Goal: Task Accomplishment & Management: Manage account settings

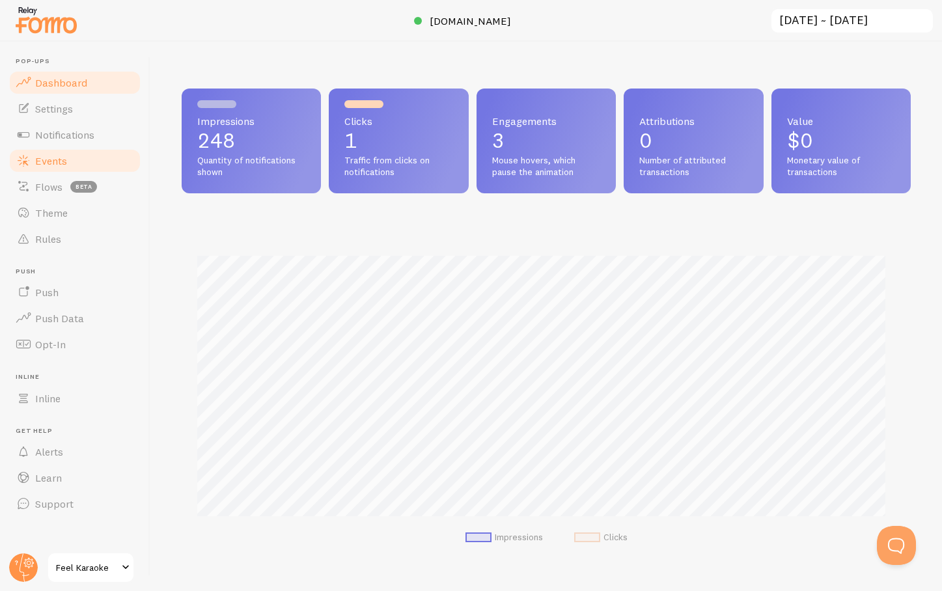
click at [46, 163] on span "Events" at bounding box center [51, 160] width 32 height 13
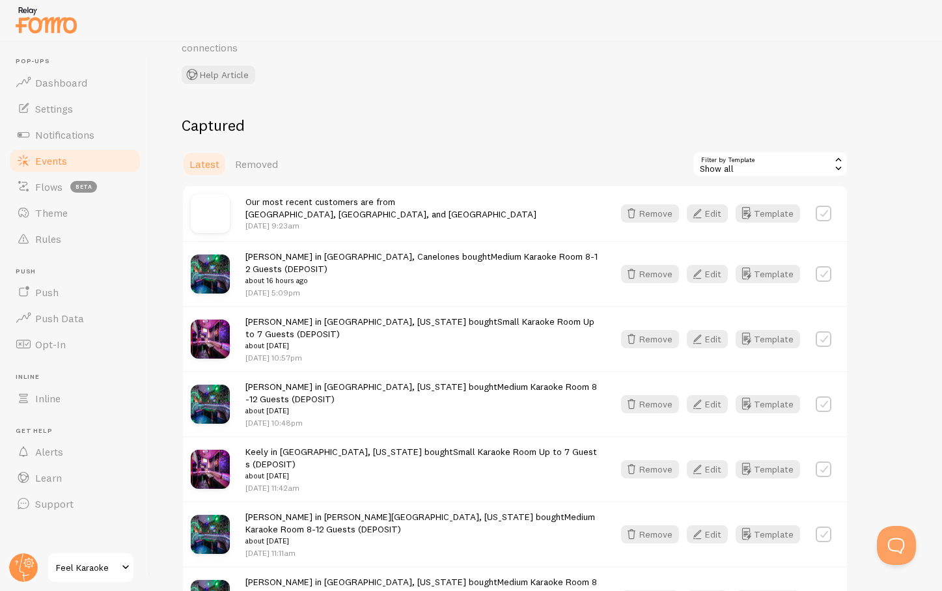
scroll to position [88, 0]
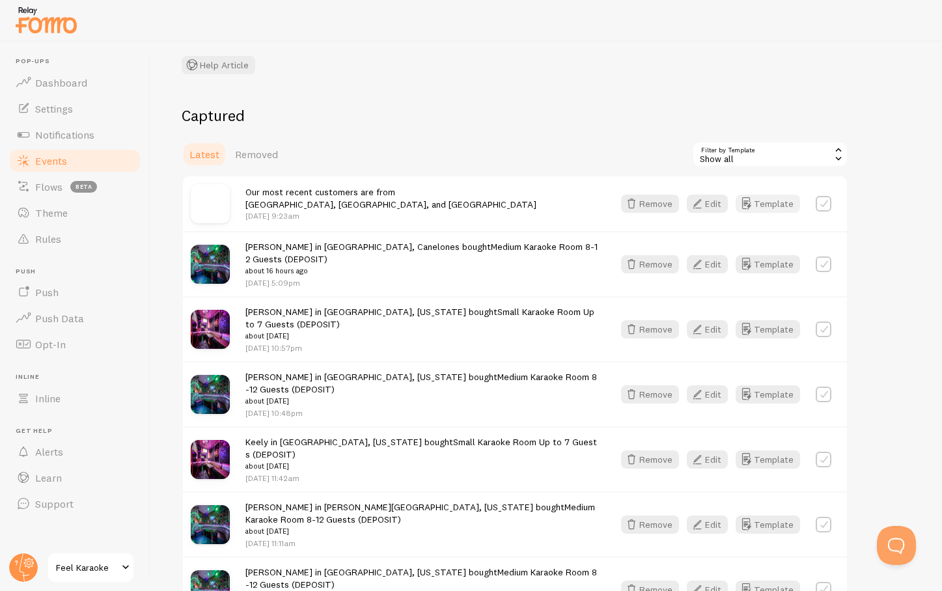
click at [764, 204] on button "Template" at bounding box center [768, 204] width 64 height 18
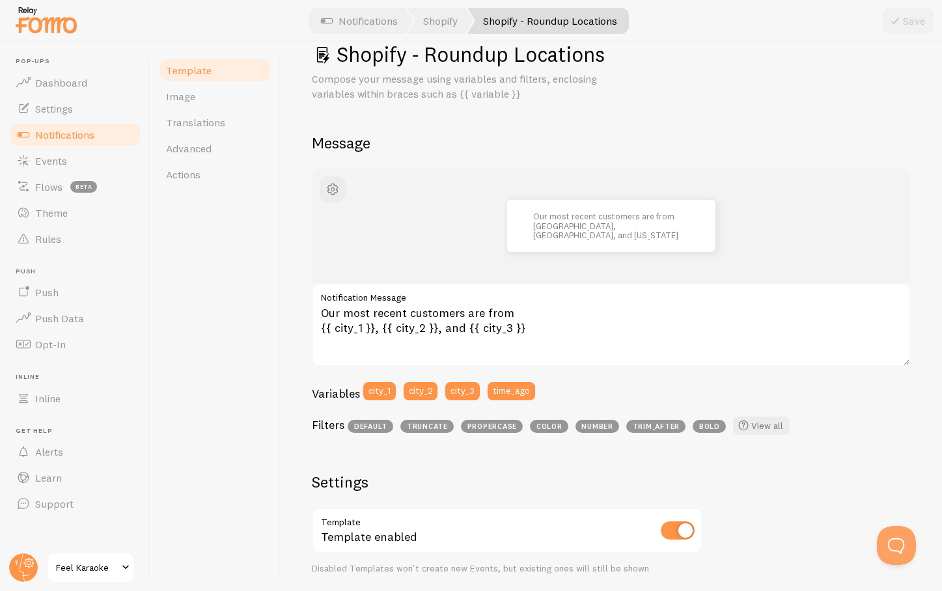
scroll to position [31, 0]
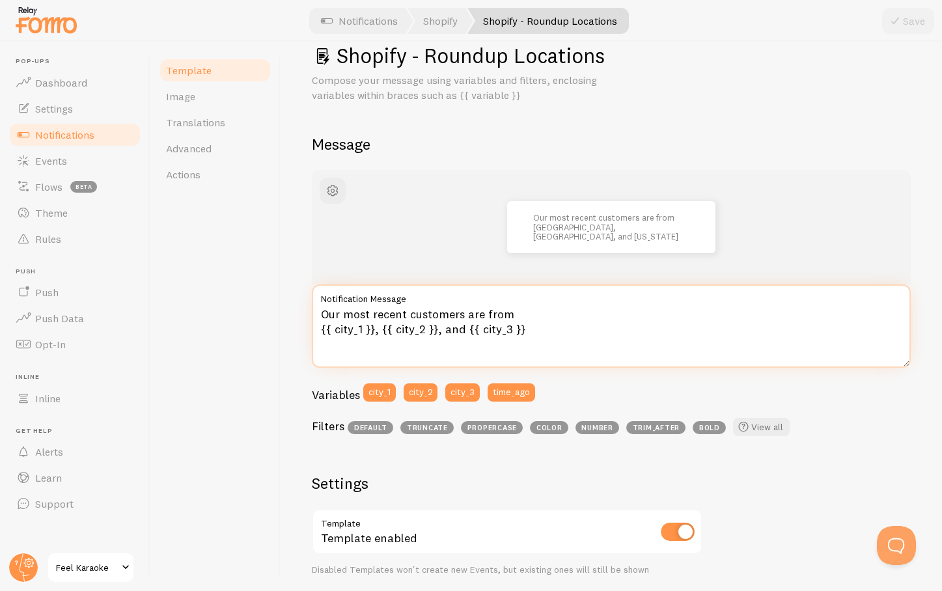
click at [354, 315] on textarea "Our most recent customers are from {{ city_1 }}, {{ city_2 }}, and {{ city_3 }}" at bounding box center [611, 326] width 599 height 83
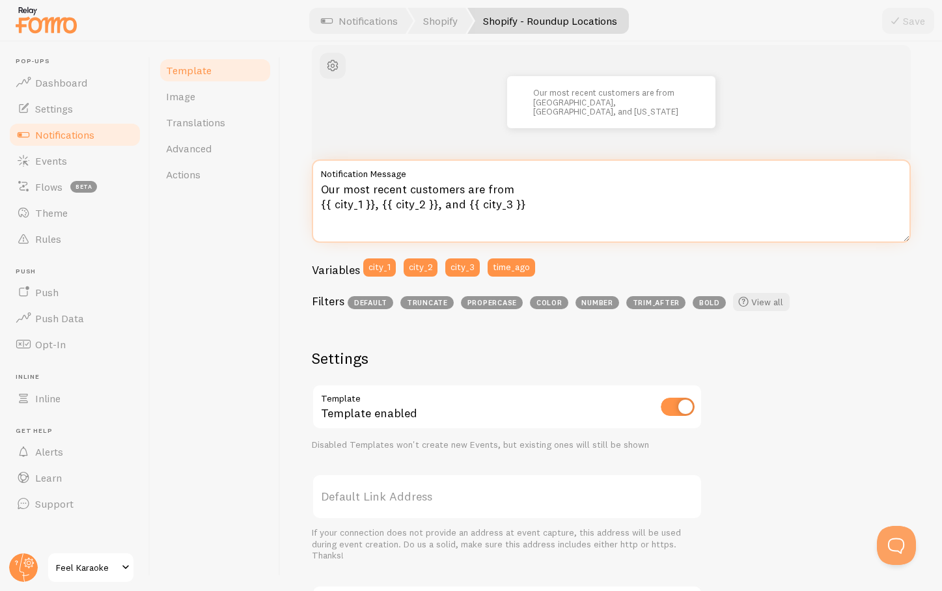
scroll to position [160, 0]
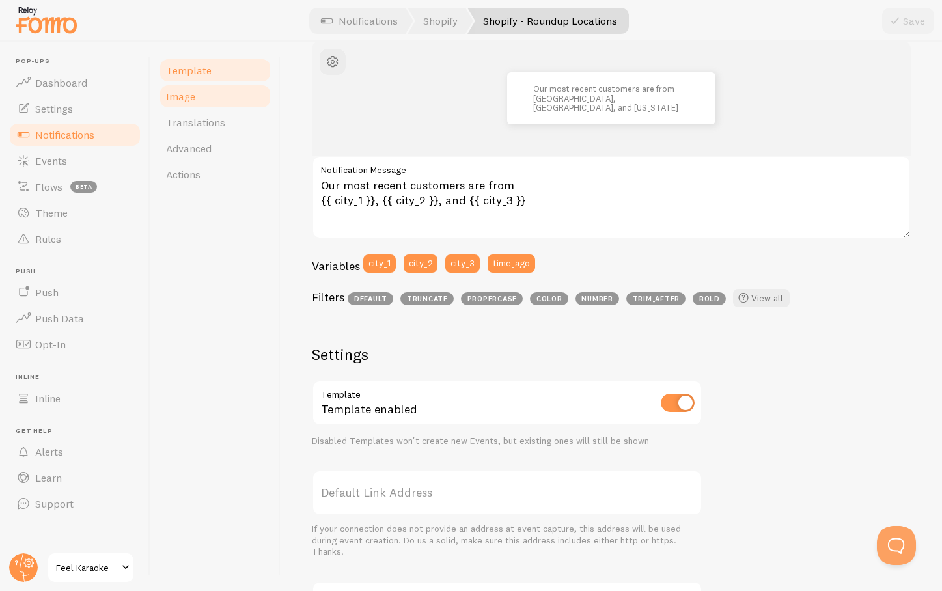
click at [180, 94] on span "Image" at bounding box center [180, 96] width 29 height 13
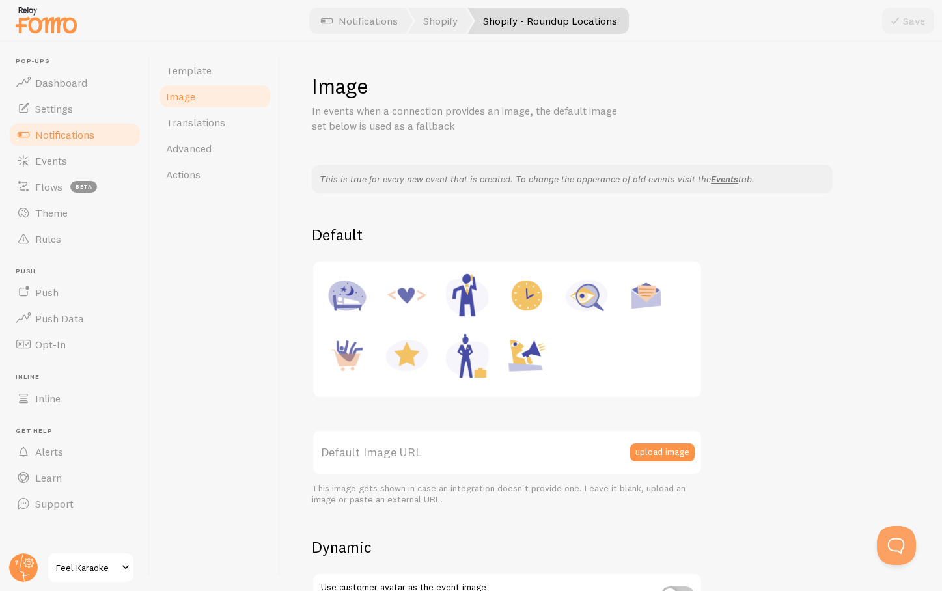
click at [412, 344] on img at bounding box center [406, 355] width 49 height 49
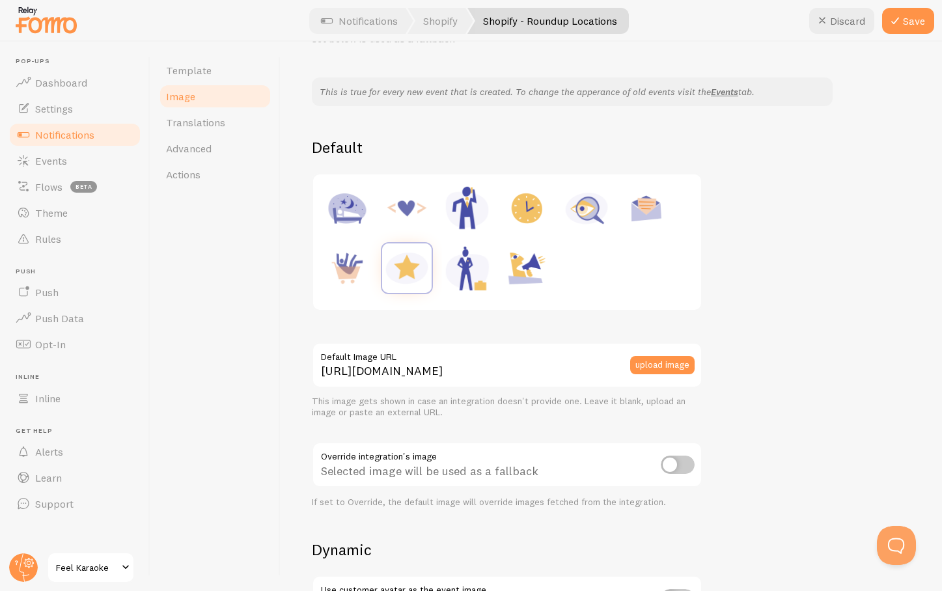
scroll to position [86, 0]
click at [406, 208] on img at bounding box center [406, 209] width 49 height 49
type input "[URL][DOMAIN_NAME]"
click at [772, 411] on div "This is true for every new event that is created. To change the apperance of ol…" at bounding box center [611, 478] width 599 height 799
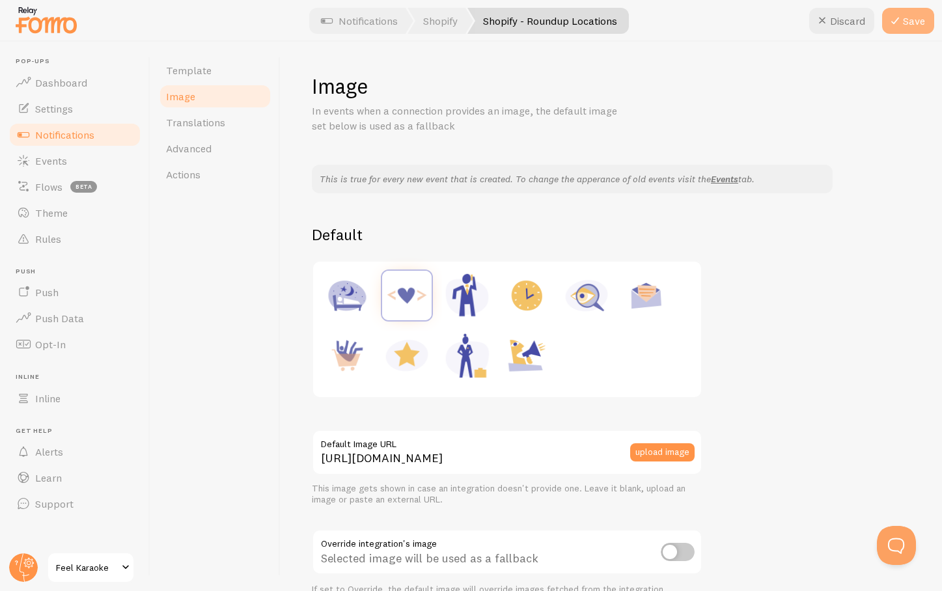
click at [908, 25] on button "Save" at bounding box center [908, 21] width 52 height 26
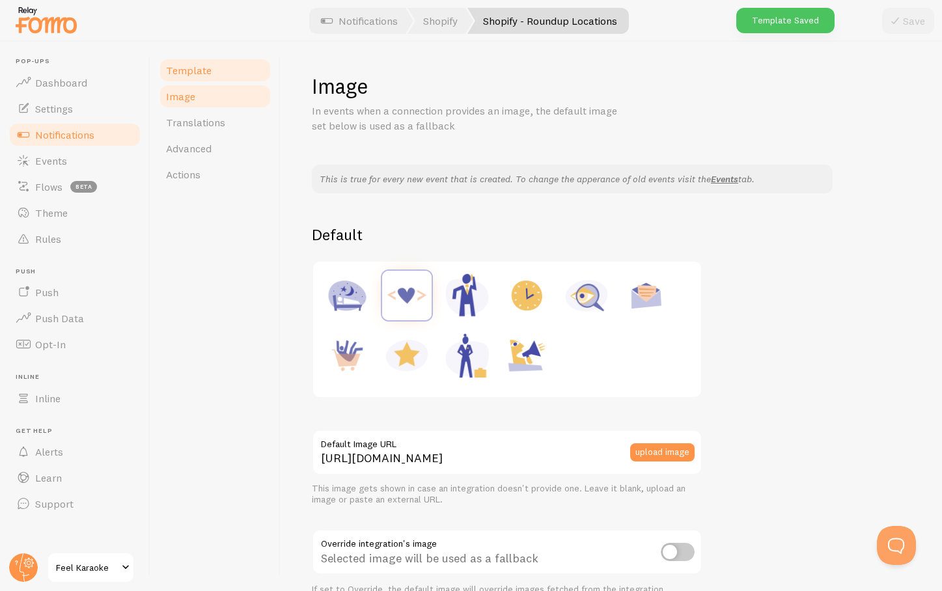
click at [183, 72] on span "Template" at bounding box center [189, 70] width 46 height 13
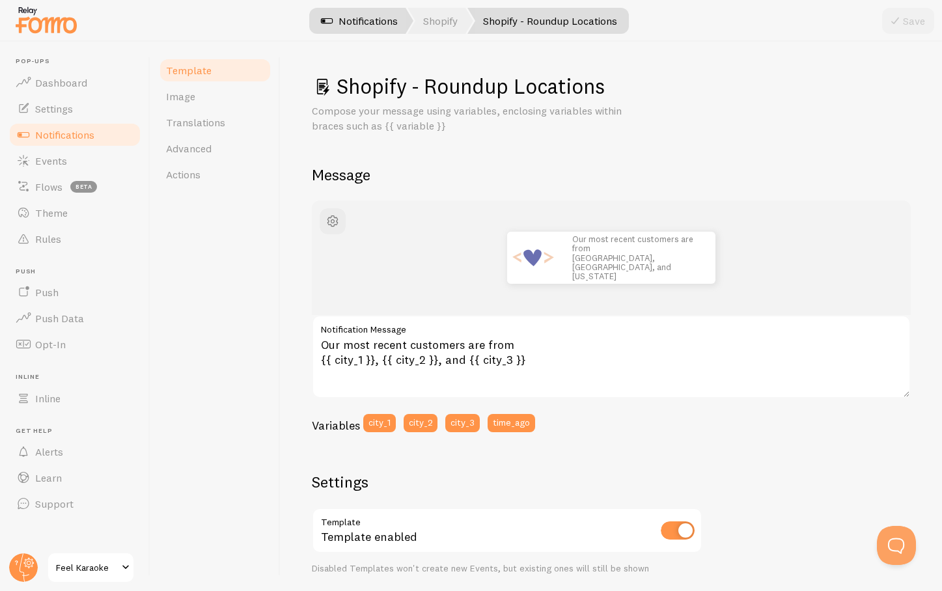
click at [355, 15] on link "Notifications" at bounding box center [359, 21] width 108 height 26
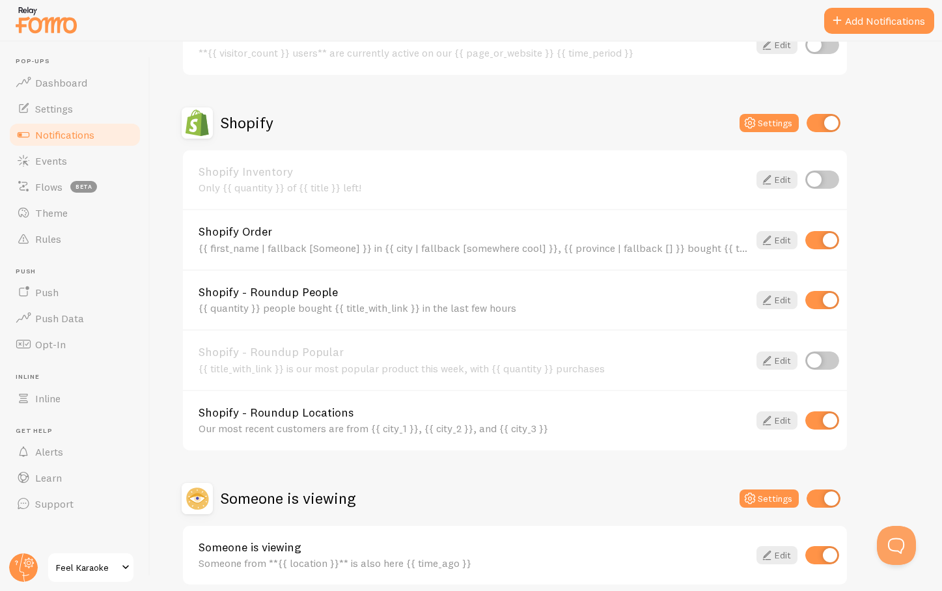
scroll to position [412, 0]
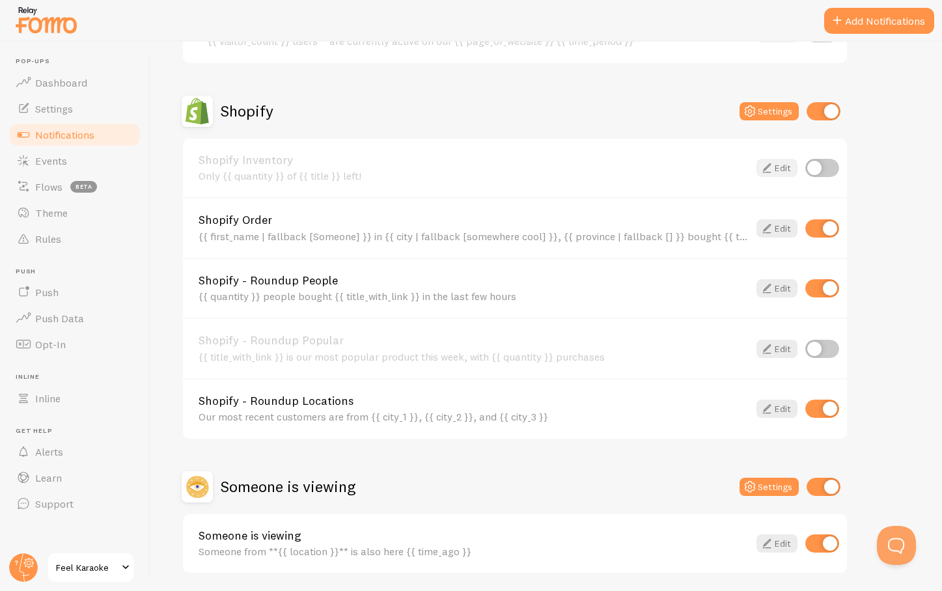
click at [779, 165] on link "Edit" at bounding box center [777, 168] width 41 height 18
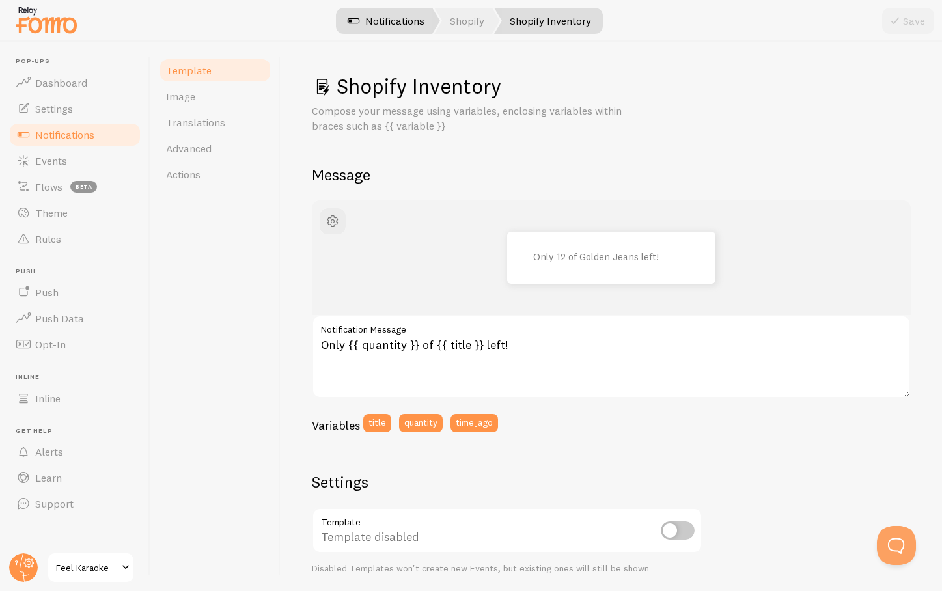
click at [383, 26] on link "Notifications" at bounding box center [386, 21] width 108 height 26
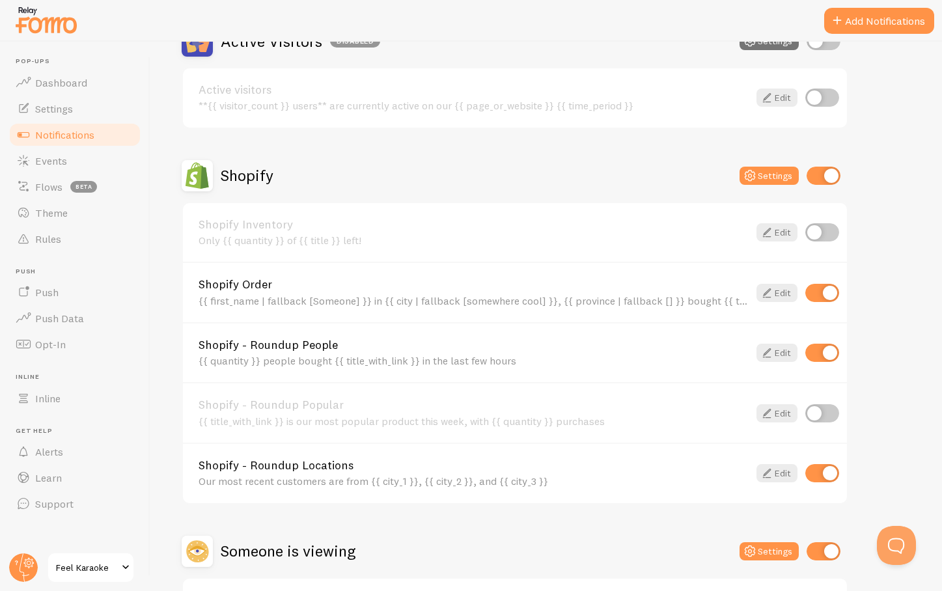
scroll to position [384, 0]
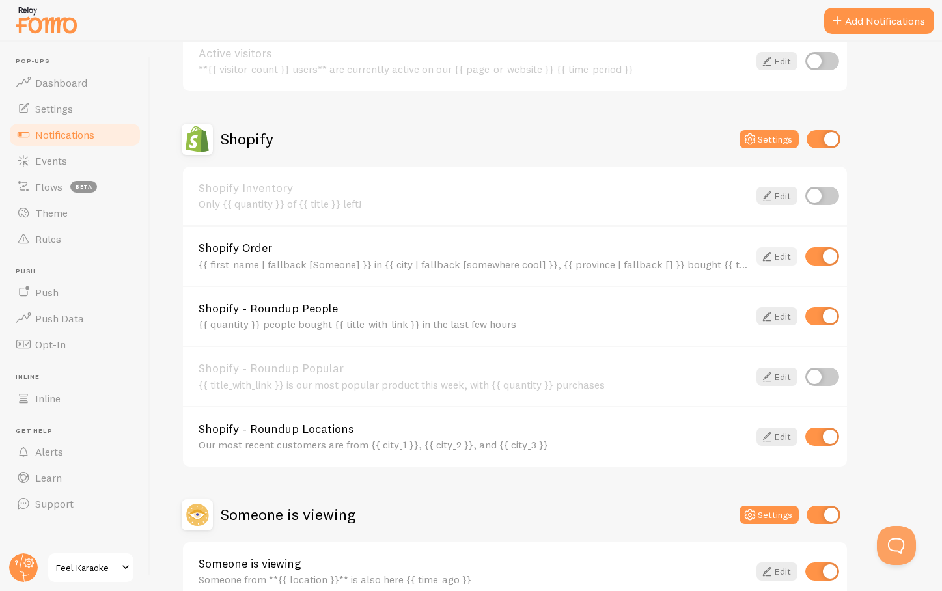
click at [778, 257] on link "Edit" at bounding box center [777, 256] width 41 height 18
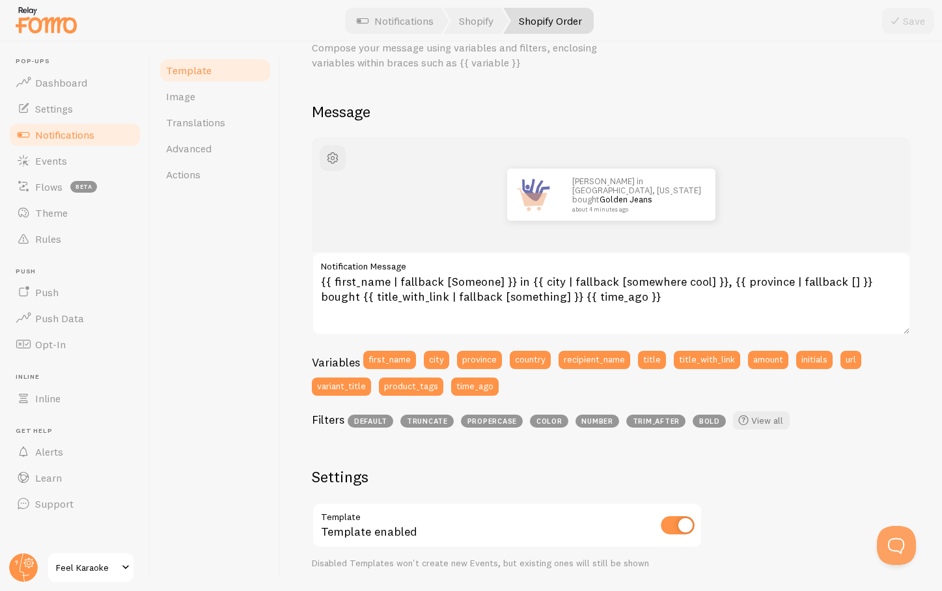
scroll to position [67, 0]
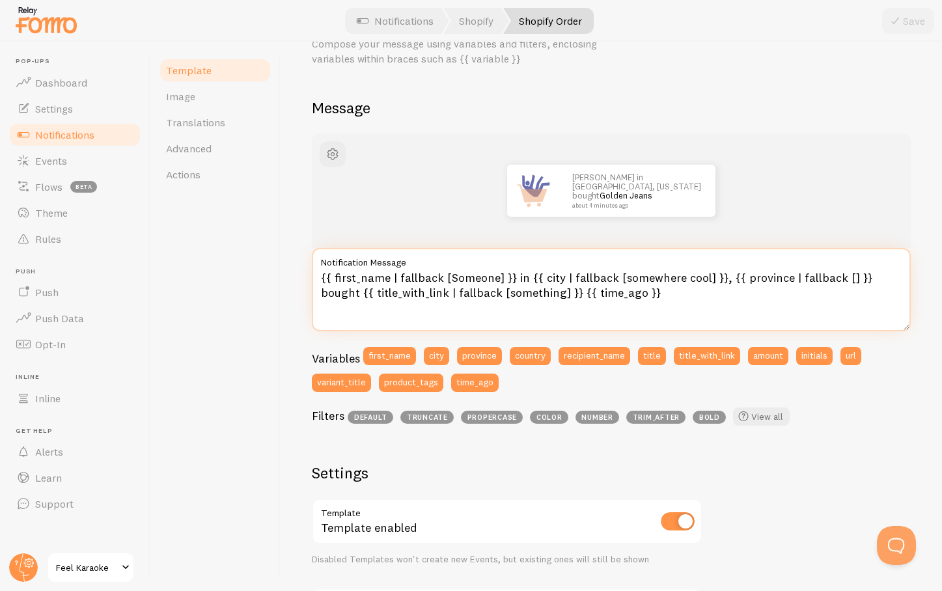
click at [358, 292] on textarea "{{ first_name | fallback [Someone] }} in {{ city | fallback [somewhere cool] }}…" at bounding box center [611, 289] width 599 height 83
click at [343, 296] on textarea "{{ first_name | fallback [Someone] }} in {{ city | fallback [somewhere cool] }}…" at bounding box center [611, 289] width 599 height 83
click at [492, 279] on textarea "{{ first_name | fallback [Someone] }} in {{ city | fallback [somewhere cool] }}…" at bounding box center [611, 289] width 599 height 83
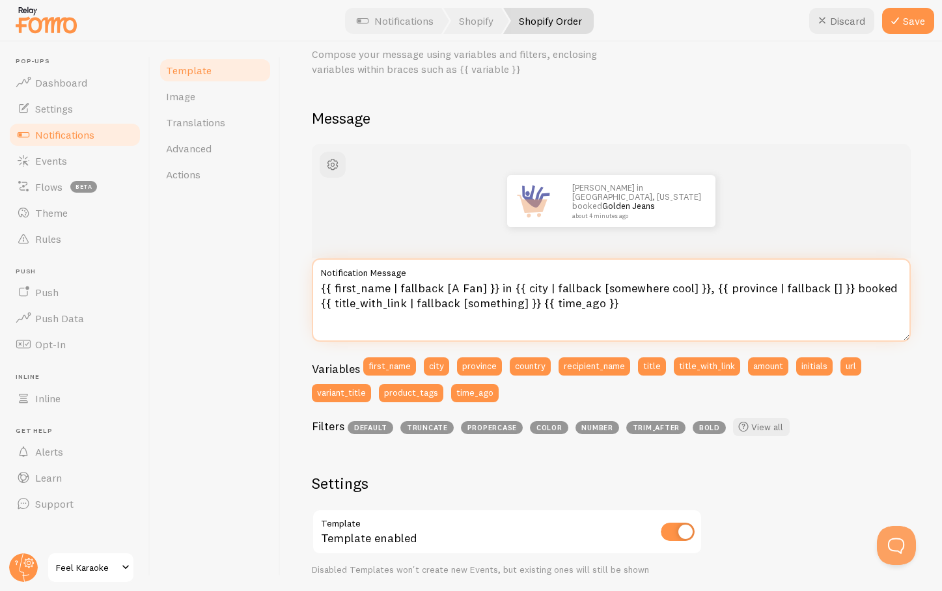
scroll to position [55, 0]
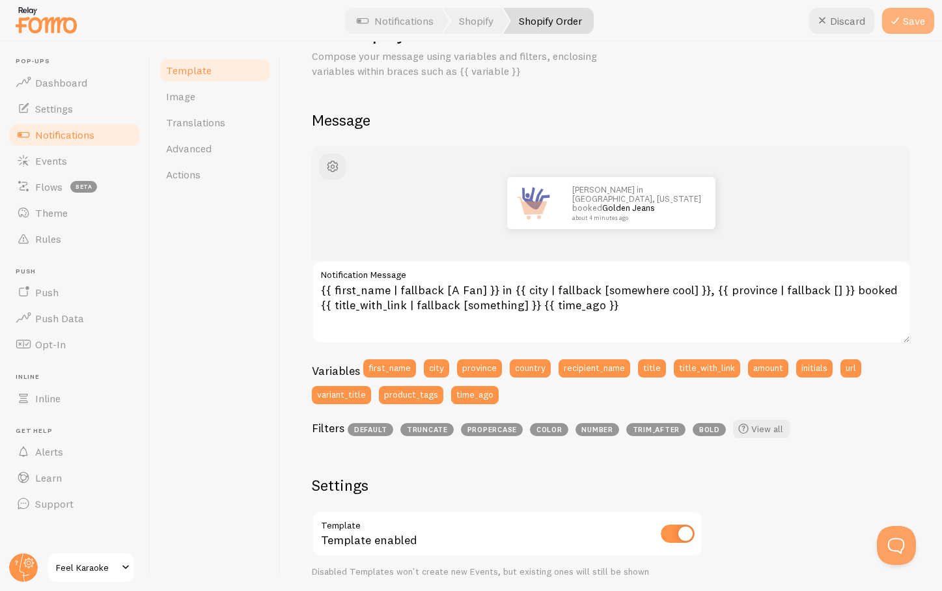
click at [908, 21] on button "Save" at bounding box center [908, 21] width 52 height 26
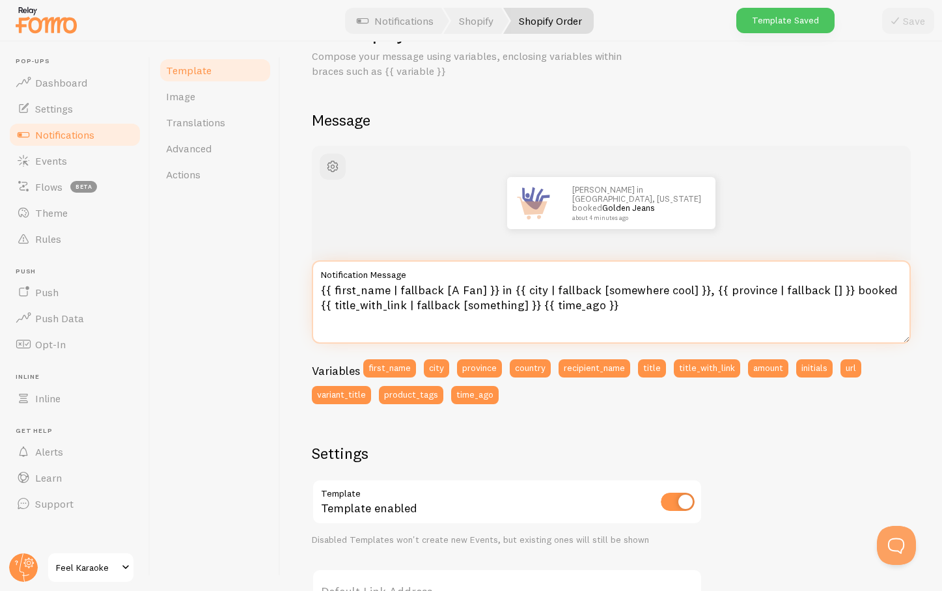
click at [461, 290] on textarea "{{ first_name | fallback [A Fan] }} in {{ city | fallback [somewhere cool] }}, …" at bounding box center [611, 301] width 599 height 83
type textarea "{{ first_name | fallback [A fan] }} in {{ city | fallback [somewhere cool] }}, …"
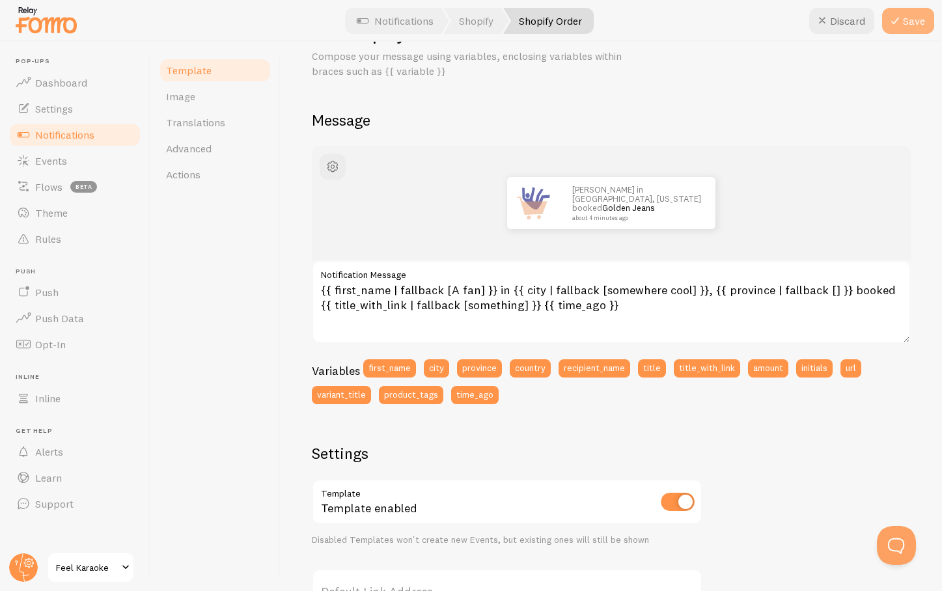
click at [912, 20] on button "Save" at bounding box center [908, 21] width 52 height 26
click at [333, 164] on span "button" at bounding box center [333, 167] width 16 height 16
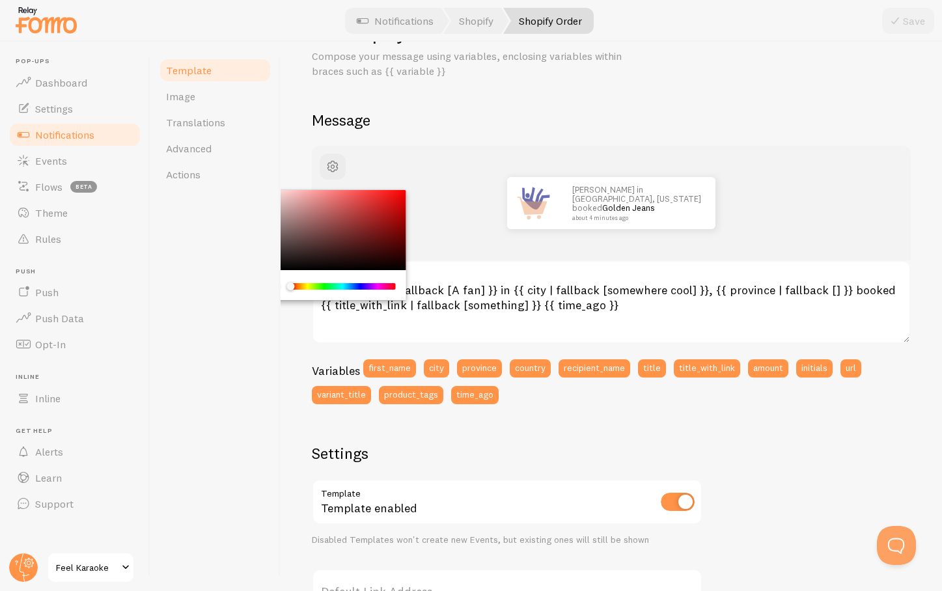
click at [591, 85] on div "Shopify Order Compose your message using variables, enclosing variables within …" at bounding box center [611, 437] width 599 height 839
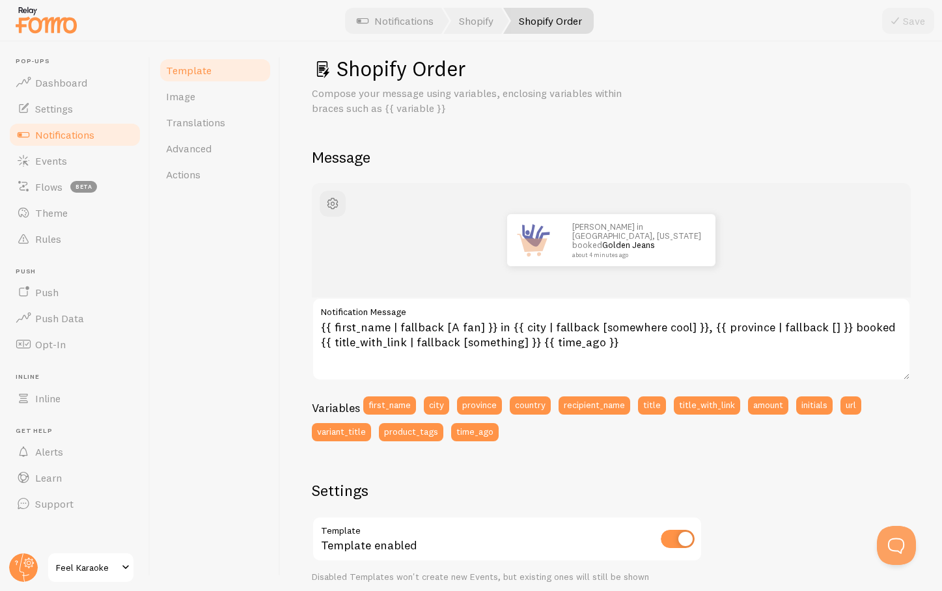
scroll to position [14, 0]
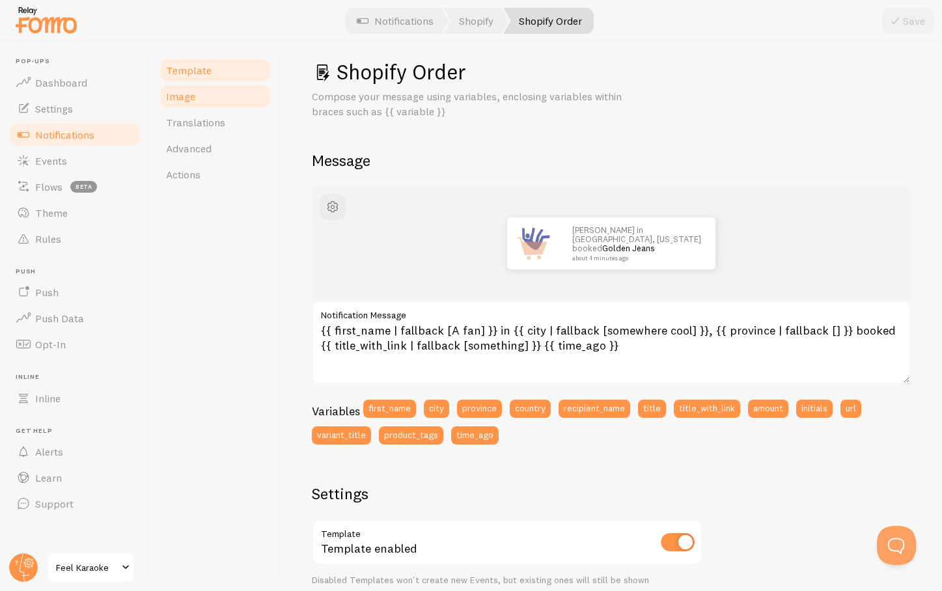
click at [179, 98] on span "Image" at bounding box center [180, 96] width 29 height 13
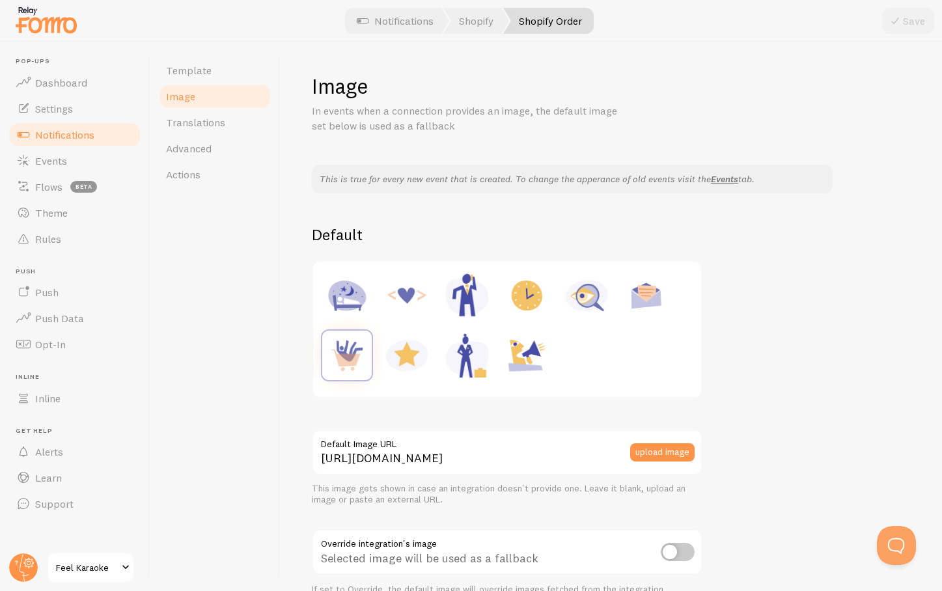
click at [406, 352] on img at bounding box center [406, 355] width 49 height 49
type input "[URL][DOMAIN_NAME]"
click at [911, 23] on button "Save" at bounding box center [908, 21] width 52 height 26
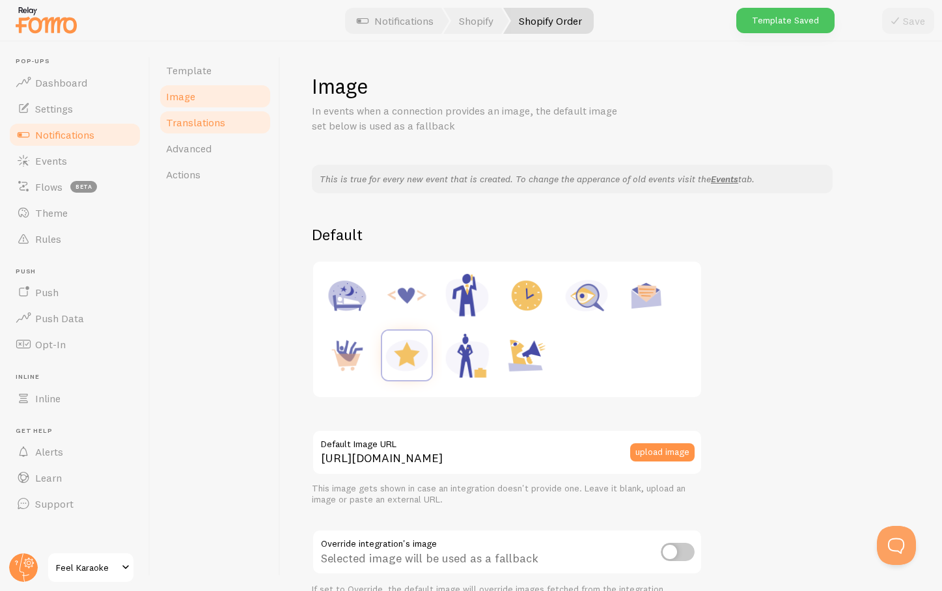
click at [191, 120] on span "Translations" at bounding box center [195, 122] width 59 height 13
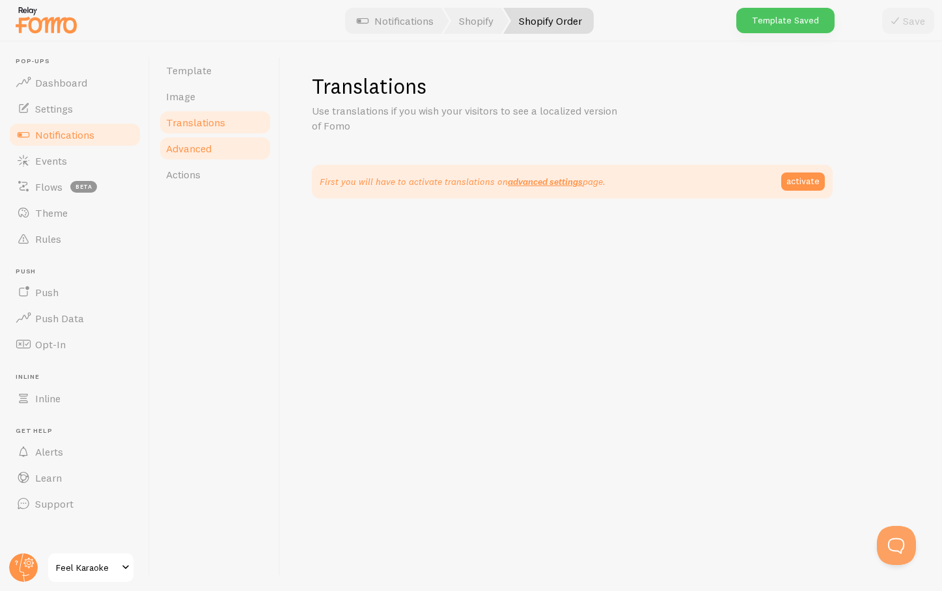
click at [193, 146] on span "Advanced" at bounding box center [189, 148] width 46 height 13
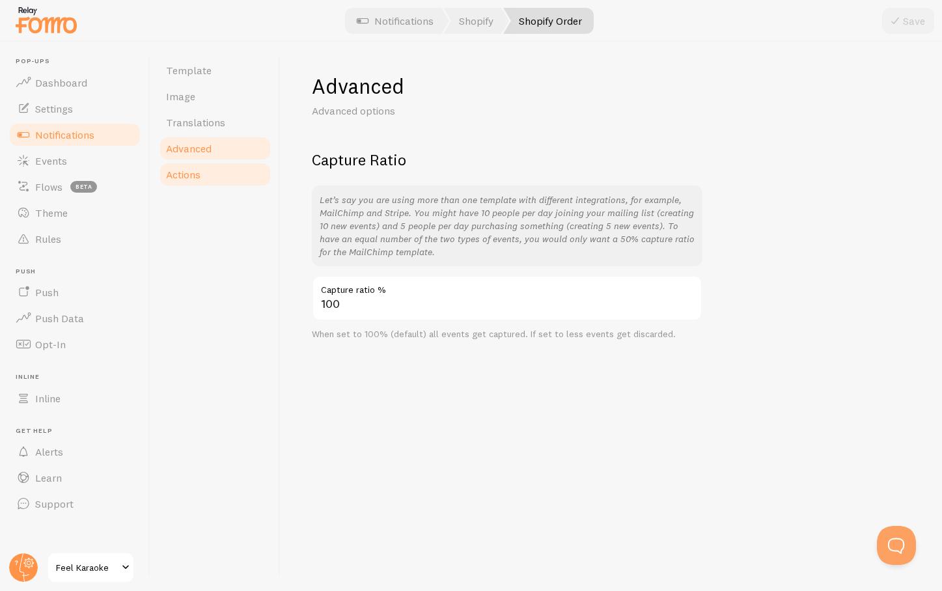
click at [181, 178] on span "Actions" at bounding box center [183, 174] width 35 height 13
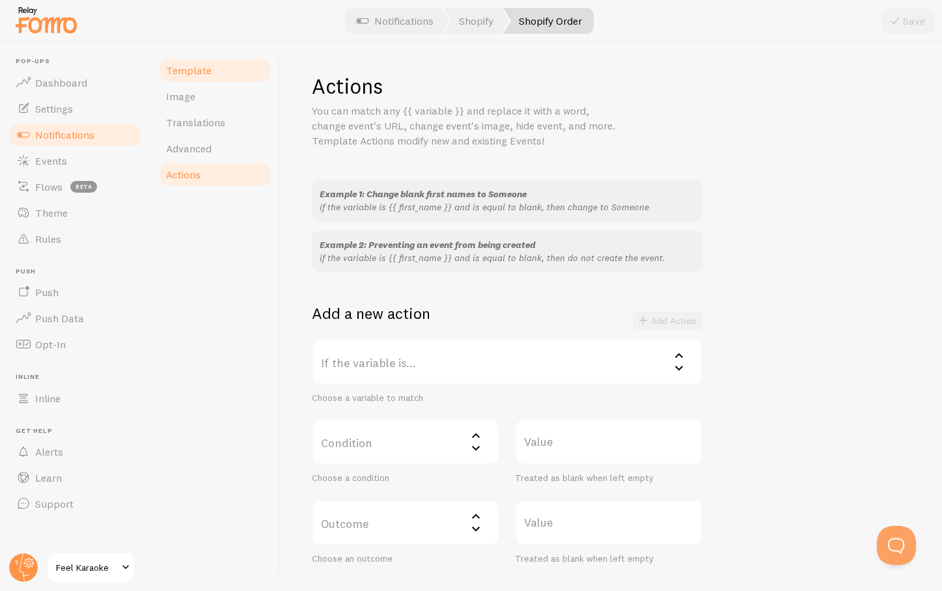
click at [176, 68] on span "Template" at bounding box center [189, 70] width 46 height 13
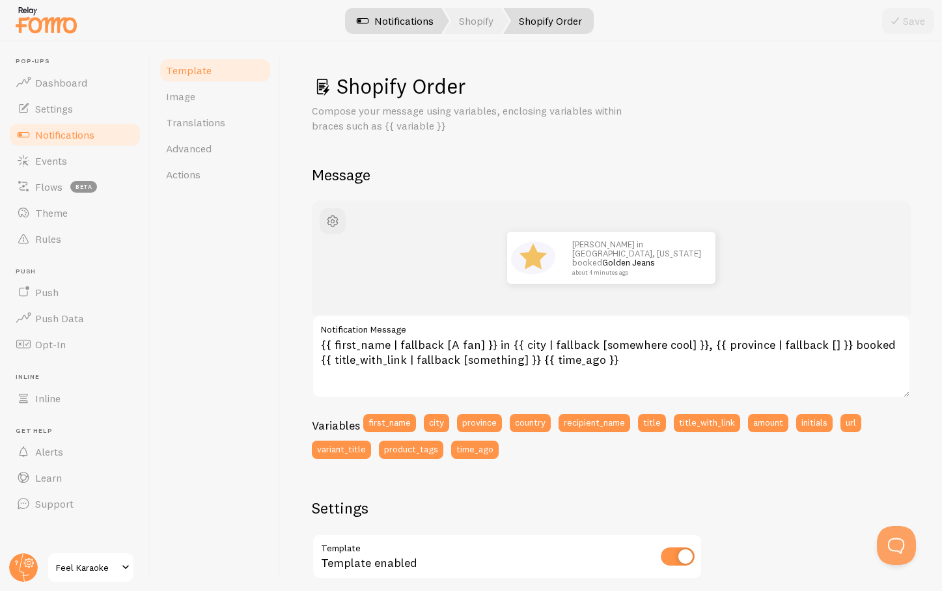
click at [376, 21] on link "Notifications" at bounding box center [395, 21] width 108 height 26
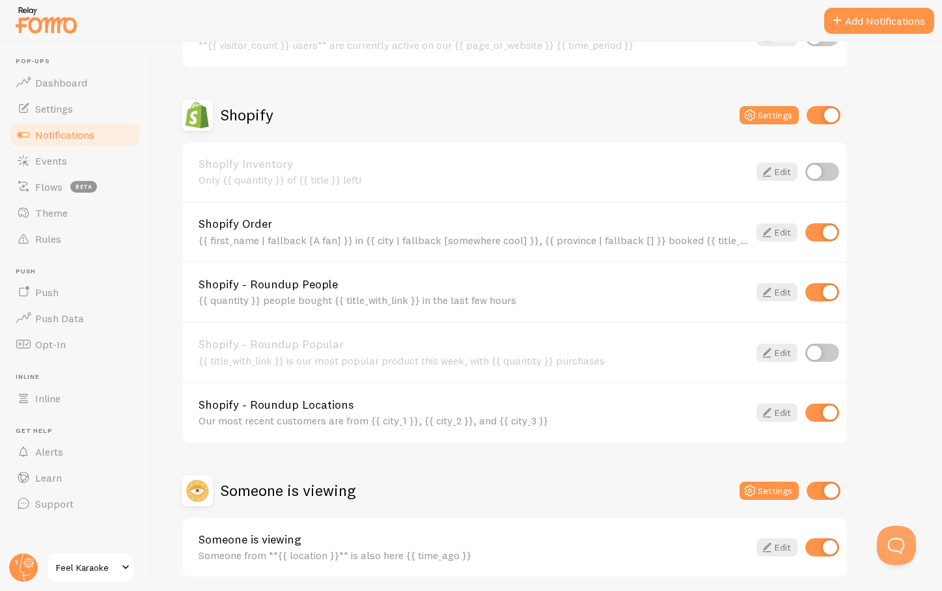
scroll to position [458, 0]
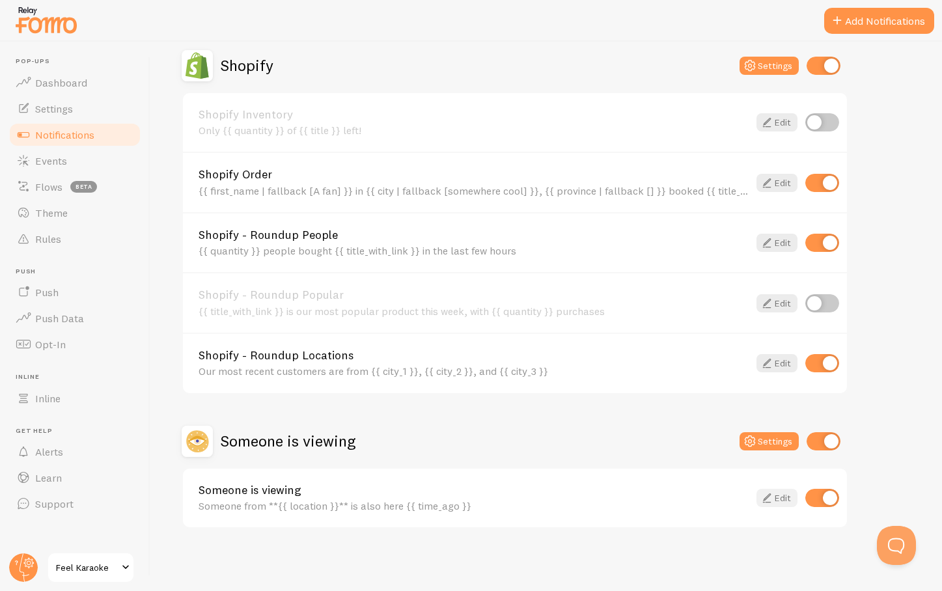
click at [775, 492] on link "Edit" at bounding box center [777, 498] width 41 height 18
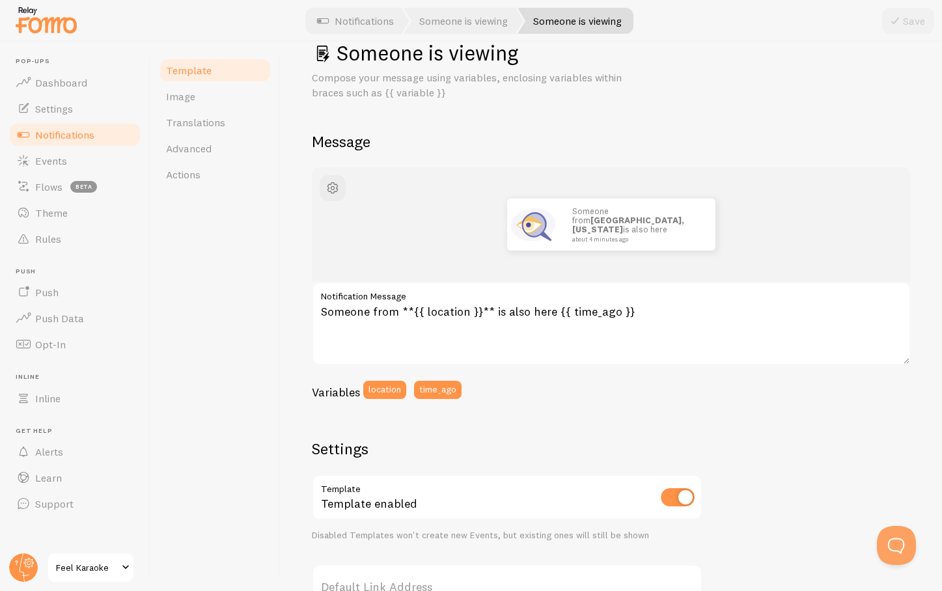
scroll to position [39, 0]
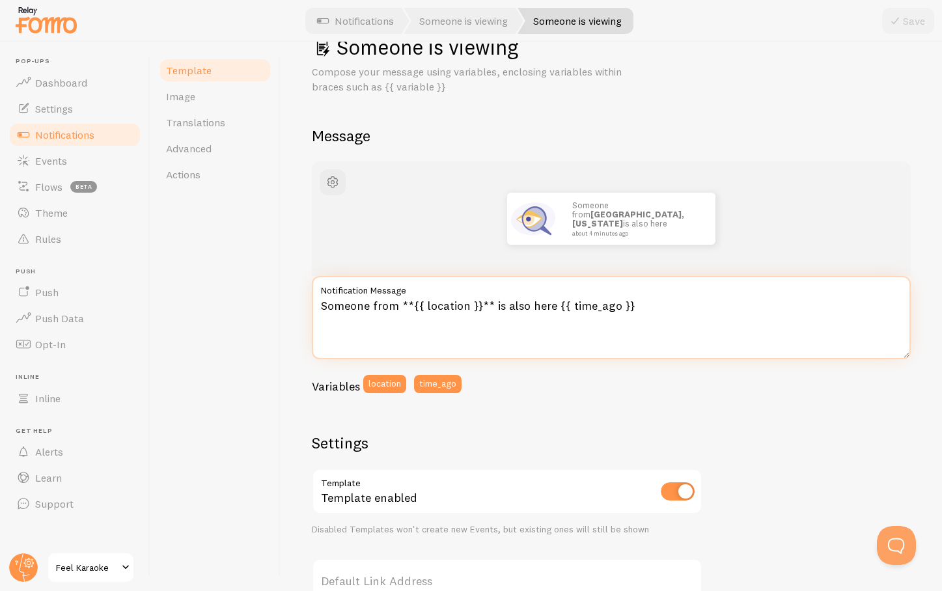
click at [368, 305] on textarea "Someone from **{{ location }}** is also here {{ time_ago }}" at bounding box center [611, 317] width 599 height 83
click at [476, 309] on textarea "Fans from **{{ location }}** is also here {{ time_ago }}" at bounding box center [611, 317] width 599 height 83
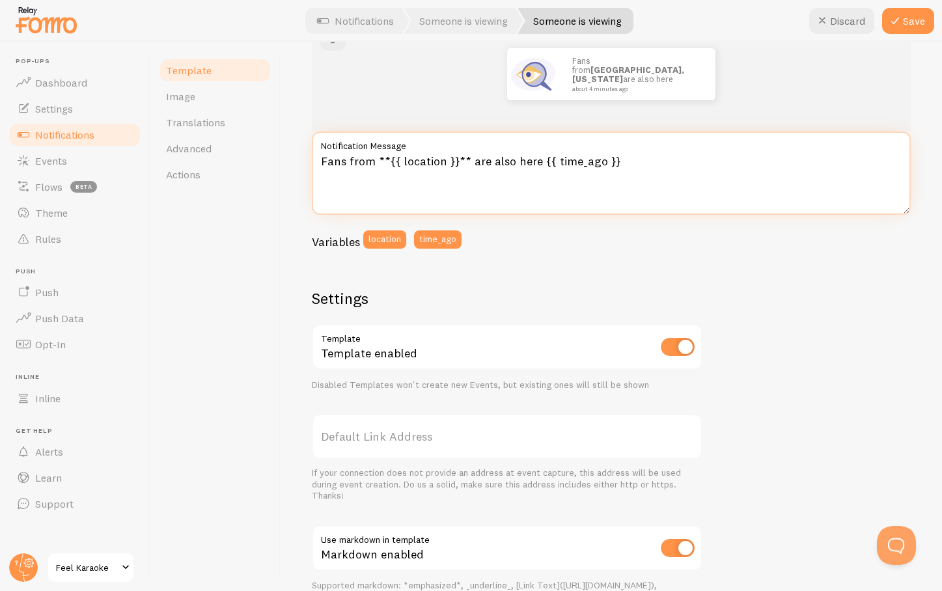
scroll to position [0, 0]
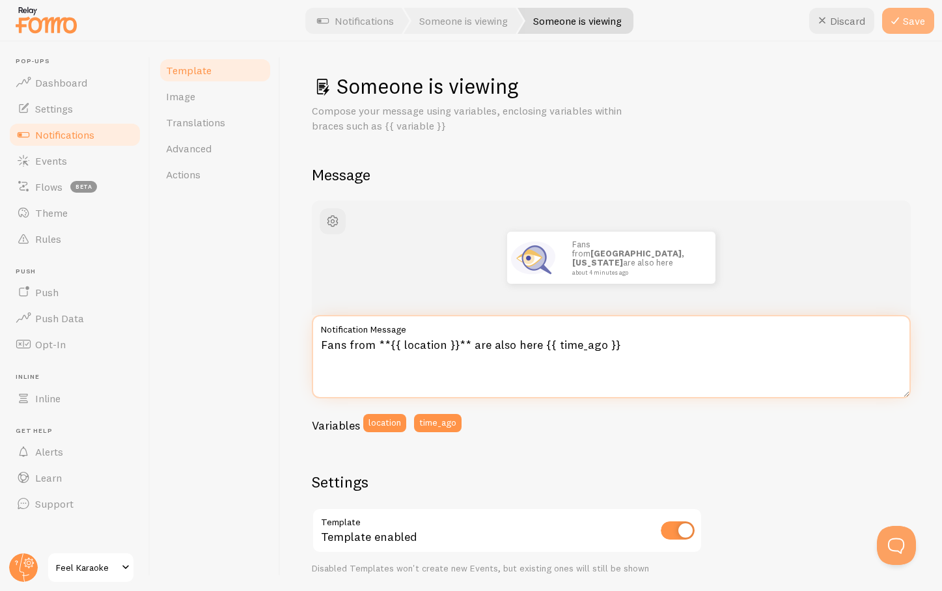
type textarea "Fans from **{{ location }}** are also here {{ time_ago }}"
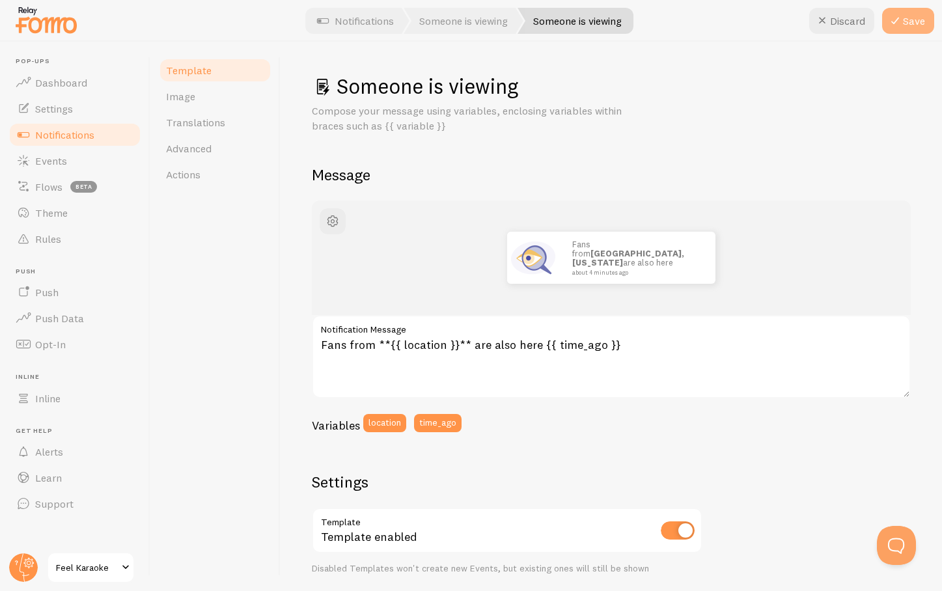
click at [908, 18] on button "Save" at bounding box center [908, 21] width 52 height 26
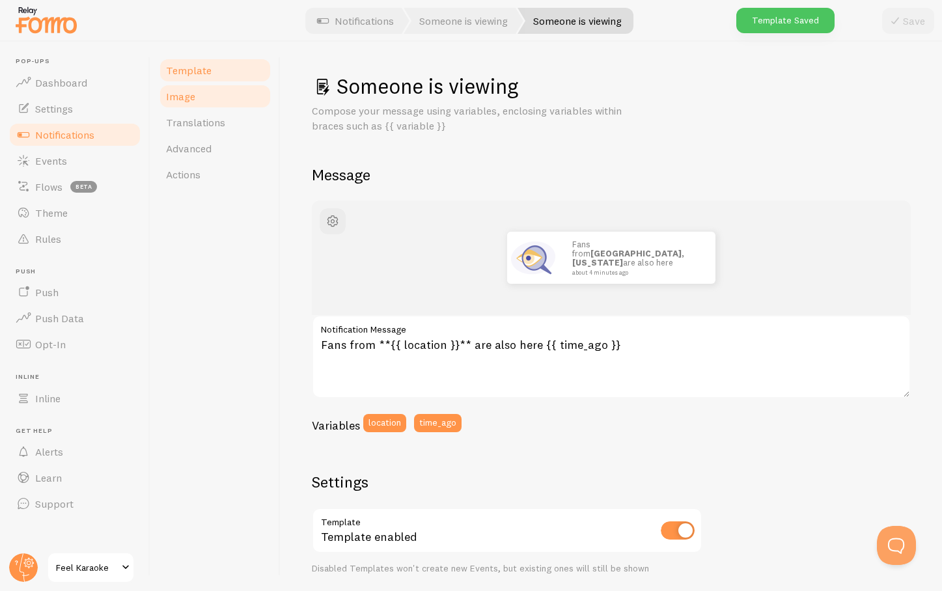
click at [182, 102] on span "Image" at bounding box center [180, 96] width 29 height 13
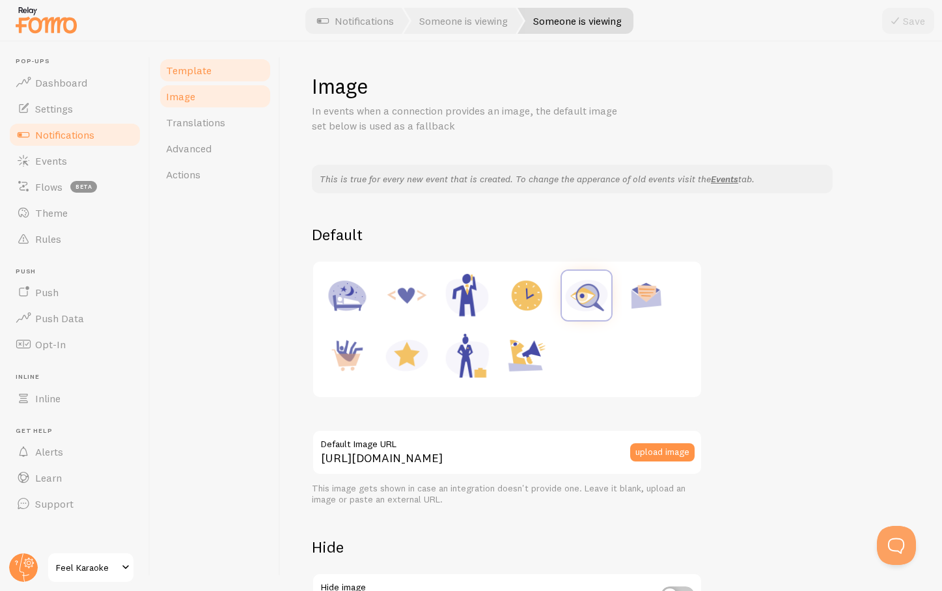
click at [191, 69] on span "Template" at bounding box center [189, 70] width 46 height 13
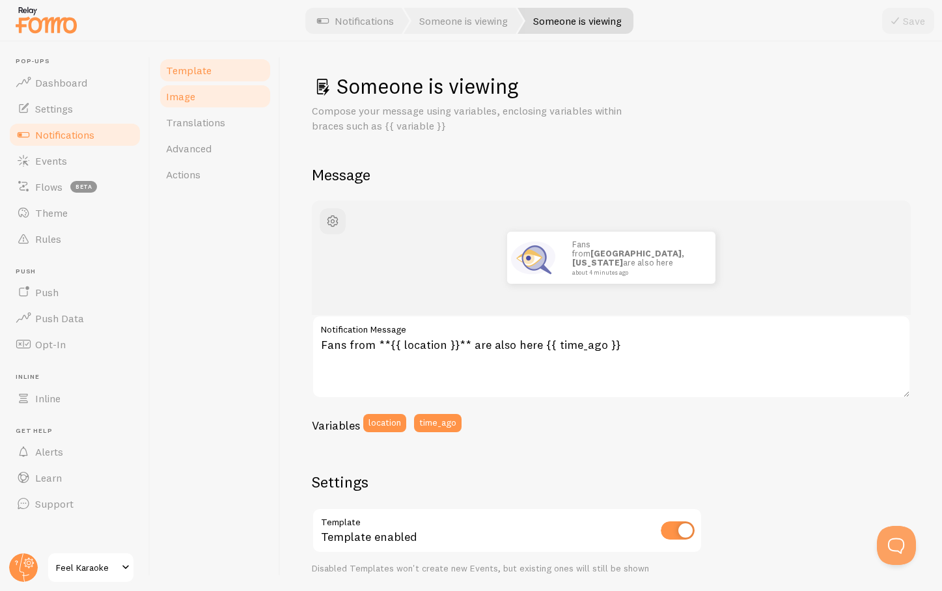
click at [180, 100] on span "Image" at bounding box center [180, 96] width 29 height 13
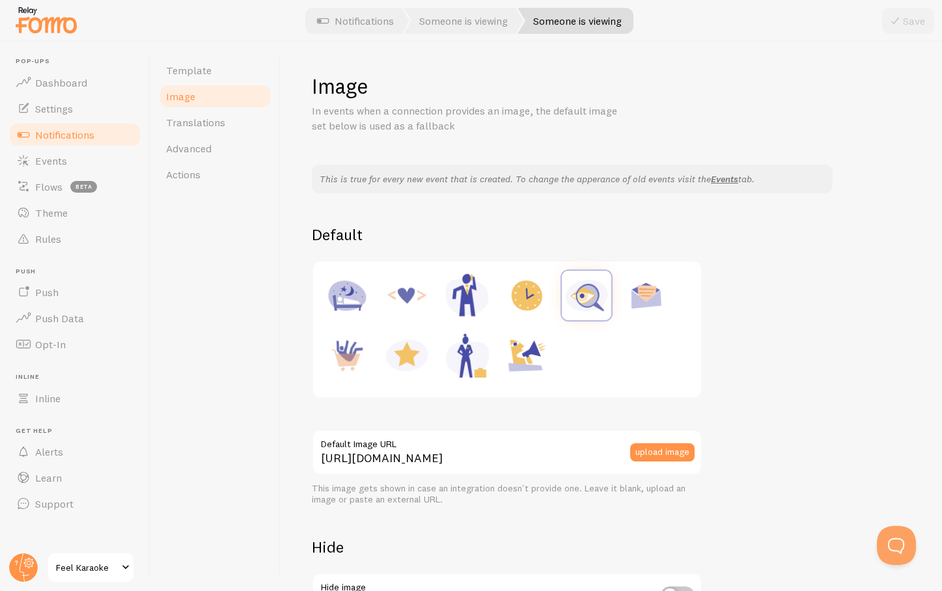
click at [516, 363] on img at bounding box center [526, 355] width 49 height 49
type input "[URL][DOMAIN_NAME]"
click at [905, 18] on button "Save" at bounding box center [908, 21] width 52 height 26
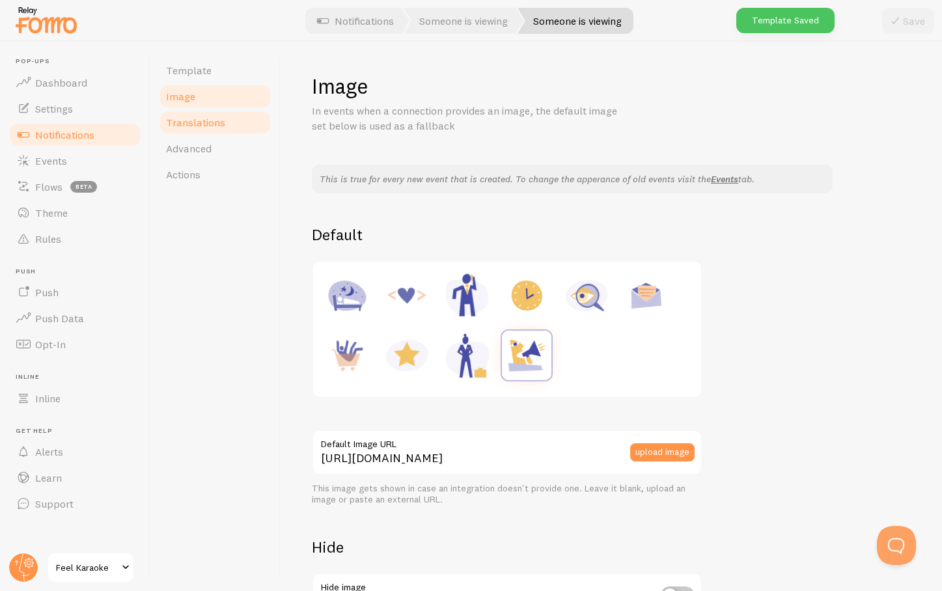
click at [190, 124] on span "Translations" at bounding box center [195, 122] width 59 height 13
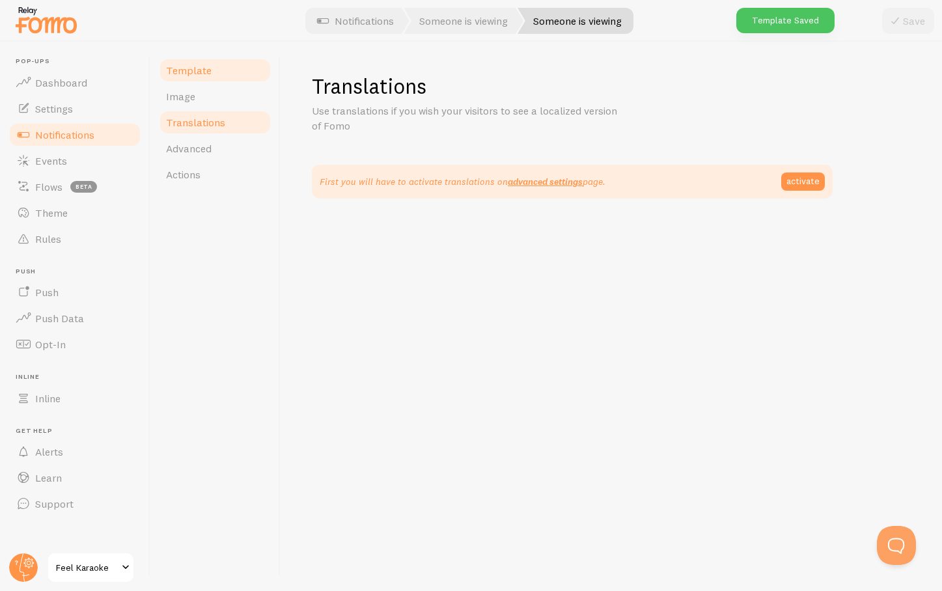
click at [183, 66] on span "Template" at bounding box center [189, 70] width 46 height 13
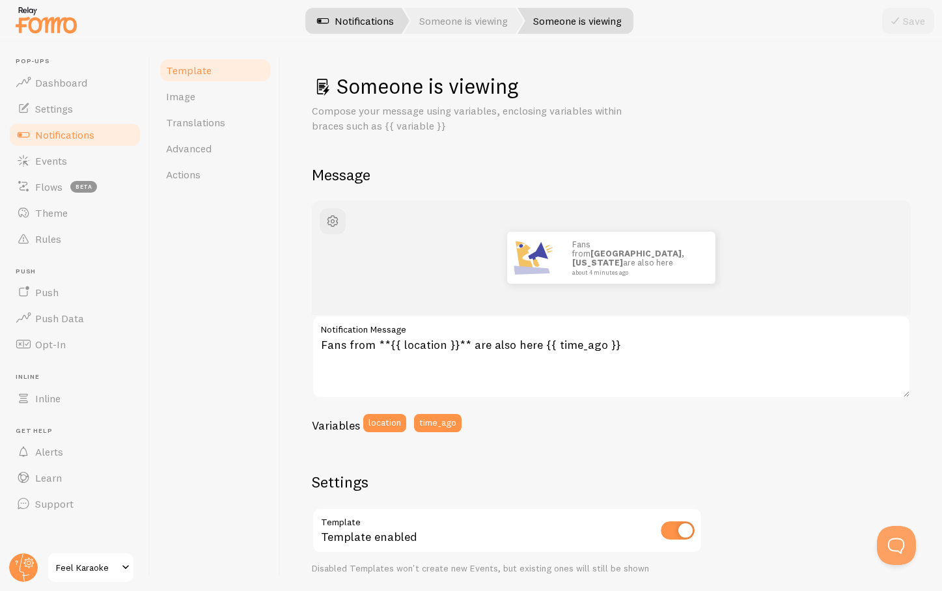
click at [357, 24] on link "Notifications" at bounding box center [356, 21] width 108 height 26
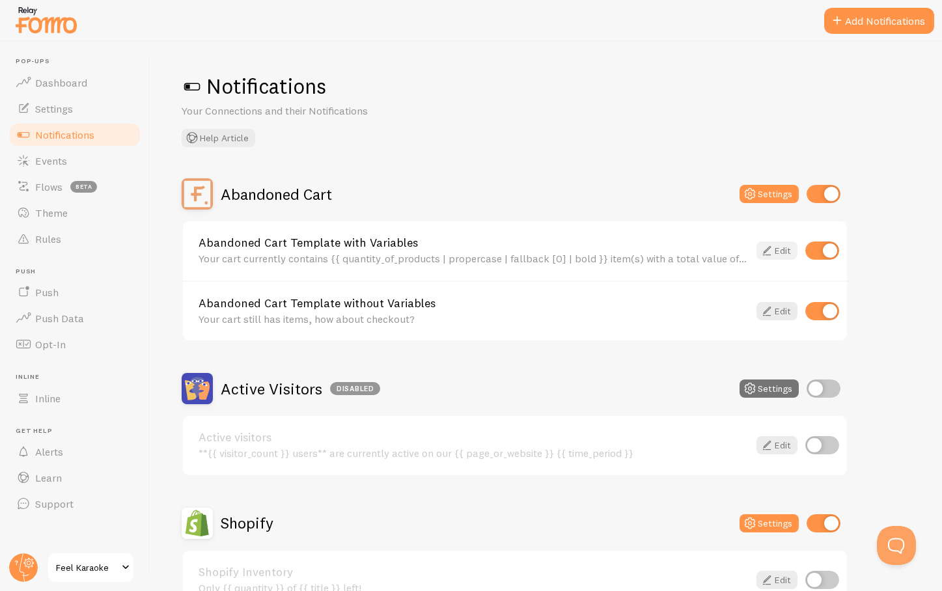
click at [781, 248] on link "Edit" at bounding box center [777, 251] width 41 height 18
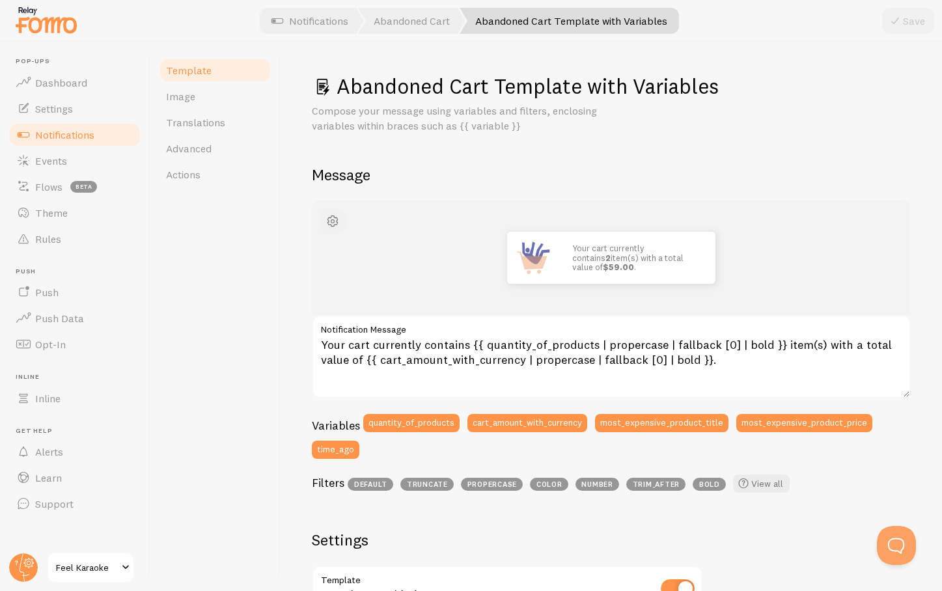
click at [330, 224] on span "button" at bounding box center [333, 222] width 16 height 16
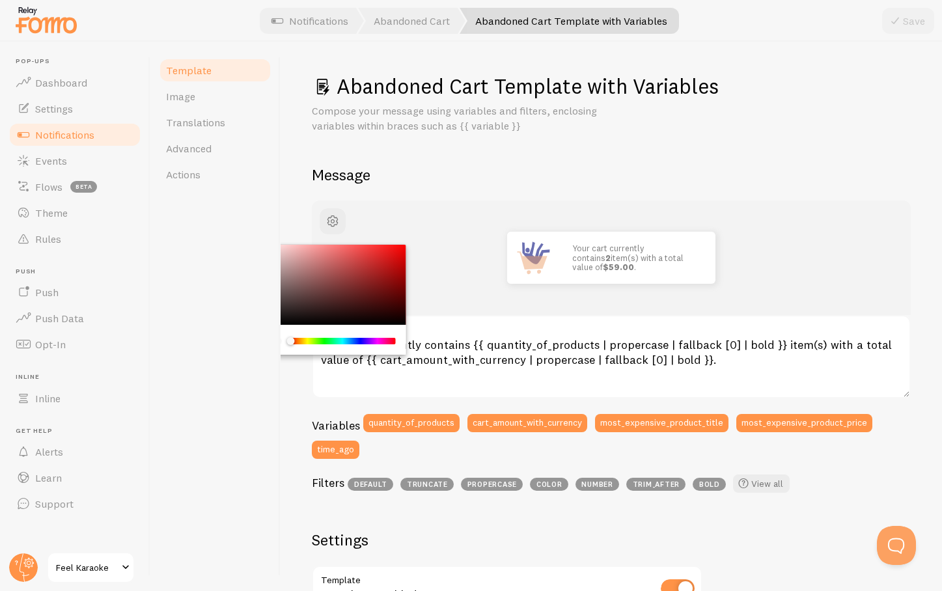
click at [446, 139] on div "Abandoned Cart Template with Variables Compose your message using variables and…" at bounding box center [611, 508] width 599 height 871
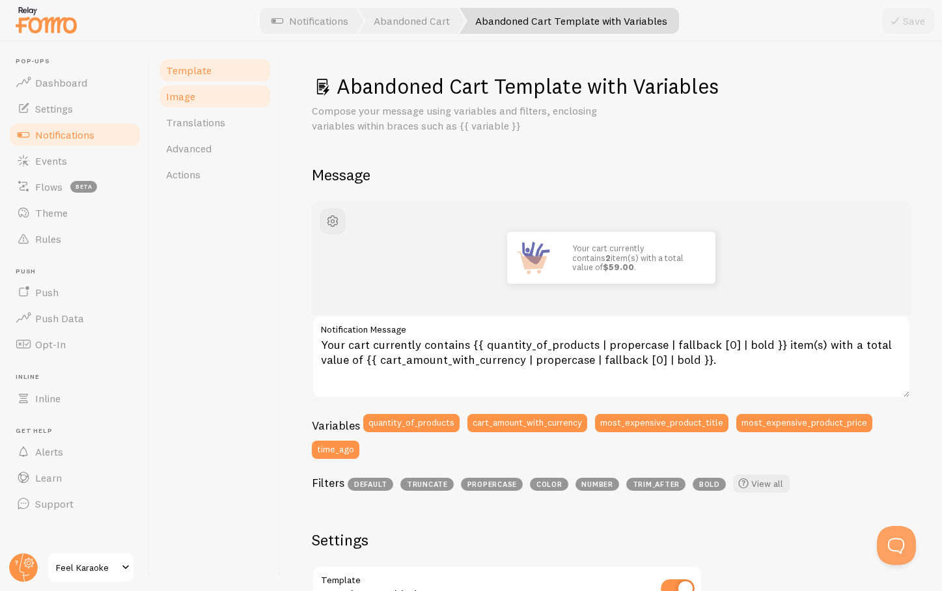
click at [180, 98] on span "Image" at bounding box center [180, 96] width 29 height 13
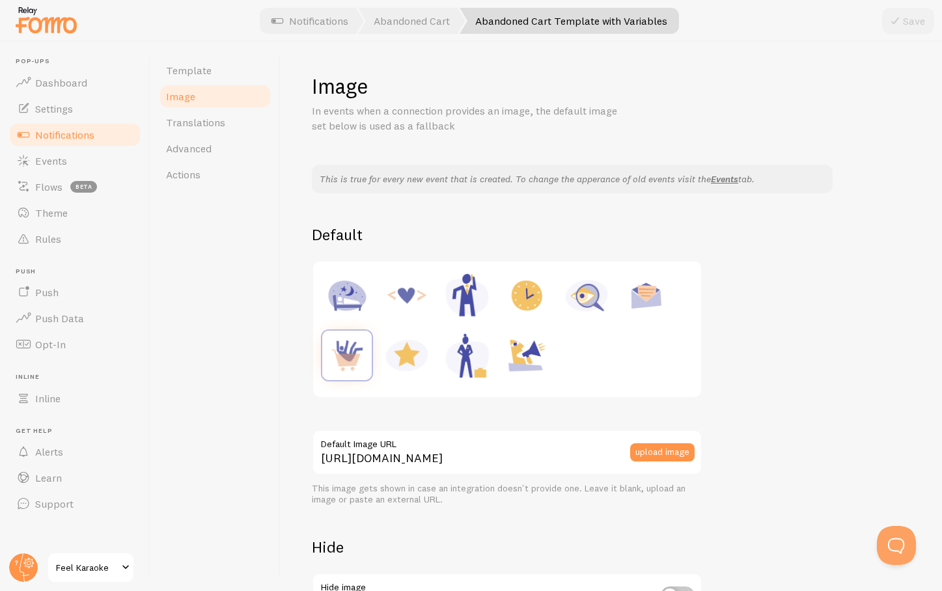
click at [580, 295] on img at bounding box center [586, 295] width 49 height 49
type input "[URL][DOMAIN_NAME]"
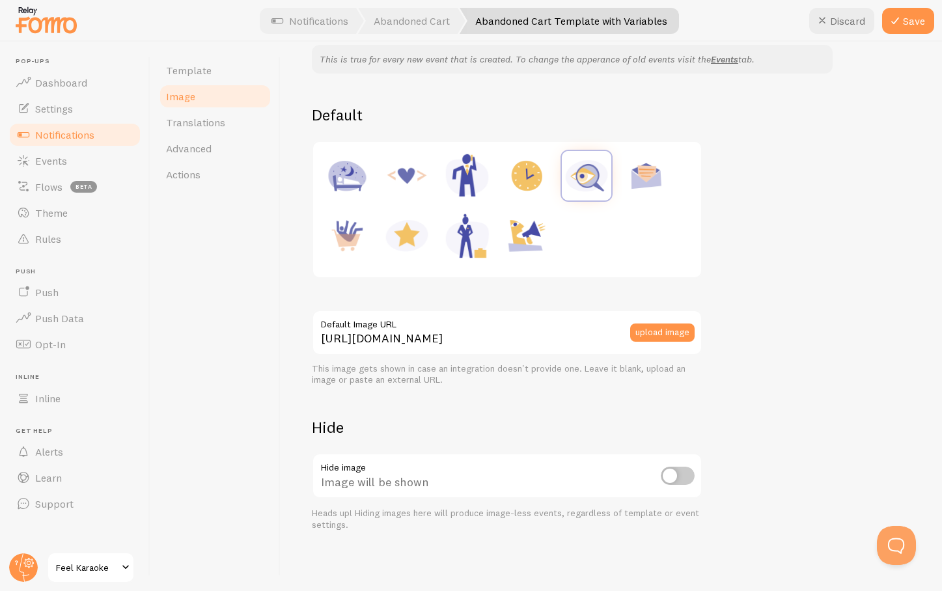
scroll to position [122, 0]
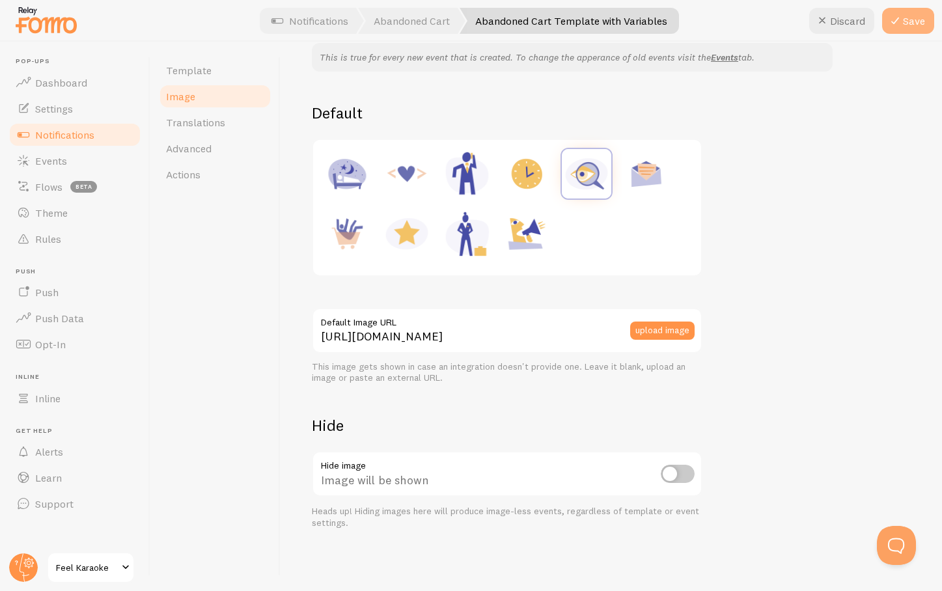
click at [910, 26] on button "Save" at bounding box center [908, 21] width 52 height 26
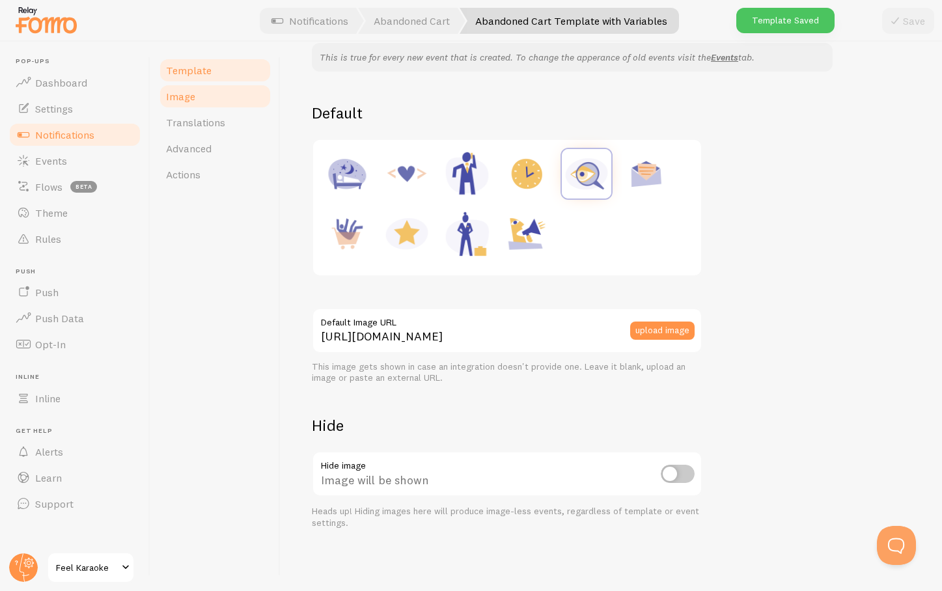
click at [188, 69] on span "Template" at bounding box center [189, 70] width 46 height 13
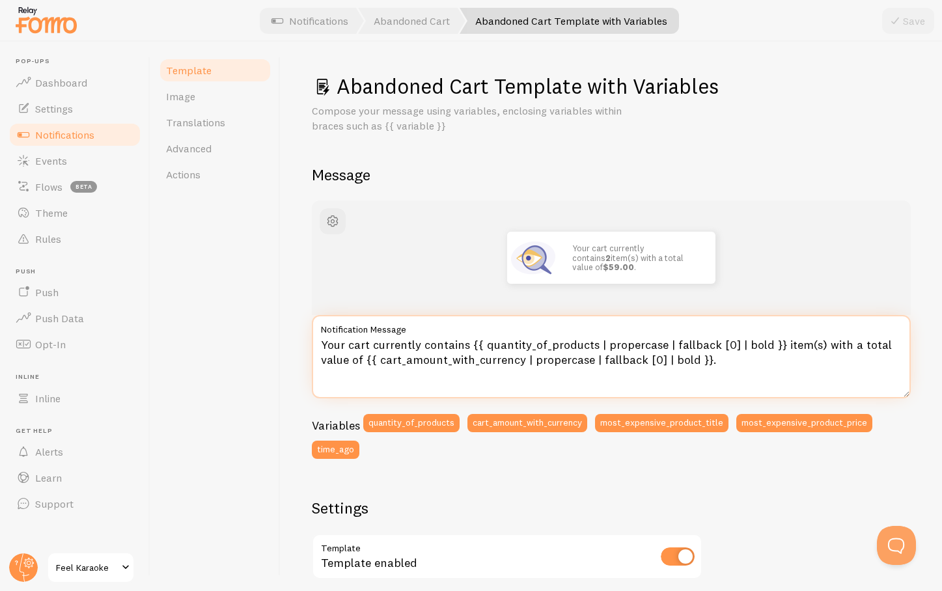
click at [322, 362] on textarea "Your cart currently contains {{ quantity_of_products | propercase | fallback [0…" at bounding box center [611, 356] width 599 height 83
drag, startPoint x: 347, startPoint y: 347, endPoint x: 368, endPoint y: 346, distance: 20.8
click at [368, 346] on textarea "Your cart currently contains {{ quantity_of_products | propercase | fallback [0…" at bounding box center [611, 356] width 599 height 83
click at [757, 345] on textarea "Your reservation for {{ quantity_of_products | propercase | fallback [0] | bold…" at bounding box center [611, 356] width 599 height 83
click at [719, 366] on textarea "Your reservation for {{ quantity_of_products | propercase | fallback [0] | bold…" at bounding box center [611, 356] width 599 height 83
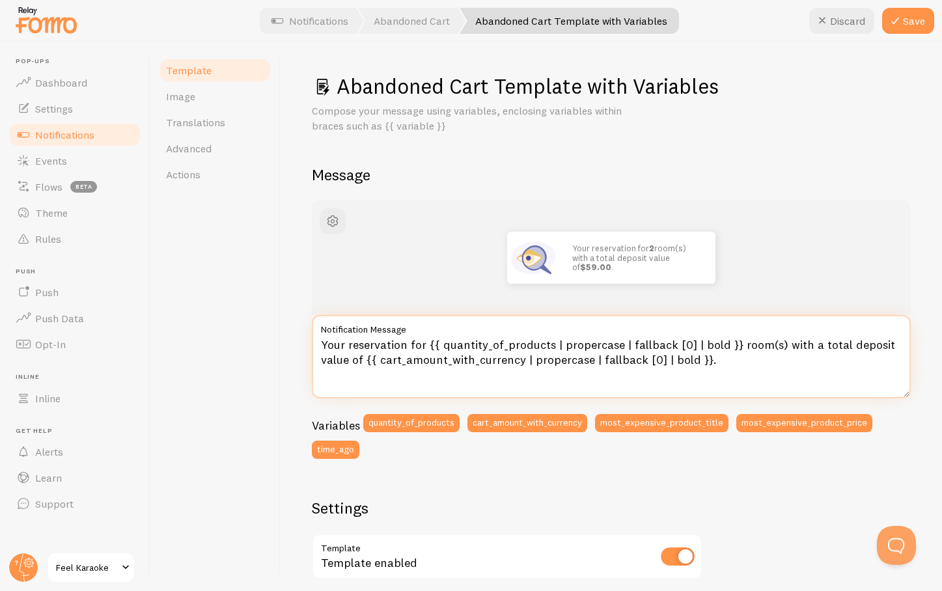
click at [321, 346] on textarea "Your reservation for {{ quantity_of_products | propercase | fallback [0] | bold…" at bounding box center [611, 356] width 599 height 83
click at [791, 378] on textarea "On Hold: Reservation for {{ quantity_of_products | propercase | fallback [0] | …" at bounding box center [611, 356] width 599 height 83
click at [863, 344] on textarea "On Hold: Reservation for {{ quantity_of_products | propercase | fallback [0] | …" at bounding box center [611, 356] width 599 height 83
click at [641, 361] on textarea "On Hold: Reservation for {{ quantity_of_products | propercase | fallback [0] | …" at bounding box center [611, 356] width 599 height 83
click at [722, 358] on textarea "On Hold: Reservation for {{ quantity_of_products | propercase | fallback [0] | …" at bounding box center [611, 356] width 599 height 83
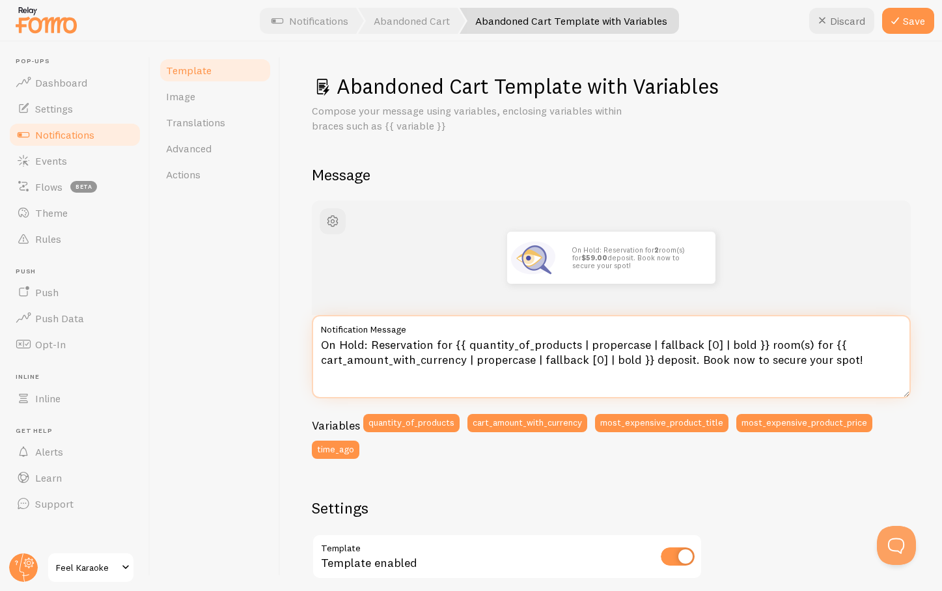
click at [450, 344] on textarea "On Hold: Reservation for {{ quantity_of_products | propercase | fallback [0] | …" at bounding box center [611, 356] width 599 height 83
type textarea "On Hold: {{ quantity_of_products | propercase | fallback [0] | bold }} room(s) …"
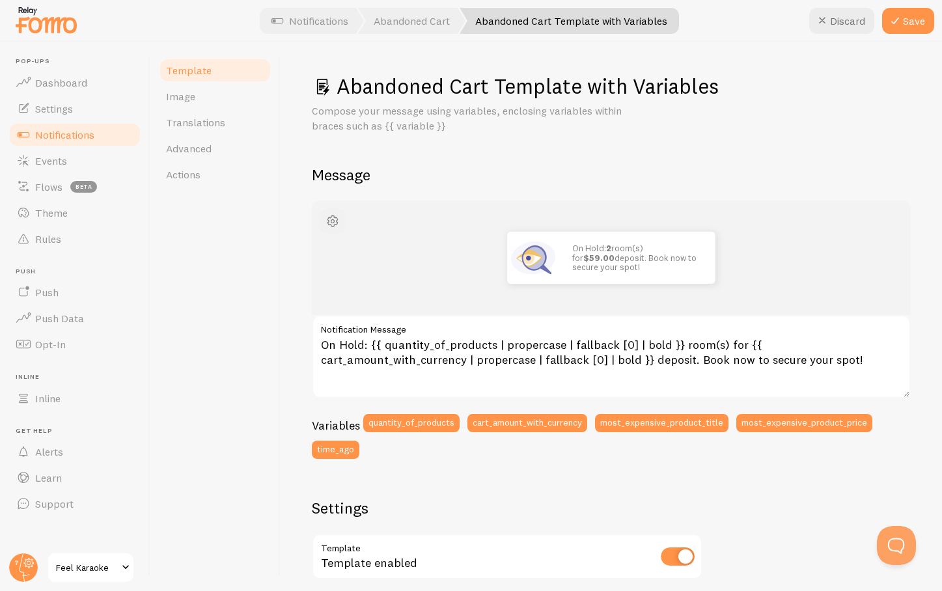
click at [333, 222] on span "button" at bounding box center [333, 222] width 16 height 16
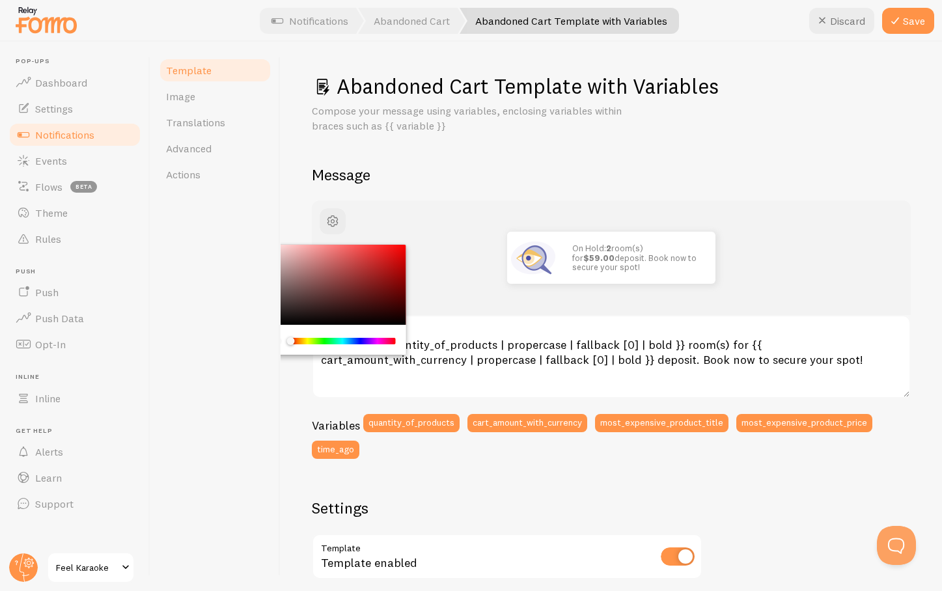
click at [498, 153] on div "Abandoned Cart Template with Variables Compose your message using variables, en…" at bounding box center [611, 492] width 599 height 839
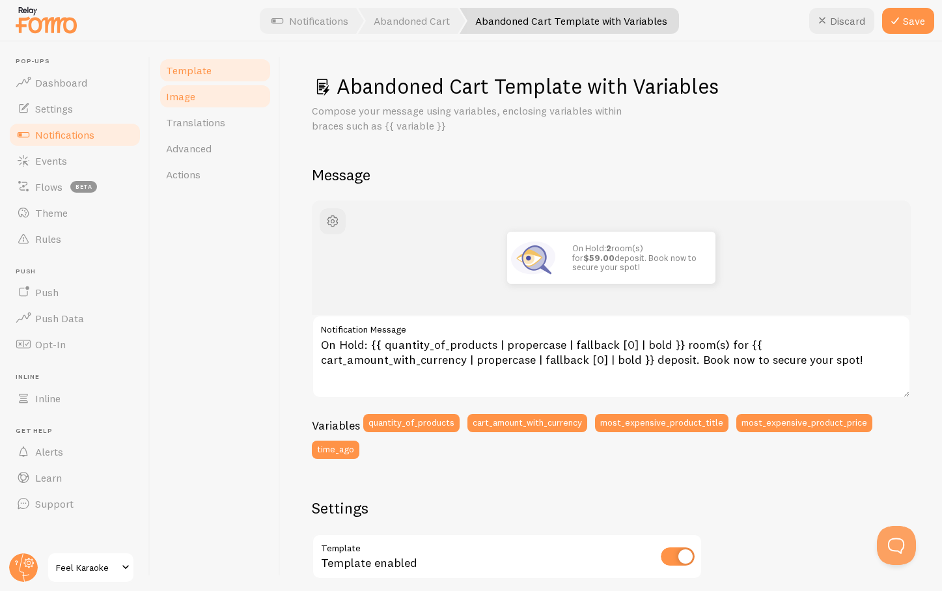
click at [182, 96] on span "Image" at bounding box center [180, 96] width 29 height 13
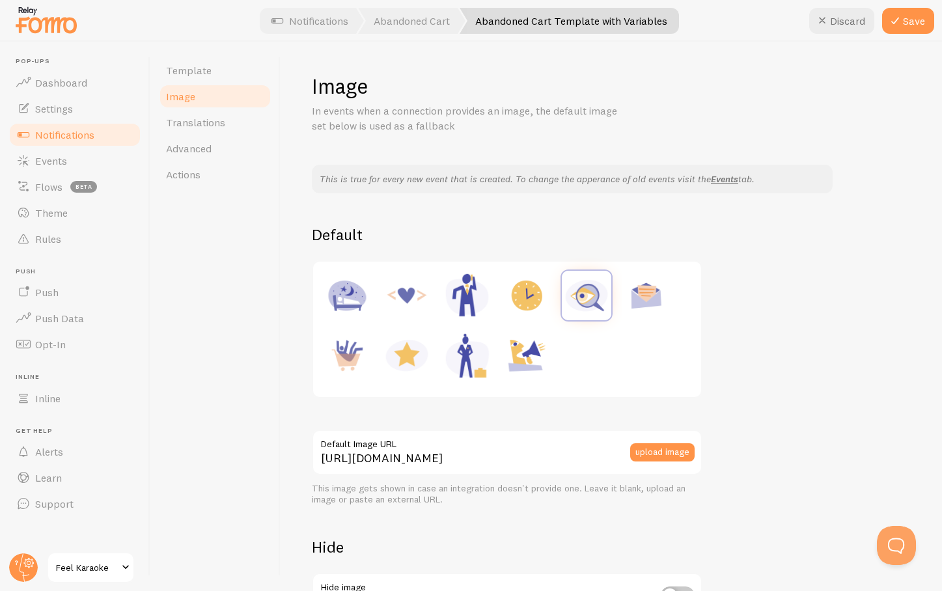
click at [533, 303] on img at bounding box center [526, 295] width 49 height 49
type input "[URL][DOMAIN_NAME]"
click at [907, 20] on button "Save" at bounding box center [908, 21] width 52 height 26
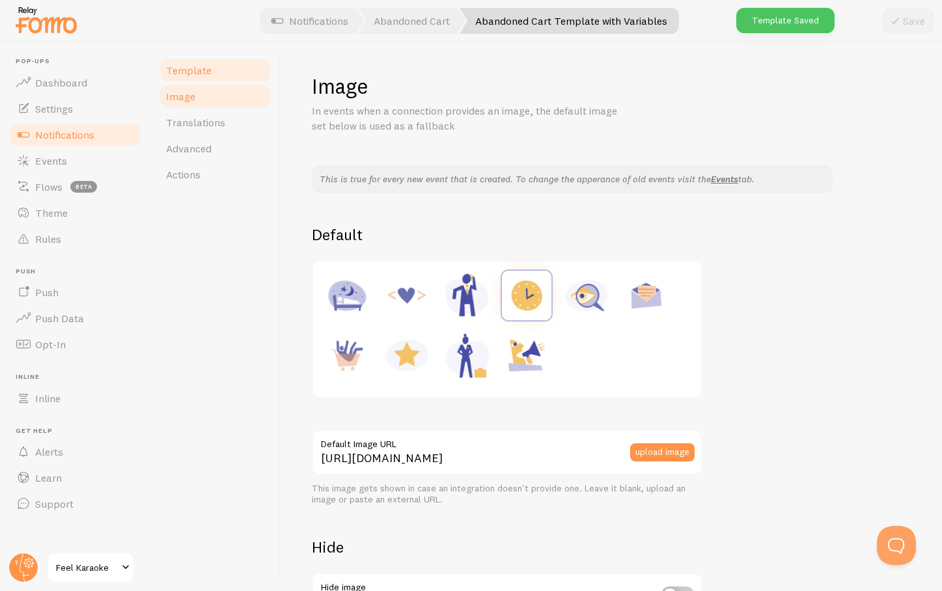
click at [190, 67] on span "Template" at bounding box center [189, 70] width 46 height 13
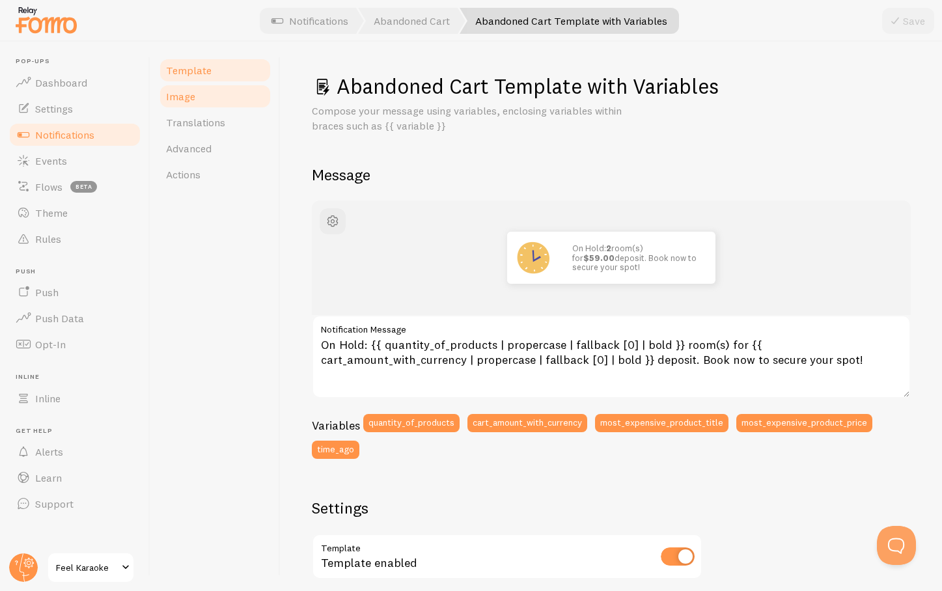
click at [181, 95] on span "Image" at bounding box center [180, 96] width 29 height 13
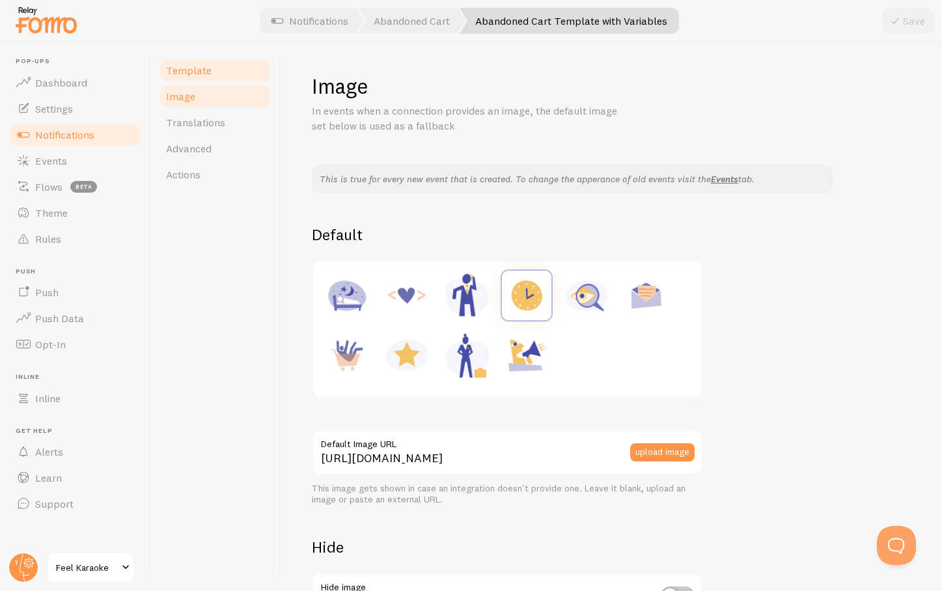
click at [187, 70] on span "Template" at bounding box center [189, 70] width 46 height 13
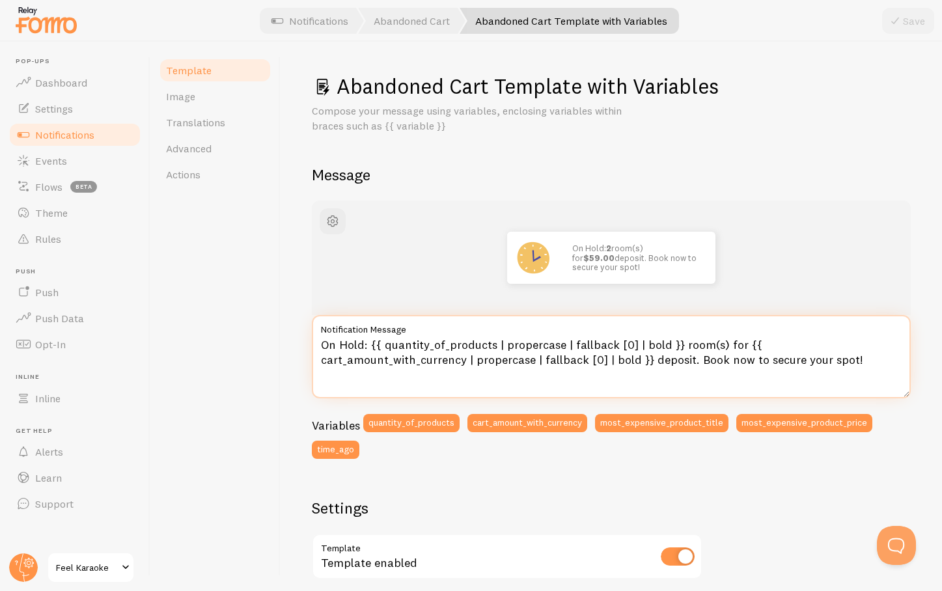
drag, startPoint x: 601, startPoint y: 360, endPoint x: 701, endPoint y: 359, distance: 99.6
click at [701, 359] on textarea "On Hold: {{ quantity_of_products | propercase | fallback [0] | bold }} room(s) …" at bounding box center [611, 356] width 599 height 83
type textarea "On Hold: {{ quantity_of_products | propercase | fallback [0] | bold }} room(s) …"
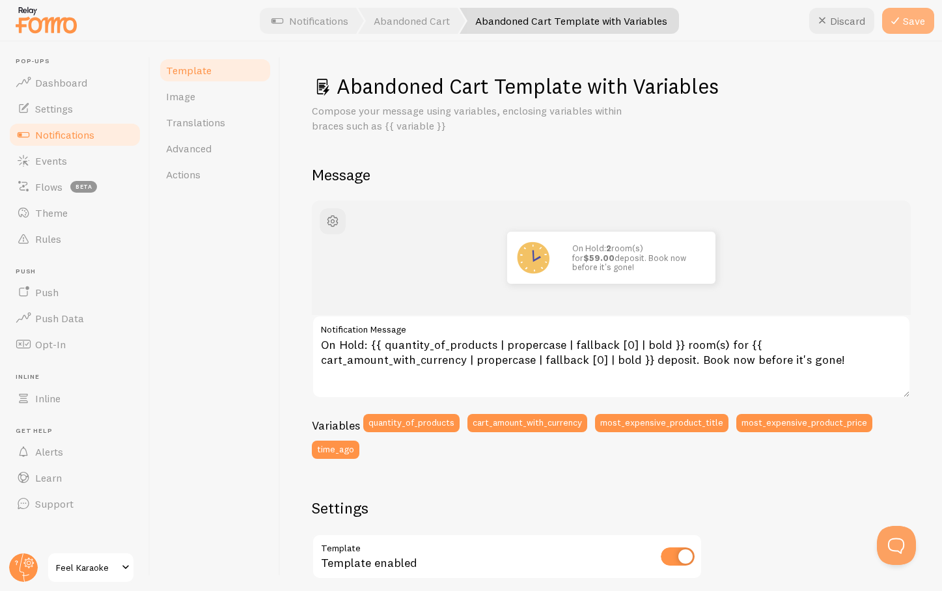
click at [905, 18] on button "Save" at bounding box center [908, 21] width 52 height 26
click at [302, 124] on div "Abandoned Cart Template with Variables Compose your message using variables, en…" at bounding box center [612, 317] width 662 height 550
click at [290, 197] on div "Abandoned Cart Template with Variables Compose your message using variables, en…" at bounding box center [612, 317] width 662 height 550
click at [184, 96] on span "Image" at bounding box center [180, 96] width 29 height 13
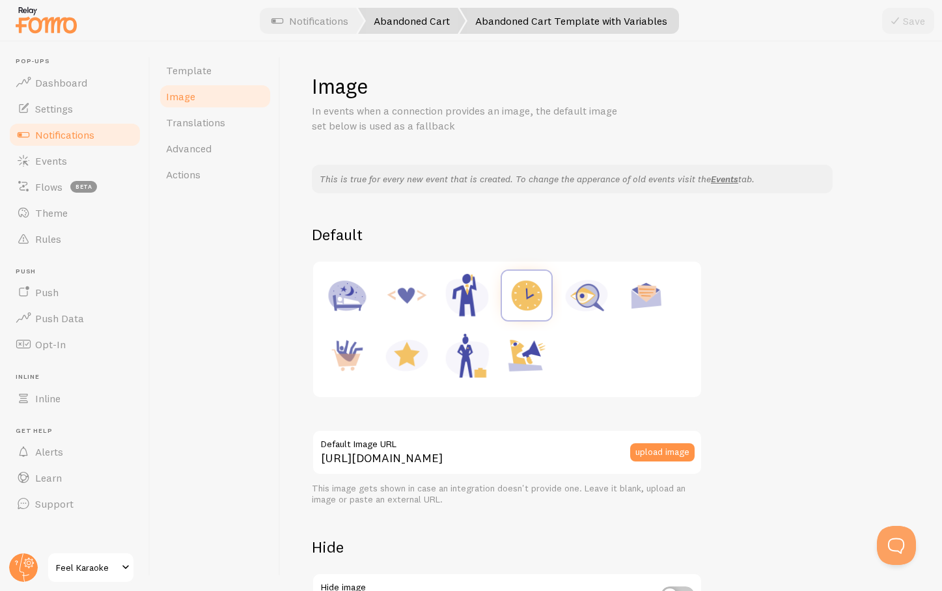
click at [400, 16] on link "Abandoned Cart" at bounding box center [411, 21] width 107 height 26
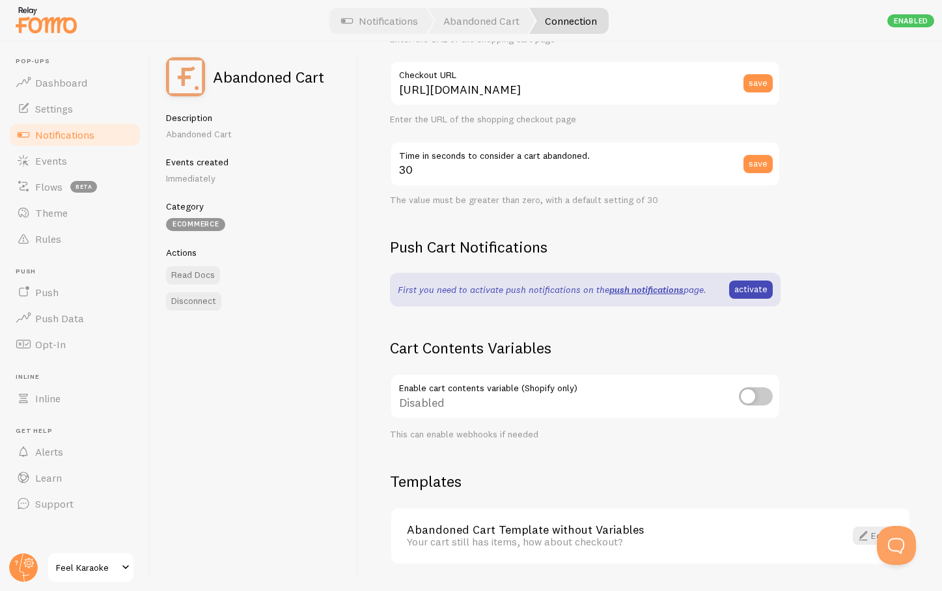
scroll to position [247, 0]
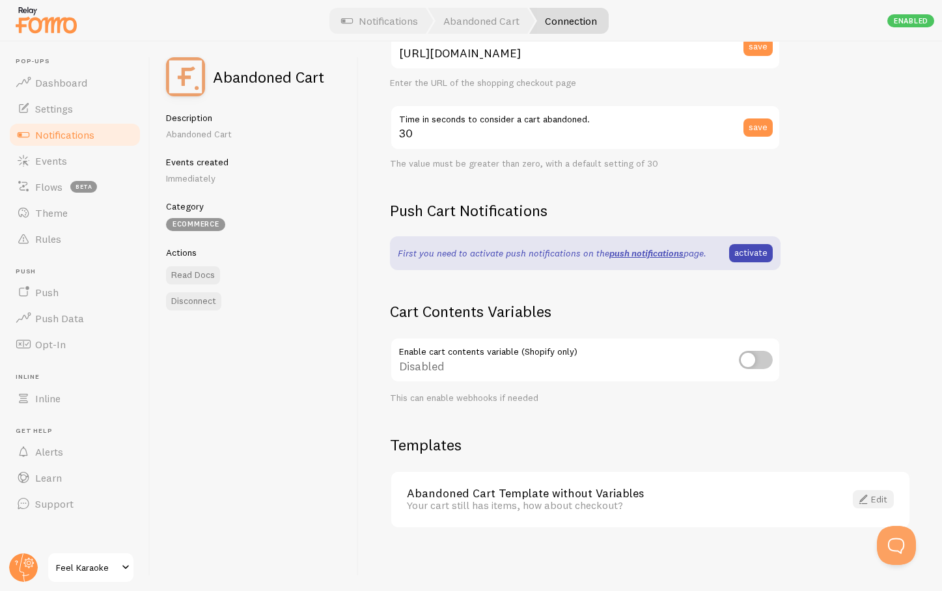
click at [871, 498] on link "Edit" at bounding box center [873, 499] width 41 height 18
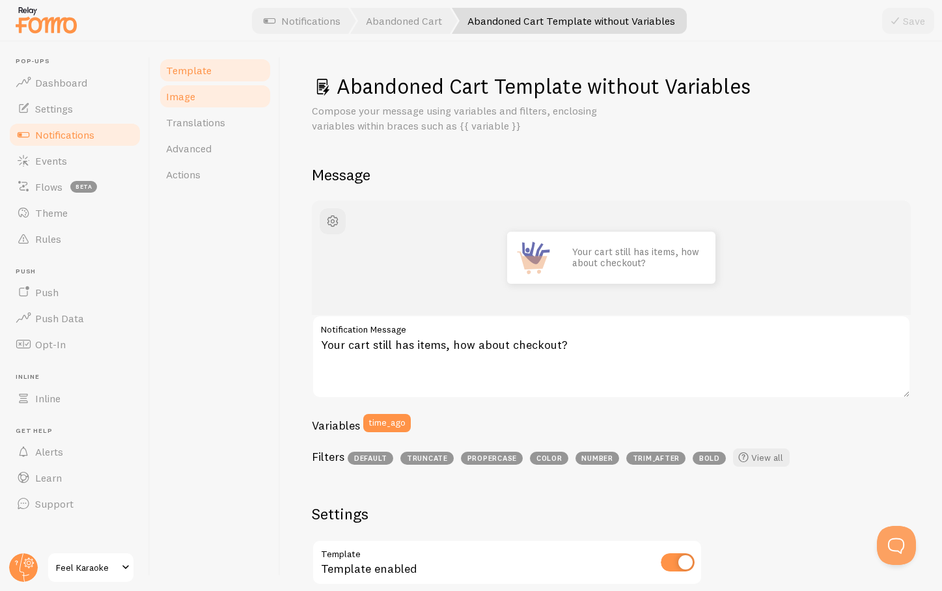
click at [175, 98] on span "Image" at bounding box center [180, 96] width 29 height 13
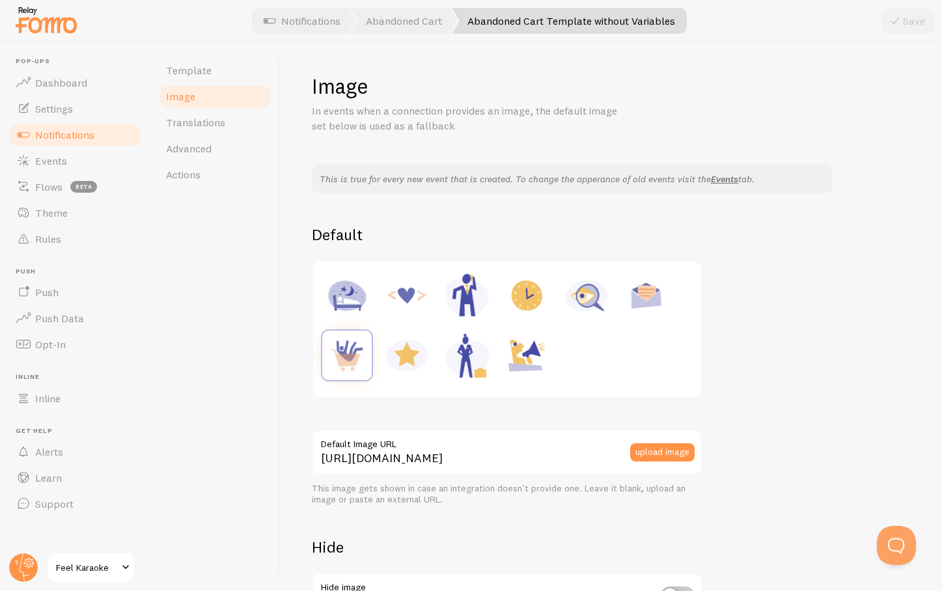
click at [532, 290] on img at bounding box center [526, 295] width 49 height 49
type input "[URL][DOMAIN_NAME]"
click at [902, 20] on icon at bounding box center [896, 21] width 16 height 16
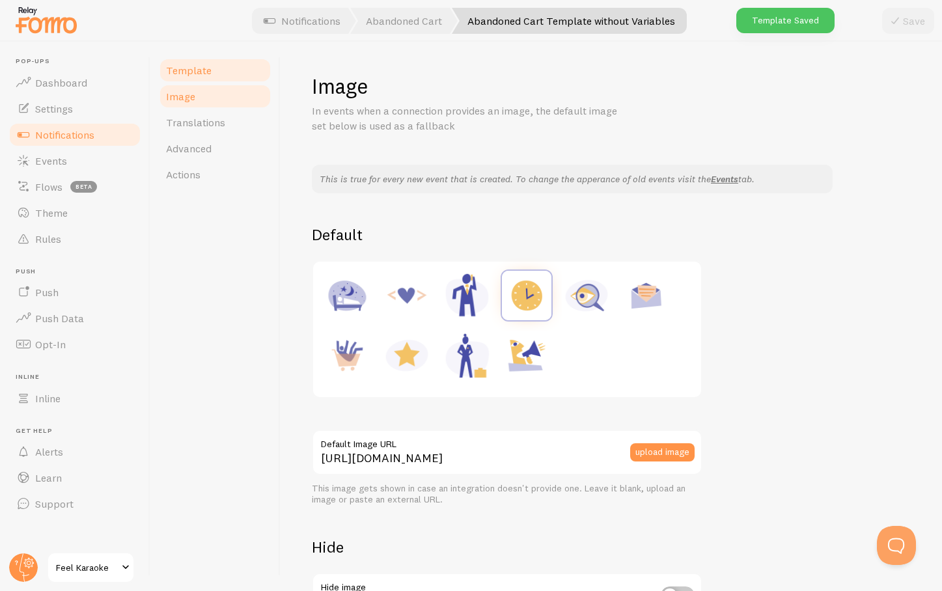
click at [173, 68] on span "Template" at bounding box center [189, 70] width 46 height 13
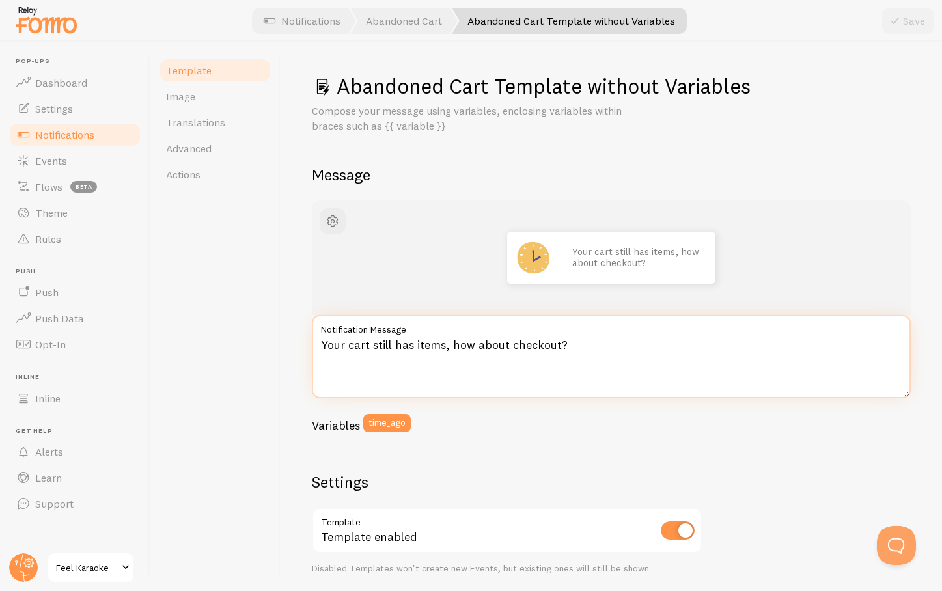
click at [372, 350] on textarea "Your cart still has items, how about checkout?" at bounding box center [611, 356] width 599 height 83
click at [324, 346] on textarea "Your cart still has items, how about checkout?" at bounding box center [611, 356] width 599 height 83
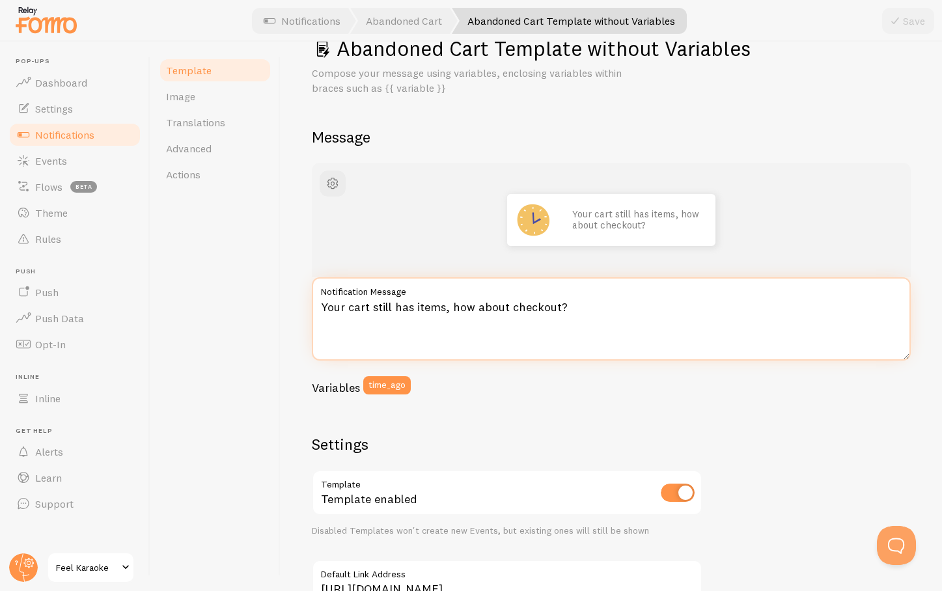
scroll to position [36, 0]
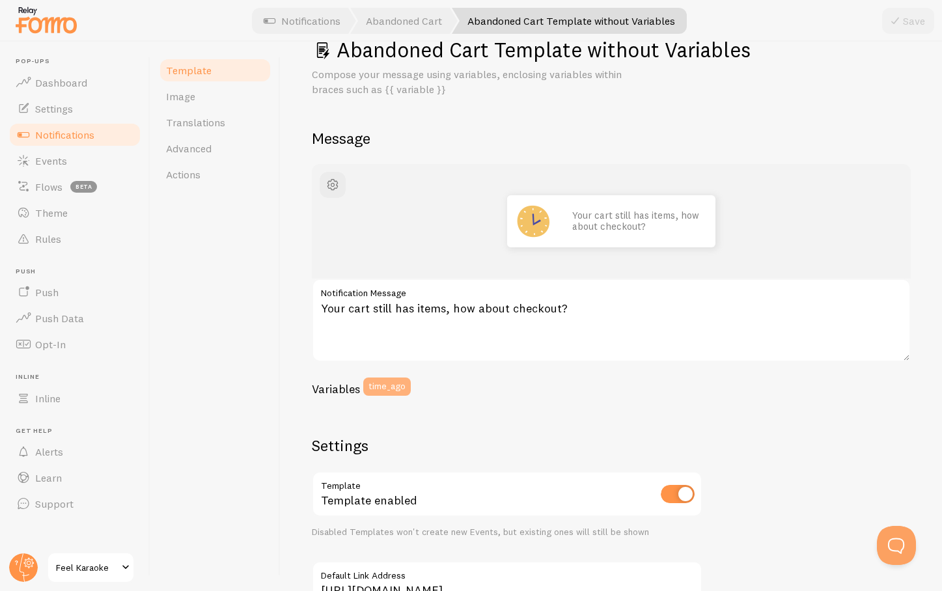
click at [386, 391] on button "time_ago" at bounding box center [387, 387] width 48 height 18
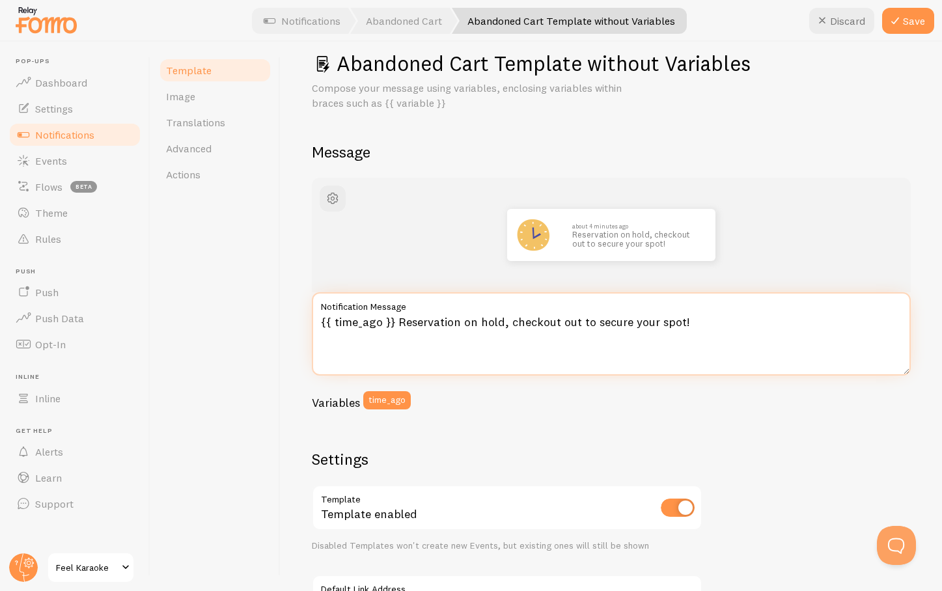
scroll to position [0, 0]
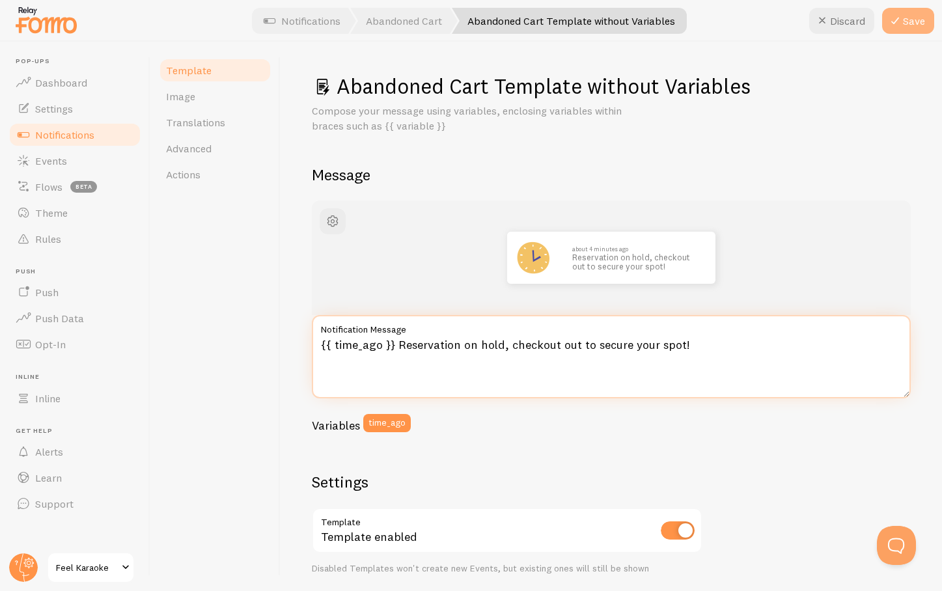
type textarea "{{ time_ago }} Reservation on hold, checkout out to secure your spot!"
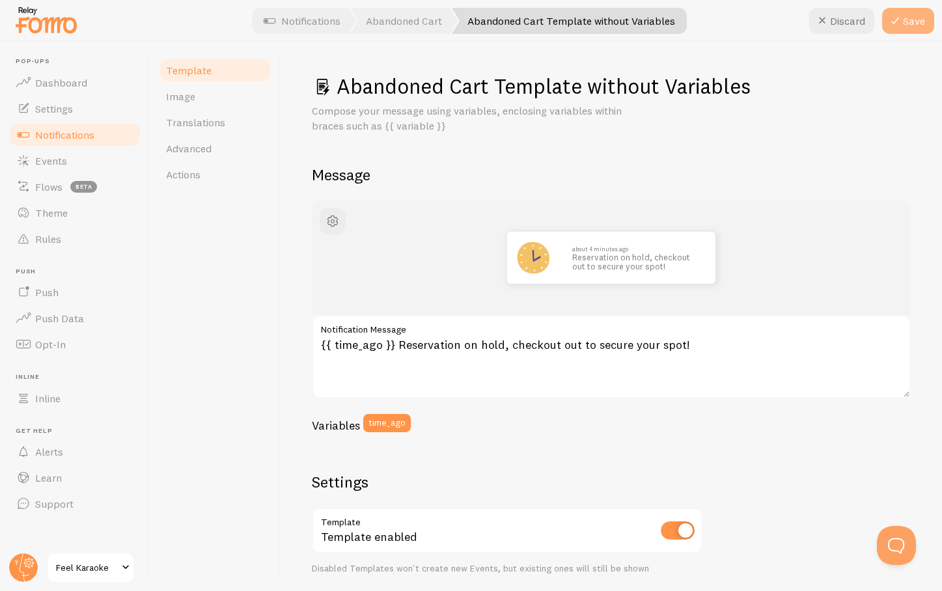
click at [905, 20] on button "Save" at bounding box center [908, 21] width 52 height 26
click at [414, 20] on link "Abandoned Cart" at bounding box center [403, 21] width 107 height 26
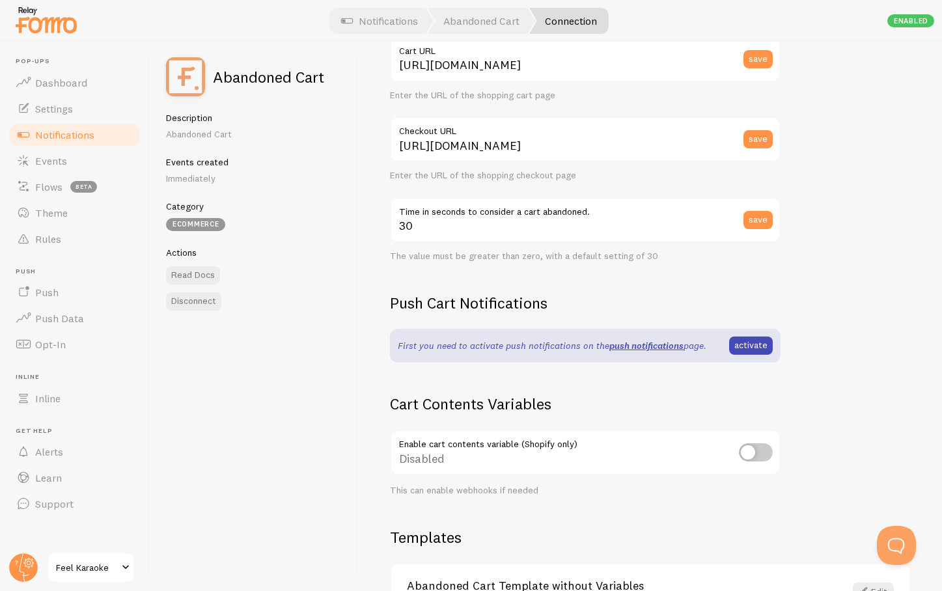
scroll to position [156, 0]
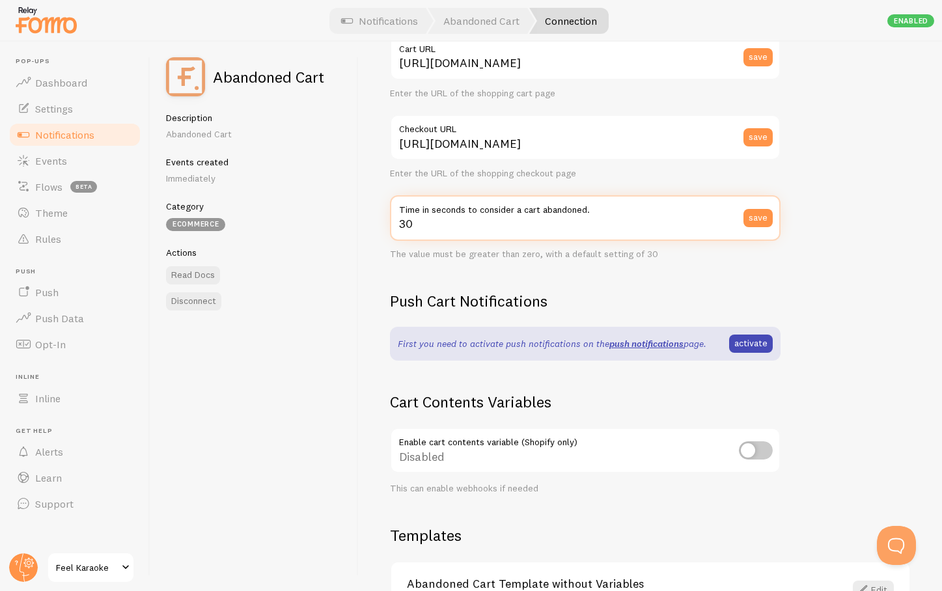
click at [666, 221] on input "30" at bounding box center [585, 218] width 391 height 46
type input "3"
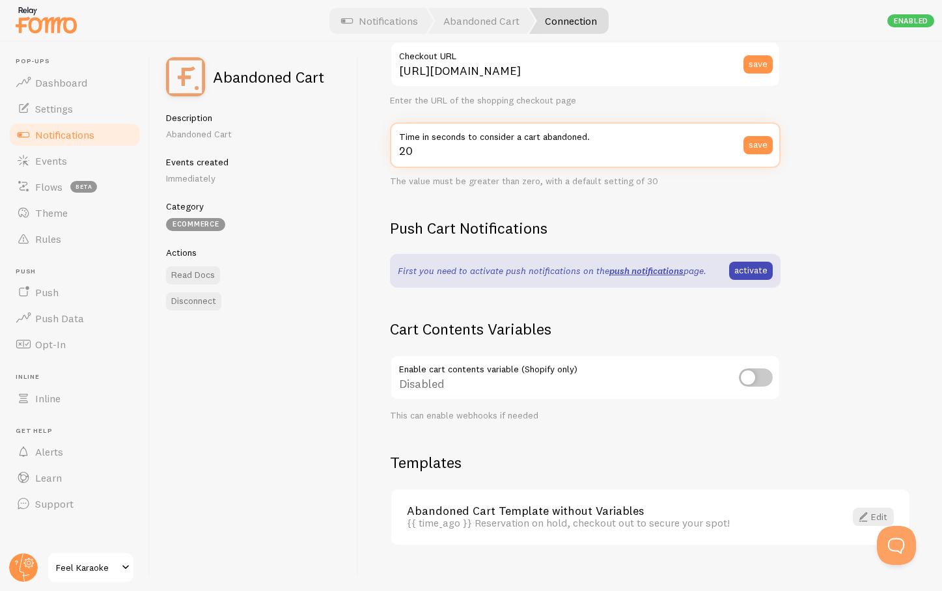
scroll to position [229, 0]
type input "20"
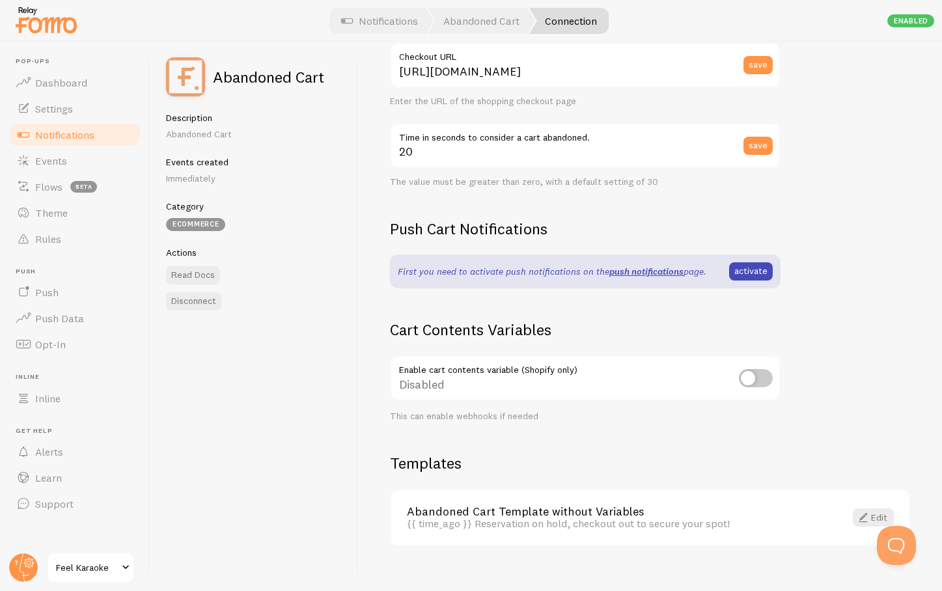
click at [843, 393] on div "Settings Connection Connection enabled Disabled Connections won't create new Ev…" at bounding box center [650, 317] width 583 height 550
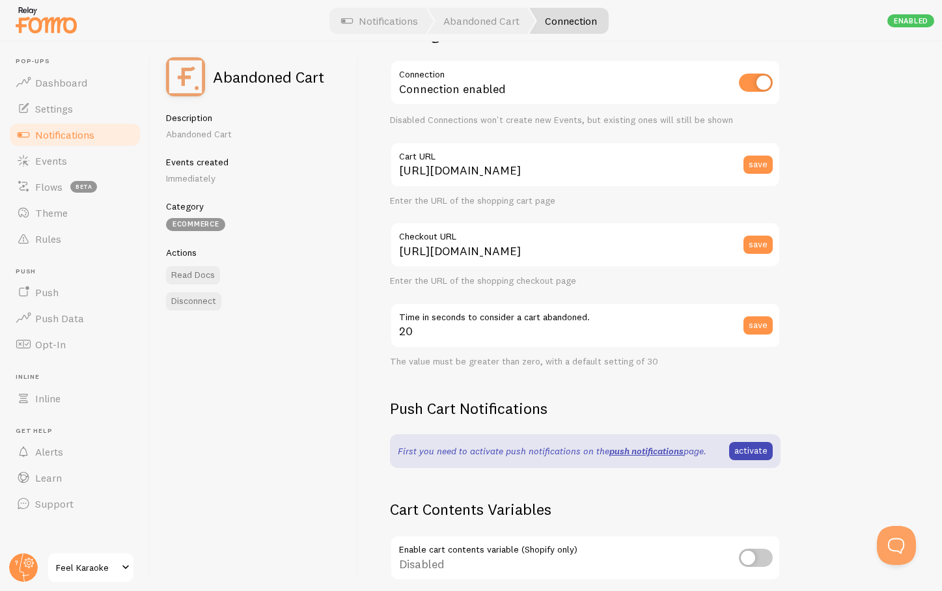
scroll to position [0, 0]
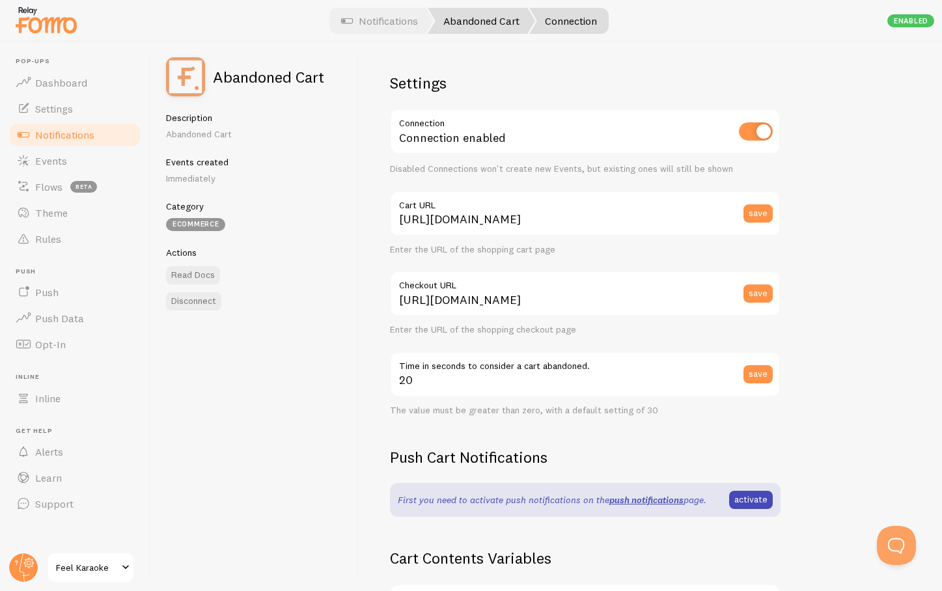
click at [471, 20] on link "Abandoned Cart" at bounding box center [481, 21] width 107 height 26
click at [877, 263] on div "Settings Connection Connection enabled Disabled Connections won't create new Ev…" at bounding box center [650, 317] width 583 height 550
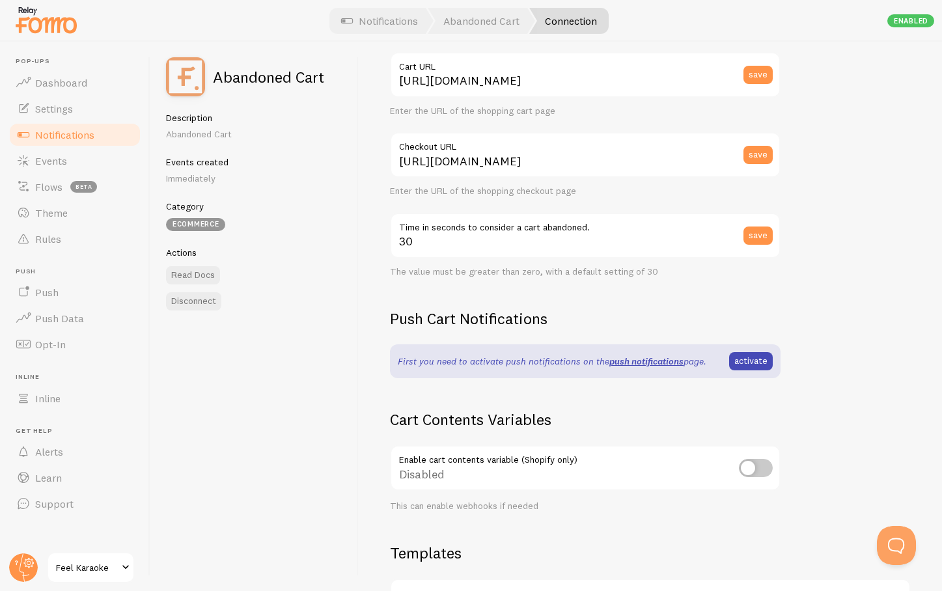
scroll to position [247, 0]
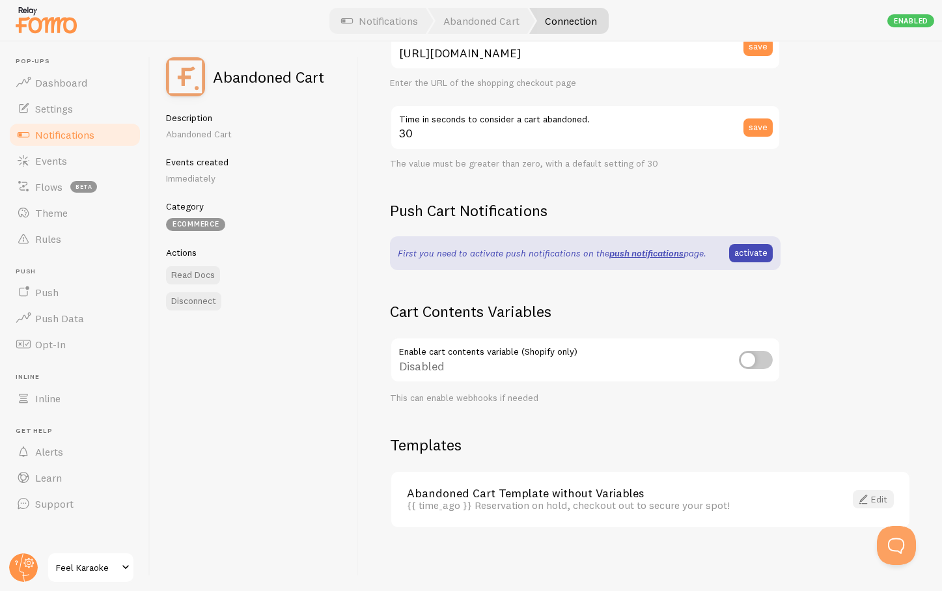
click at [869, 497] on link "Edit" at bounding box center [873, 499] width 41 height 18
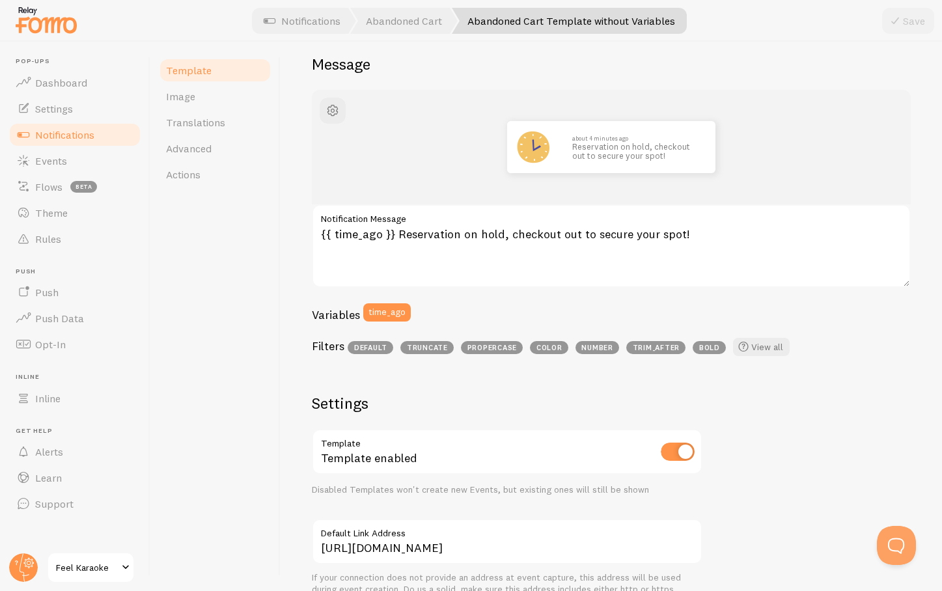
scroll to position [106, 0]
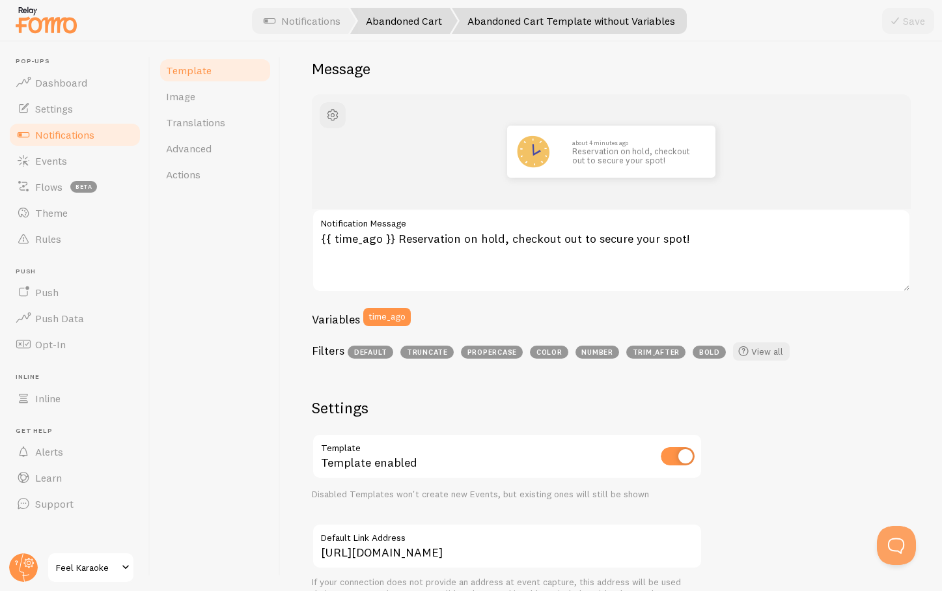
click at [391, 23] on link "Abandoned Cart" at bounding box center [403, 21] width 107 height 26
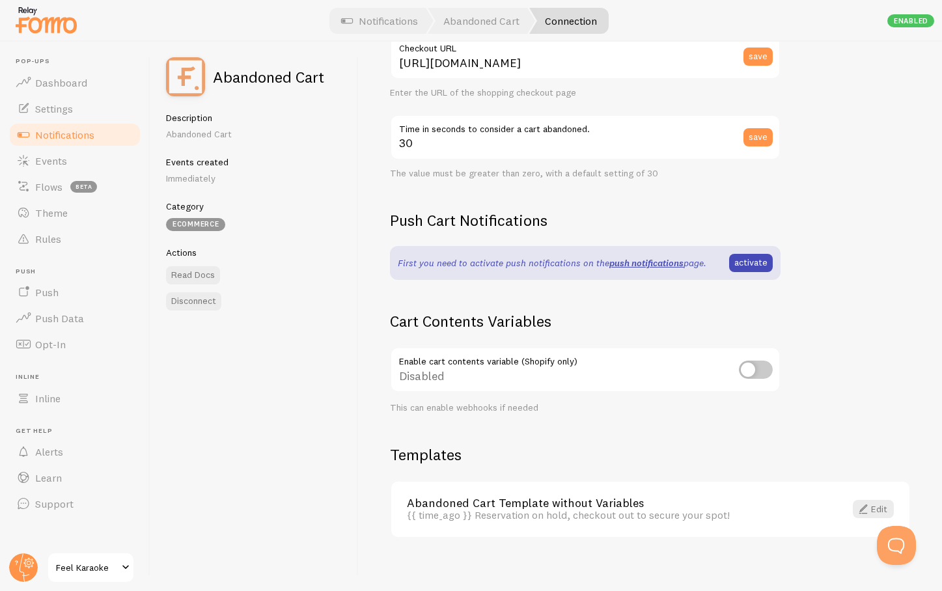
scroll to position [247, 0]
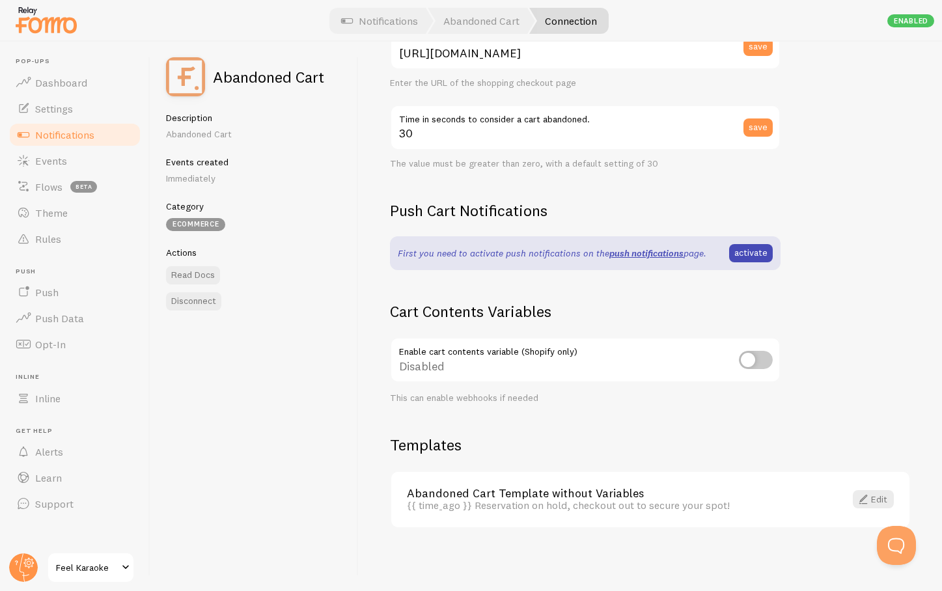
click at [478, 400] on div "This can enable webhooks if needed" at bounding box center [585, 399] width 391 height 12
click at [368, 22] on link "Notifications" at bounding box center [380, 21] width 108 height 26
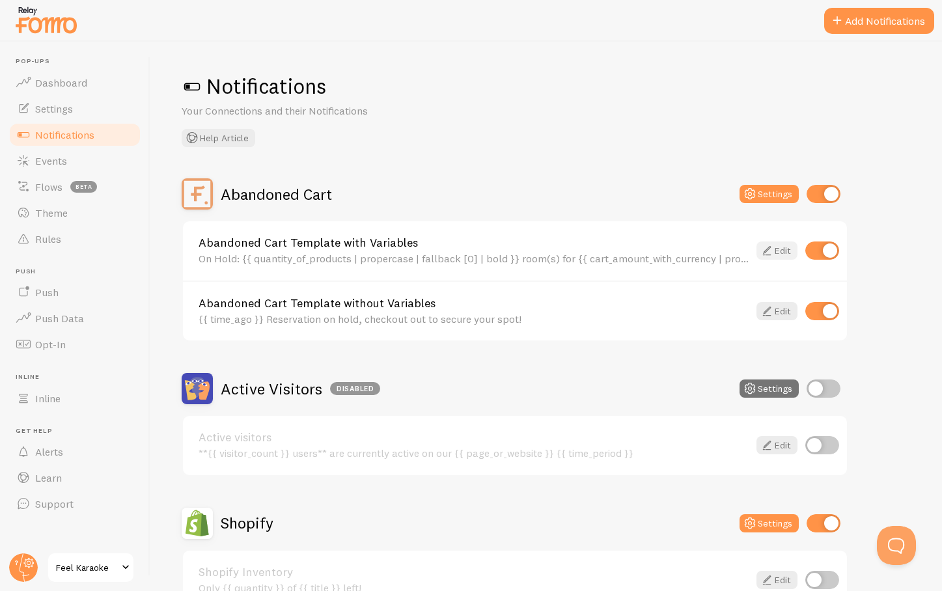
click at [774, 253] on link "Edit" at bounding box center [777, 251] width 41 height 18
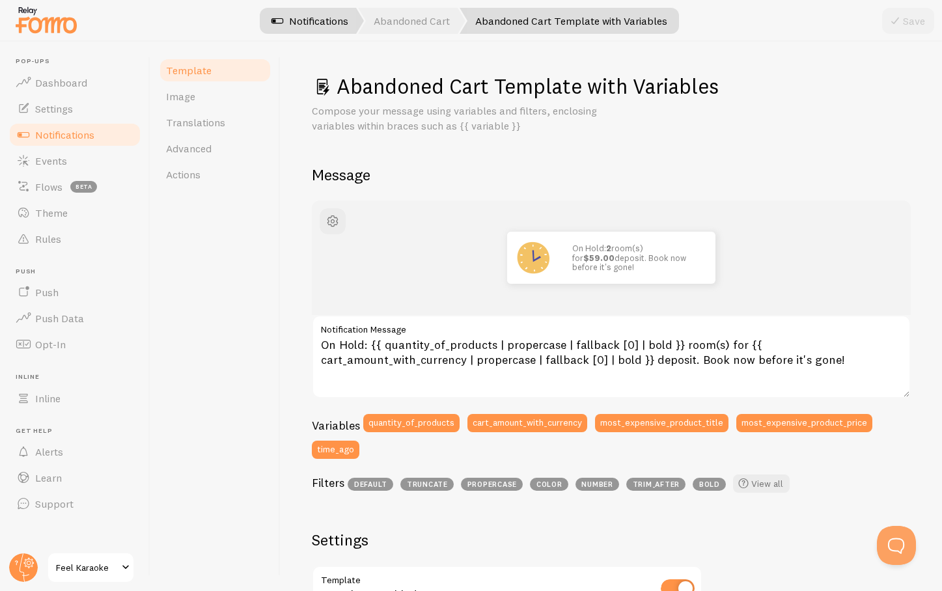
click at [313, 16] on link "Notifications" at bounding box center [310, 21] width 108 height 26
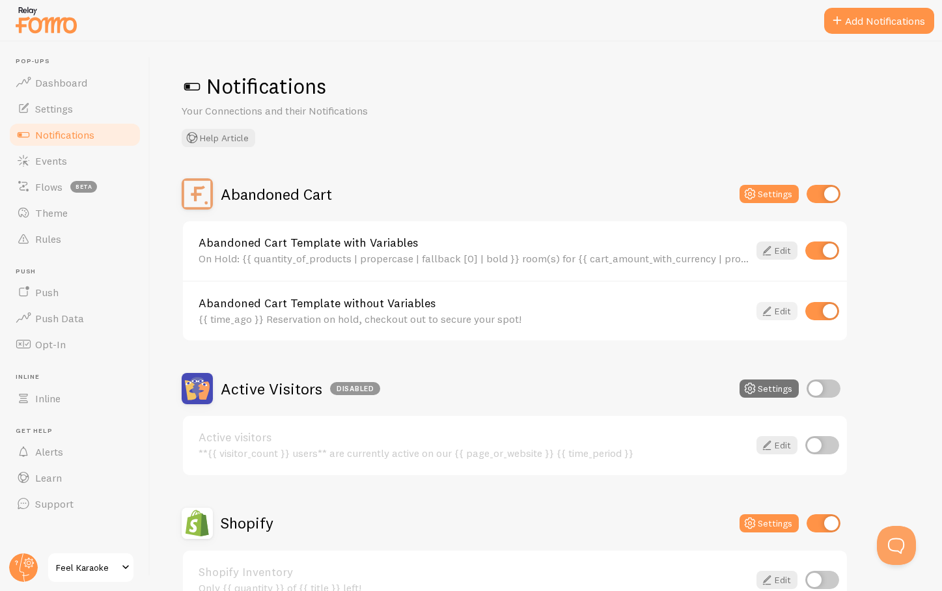
click at [778, 311] on link "Edit" at bounding box center [777, 311] width 41 height 18
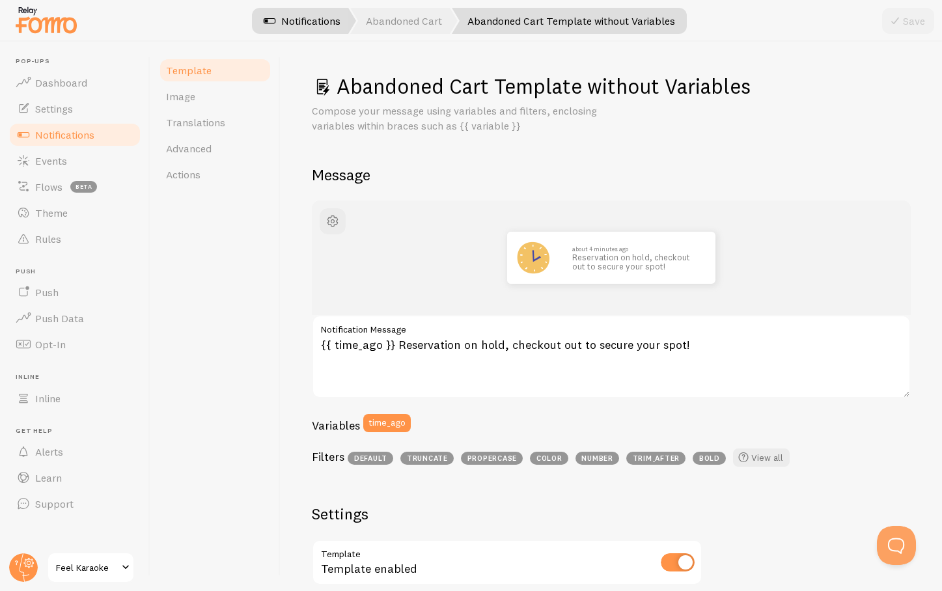
click at [290, 18] on link "Notifications" at bounding box center [302, 21] width 108 height 26
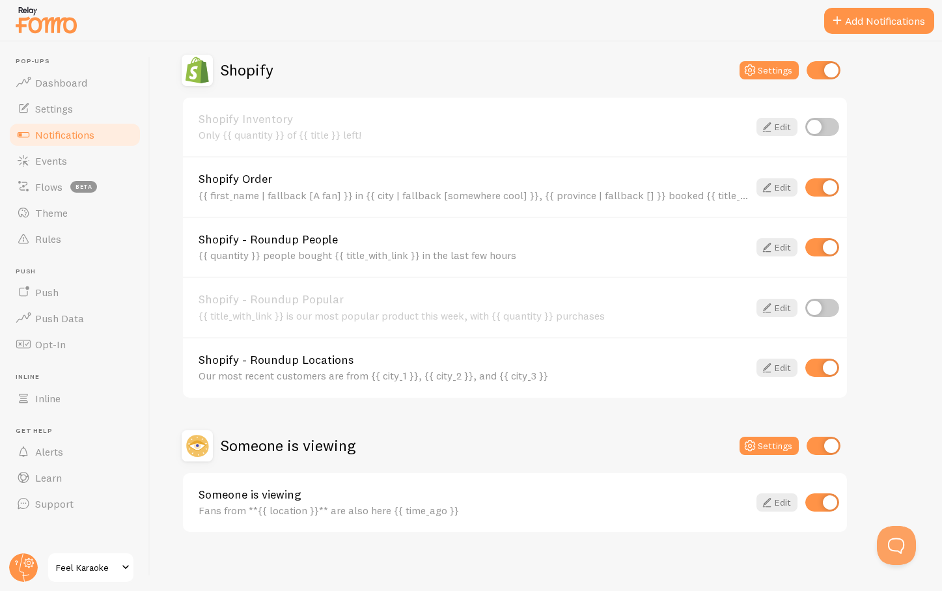
scroll to position [458, 0]
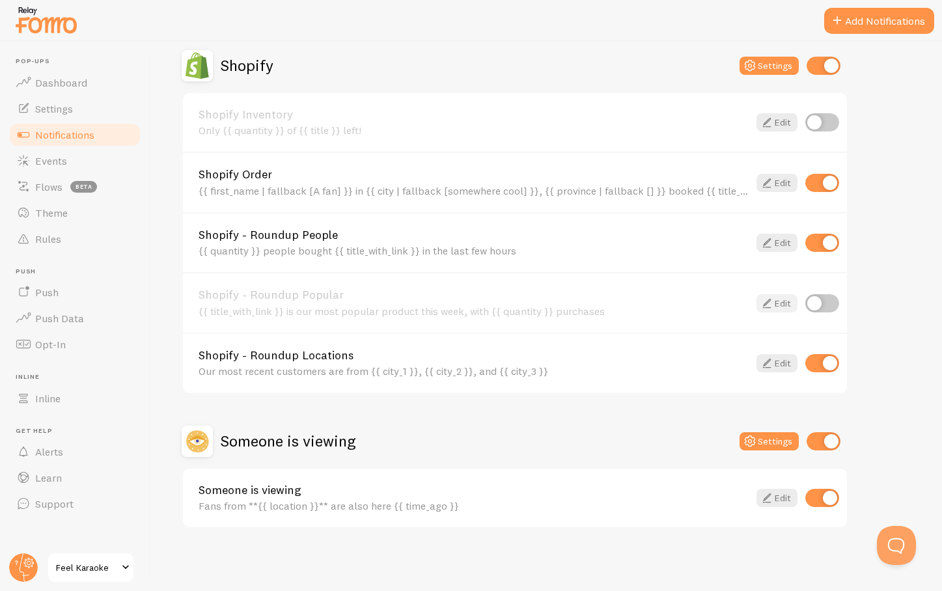
click at [773, 300] on icon at bounding box center [767, 304] width 16 height 16
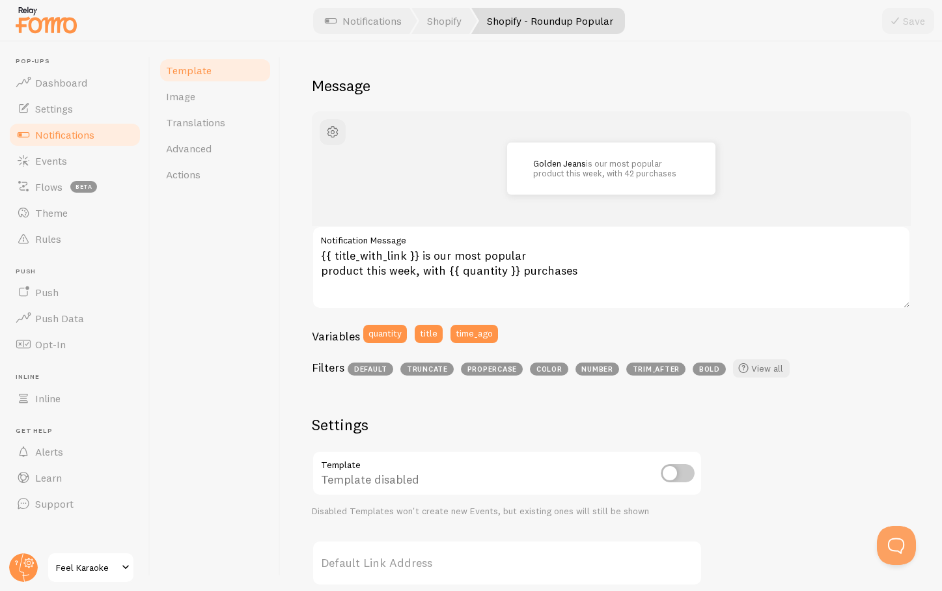
scroll to position [92, 0]
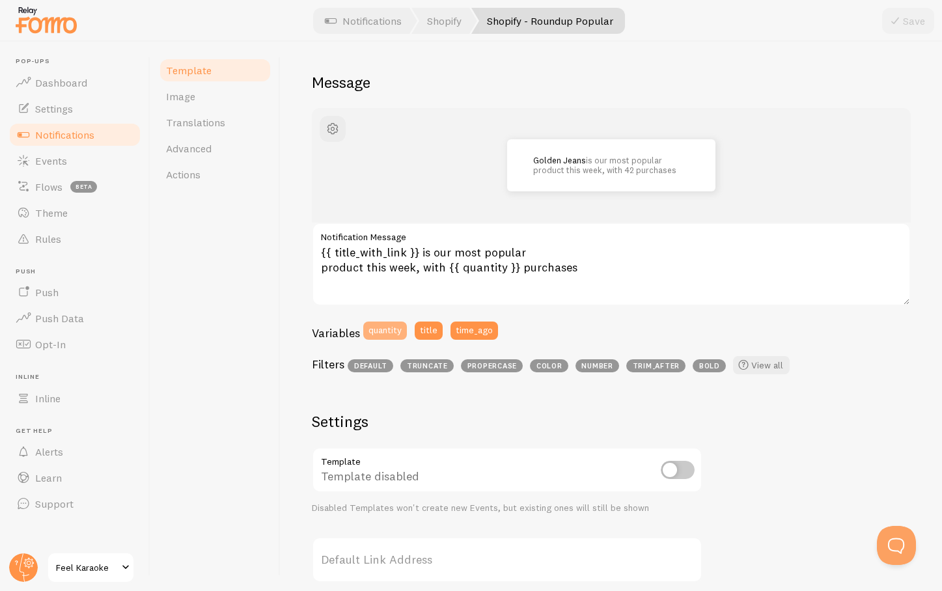
click at [369, 338] on button "quantity" at bounding box center [385, 331] width 44 height 18
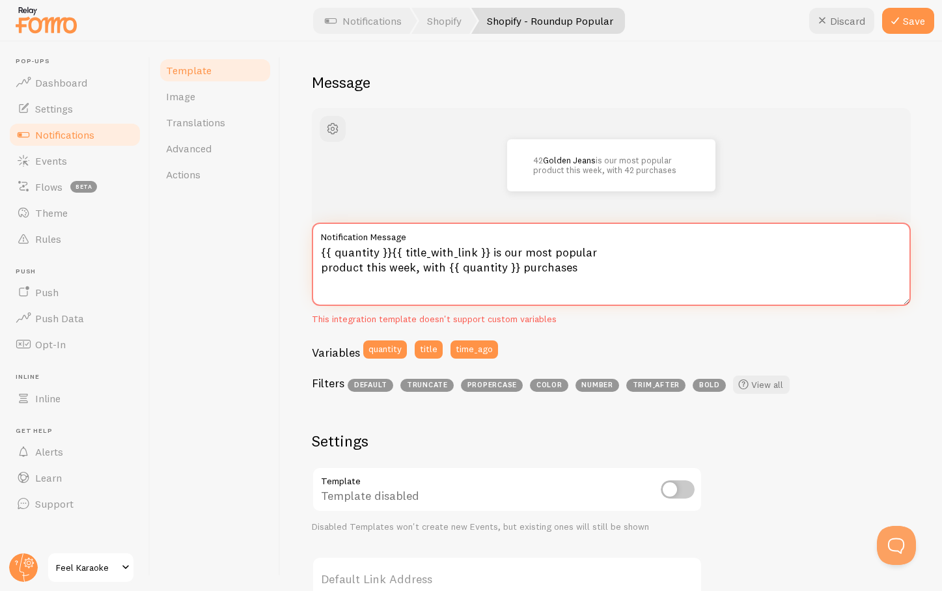
click at [594, 267] on textarea "{{ quantity }}{{ title_with_link }} is our most popular product this week, with…" at bounding box center [611, 264] width 599 height 83
drag, startPoint x: 583, startPoint y: 271, endPoint x: 423, endPoint y: 268, distance: 160.2
click at [423, 268] on textarea "{{ quantity }}{{ title_with_link }} is our most popular product this week, with…" at bounding box center [611, 264] width 599 height 83
click at [389, 251] on textarea "{{ quantity }}{{ title_with_link }} is our most popular product this week," at bounding box center [611, 264] width 599 height 83
click at [451, 266] on textarea "{{ title_with_link }} is our most popular product this week," at bounding box center [611, 264] width 599 height 83
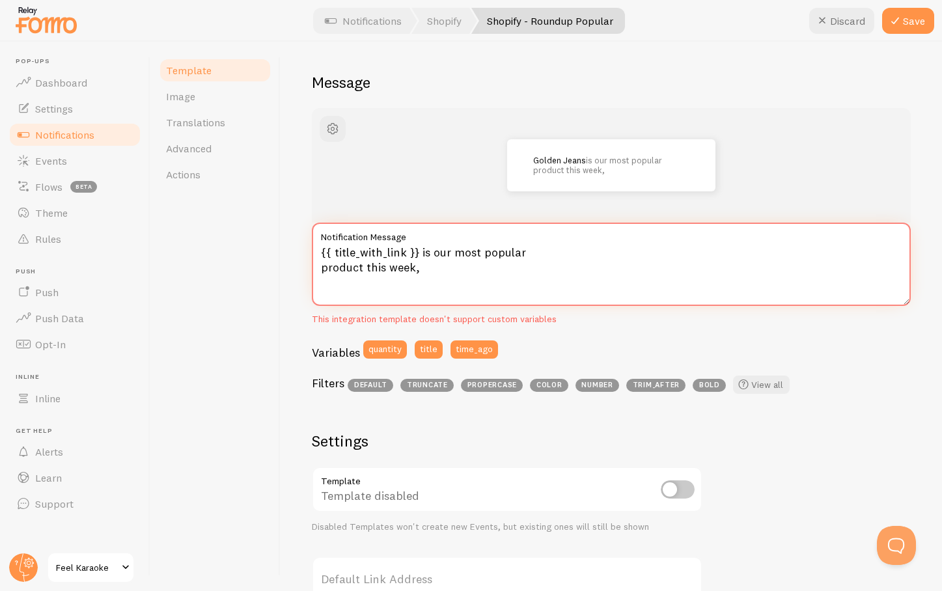
click at [479, 256] on textarea "{{ title_with_link }} is our most popular product this week," at bounding box center [611, 264] width 599 height 83
click at [626, 256] on textarea "{{ title_with_link }} is popular, book while you still can!" at bounding box center [611, 264] width 599 height 83
click at [471, 254] on textarea "{{ title_with_link }} is popular, book while you still can." at bounding box center [611, 264] width 599 height 83
drag, startPoint x: 510, startPoint y: 250, endPoint x: 613, endPoint y: 249, distance: 102.9
click at [613, 251] on textarea "Low Availability: {{ title_with_link }} is low on availability, book now." at bounding box center [611, 264] width 599 height 83
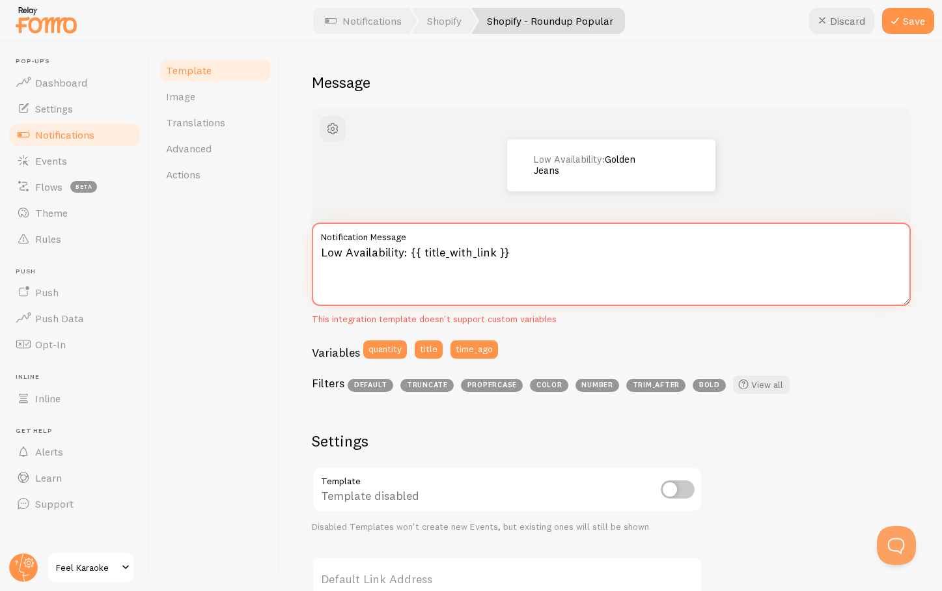
click at [572, 253] on textarea "Low Availability: {{ title_with_link }}" at bounding box center [611, 264] width 599 height 83
click at [346, 253] on textarea "Low Availability: {{ title_with_link }}" at bounding box center [611, 264] width 599 height 83
click at [552, 251] on textarea "Limited Availability: {{ title_with_link }}" at bounding box center [611, 264] width 599 height 83
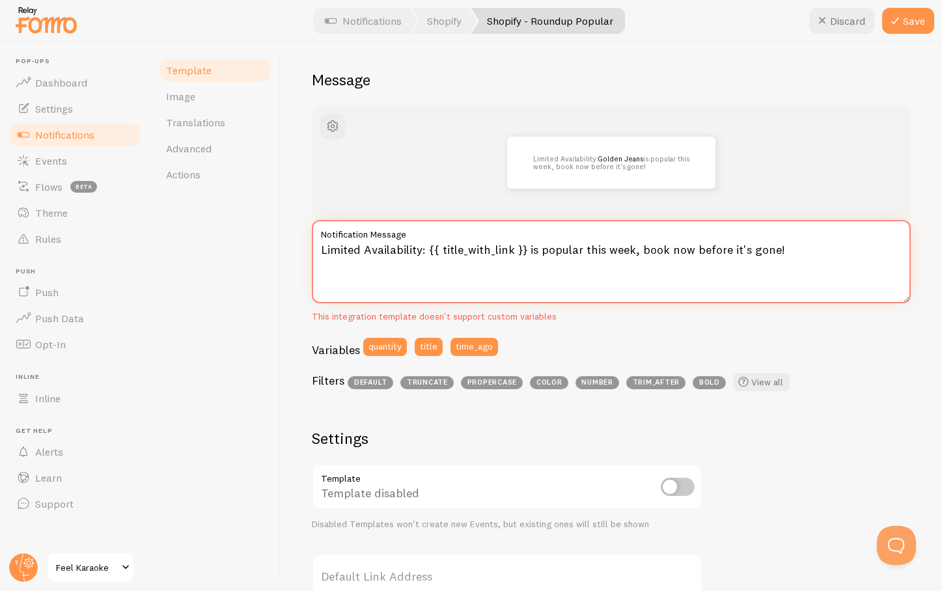
scroll to position [91, 0]
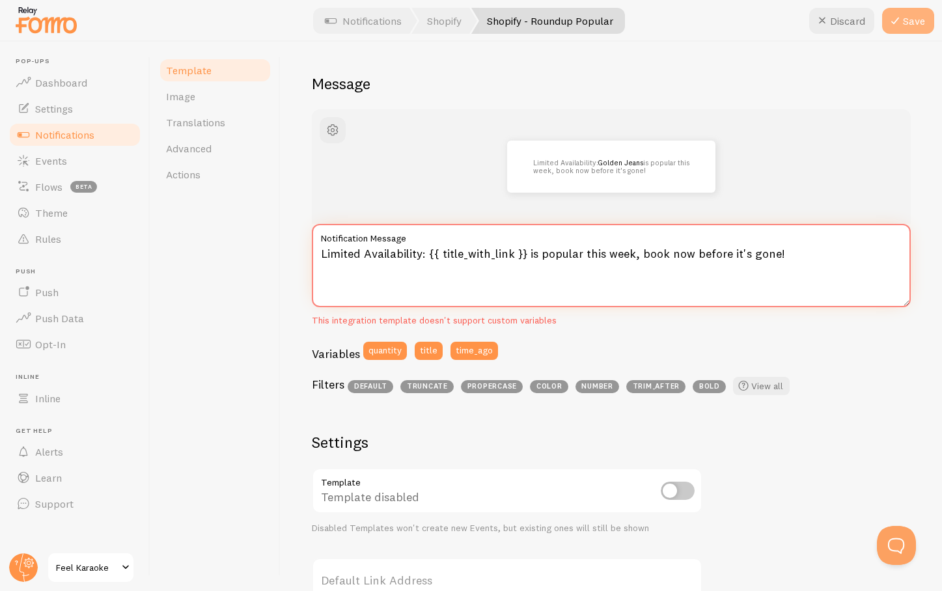
type textarea "Limited Availability: {{ title_with_link }} is popular this week, book now befo…"
click at [918, 25] on button "Save" at bounding box center [908, 21] width 52 height 26
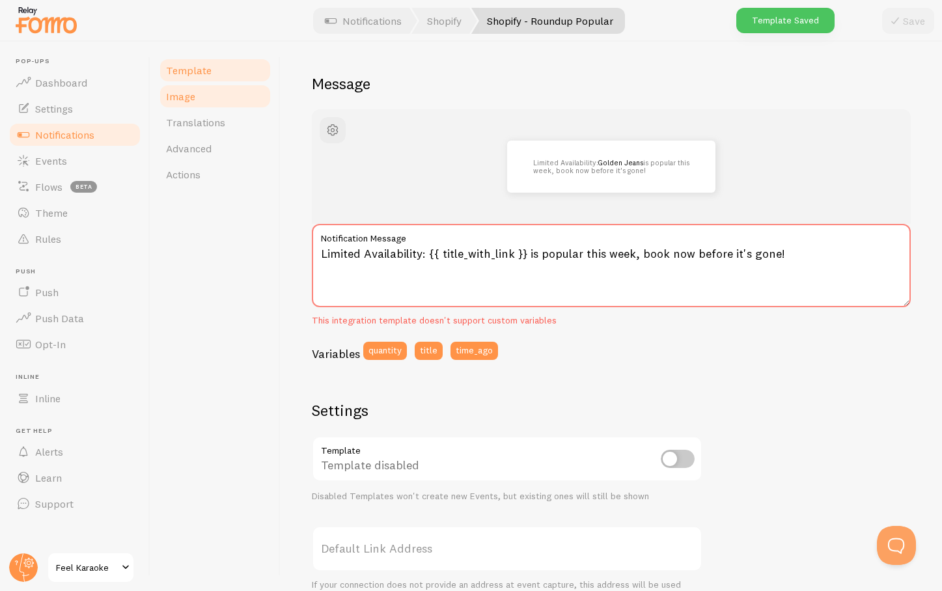
click at [212, 99] on link "Image" at bounding box center [215, 96] width 114 height 26
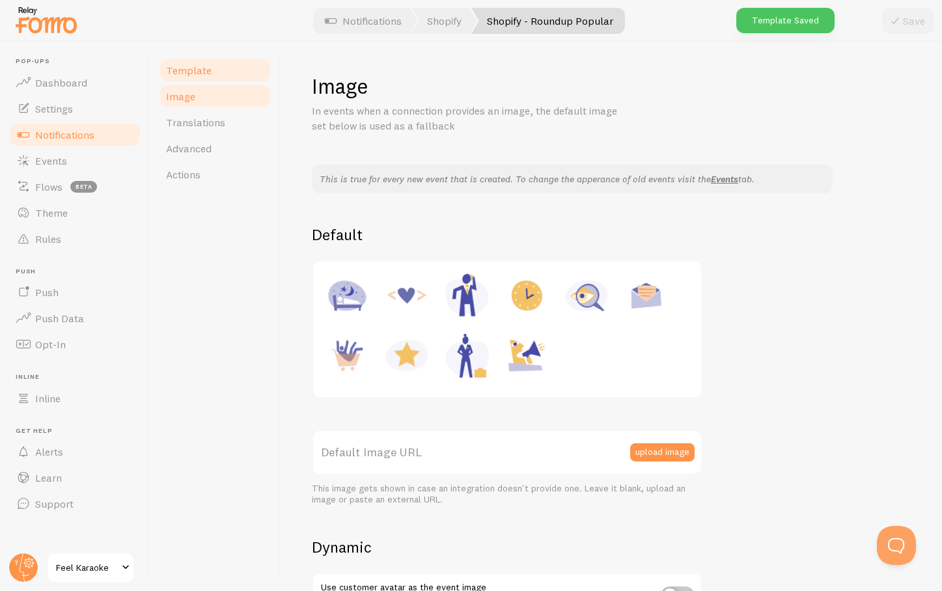
click at [211, 71] on link "Template" at bounding box center [215, 70] width 114 height 26
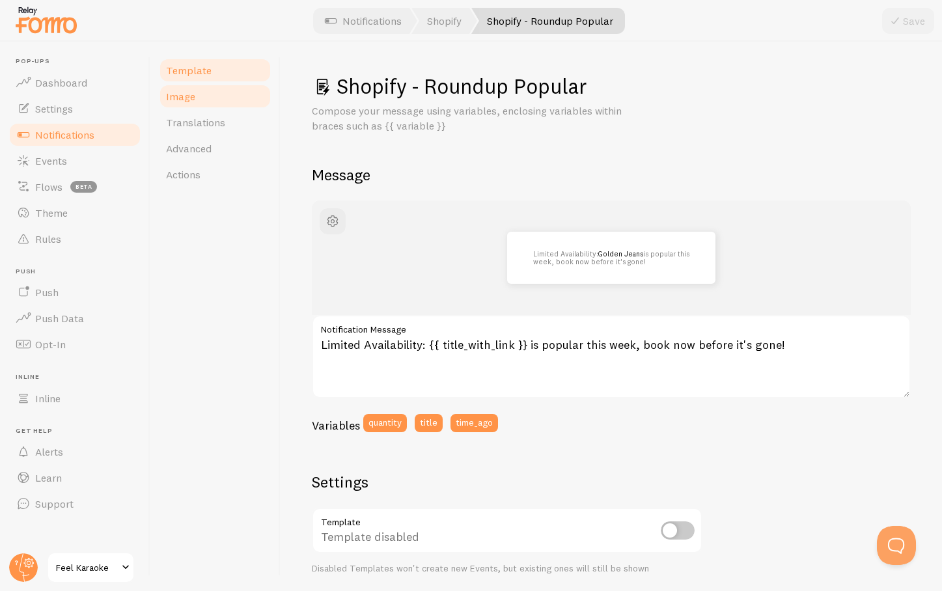
click at [186, 95] on span "Image" at bounding box center [180, 96] width 29 height 13
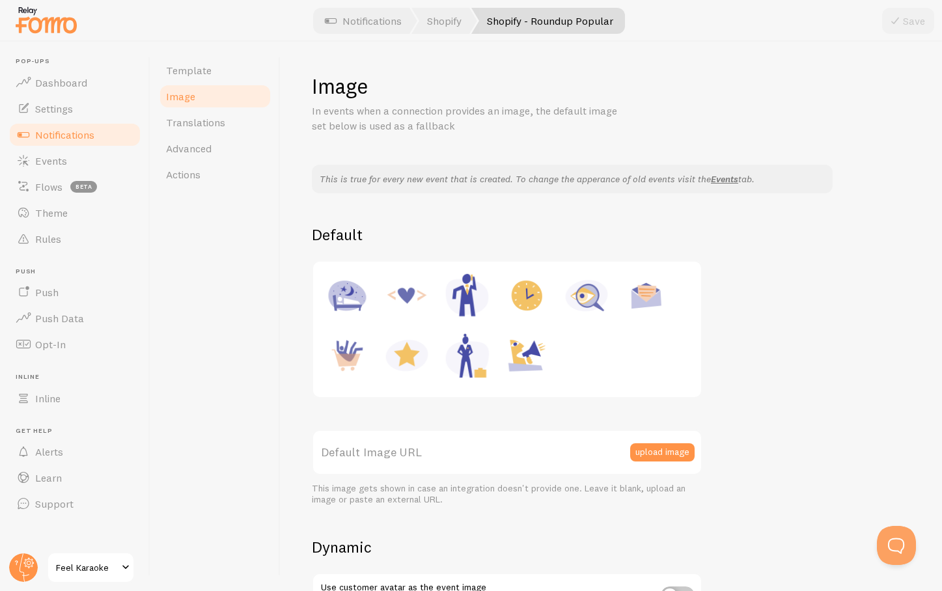
click at [527, 354] on img at bounding box center [526, 355] width 49 height 49
type input "[URL][DOMAIN_NAME]"
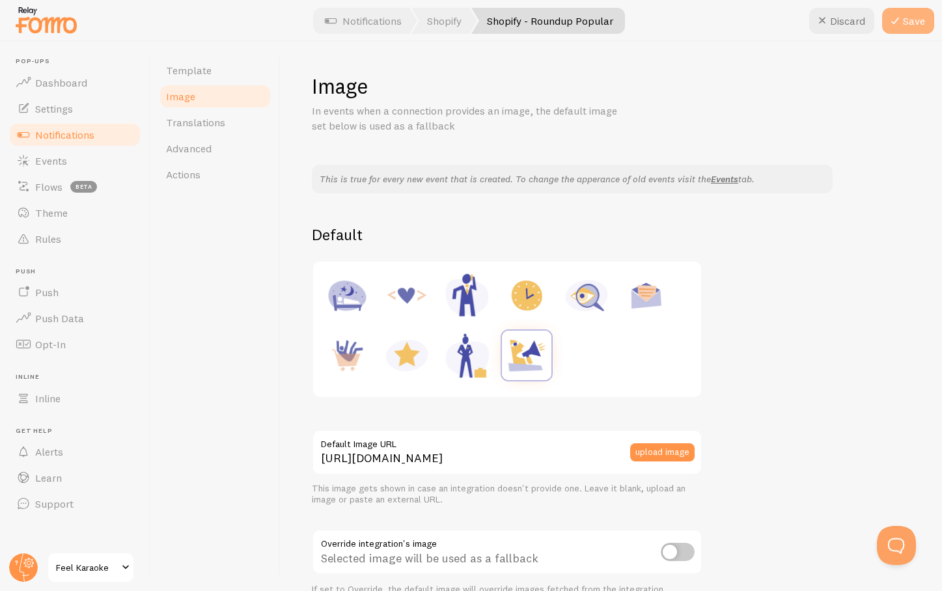
click at [901, 18] on icon at bounding box center [896, 21] width 16 height 16
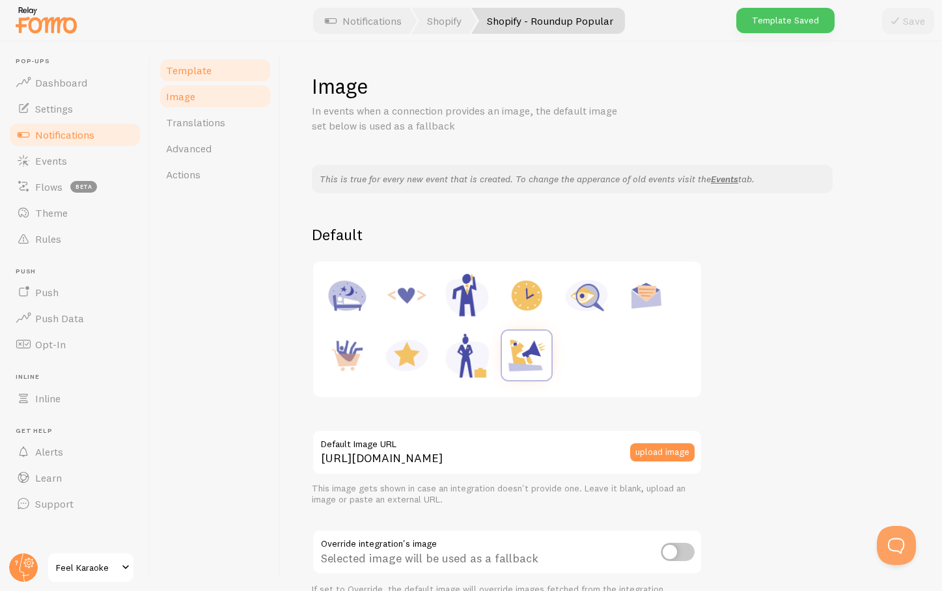
click at [181, 69] on span "Template" at bounding box center [189, 70] width 46 height 13
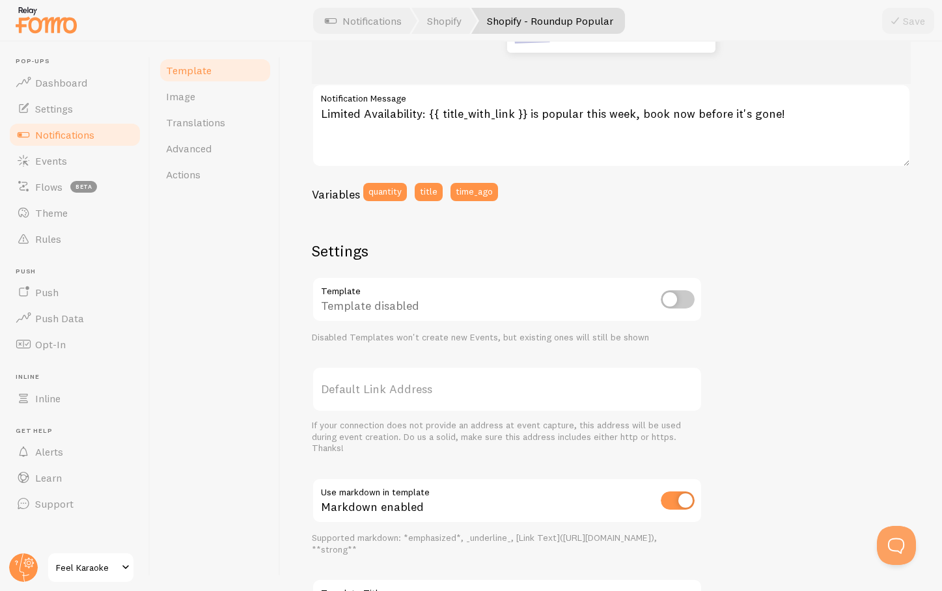
scroll to position [204, 0]
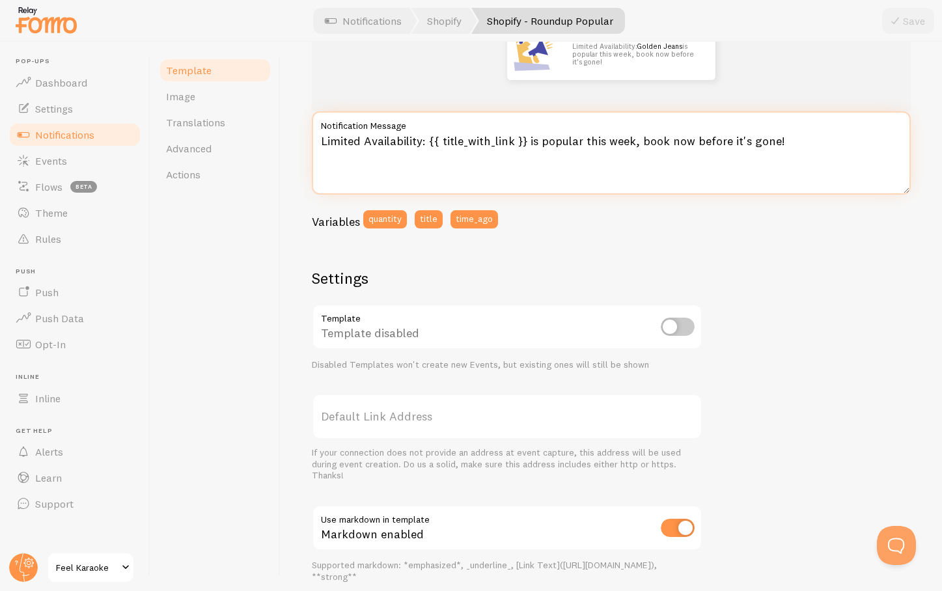
click at [364, 147] on textarea "Limited Availability: {{ title_with_link }} is popular this week, book now befo…" at bounding box center [611, 152] width 599 height 83
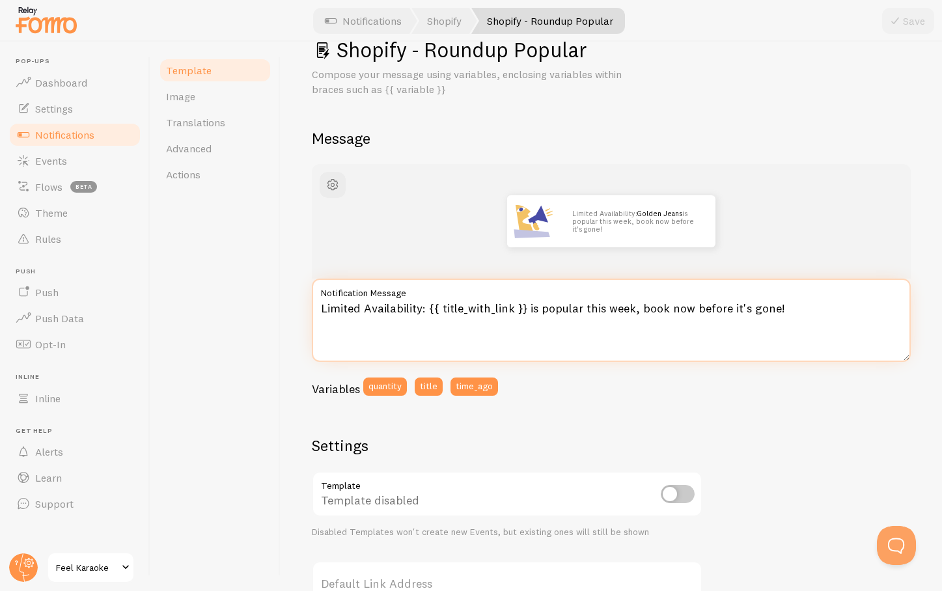
scroll to position [0, 0]
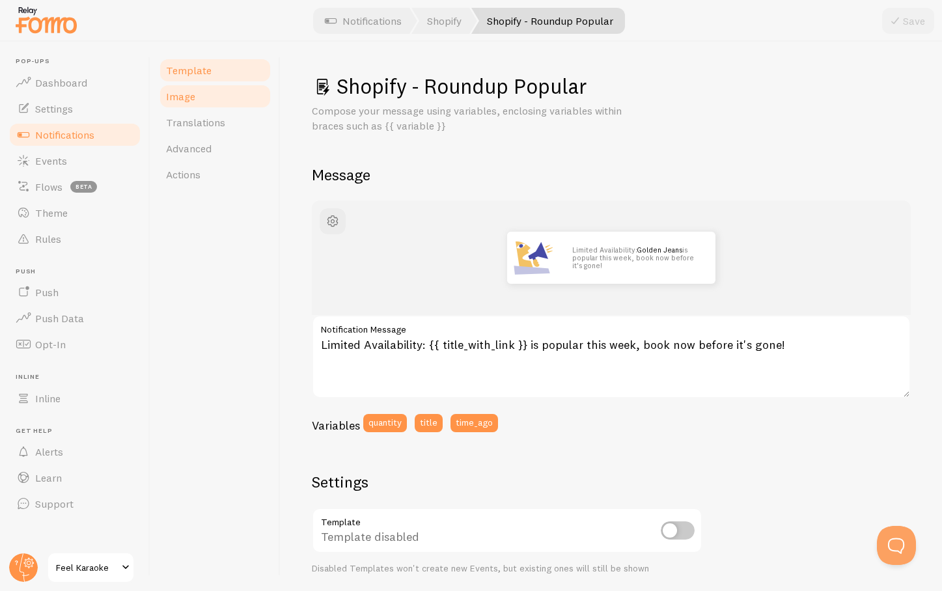
click at [192, 99] on span "Image" at bounding box center [180, 96] width 29 height 13
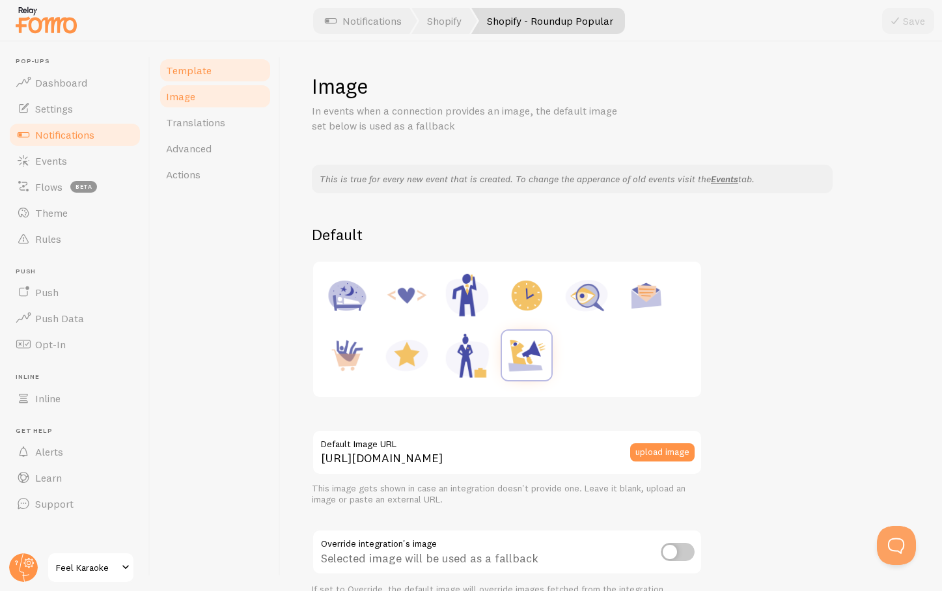
click at [189, 71] on span "Template" at bounding box center [189, 70] width 46 height 13
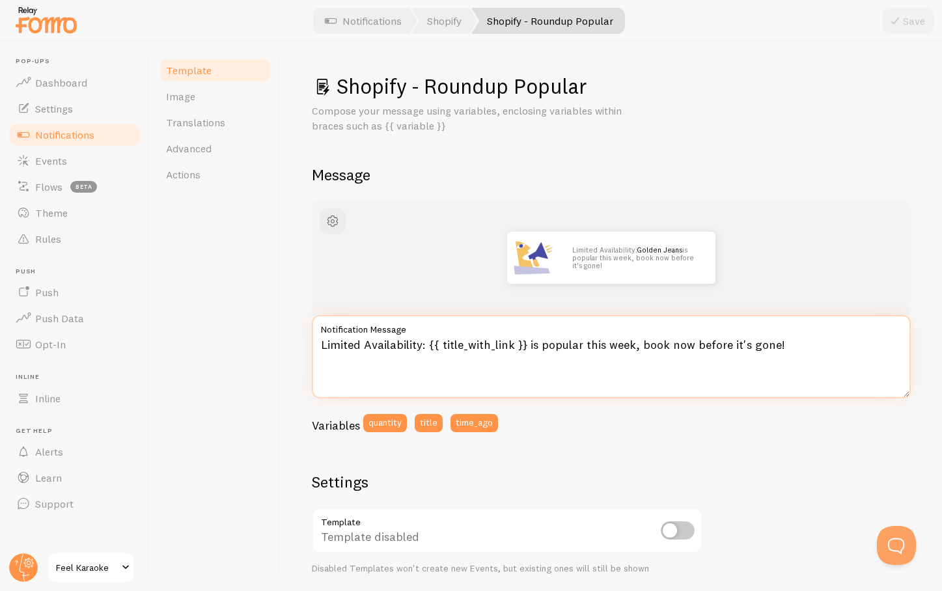
click at [439, 346] on textarea "Limited Availability: {{ title_with_link }} is popular this week, book now befo…" at bounding box center [611, 356] width 599 height 83
drag, startPoint x: 321, startPoint y: 344, endPoint x: 422, endPoint y: 350, distance: 101.1
click at [422, 350] on textarea "Limited Availability: {{ title_with_link }} is popular this week, book now befo…" at bounding box center [611, 356] width 599 height 83
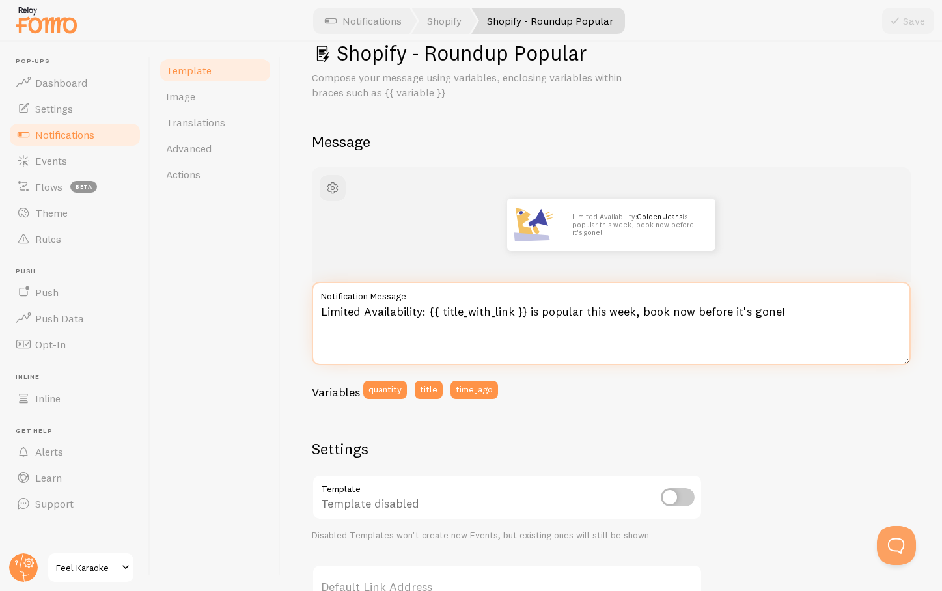
scroll to position [23, 0]
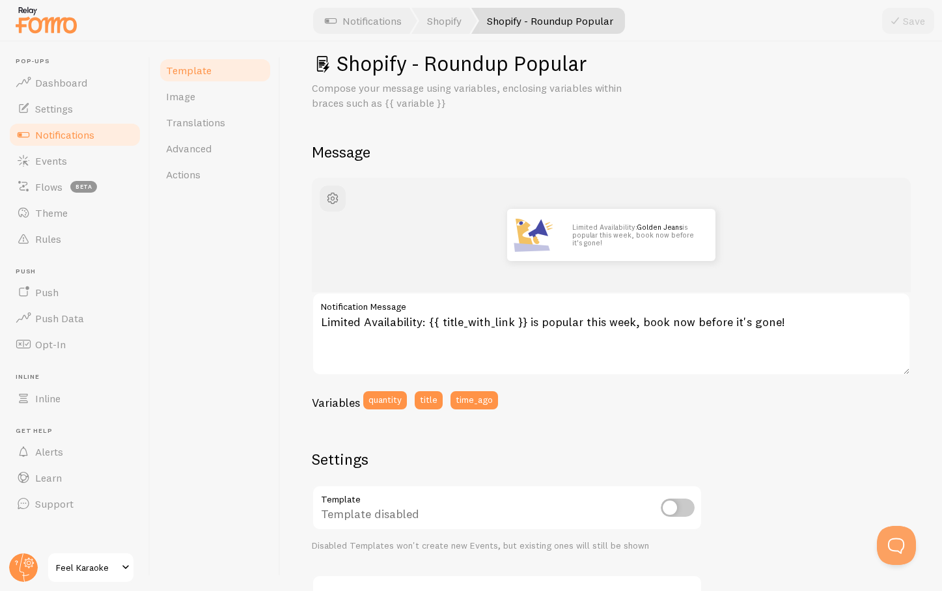
click at [682, 430] on div "Limited Availability: Golden Jeans is popular this week, book now before it's g…" at bounding box center [611, 521] width 599 height 686
click at [473, 399] on button "time_ago" at bounding box center [475, 400] width 48 height 18
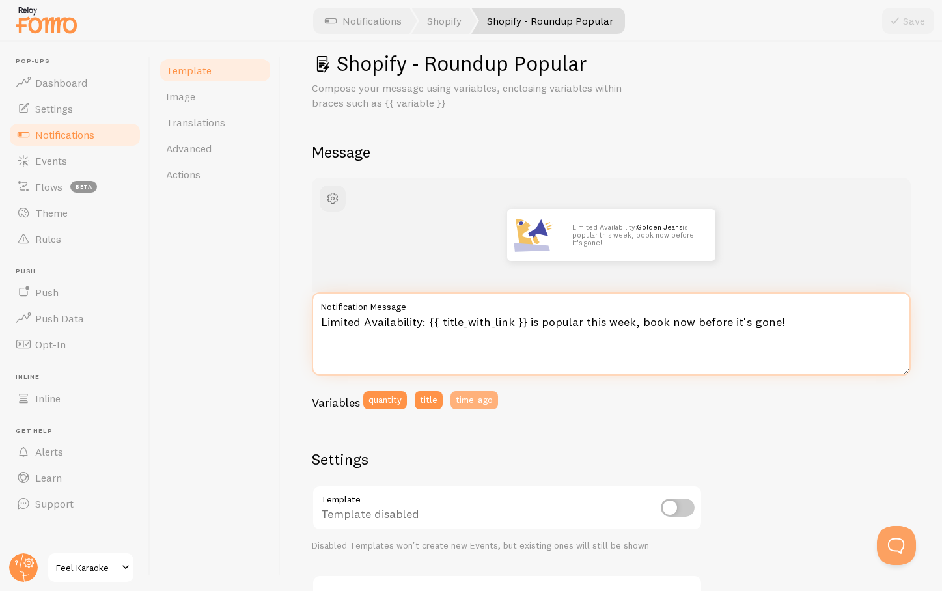
type textarea "{{ time_ago }}Limited Availability: {{ title_with_link }} is popular this week,…"
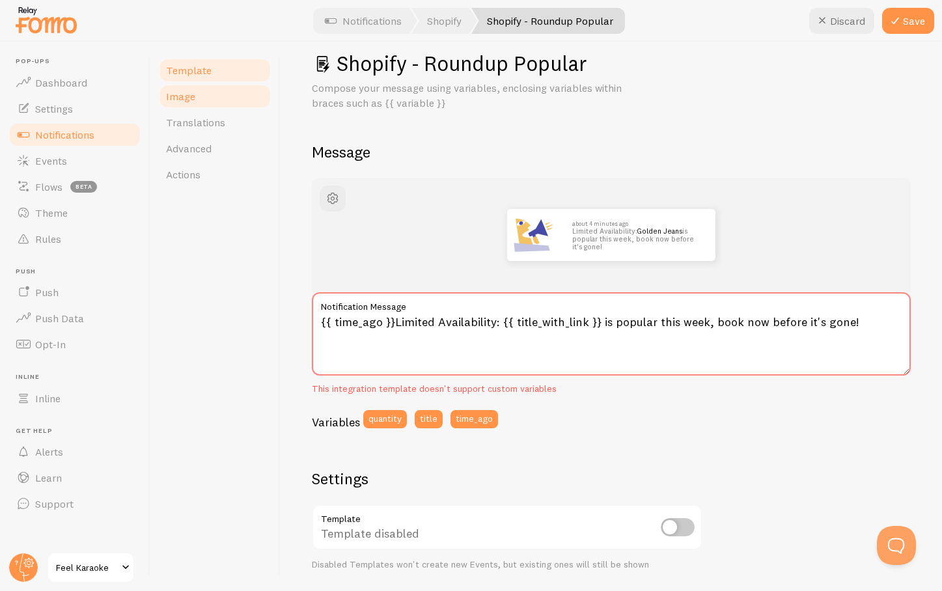
click at [180, 98] on span "Image" at bounding box center [180, 96] width 29 height 13
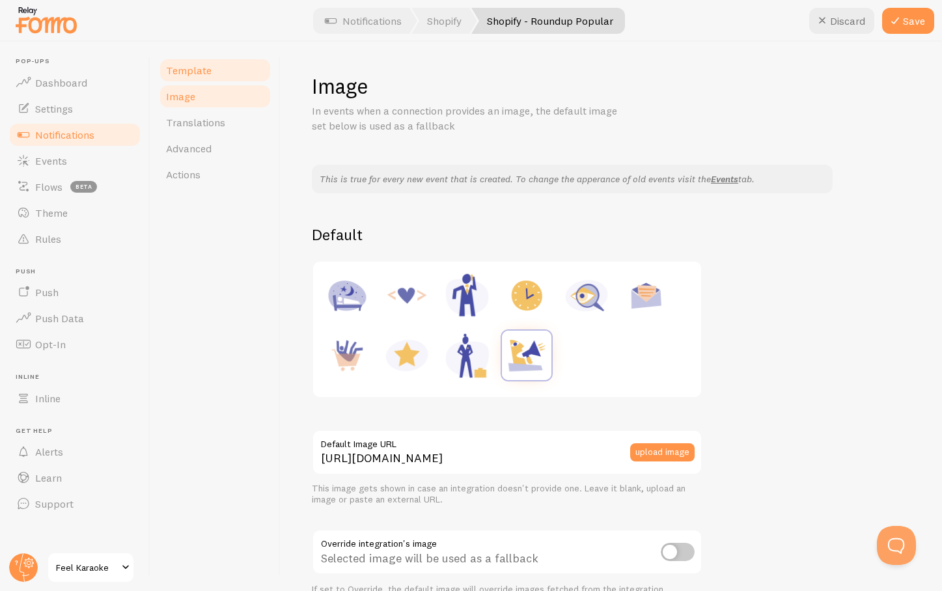
click at [187, 68] on span "Template" at bounding box center [189, 70] width 46 height 13
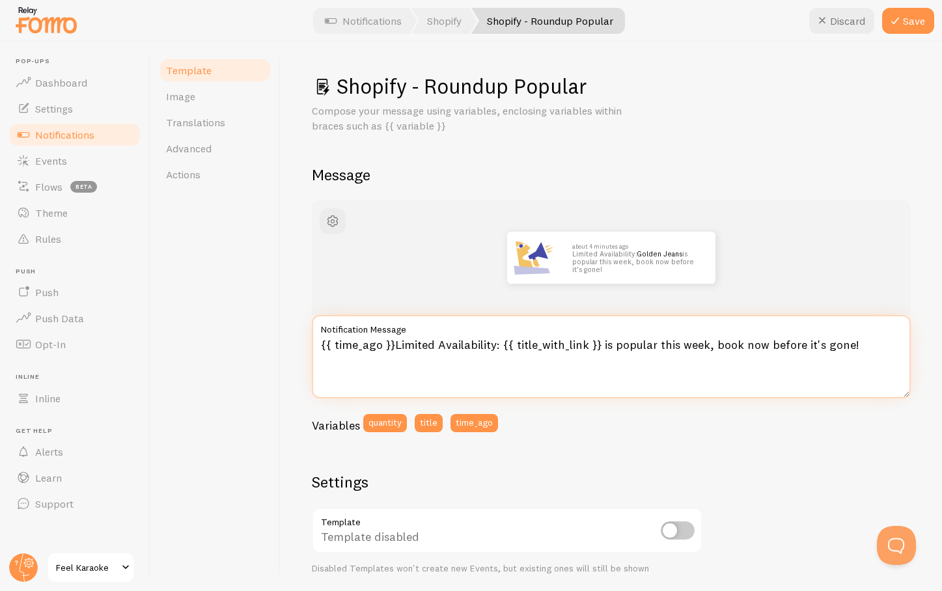
click at [393, 344] on textarea "{{ time_ago }}Limited Availability: {{ title_with_link }} is popular this week,…" at bounding box center [611, 356] width 599 height 83
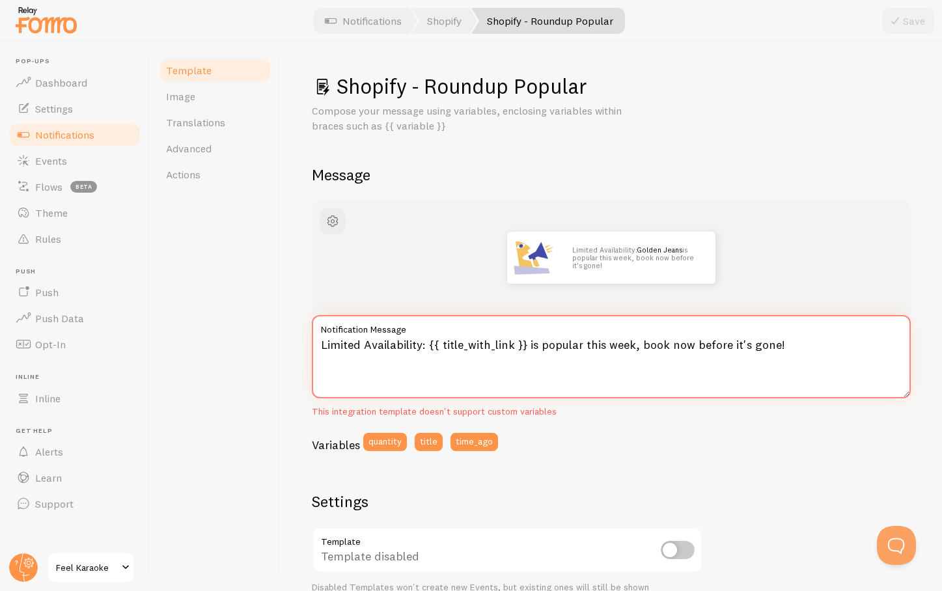
type textarea "Limited Availability: {{ title_with_link }} is popular this week, book now befo…"
click at [768, 447] on div "Variables quantity title time_ago" at bounding box center [611, 446] width 599 height 27
click at [173, 99] on span "Image" at bounding box center [180, 96] width 29 height 13
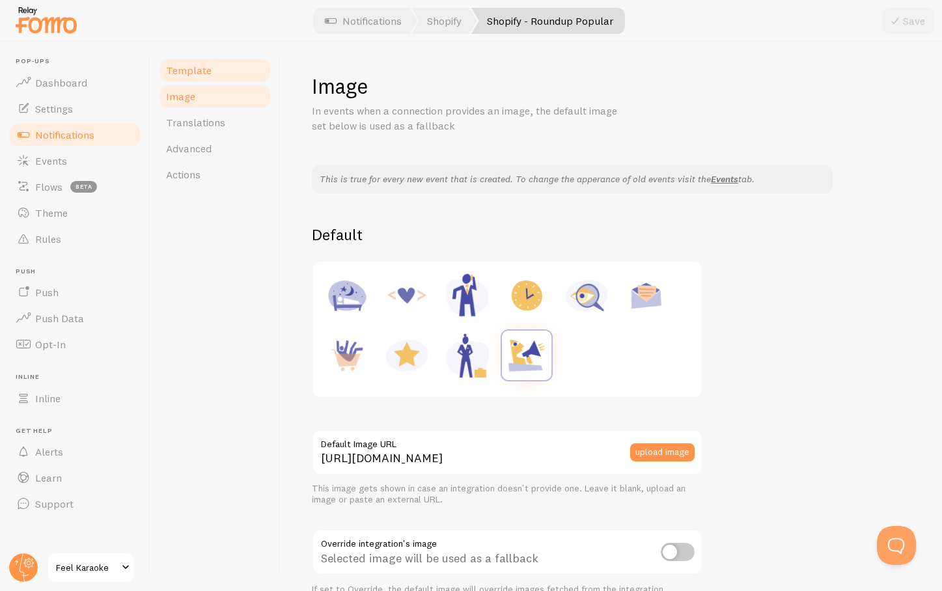
click at [191, 73] on span "Template" at bounding box center [189, 70] width 46 height 13
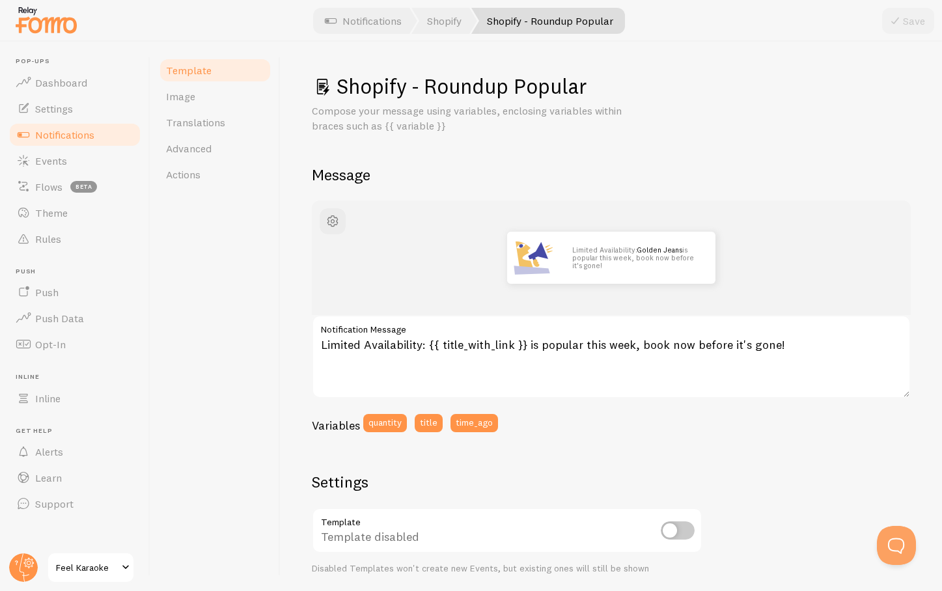
click at [522, 21] on link "Shopify - Roundup Popular" at bounding box center [548, 21] width 154 height 26
click at [356, 25] on link "Notifications" at bounding box center [363, 21] width 108 height 26
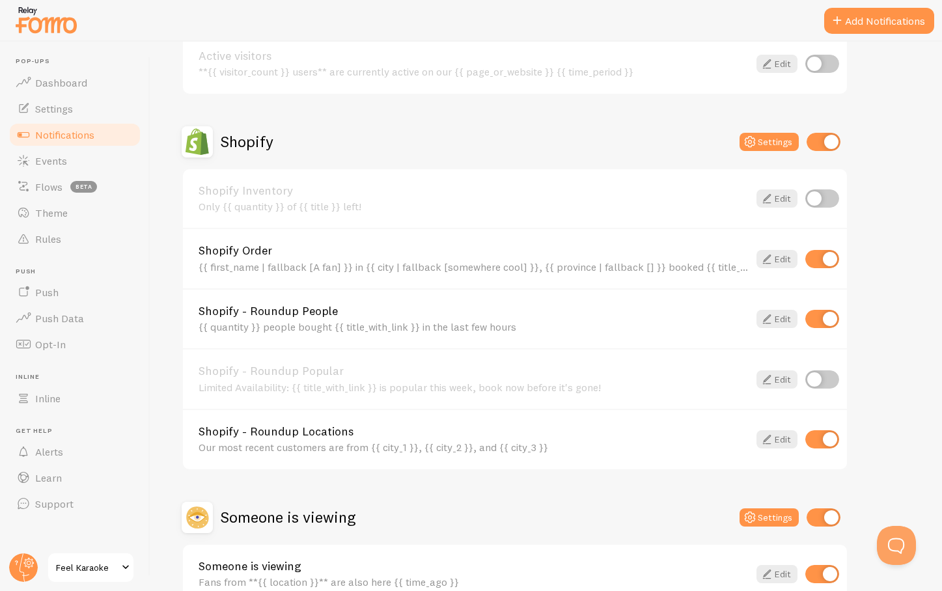
scroll to position [458, 0]
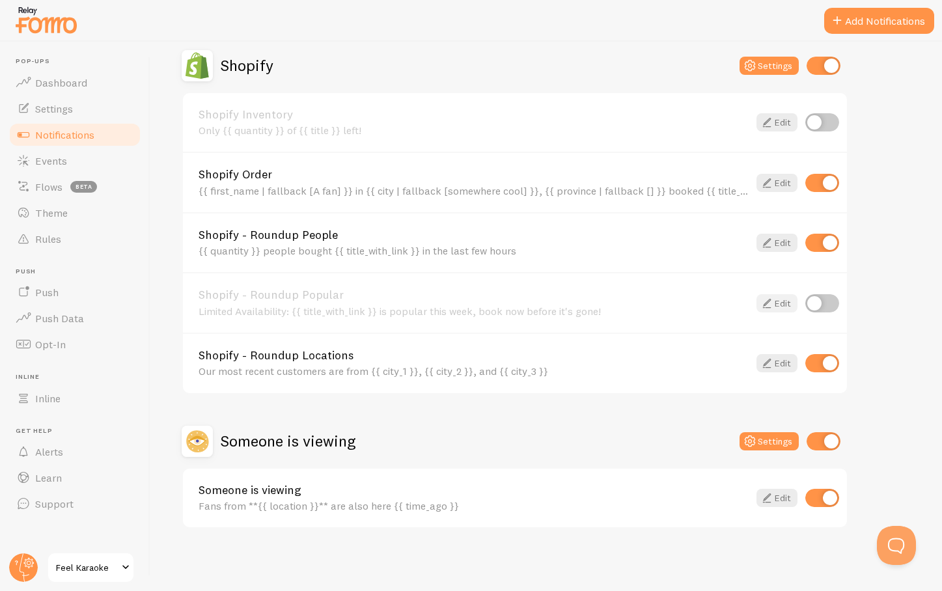
click at [776, 300] on link "Edit" at bounding box center [777, 303] width 41 height 18
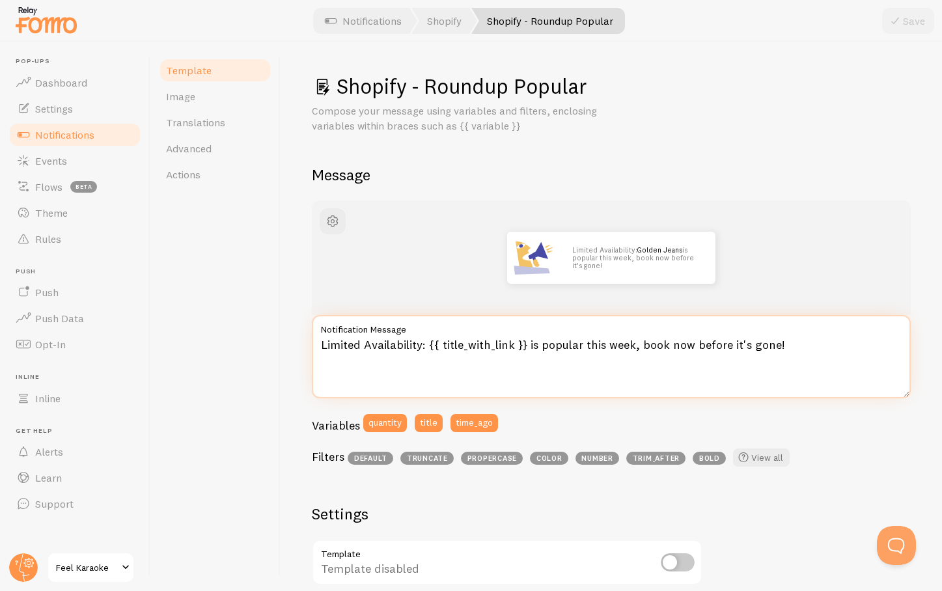
drag, startPoint x: 425, startPoint y: 346, endPoint x: 307, endPoint y: 344, distance: 117.9
click at [307, 344] on div "Shopify - Roundup Popular Compose your message using variables and filters, enc…" at bounding box center [612, 317] width 662 height 550
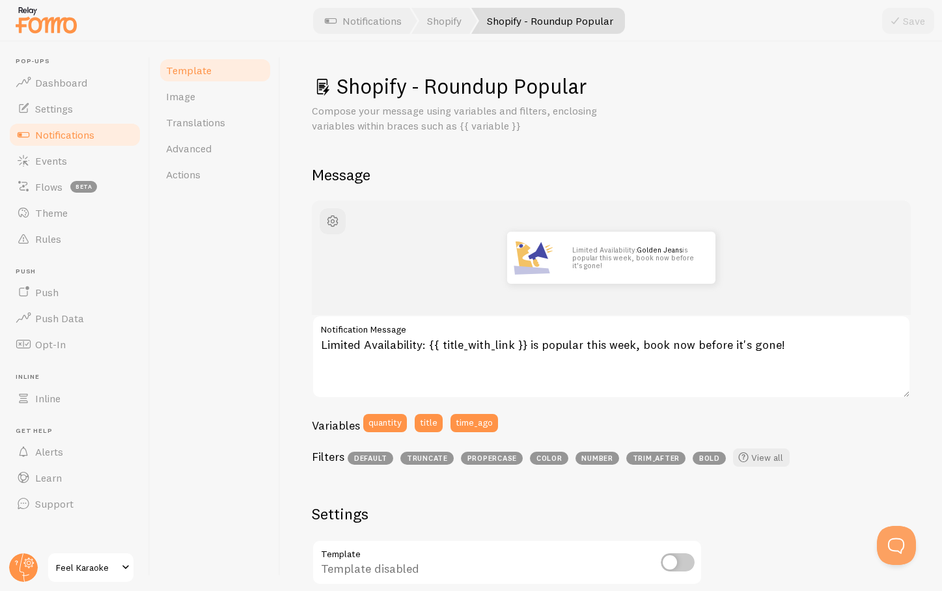
click at [705, 456] on span "bold" at bounding box center [709, 458] width 33 height 13
click at [359, 23] on link "Notifications" at bounding box center [363, 21] width 108 height 26
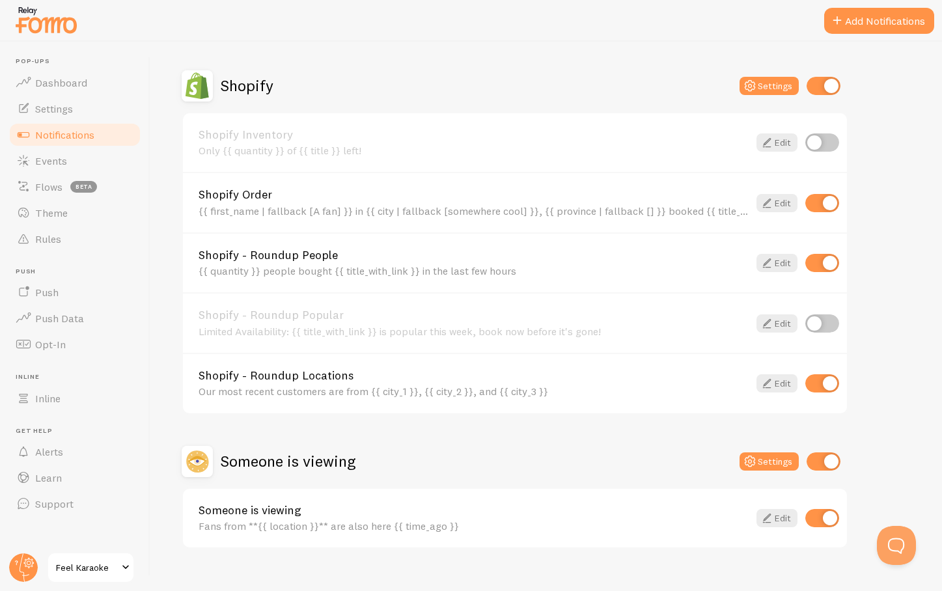
scroll to position [435, 0]
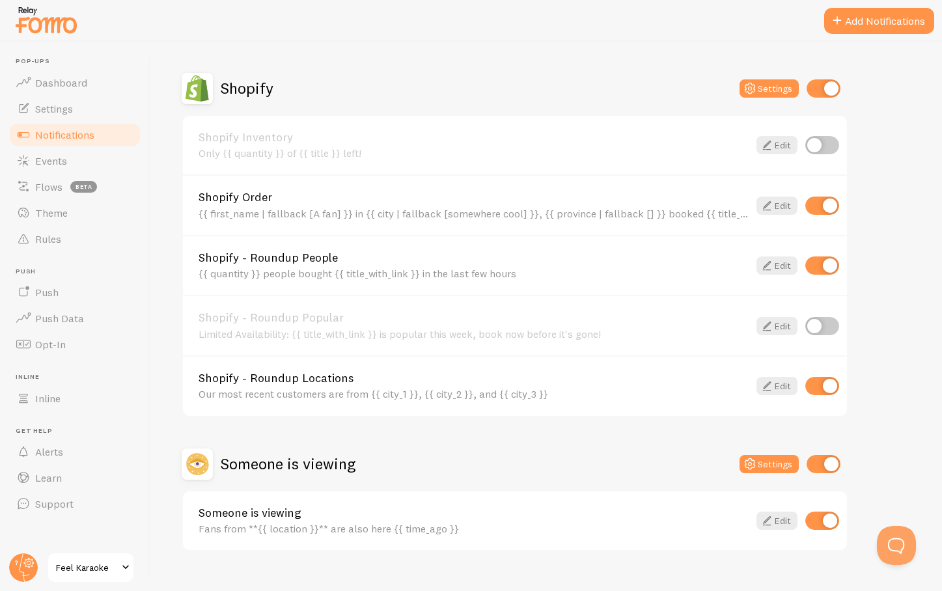
click at [824, 324] on input "checkbox" at bounding box center [823, 326] width 34 height 18
checkbox input "true"
click at [783, 262] on link "Edit" at bounding box center [777, 266] width 41 height 18
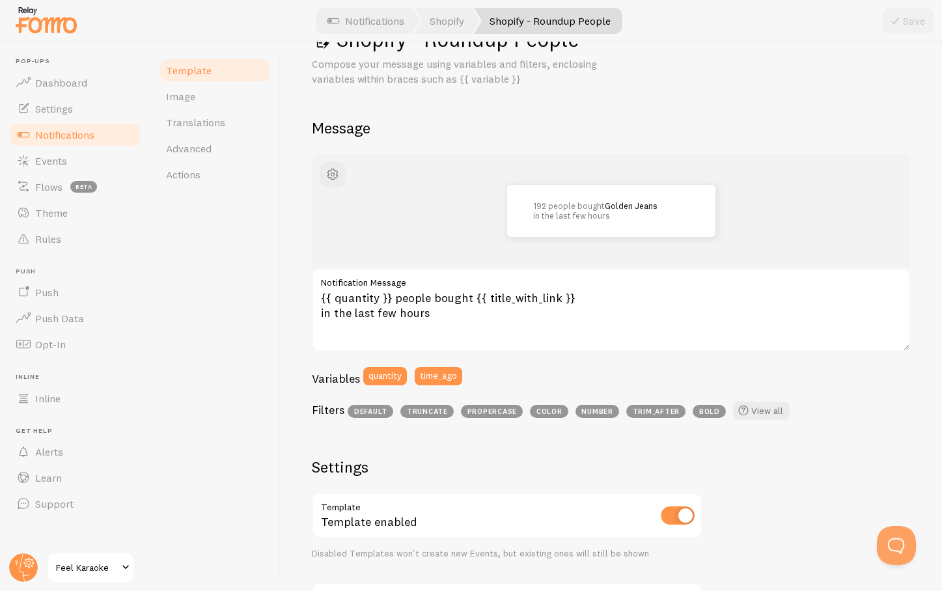
scroll to position [69, 0]
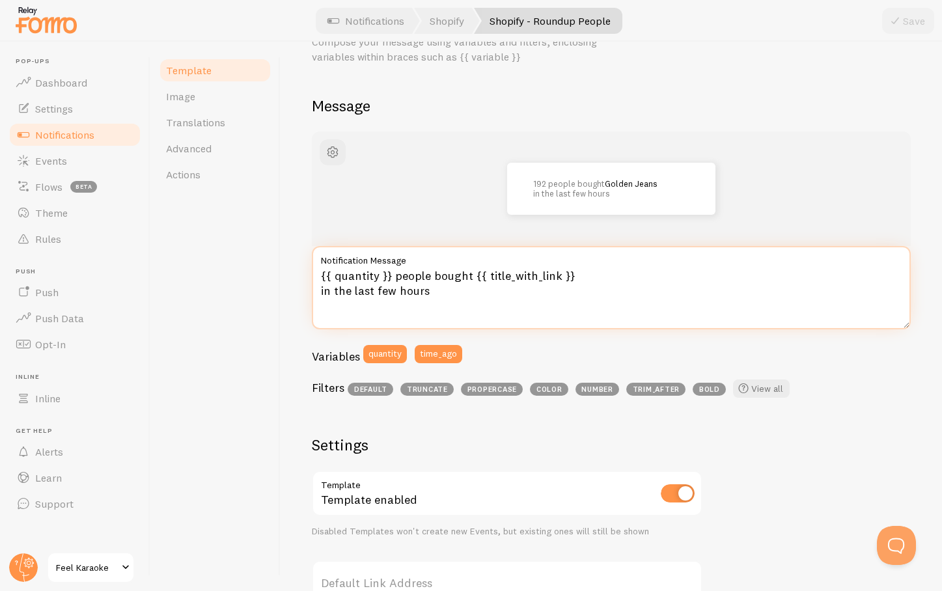
click at [428, 277] on textarea "{{ quantity }} people bought {{ title_with_link }} in the last few hours" at bounding box center [611, 287] width 599 height 83
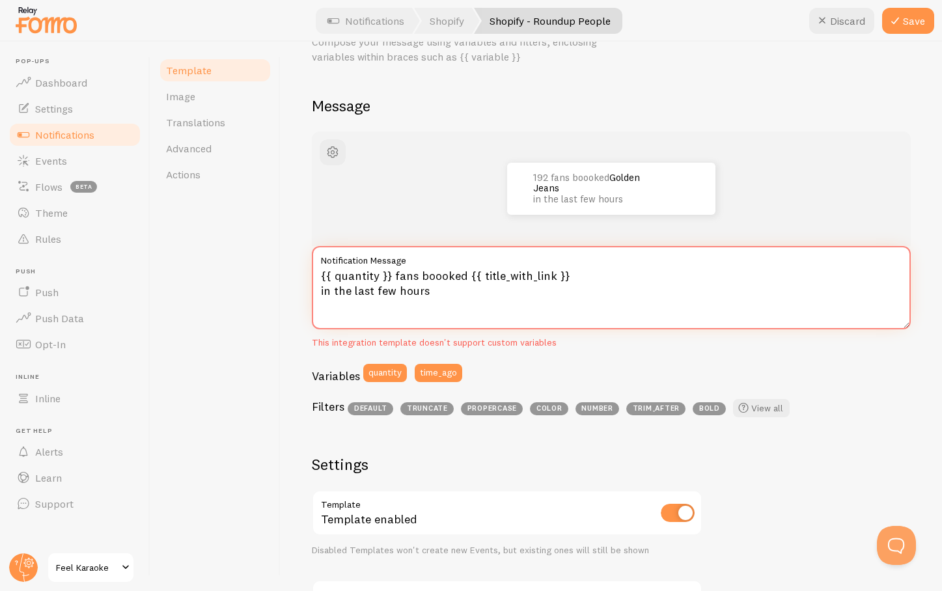
click at [442, 277] on textarea "{{ quantity }} fans boooked {{ title_with_link }} in the last few hours" at bounding box center [611, 287] width 599 height 83
click at [419, 275] on textarea "{{ quantity }} fans booked {{ title_with_link }} in the last few hours" at bounding box center [611, 287] width 599 height 83
click at [451, 288] on textarea "{{ quantity }} fans just booked {{ title_with_link }} in the last few hours" at bounding box center [611, 287] width 599 height 83
click at [607, 283] on textarea "{{ quantity }} fans just booked {{ title_with_link }} i" at bounding box center [611, 287] width 599 height 83
click at [641, 274] on textarea "{{ quantity }} fans just booked {{ title_with_link }}, book" at bounding box center [611, 287] width 599 height 83
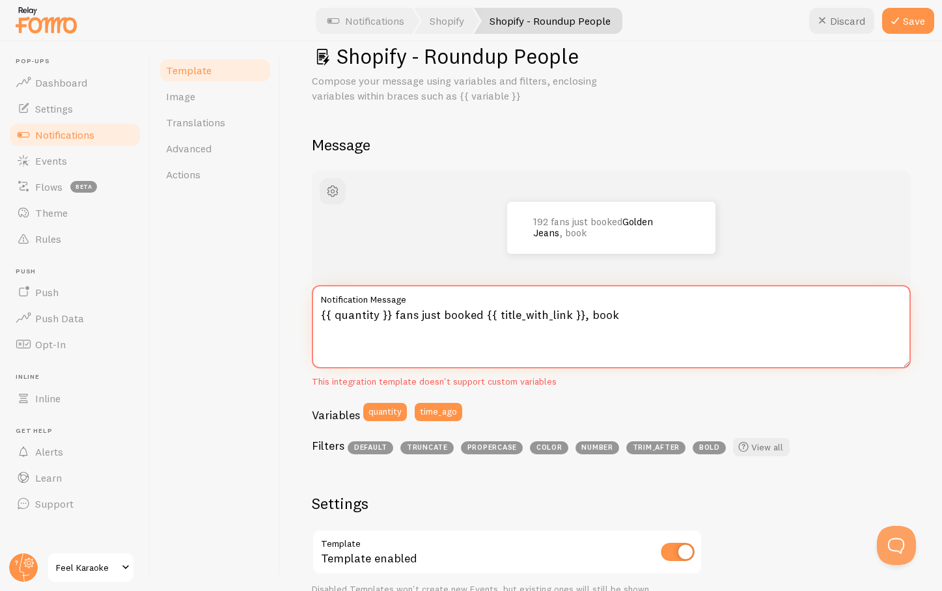
scroll to position [25, 0]
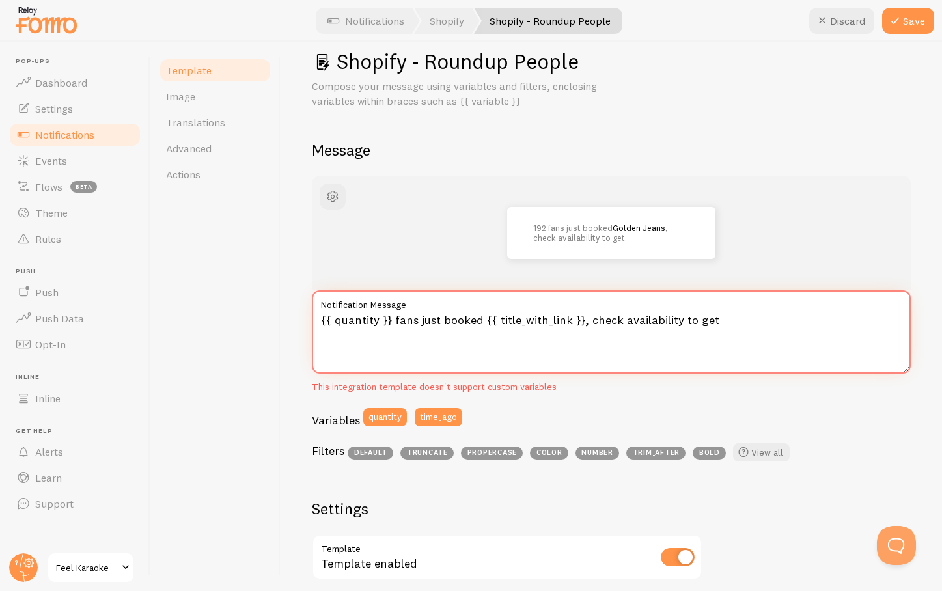
click at [587, 320] on textarea "{{ quantity }} fans just booked {{ title_with_link }}, check availability to get" at bounding box center [611, 331] width 599 height 83
click at [822, 321] on textarea "{{ quantity }} fans just booked {{ title_with_link }}, get started and check av…" at bounding box center [611, 331] width 599 height 83
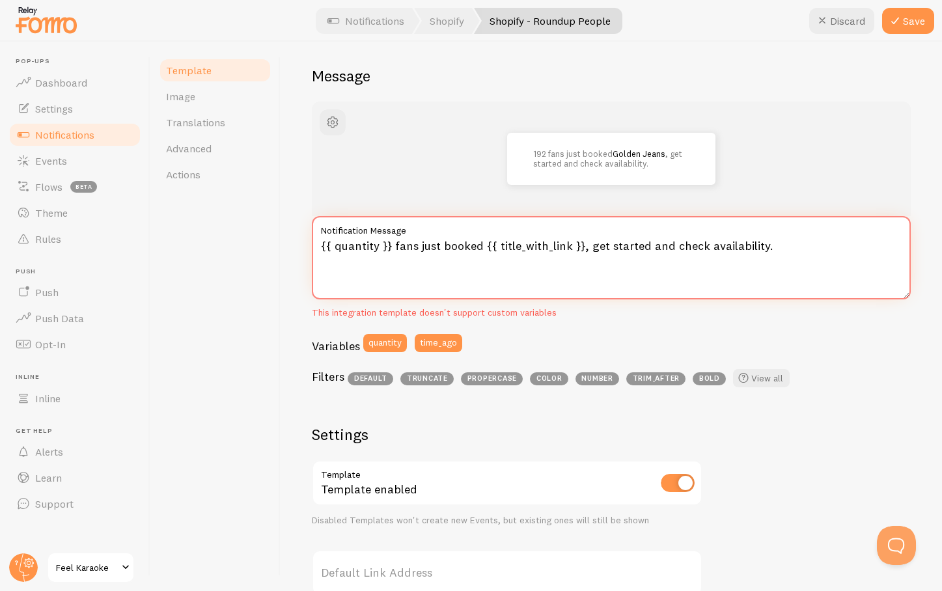
scroll to position [91, 0]
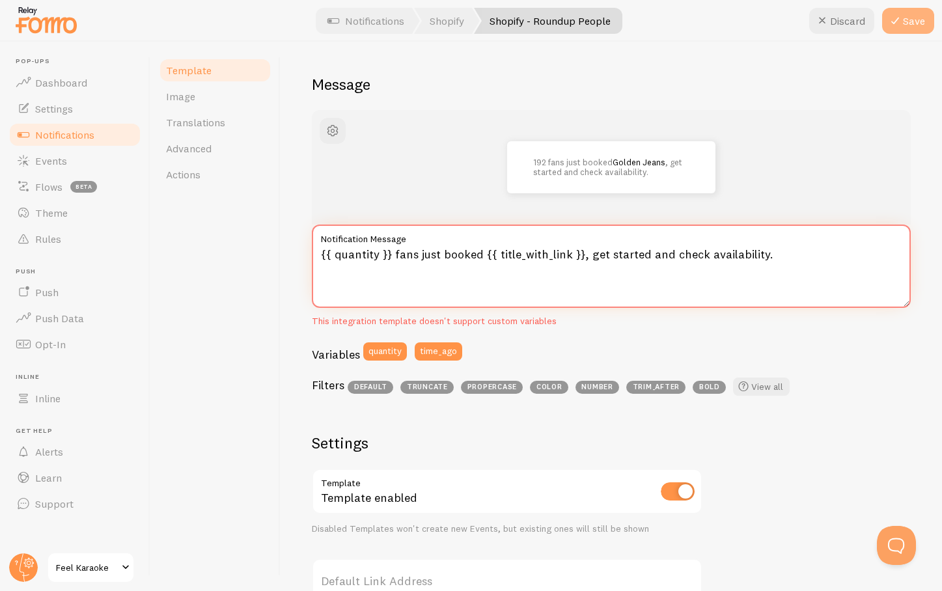
type textarea "{{ quantity }} fans just booked {{ title_with_link }}, get started and check av…"
click at [916, 20] on button "Save" at bounding box center [908, 21] width 52 height 26
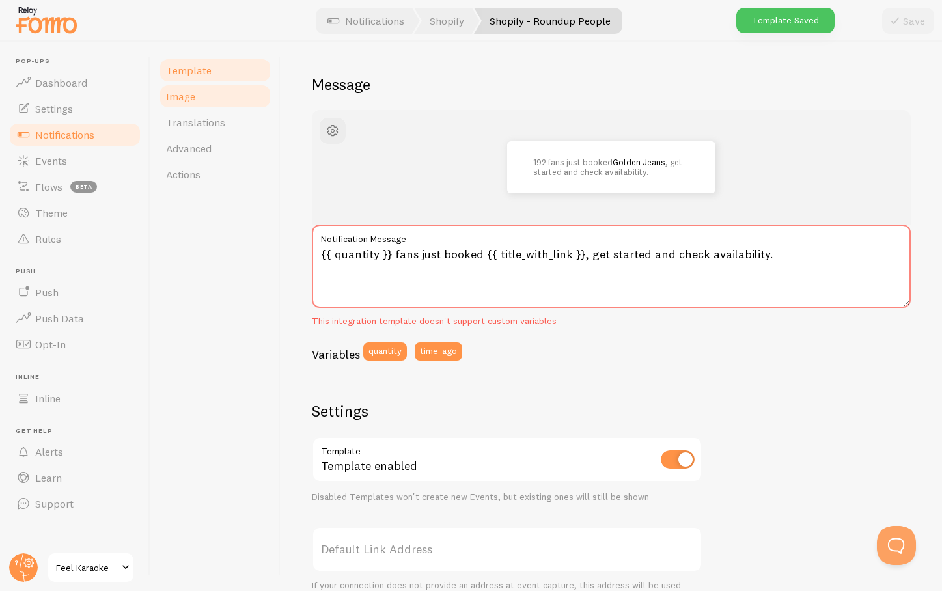
click at [188, 94] on span "Image" at bounding box center [180, 96] width 29 height 13
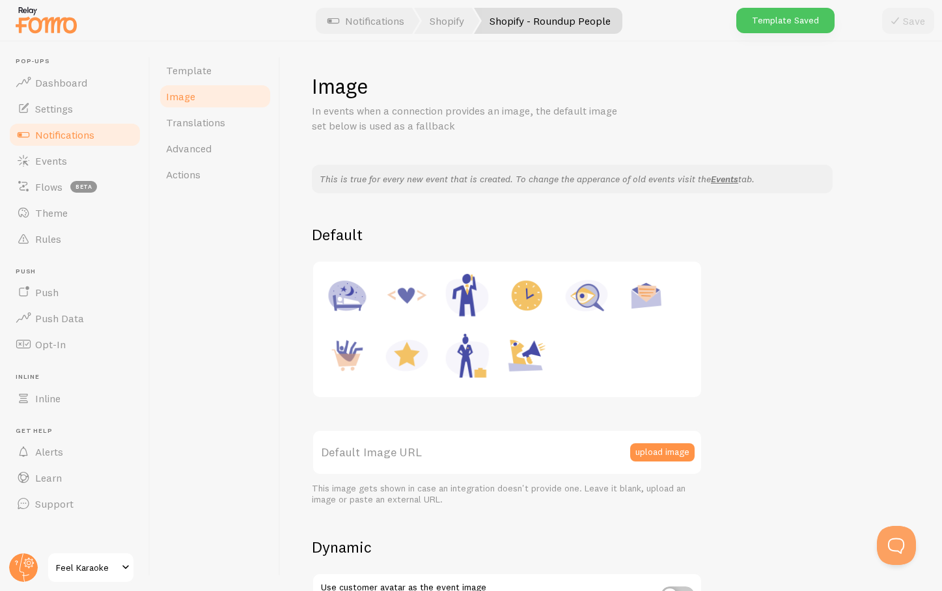
click at [532, 354] on img at bounding box center [526, 355] width 49 height 49
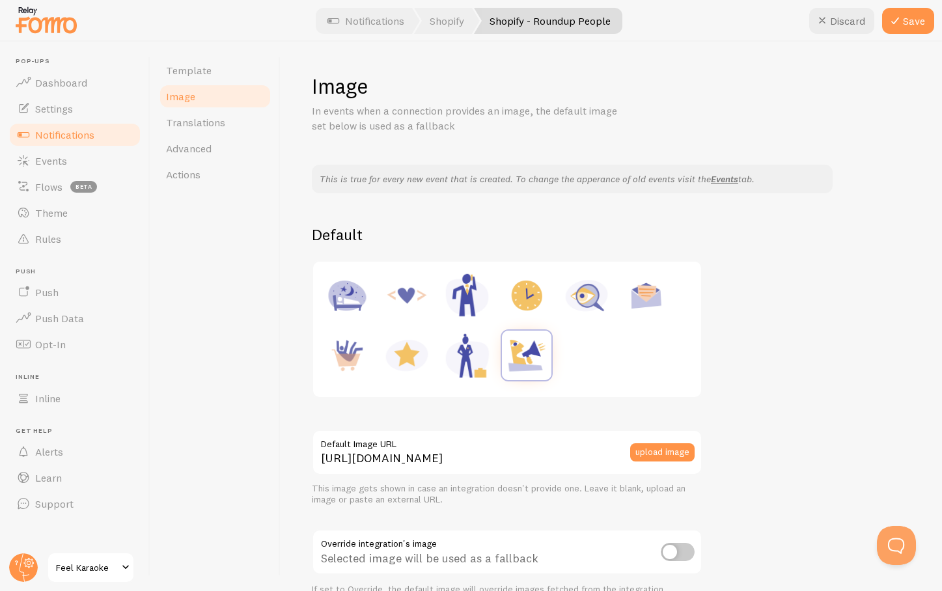
click at [576, 296] on img at bounding box center [586, 295] width 49 height 49
type input "[URL][DOMAIN_NAME]"
click at [907, 18] on button "Save" at bounding box center [908, 21] width 52 height 26
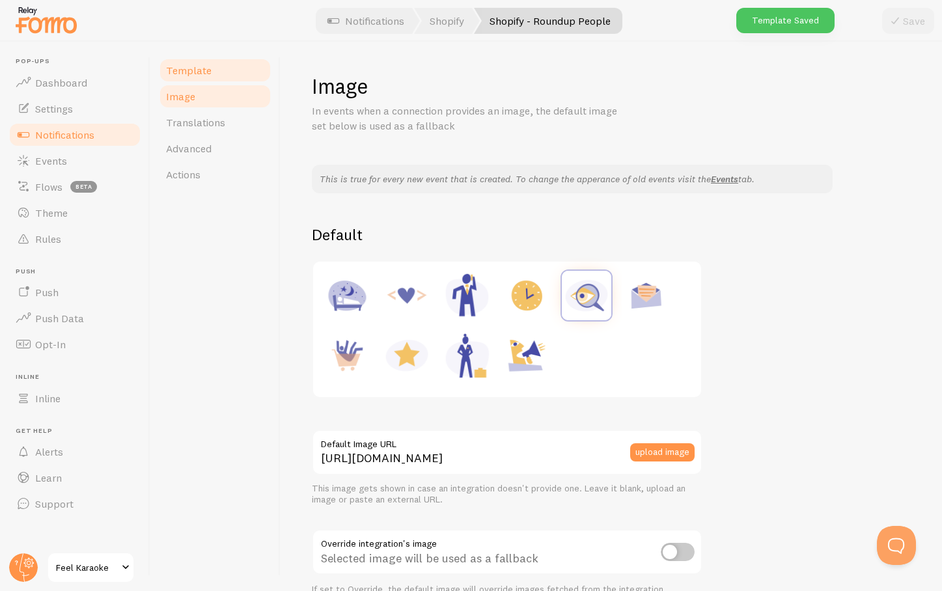
click at [183, 70] on span "Template" at bounding box center [189, 70] width 46 height 13
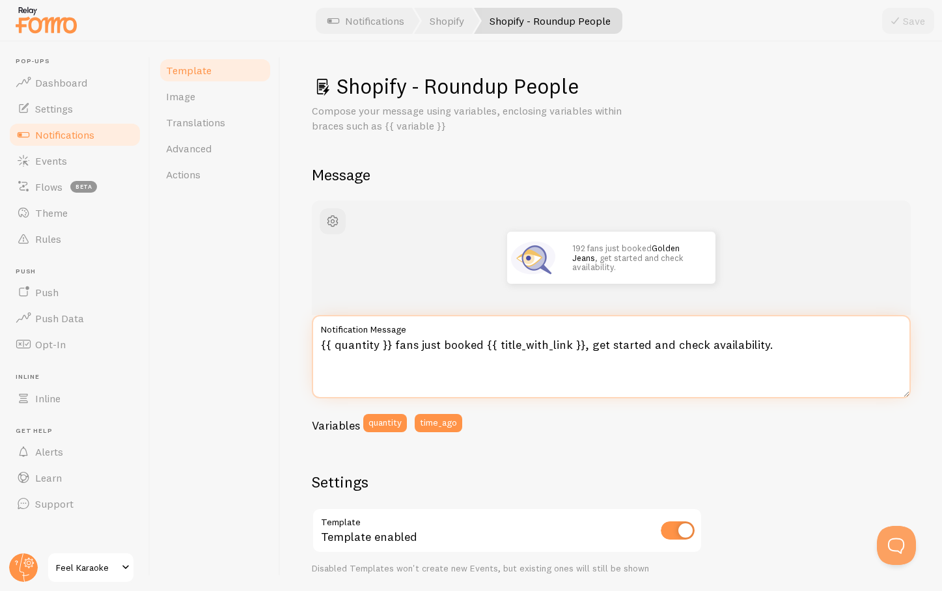
click at [640, 348] on textarea "{{ quantity }} fans just booked {{ title_with_link }}, get started and check av…" at bounding box center [611, 356] width 599 height 83
drag, startPoint x: 587, startPoint y: 344, endPoint x: 669, endPoint y: 346, distance: 82.1
click at [670, 346] on textarea "{{ quantity }} fans just booked {{ title_with_link }}, get started and check av…" at bounding box center [611, 356] width 599 height 83
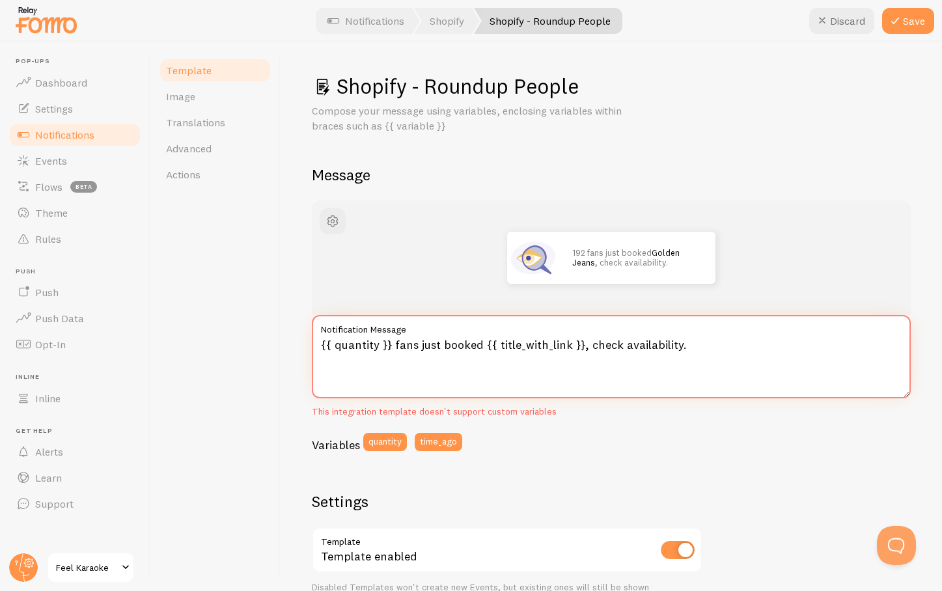
click at [676, 344] on textarea "{{ quantity }} fans just booked {{ title_with_link }}, check availability." at bounding box center [611, 356] width 599 height 83
click at [619, 344] on textarea "{{ quantity }} fans just booked {{ title_with_link }}, check availability." at bounding box center [611, 356] width 599 height 83
click at [755, 348] on textarea "{{ quantity }} fans just booked {{ title_with_link }}, check weekend availabili…" at bounding box center [611, 356] width 599 height 83
drag, startPoint x: 586, startPoint y: 346, endPoint x: 621, endPoint y: 345, distance: 35.2
click at [621, 345] on textarea "{{ quantity }} fans just booked {{ title_with_link }}, check weekend availabili…" at bounding box center [611, 356] width 599 height 83
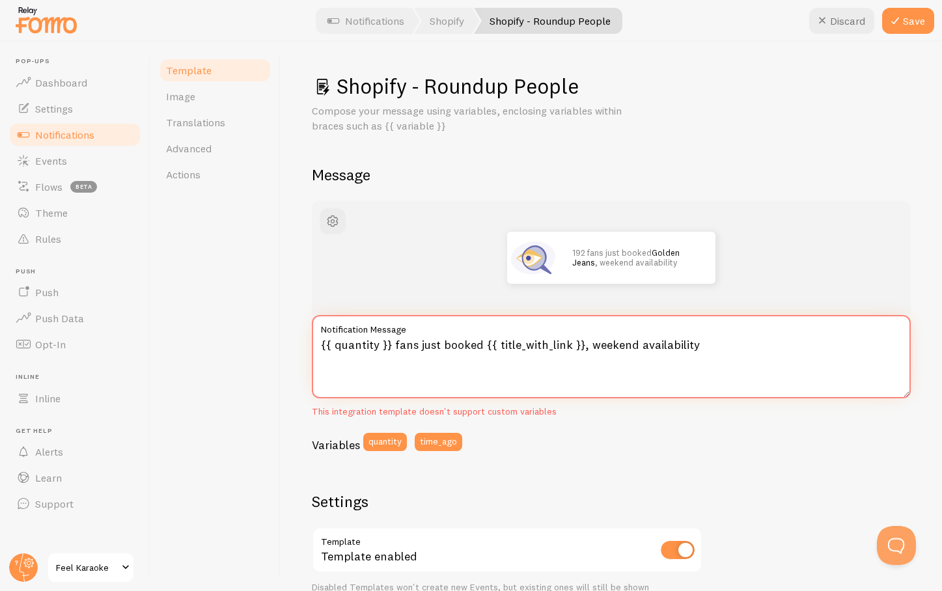
click at [713, 345] on textarea "{{ quantity }} fans just booked {{ title_with_link }}, weekend availability" at bounding box center [611, 356] width 599 height 83
click at [585, 345] on textarea "{{ quantity }} fans just booked {{ title_with_link }}, weekend availability" at bounding box center [611, 356] width 599 height 83
click at [739, 345] on textarea "{{ quantity }} fans just booked {{ title_with_link }}, check weekend availabili…" at bounding box center [611, 356] width 599 height 83
click at [738, 346] on textarea "{{ quantity }} fans just booked {{ title_with_link }}, check weekend availabili…" at bounding box center [611, 356] width 599 height 83
drag, startPoint x: 818, startPoint y: 345, endPoint x: 729, endPoint y: 343, distance: 88.6
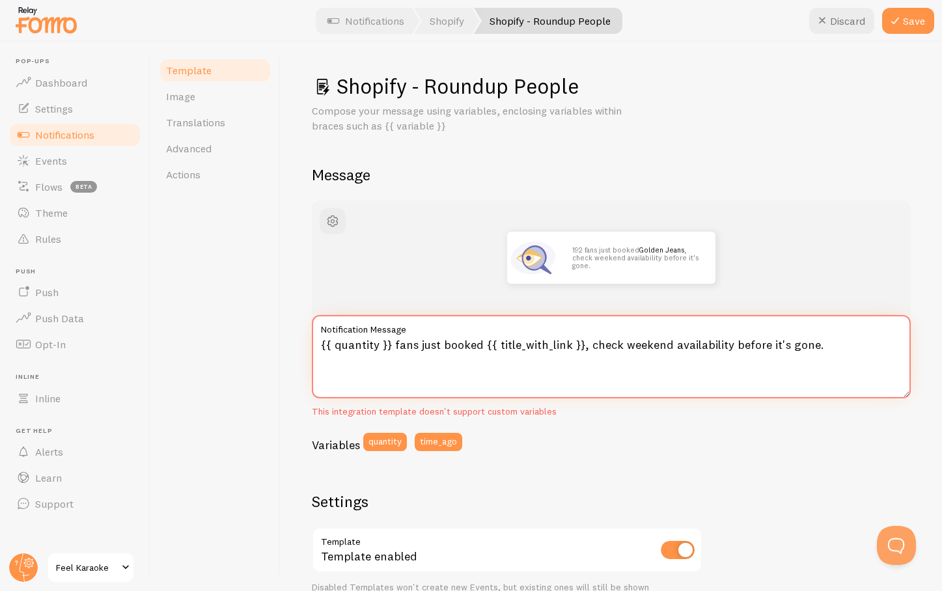
click at [729, 343] on textarea "{{ quantity }} fans just booked {{ title_with_link }}, check weekend availabili…" at bounding box center [611, 356] width 599 height 83
click at [822, 345] on textarea "{{ quantity }} fans just booked {{ title_with_link }}, check weekend availabili…" at bounding box center [611, 356] width 599 height 83
click at [667, 344] on textarea "{{ quantity }} fans just booked {{ title_with_link }}, check weekend availabili…" at bounding box center [611, 356] width 599 height 83
click at [617, 343] on textarea "{{ quantity }} fans just booked {{ title_with_link }}, check weekend availabili…" at bounding box center [611, 356] width 599 height 83
click at [623, 477] on div "192 fans just booked Golden Jeans , low weekend availability - Book Now! {{ qua…" at bounding box center [611, 553] width 599 height 705
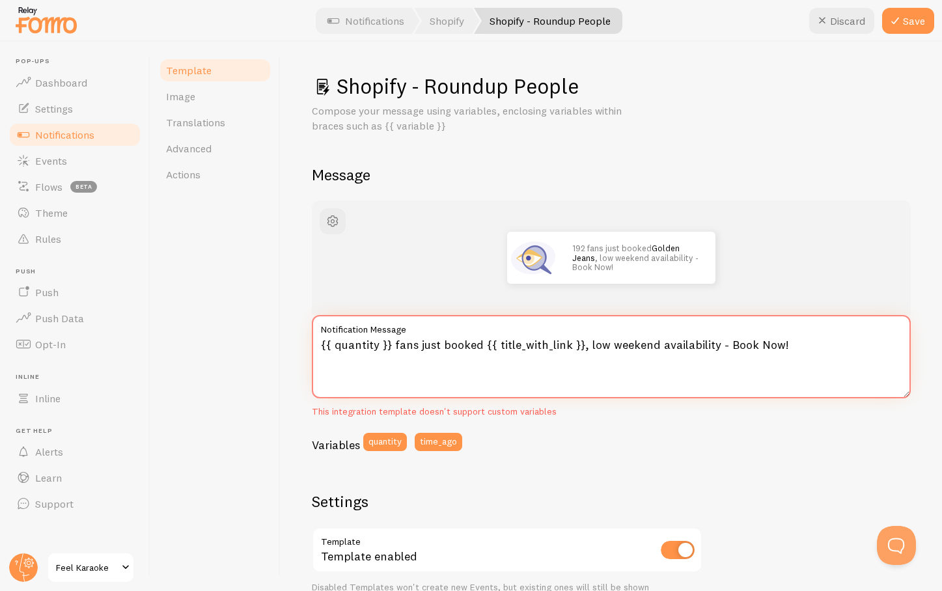
click at [727, 343] on textarea "{{ quantity }} fans just booked {{ title_with_link }}, low weekend availability…" at bounding box center [611, 356] width 599 height 83
click at [585, 347] on textarea "{{ quantity }} fans just booked {{ title_with_link }}, low weekend availability…" at bounding box center [611, 356] width 599 height 83
click at [617, 344] on textarea "{{ quantity }} fans just booked {{ title_with_link }}. Low weekend availability…" at bounding box center [611, 356] width 599 height 83
click at [665, 343] on textarea "{{ quantity }} fans just booked {{ title_with_link }}. Low Weekend availability…" at bounding box center [611, 356] width 599 height 83
drag, startPoint x: 587, startPoint y: 344, endPoint x: 688, endPoint y: 348, distance: 101.0
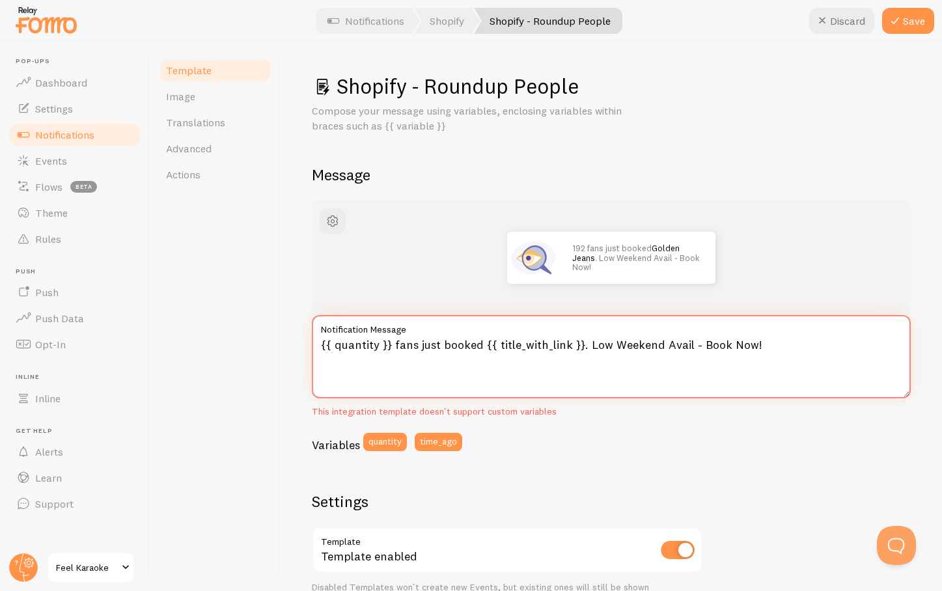
click at [688, 348] on textarea "{{ quantity }} fans just booked {{ title_with_link }}. Low Weekend Avail - Book…" at bounding box center [611, 356] width 599 height 83
click at [668, 345] on textarea "{{ quantity }} fans just booked {{ title_with_link }}. Weekend Sellou-Out Likel…" at bounding box center [611, 356] width 599 height 83
click at [747, 347] on textarea "{{ quantity }} fans just booked {{ title_with_link }}. Weekend Sellout-Out Like…" at bounding box center [611, 356] width 599 height 83
click at [678, 346] on textarea "{{ quantity }} fans just booked {{ title_with_link }}. Weekend Sellout-Out Like…" at bounding box center [611, 356] width 599 height 83
click at [798, 345] on textarea "{{ quantity }} fans just booked {{ title_with_link }}. Weekend Sellout Likely -…" at bounding box center [611, 356] width 599 height 83
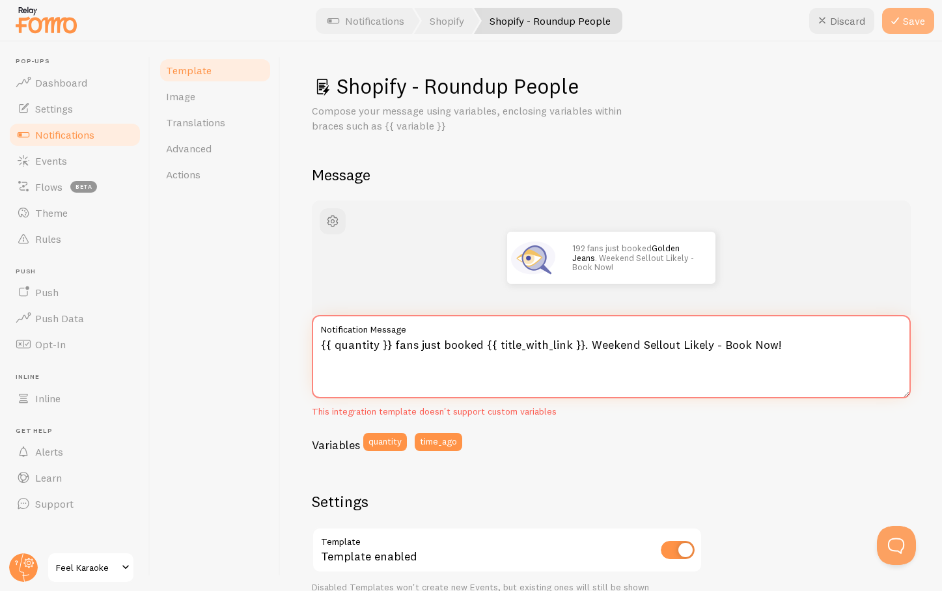
type textarea "{{ quantity }} fans just booked {{ title_with_link }}. Weekend Sellout Likely -…"
click at [904, 18] on button "Save" at bounding box center [908, 21] width 52 height 26
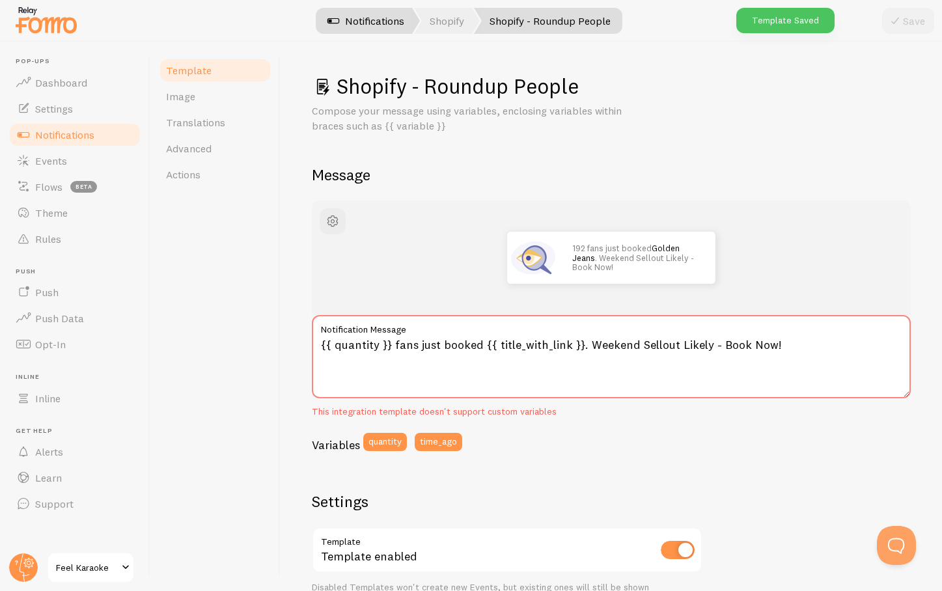
click at [354, 17] on link "Notifications" at bounding box center [366, 21] width 108 height 26
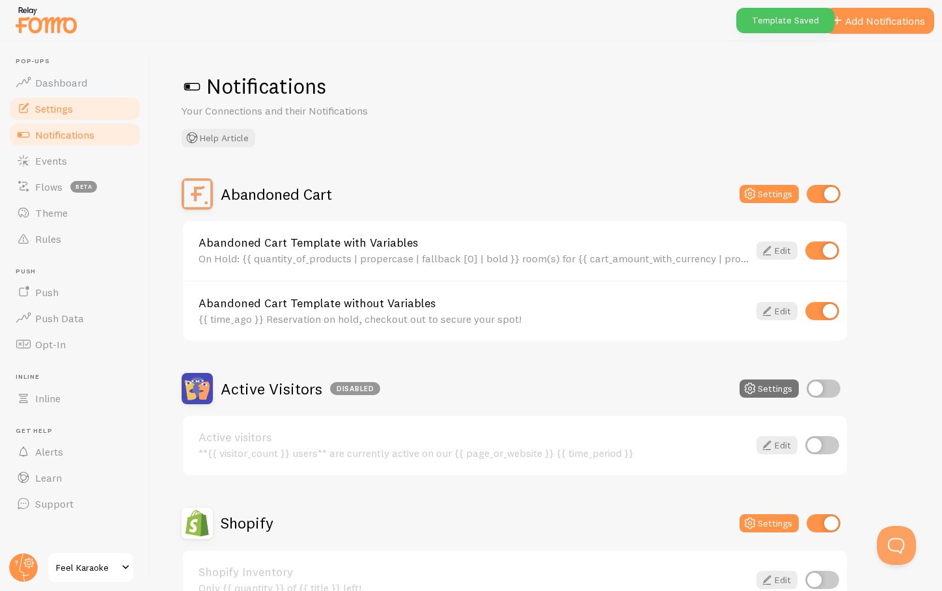
click at [45, 115] on link "Settings" at bounding box center [75, 109] width 134 height 26
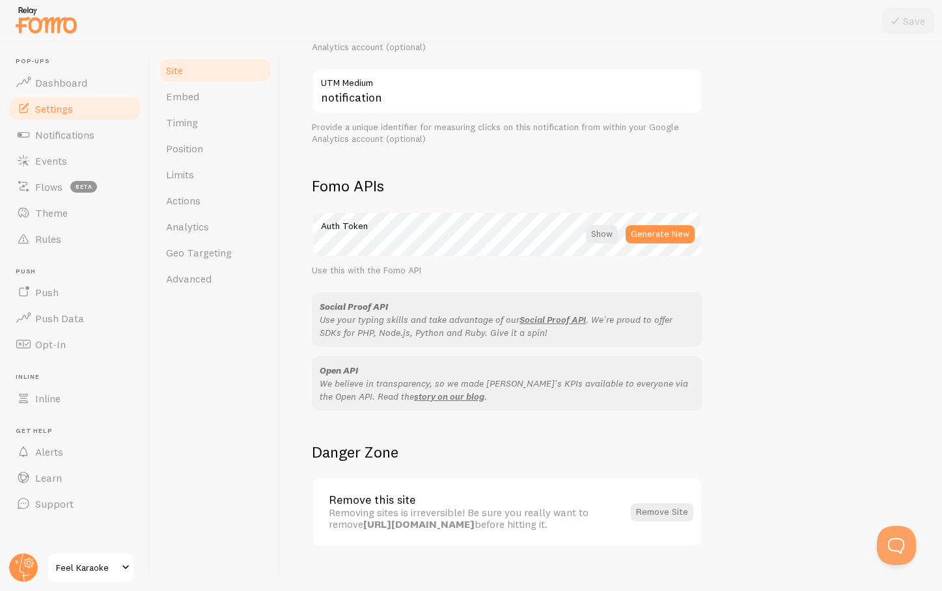
scroll to position [638, 0]
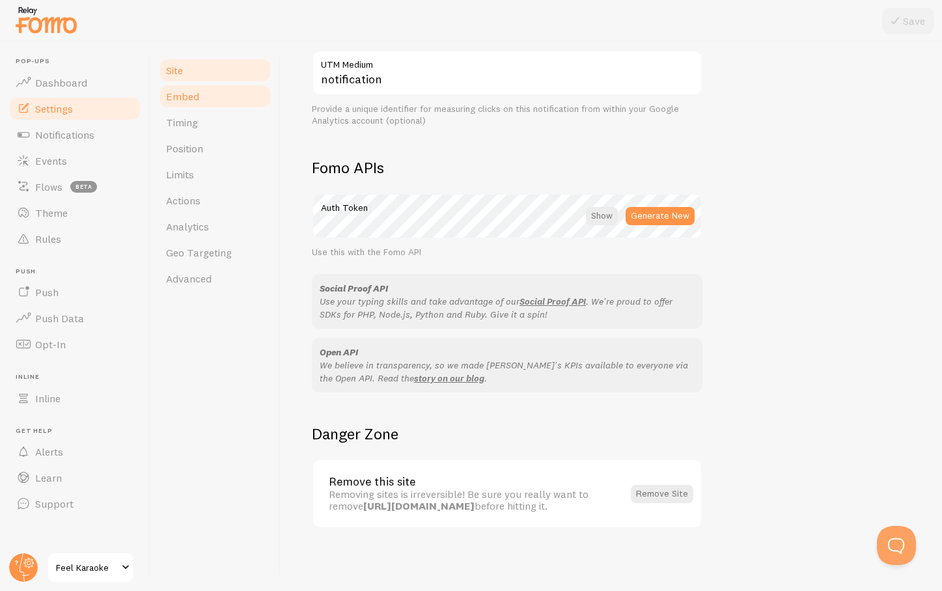
click at [182, 98] on span "Embed" at bounding box center [182, 96] width 33 height 13
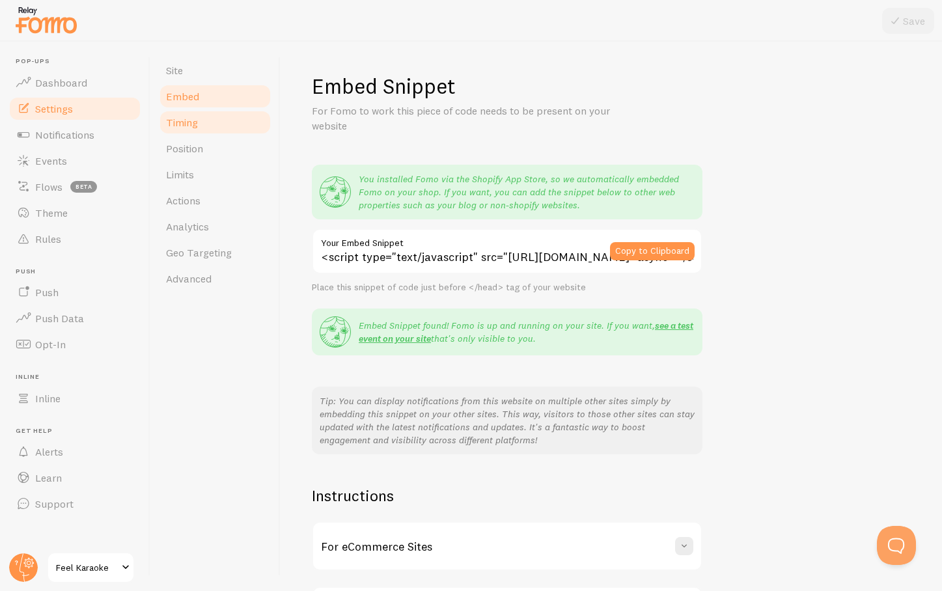
click at [182, 121] on span "Timing" at bounding box center [182, 122] width 32 height 13
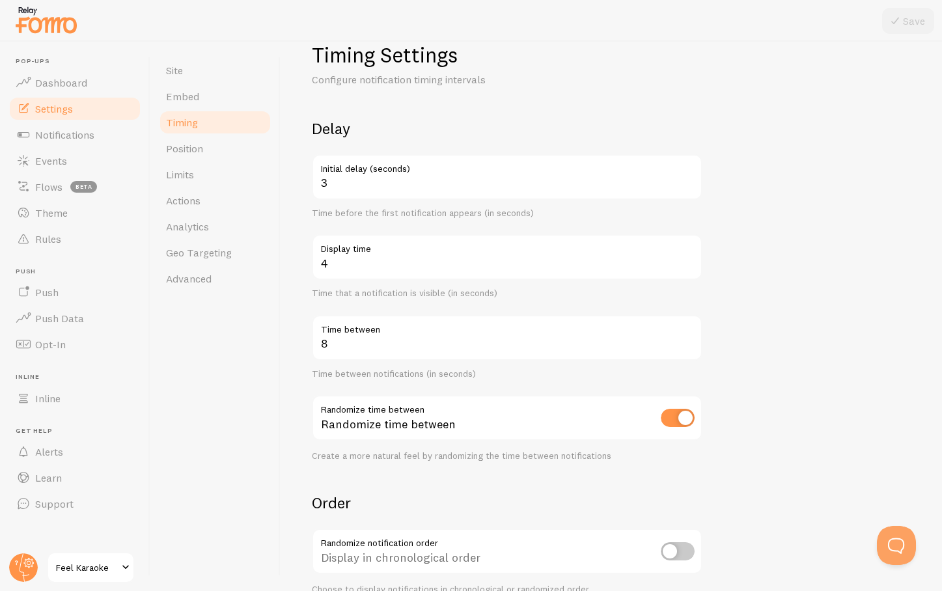
scroll to position [37, 0]
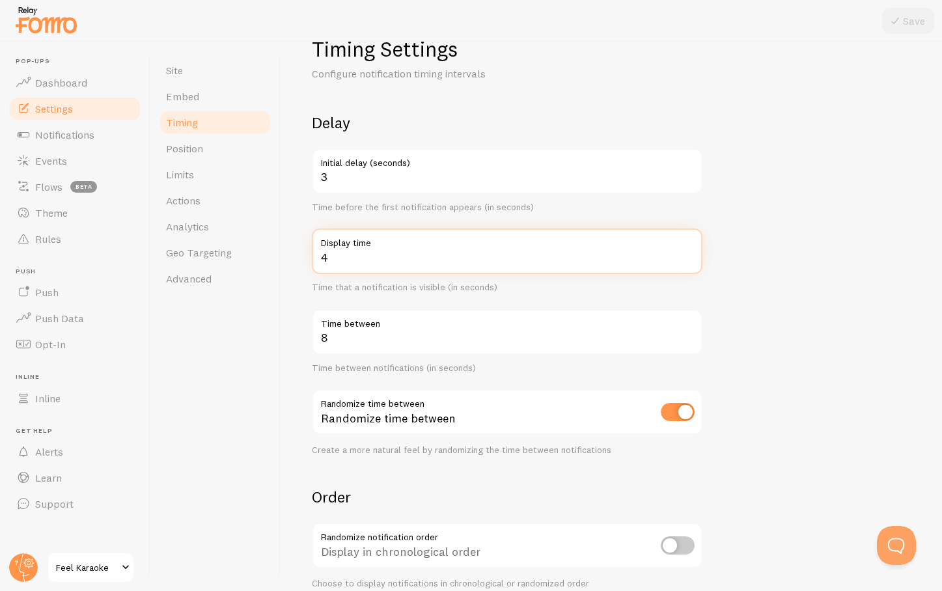
drag, startPoint x: 330, startPoint y: 259, endPoint x: 296, endPoint y: 259, distance: 34.5
click at [296, 259] on div "Timing Settings Configure notification timing intervals Delay 3 Initial delay (…" at bounding box center [612, 317] width 662 height 550
type input "8"
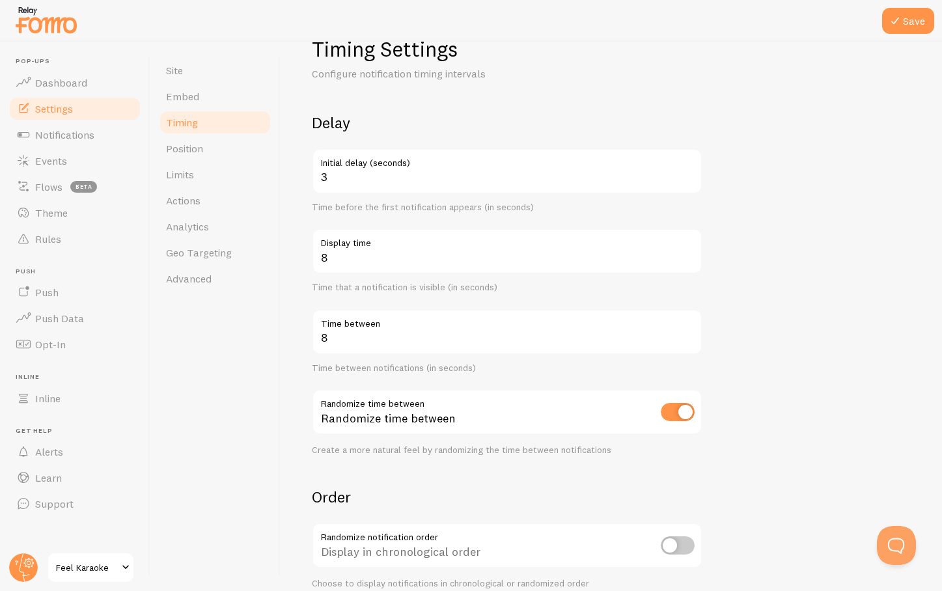
click at [804, 319] on form "Delay 3 Initial delay (seconds) Time before the first notification appears (in …" at bounding box center [611, 392] width 599 height 559
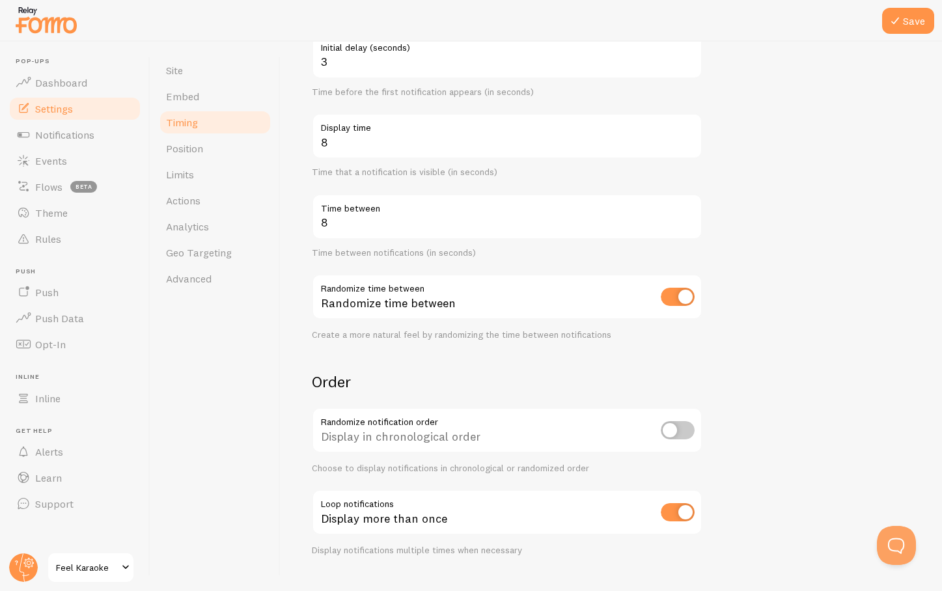
scroll to position [149, 0]
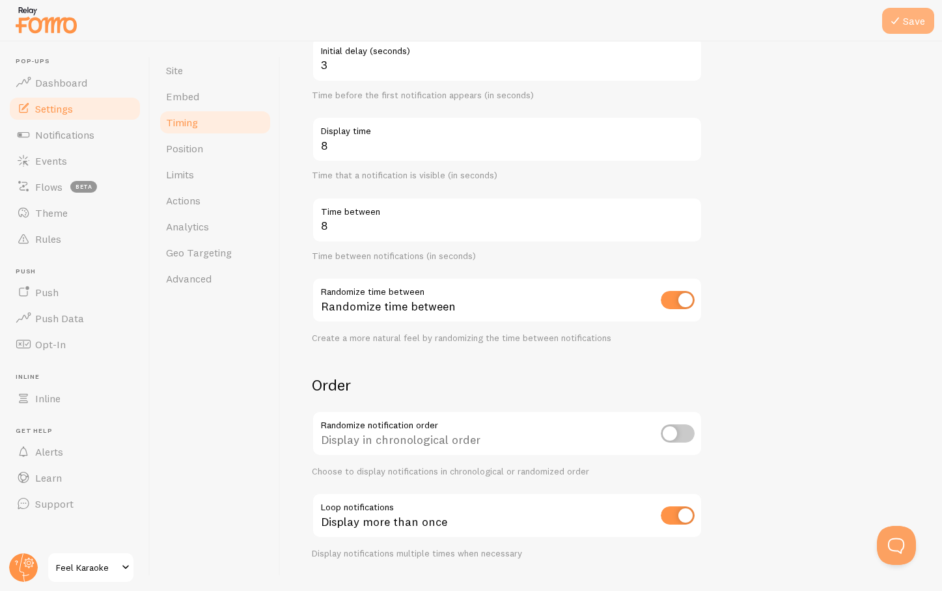
click at [905, 16] on button "Save" at bounding box center [908, 21] width 52 height 26
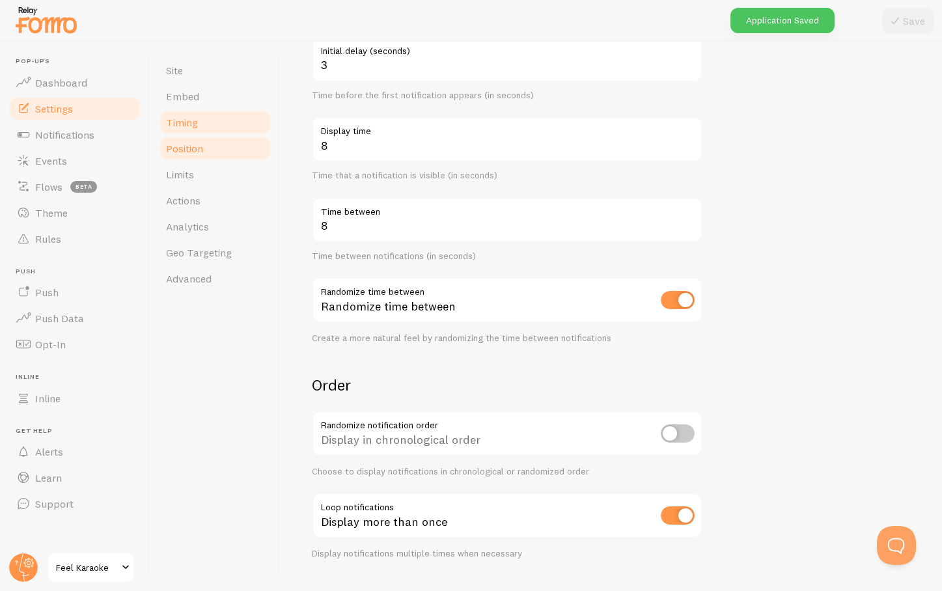
click at [190, 148] on span "Position" at bounding box center [184, 148] width 37 height 13
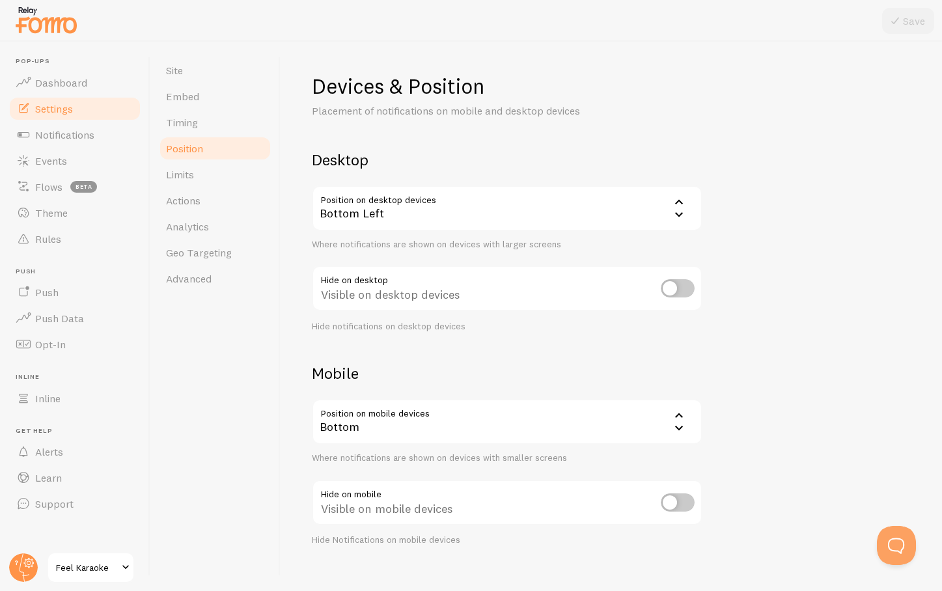
click at [417, 223] on div "Bottom Left" at bounding box center [507, 209] width 391 height 46
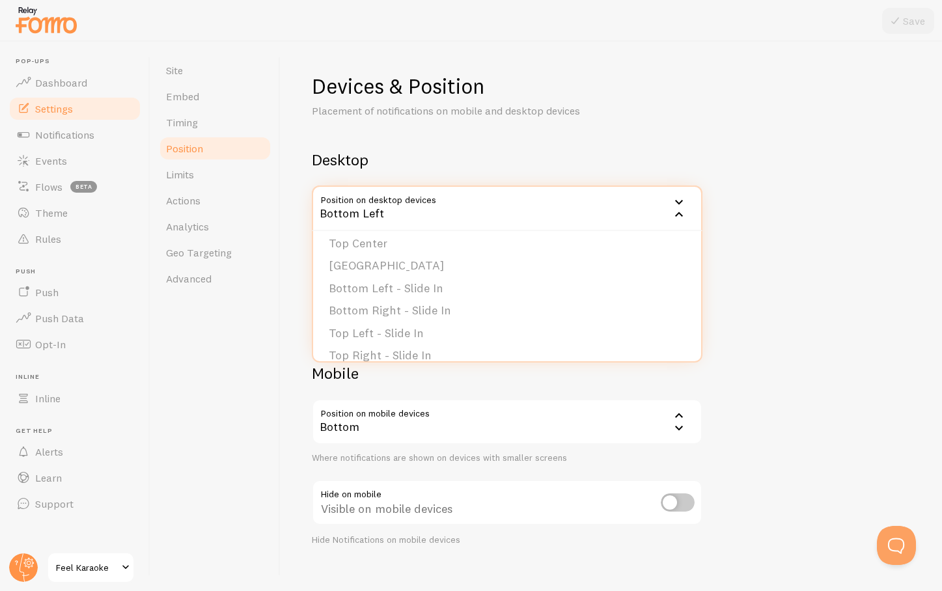
scroll to position [110, 0]
click at [809, 152] on div "Devices & Position Placement of notifications on mobile and desktop devices Des…" at bounding box center [611, 309] width 599 height 473
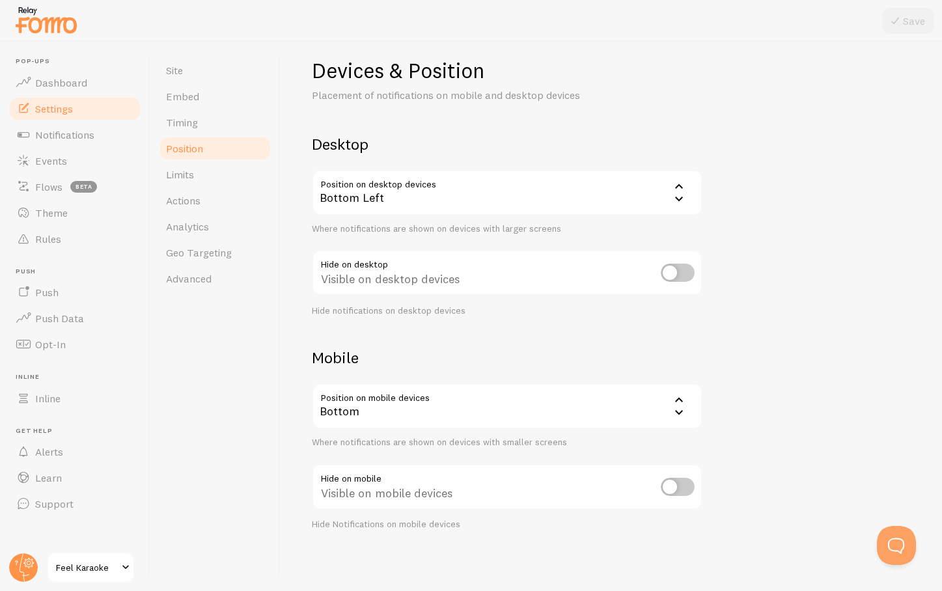
scroll to position [18, 0]
click at [660, 196] on div "Bottom Left" at bounding box center [507, 191] width 391 height 46
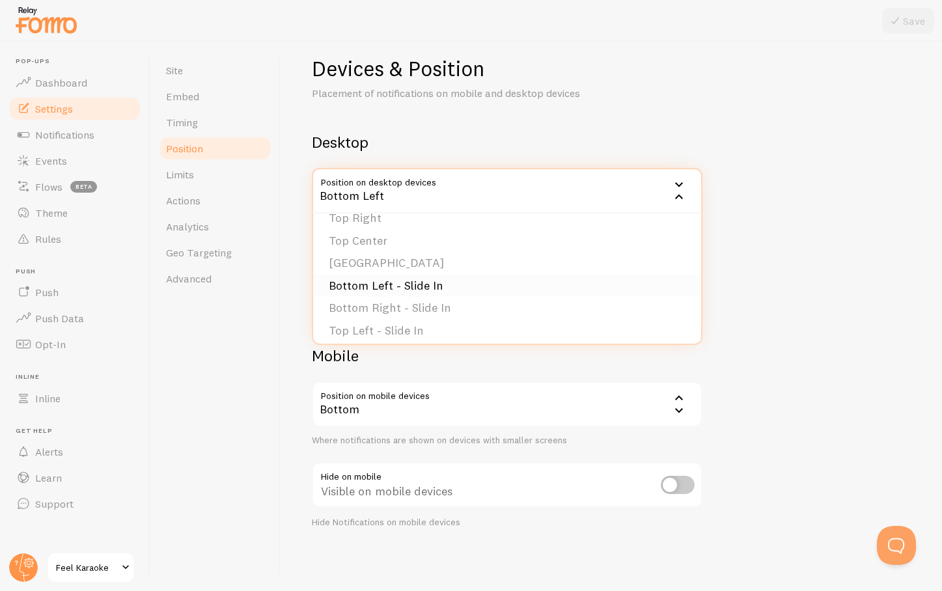
scroll to position [78, 0]
click at [835, 178] on div "Devices & Position Placement of notifications on mobile and desktop devices Des…" at bounding box center [611, 291] width 599 height 473
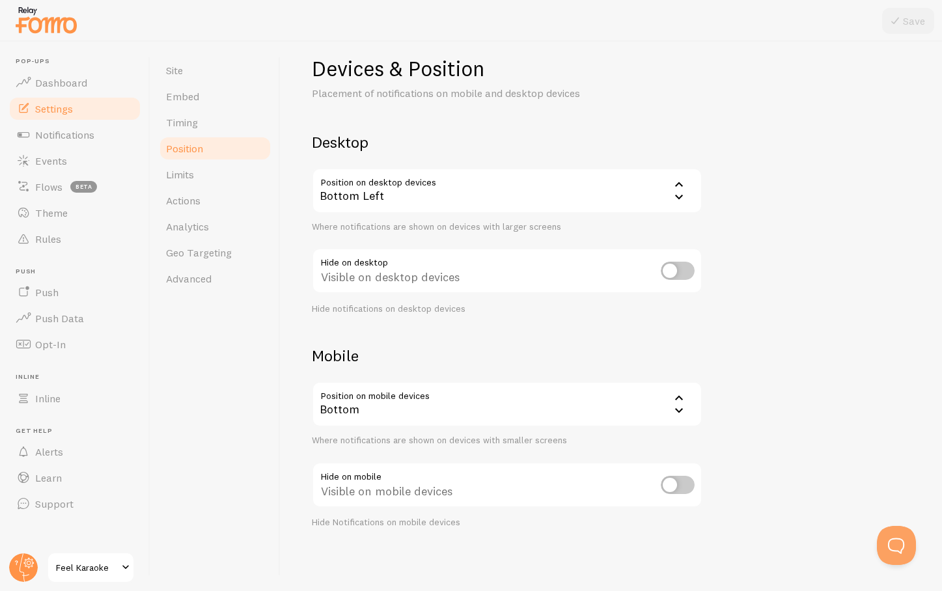
click at [583, 195] on div "Bottom Left" at bounding box center [507, 191] width 391 height 46
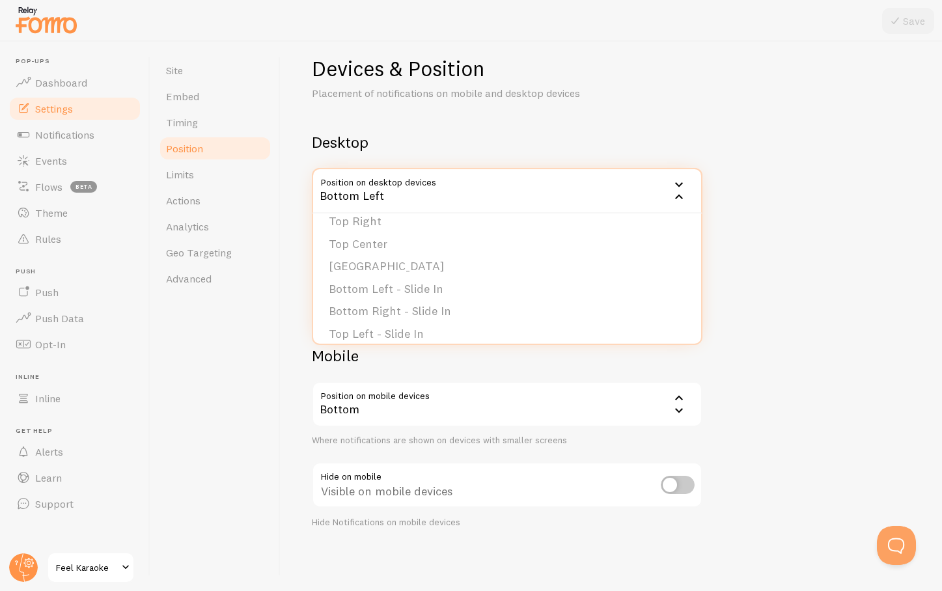
click at [785, 123] on div "Devices & Position Placement of notifications on mobile and desktop devices Des…" at bounding box center [611, 291] width 599 height 473
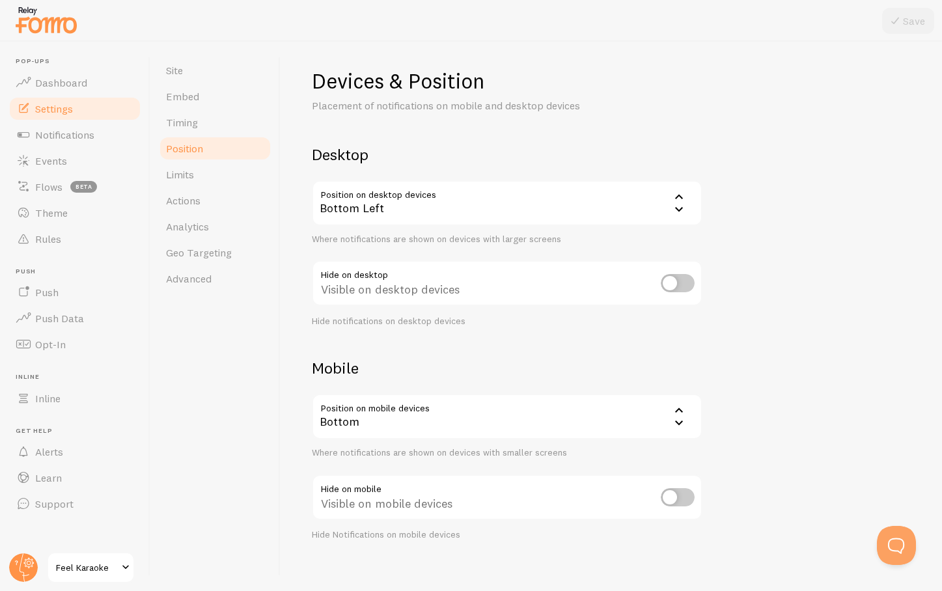
scroll to position [0, 0]
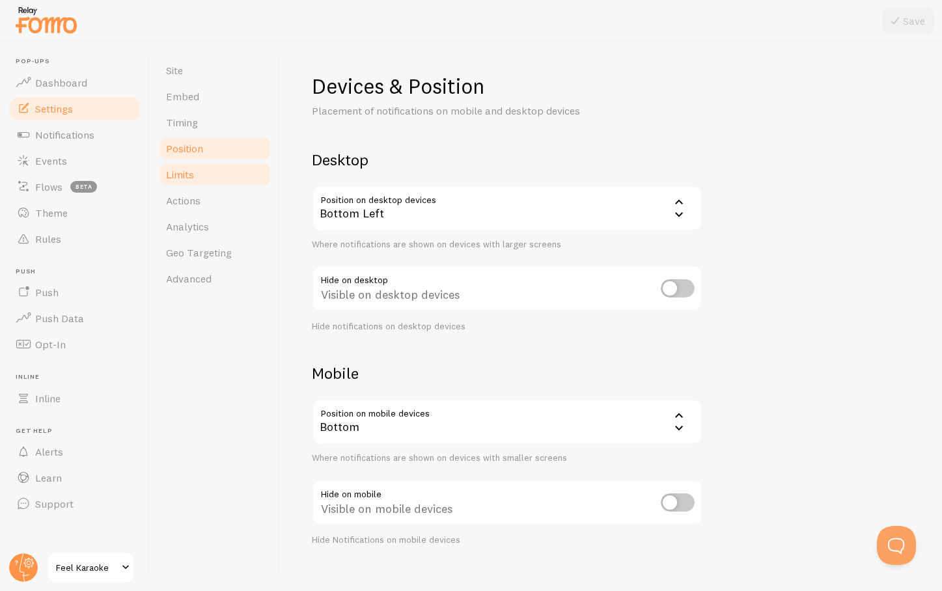
click at [184, 173] on span "Limits" at bounding box center [180, 174] width 28 height 13
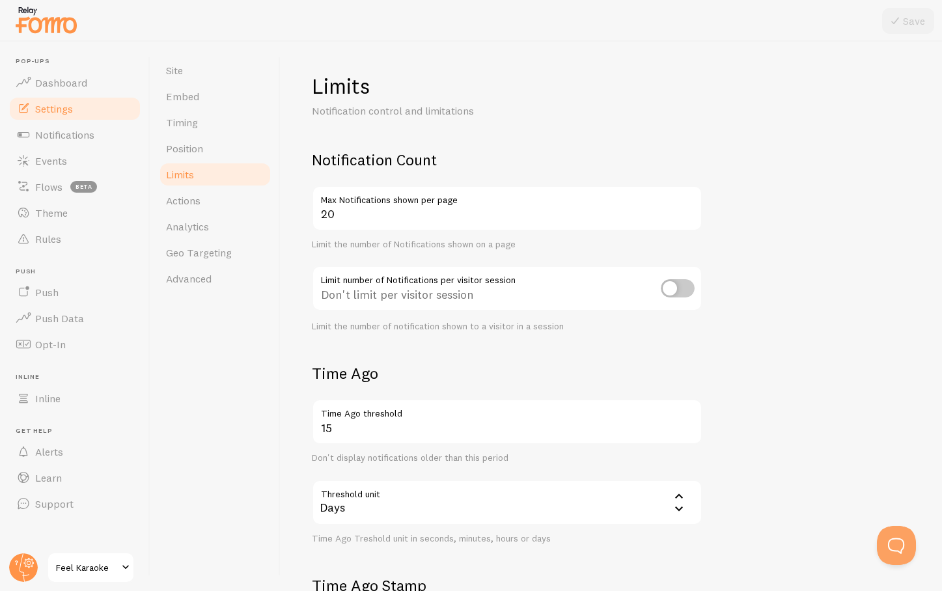
click at [807, 310] on form "Notification Count 20 Max Notifications shown per page Limit the number of Noti…" at bounding box center [611, 453] width 599 height 607
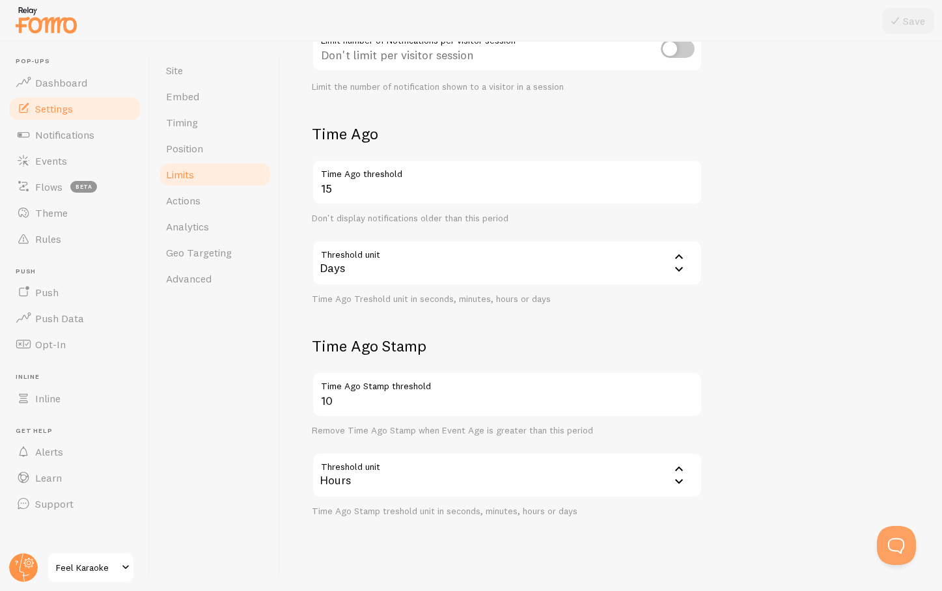
scroll to position [253, 0]
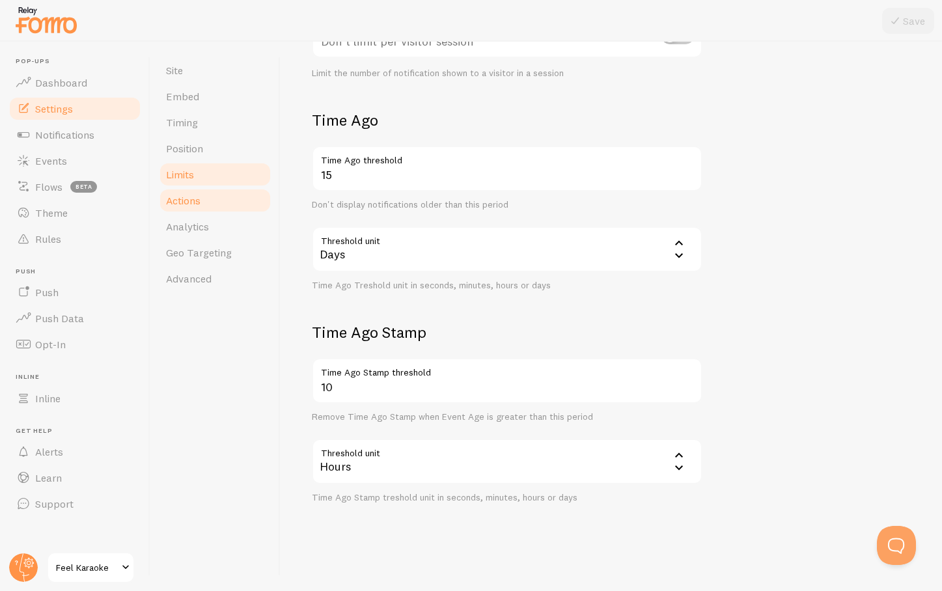
click at [193, 199] on span "Actions" at bounding box center [183, 200] width 35 height 13
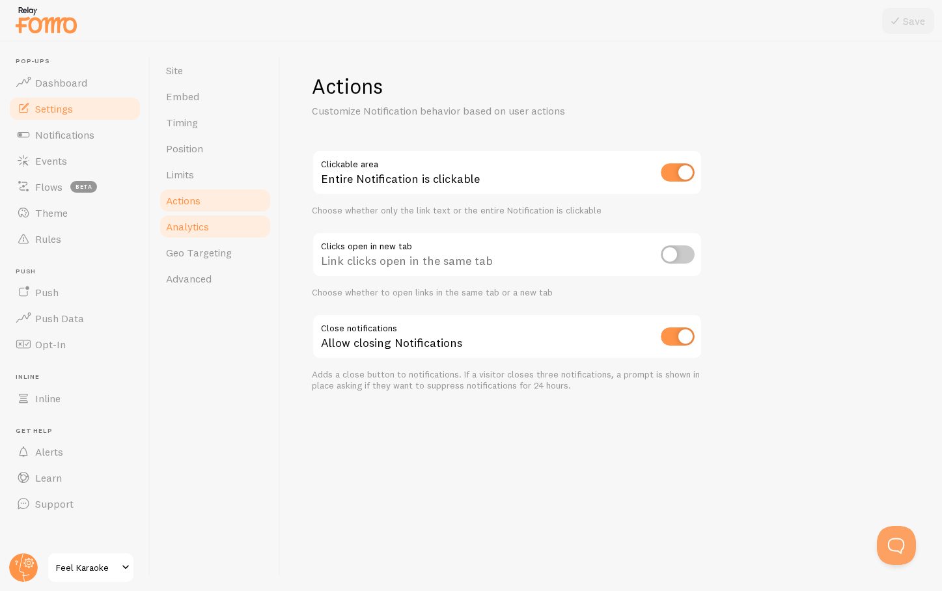
click at [186, 225] on span "Analytics" at bounding box center [187, 226] width 43 height 13
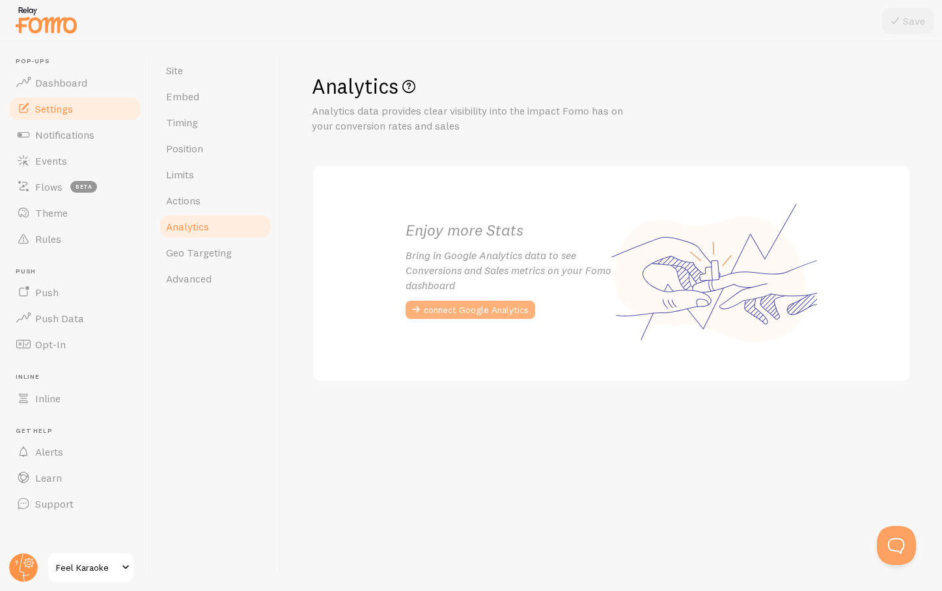
click at [483, 313] on button "connect Google Analytics" at bounding box center [471, 310] width 130 height 18
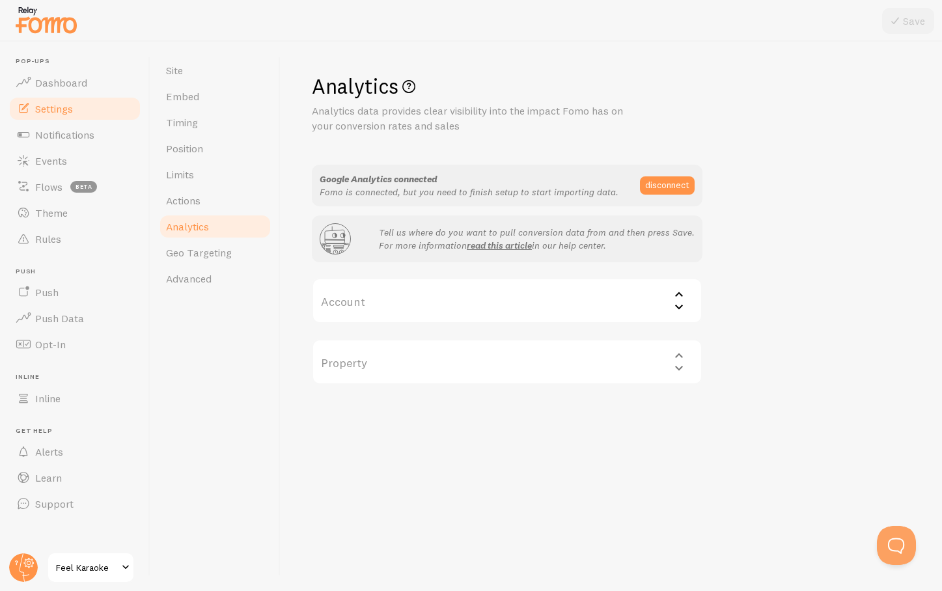
click at [635, 298] on label "Account" at bounding box center [507, 301] width 391 height 46
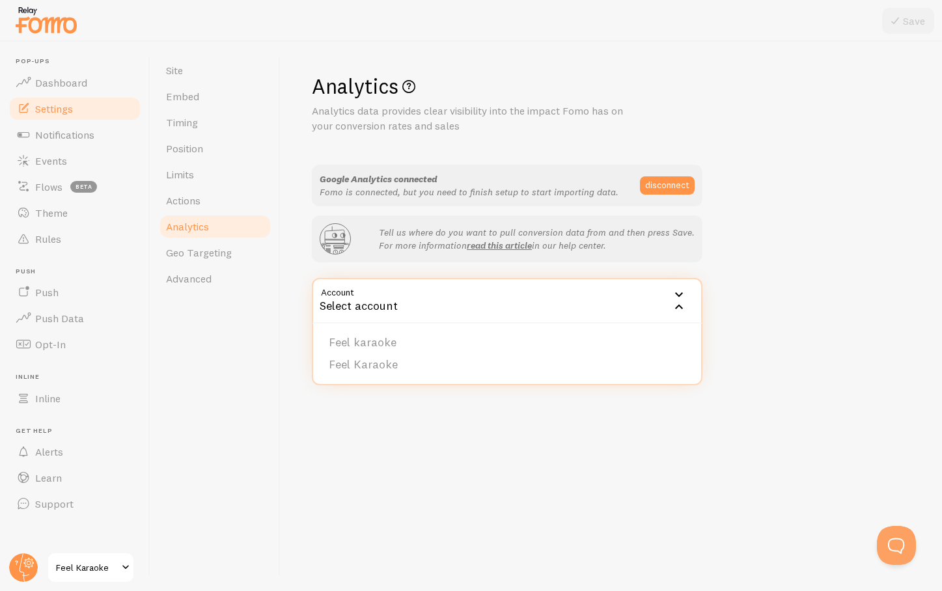
click at [808, 147] on div "Analytics Analytics data provides clear visibility into the impact Fomo has on …" at bounding box center [611, 229] width 599 height 312
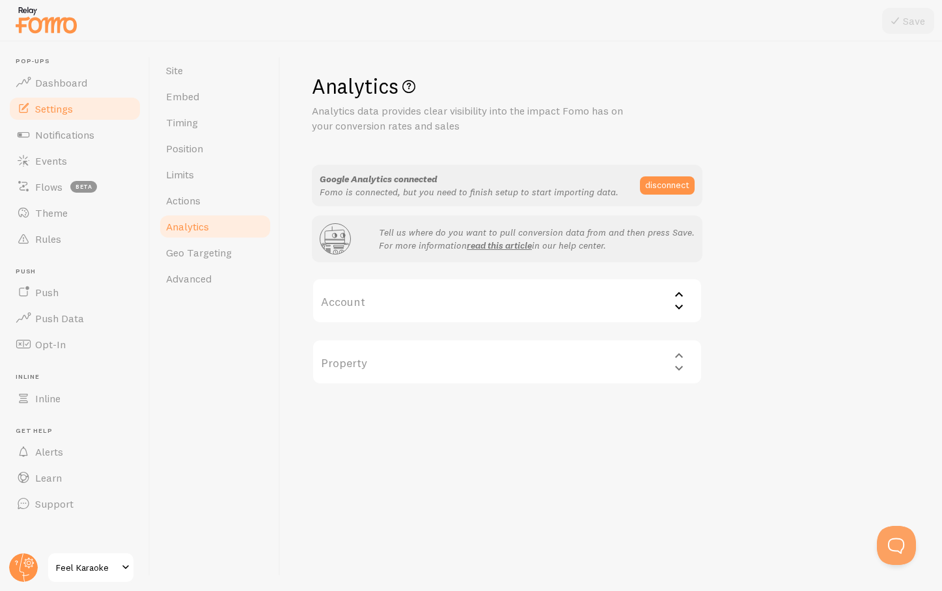
click at [520, 369] on div "Property Select property" at bounding box center [507, 362] width 391 height 46
click at [521, 304] on label "Account" at bounding box center [507, 301] width 391 height 46
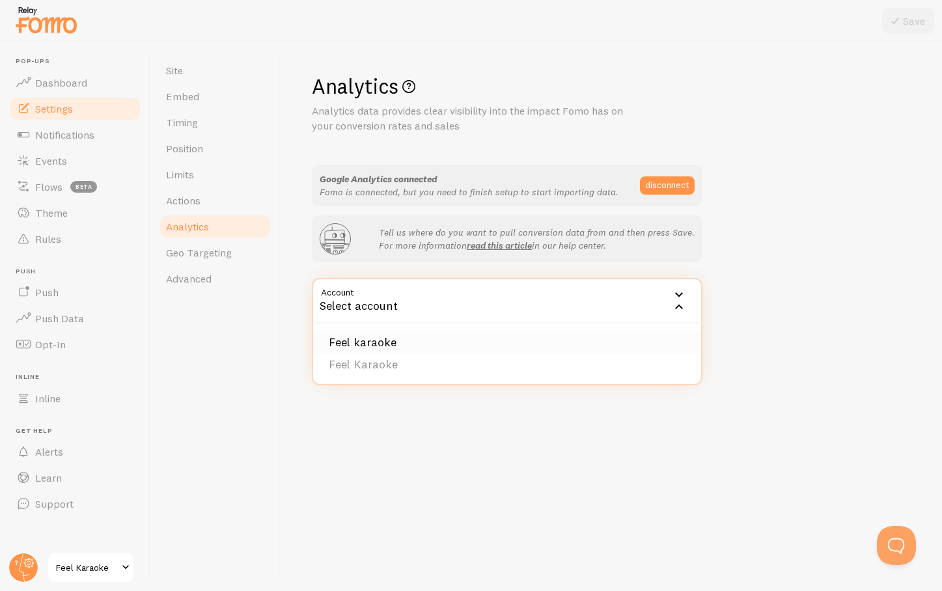
click at [466, 350] on li "Feel karaoke" at bounding box center [507, 342] width 388 height 23
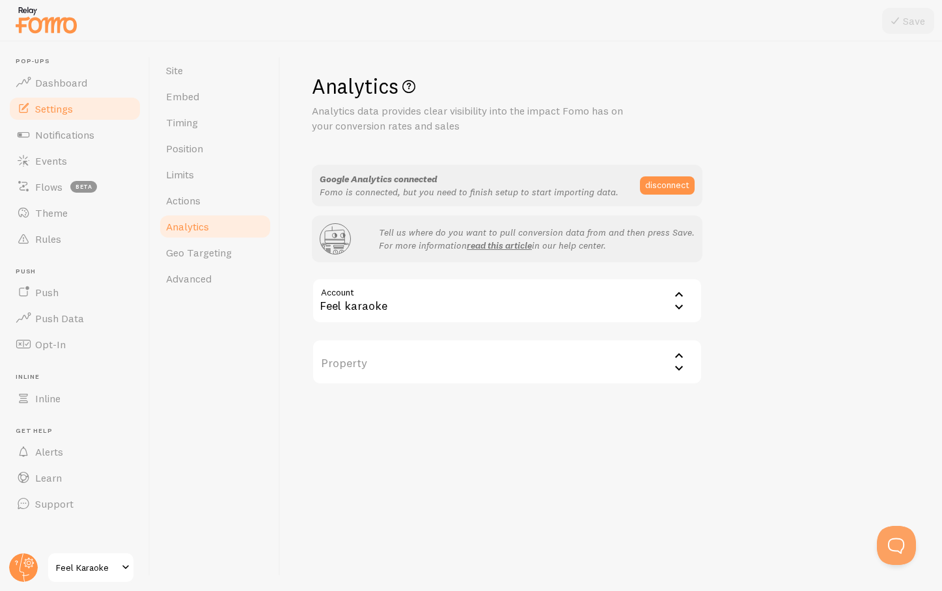
click at [455, 371] on label "Property" at bounding box center [507, 362] width 391 height 46
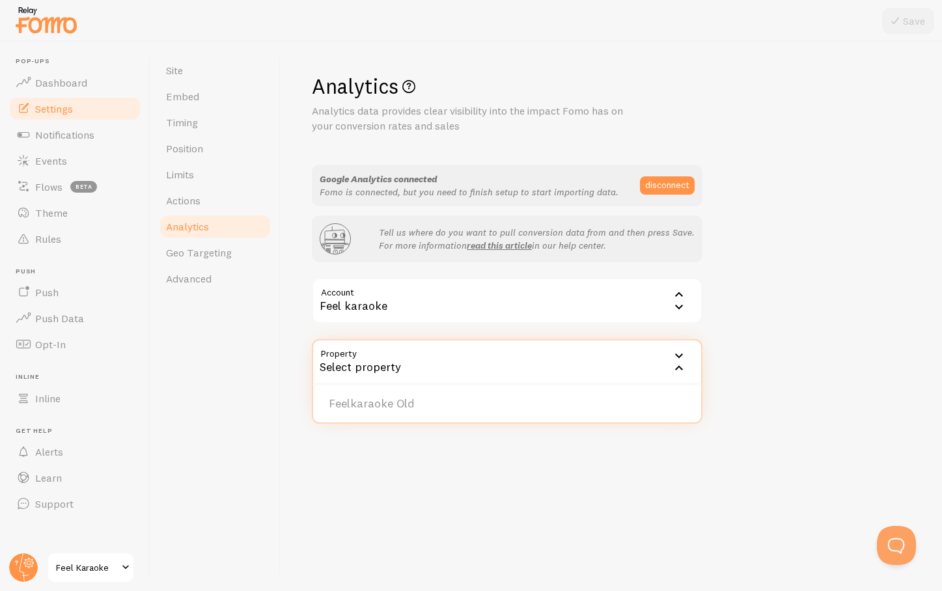
click at [470, 304] on div "Feel karaoke" at bounding box center [507, 301] width 391 height 46
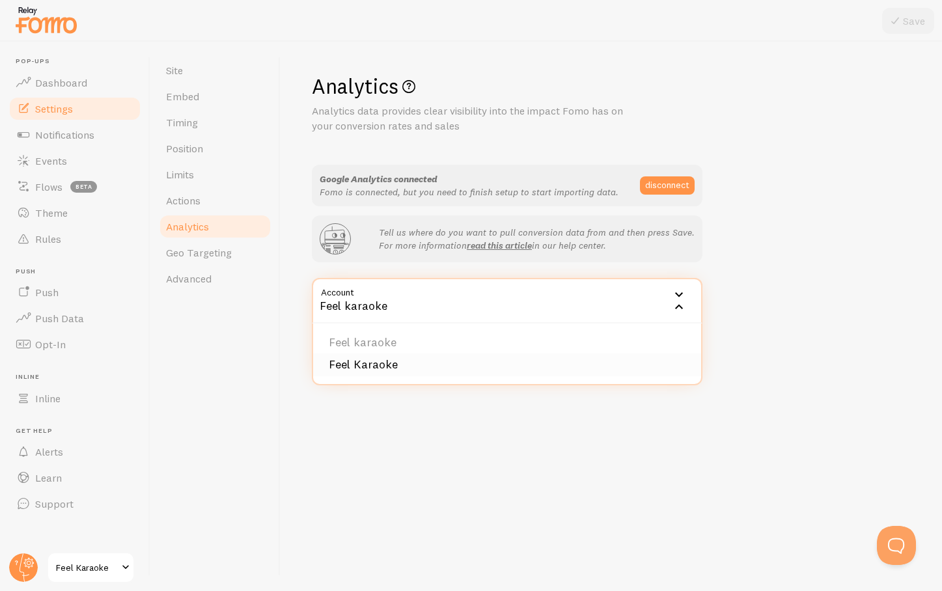
click at [378, 366] on li "Feel Karaoke" at bounding box center [507, 365] width 388 height 23
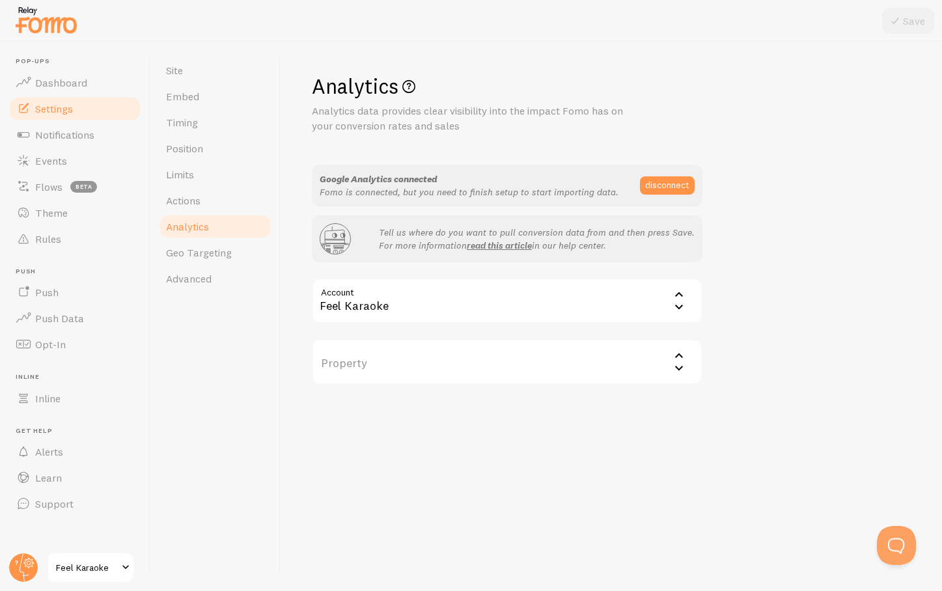
click at [391, 357] on label "Property" at bounding box center [507, 362] width 391 height 46
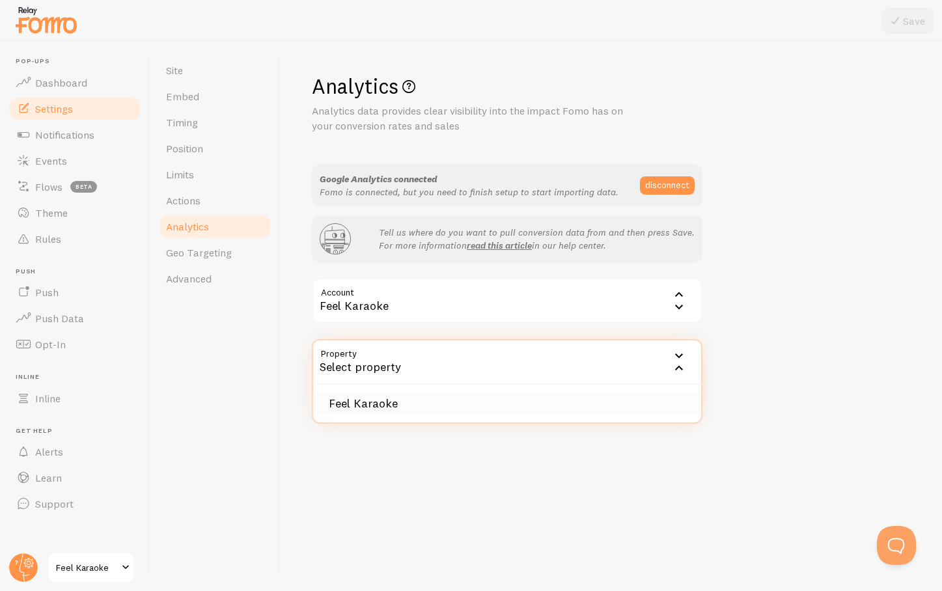
click at [380, 397] on li "Feel Karaoke" at bounding box center [507, 404] width 388 height 23
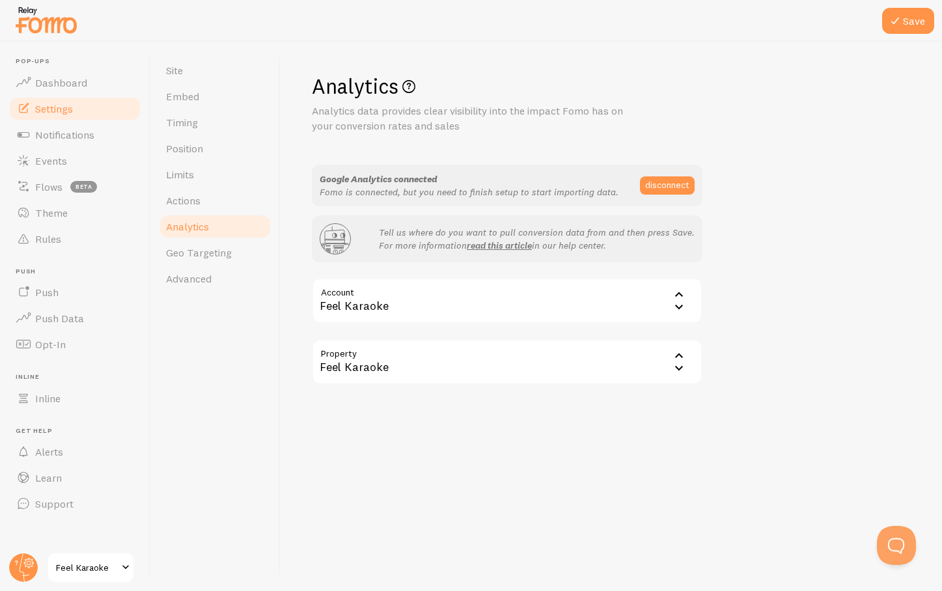
click at [779, 234] on div "Analytics Analytics data provides clear visibility into the impact Fomo has on …" at bounding box center [611, 229] width 599 height 312
click at [905, 20] on button "Save" at bounding box center [908, 21] width 52 height 26
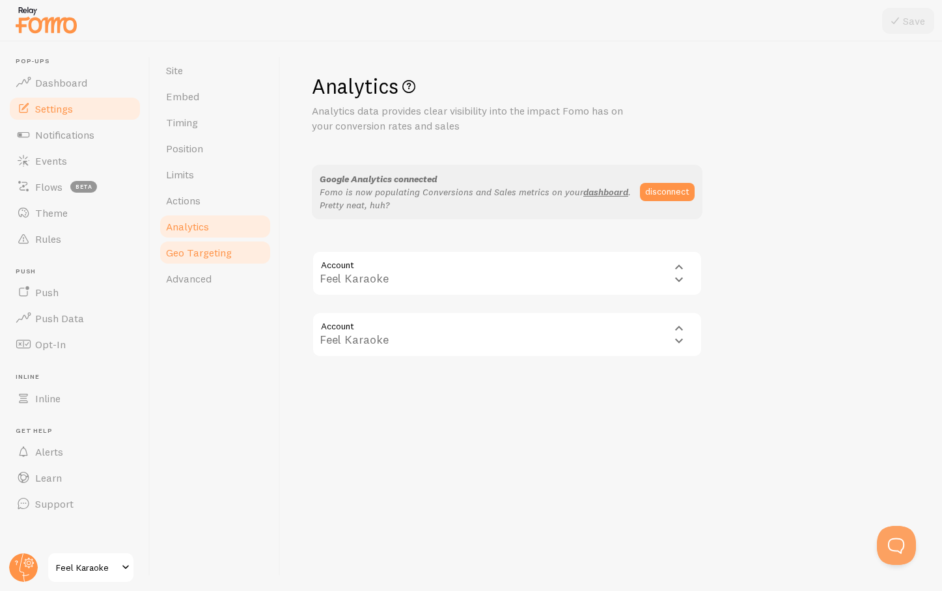
click at [181, 256] on span "Geo Targeting" at bounding box center [199, 252] width 66 height 13
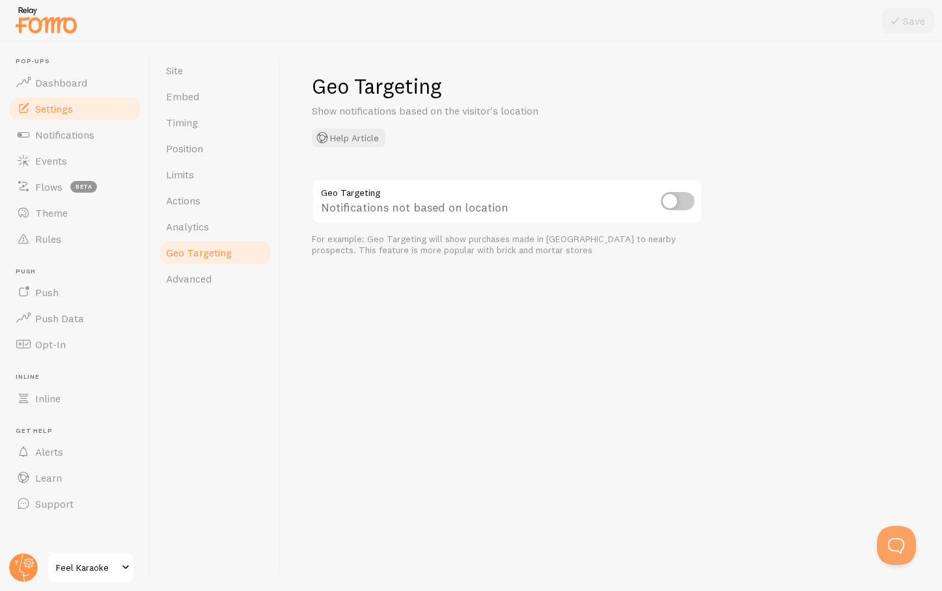
click at [685, 198] on input "checkbox" at bounding box center [678, 201] width 34 height 18
checkbox input "true"
click at [667, 274] on div "Geo Targeting Show notifications based on the visitor's location Help Article G…" at bounding box center [612, 317] width 662 height 550
click at [895, 25] on icon at bounding box center [896, 21] width 16 height 16
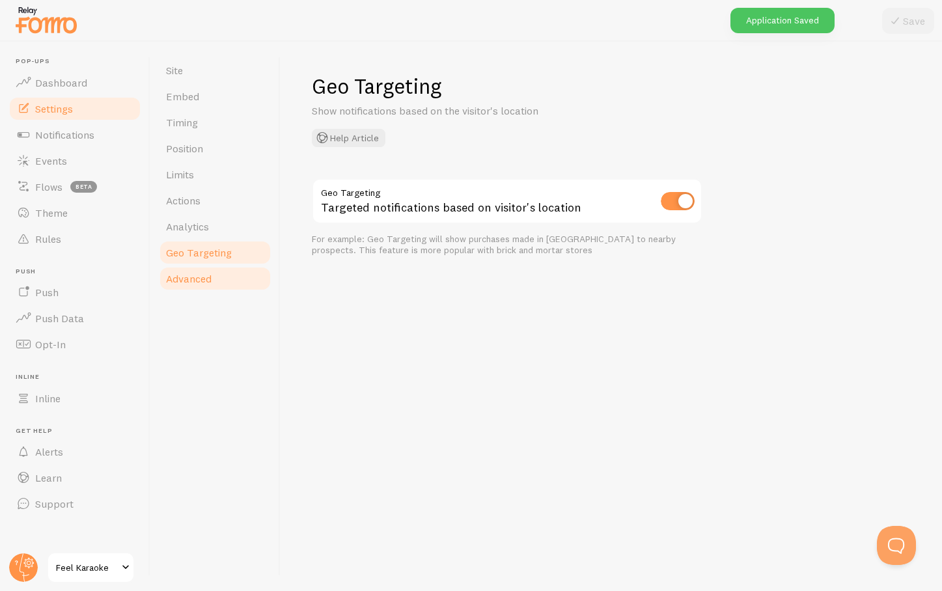
click at [203, 277] on span "Advanced" at bounding box center [189, 278] width 46 height 13
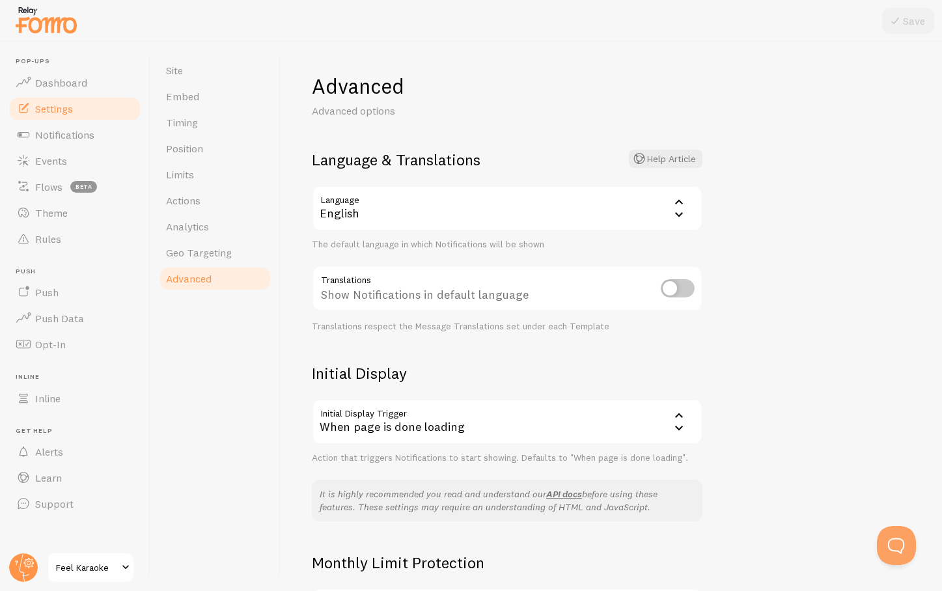
click at [808, 260] on div "Advanced Advanced options Language & Translations Help Article Language en Engl…" at bounding box center [612, 317] width 662 height 550
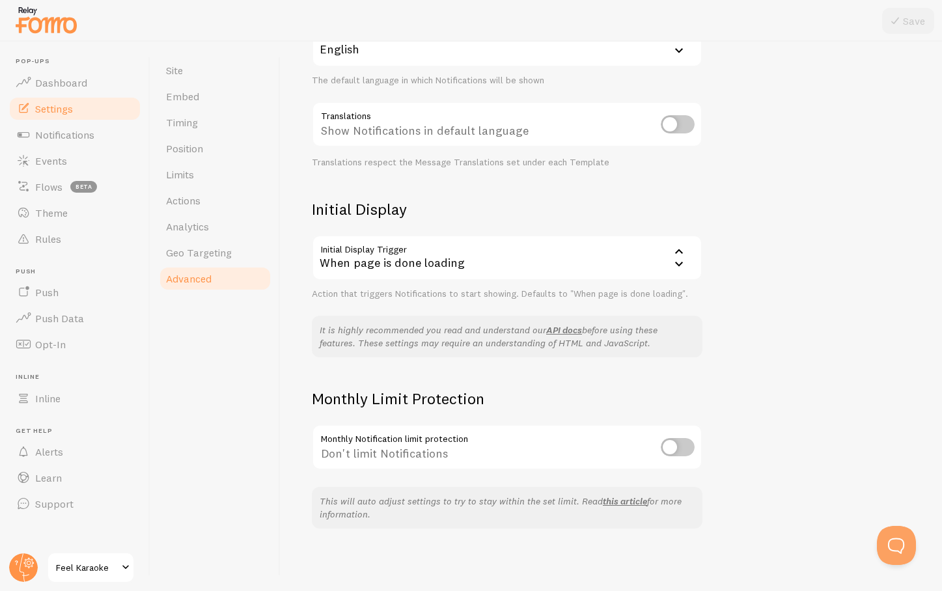
scroll to position [163, 0]
click at [832, 351] on div "Advanced Advanced options Language & Translations Help Article Language en Engl…" at bounding box center [612, 317] width 662 height 550
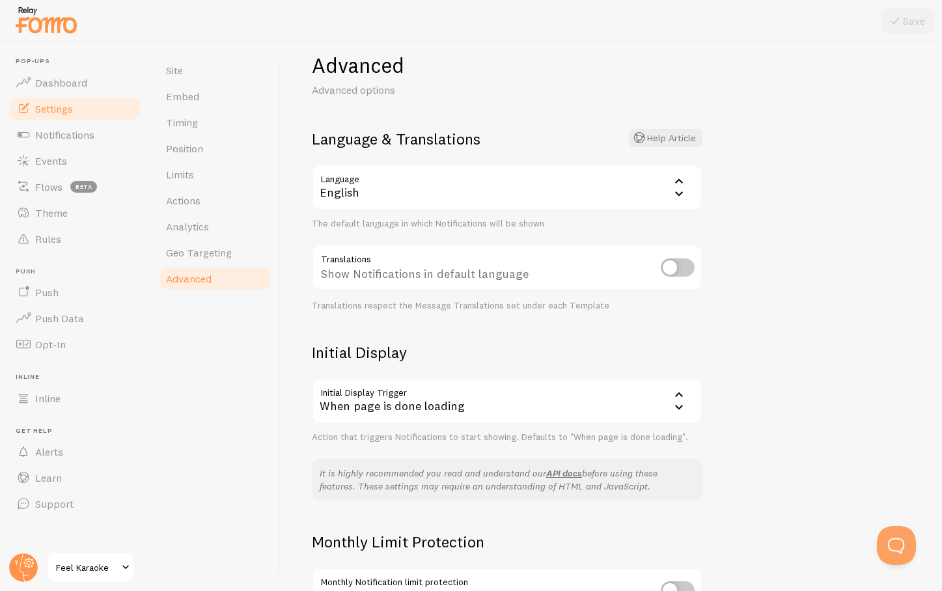
scroll to position [0, 0]
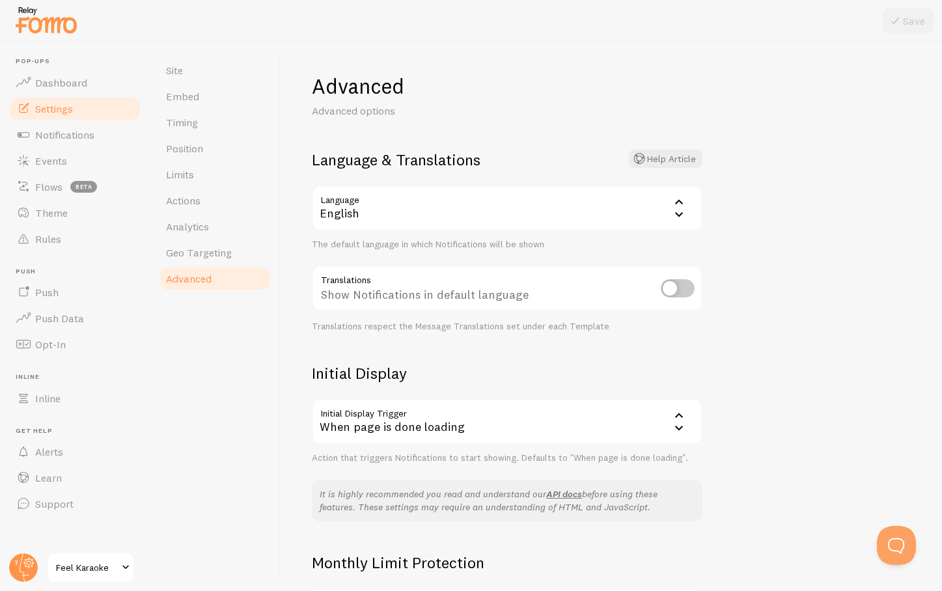
click at [603, 209] on div "English" at bounding box center [507, 209] width 391 height 46
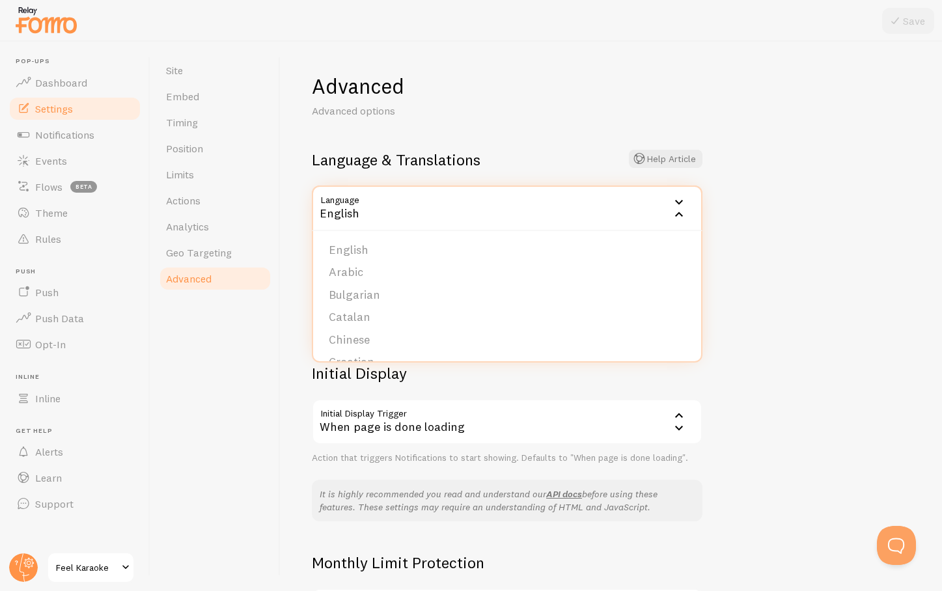
click at [867, 163] on div "Advanced Advanced options Language & Translations Help Article Language en Engl…" at bounding box center [612, 317] width 662 height 550
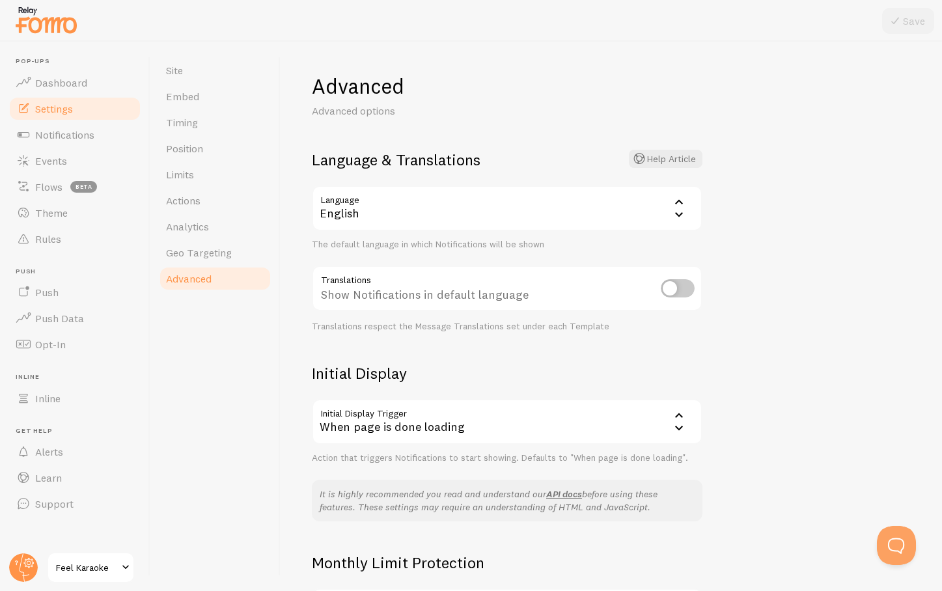
click at [679, 288] on input "checkbox" at bounding box center [678, 288] width 34 height 18
checkbox input "true"
click at [749, 264] on div "Advanced Advanced options Language & Translations Help Article Language en Engl…" at bounding box center [612, 317] width 662 height 550
click at [907, 18] on button "Save" at bounding box center [908, 21] width 52 height 26
click at [809, 158] on div "Advanced Advanced options Language & Translations Help Article Language en Engl…" at bounding box center [612, 317] width 662 height 550
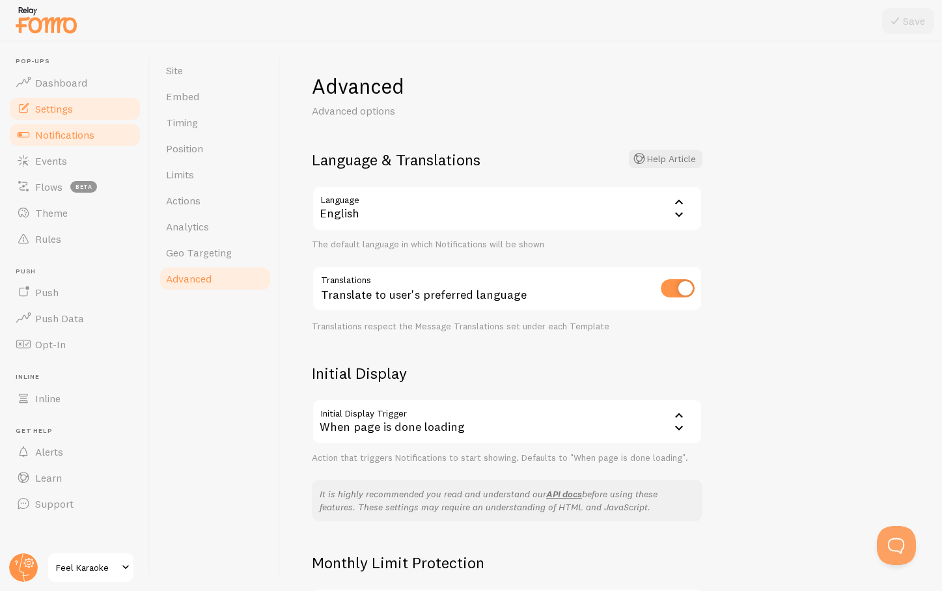
click at [39, 128] on span "Notifications" at bounding box center [64, 134] width 59 height 13
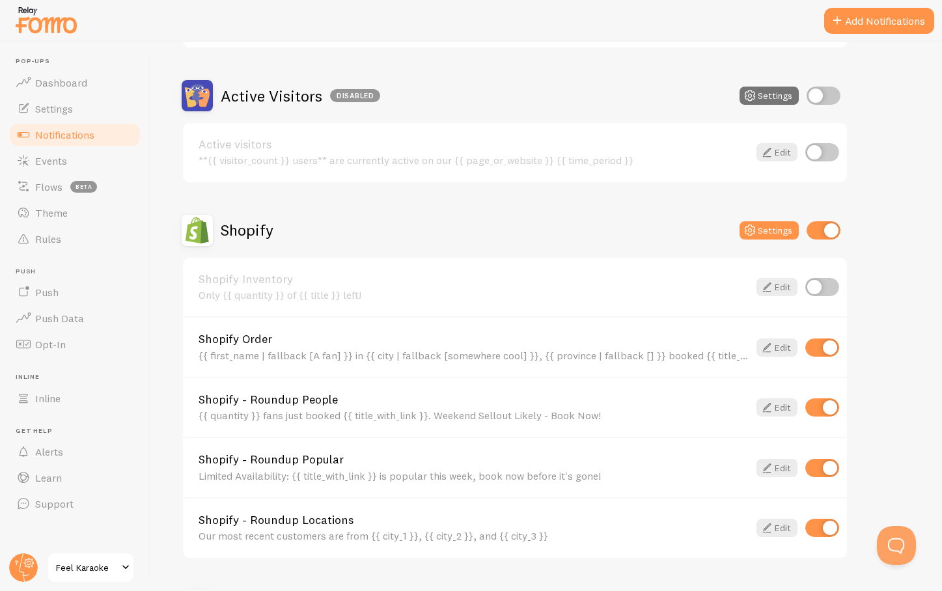
scroll to position [289, 0]
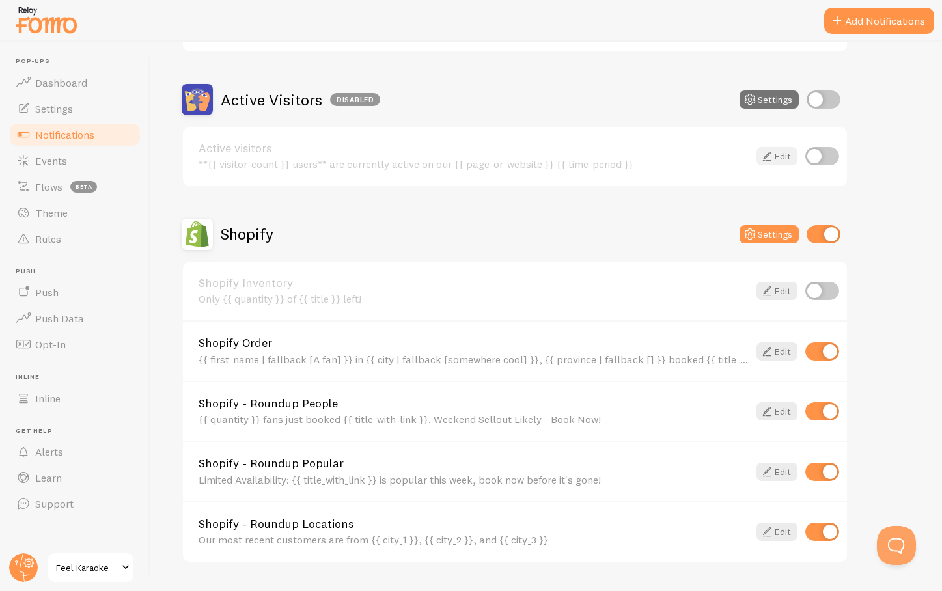
click at [775, 160] on link "Edit" at bounding box center [777, 156] width 41 height 18
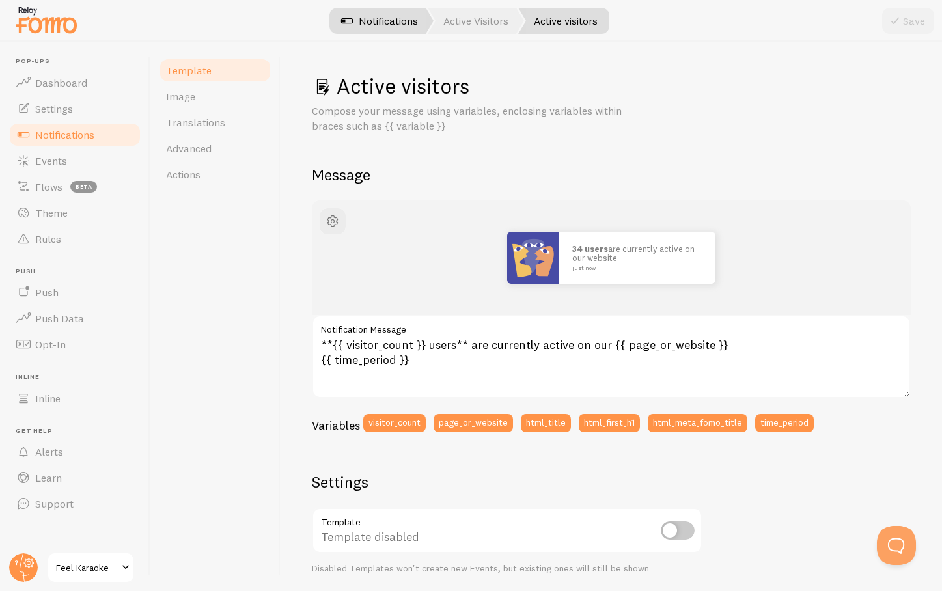
click at [376, 16] on link "Notifications" at bounding box center [380, 21] width 108 height 26
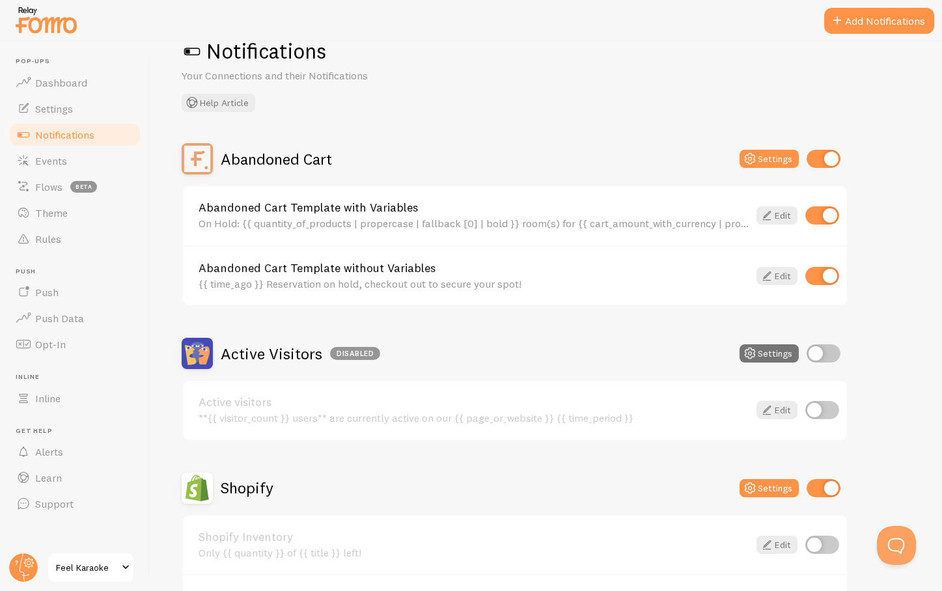
scroll to position [35, 0]
click at [893, 324] on div "Abandoned Cart Settings Abandoned Cart Template with Variables On Hold: {{ quan…" at bounding box center [546, 548] width 729 height 808
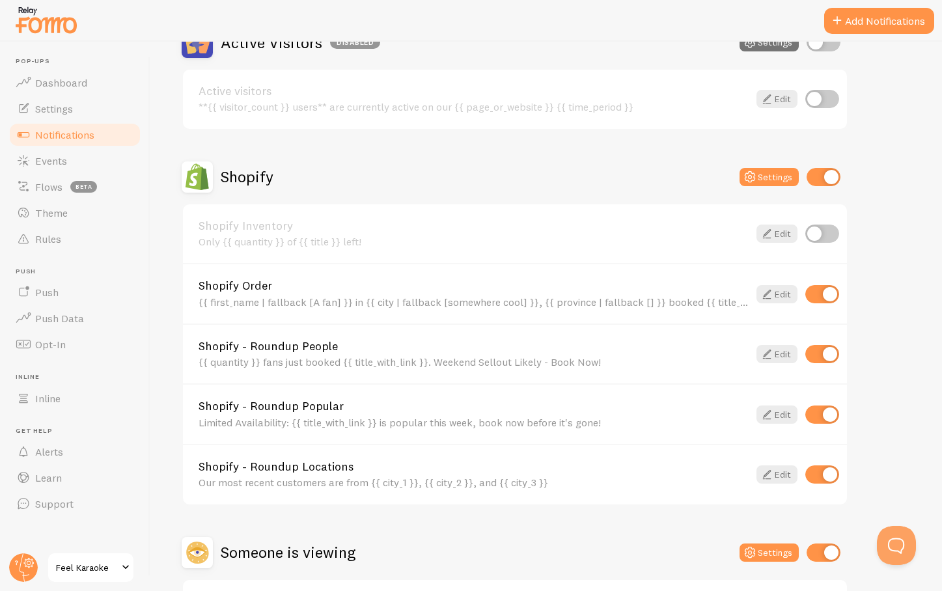
scroll to position [363, 0]
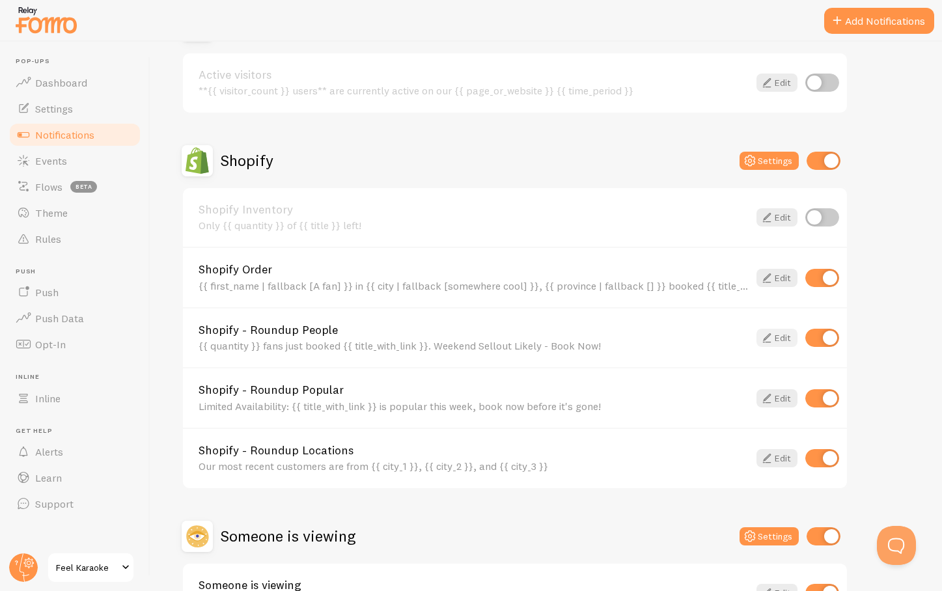
click at [779, 336] on link "Edit" at bounding box center [777, 338] width 41 height 18
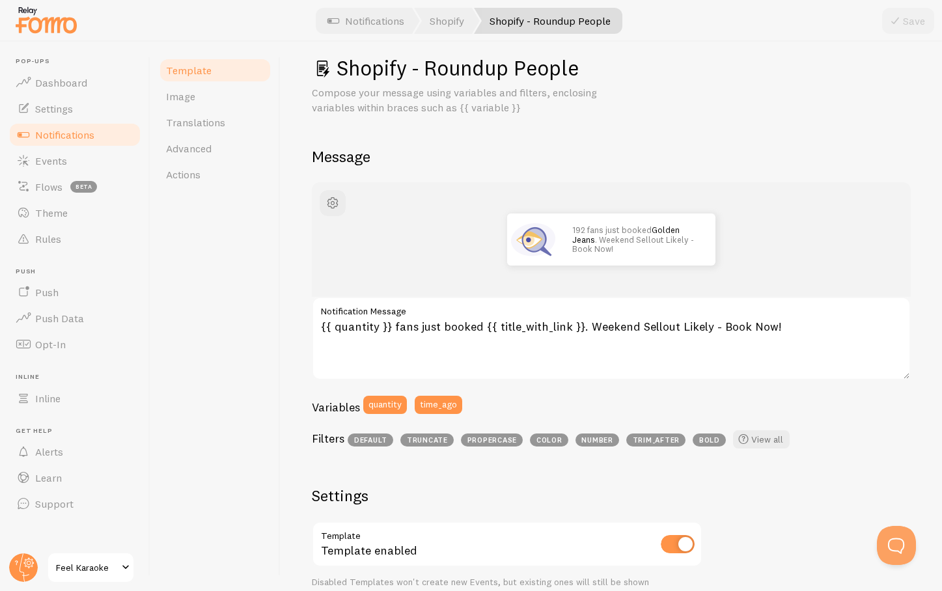
scroll to position [20, 0]
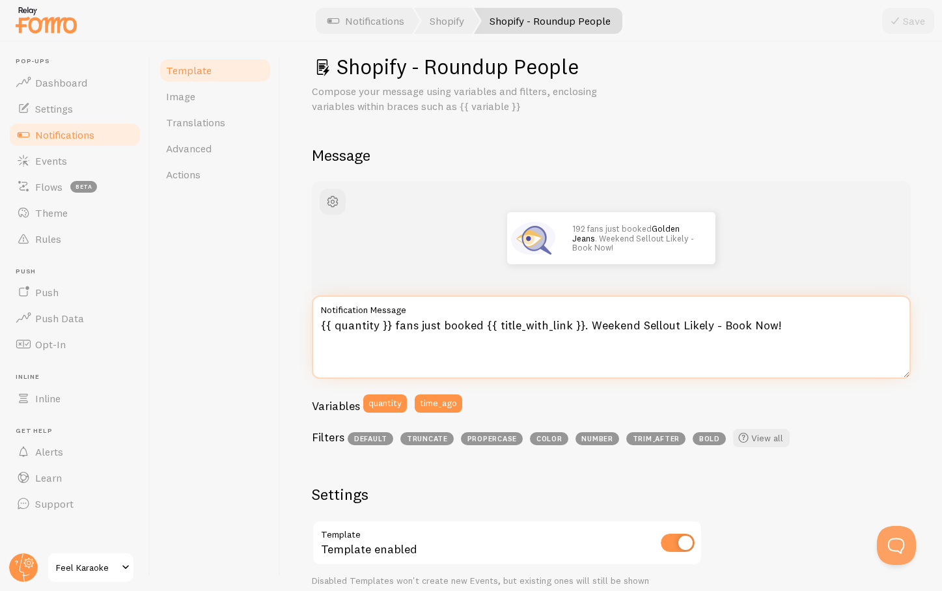
click at [477, 326] on textarea "{{ quantity }} fans just booked {{ title_with_link }}. Weekend Sellout Likely -…" at bounding box center [611, 337] width 599 height 83
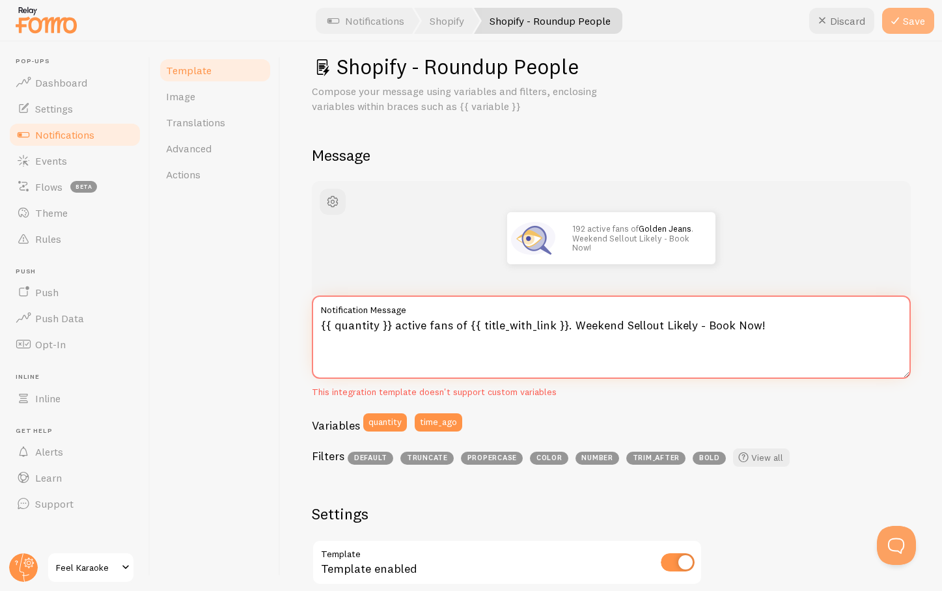
type textarea "{{ quantity }} active fans of {{ title_with_link }}. Weekend Sellout Likely - B…"
click at [914, 22] on button "Save" at bounding box center [908, 21] width 52 height 26
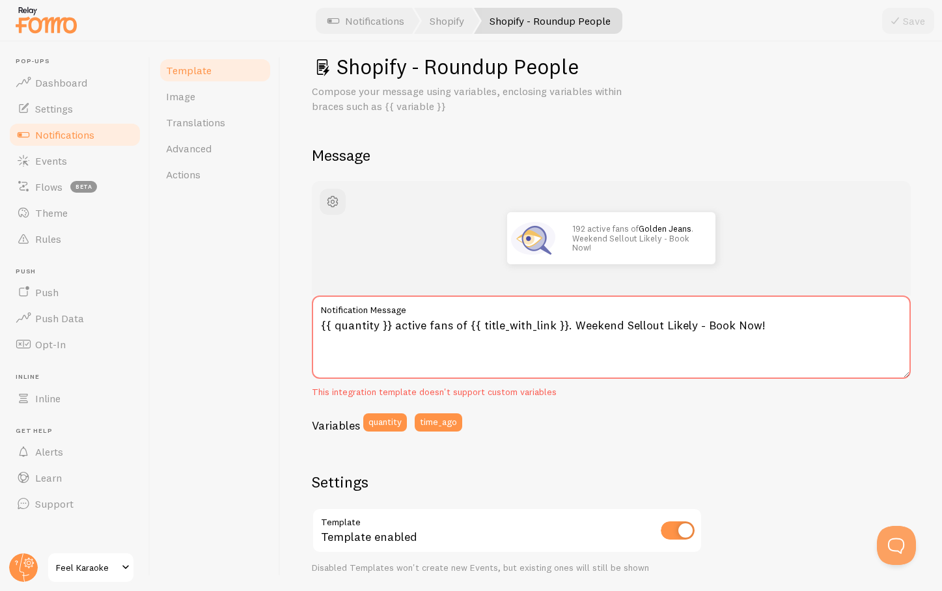
click at [280, 277] on div "Template Image Translations Advanced Actions" at bounding box center [215, 317] width 130 height 550
click at [184, 95] on span "Image" at bounding box center [180, 96] width 29 height 13
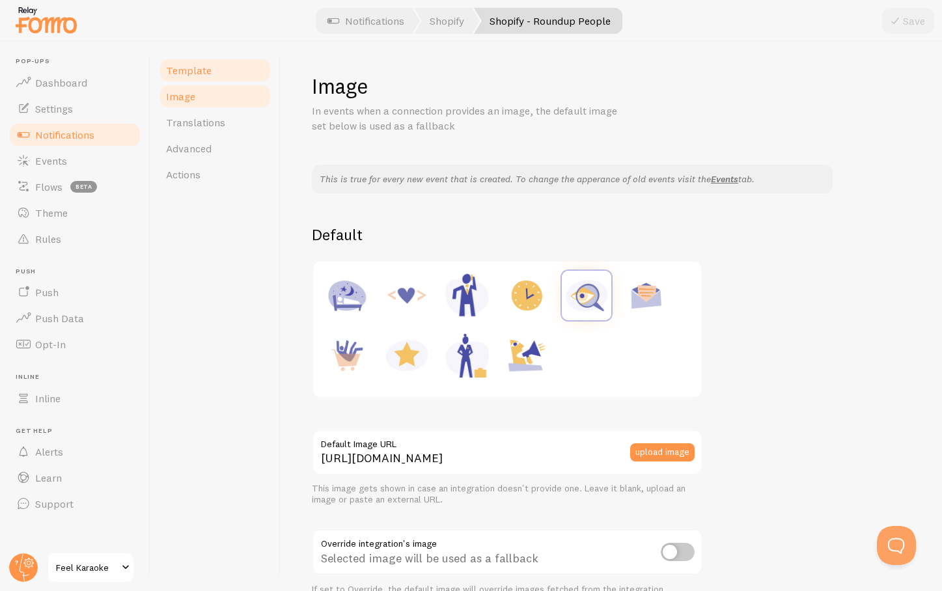
click at [184, 68] on span "Template" at bounding box center [189, 70] width 46 height 13
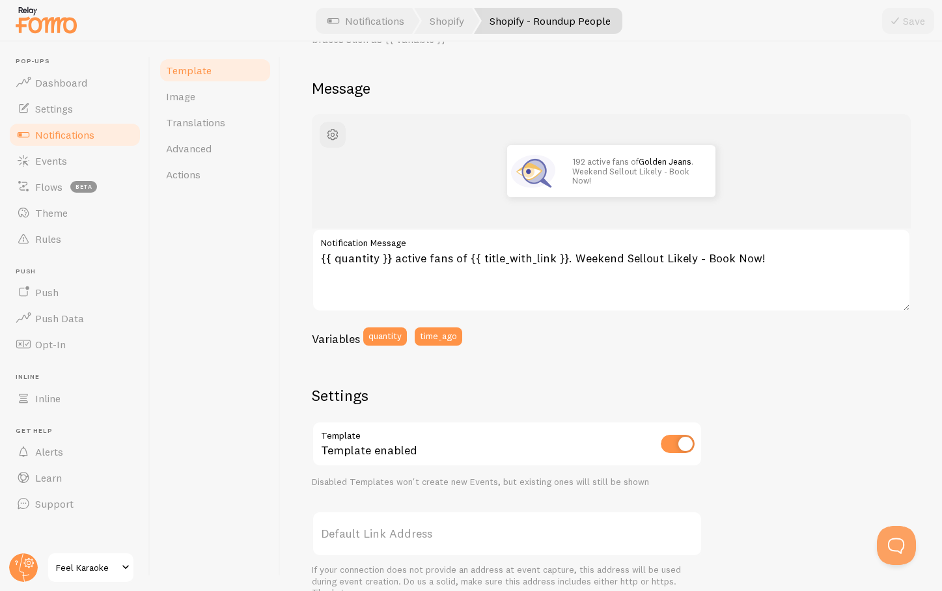
scroll to position [98, 0]
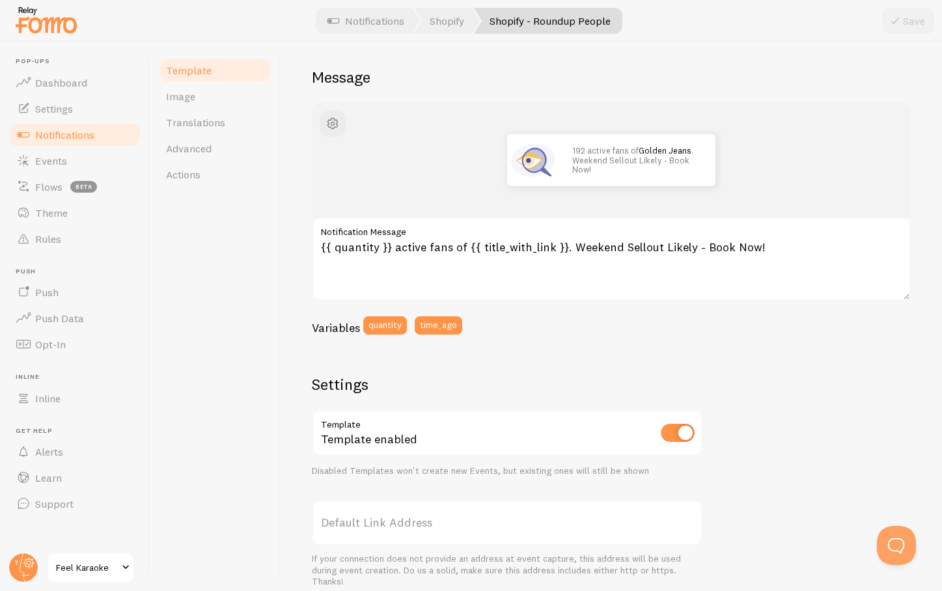
click at [283, 244] on div "Shopify - Roundup People Compose your message using variables, enclosing variab…" at bounding box center [612, 317] width 662 height 550
click at [183, 92] on span "Image" at bounding box center [180, 96] width 29 height 13
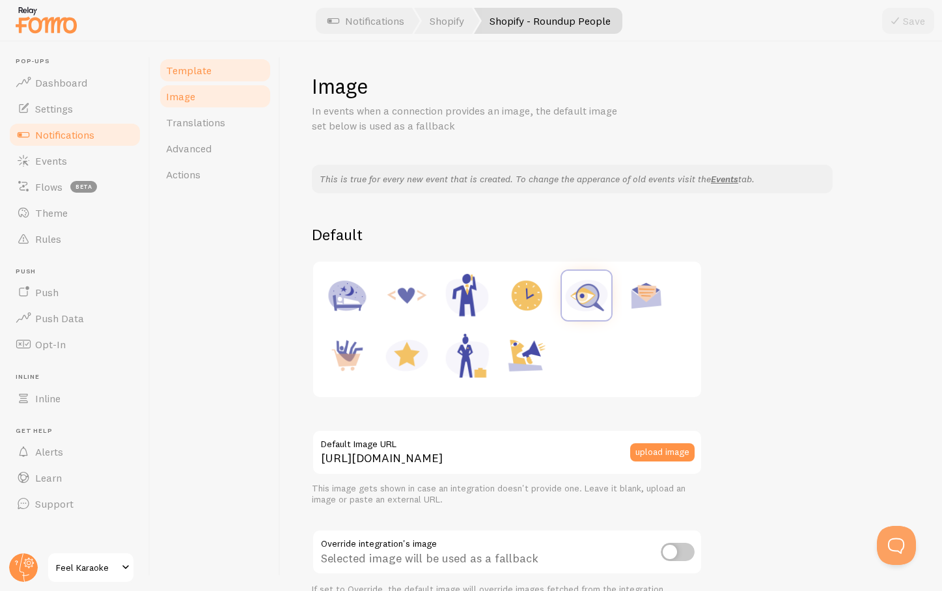
click at [195, 72] on span "Template" at bounding box center [189, 70] width 46 height 13
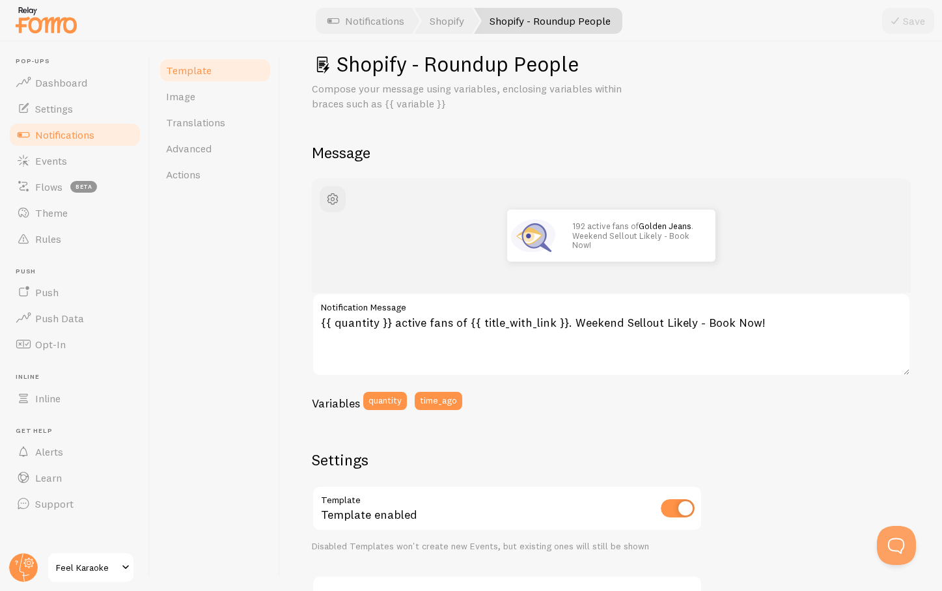
scroll to position [24, 0]
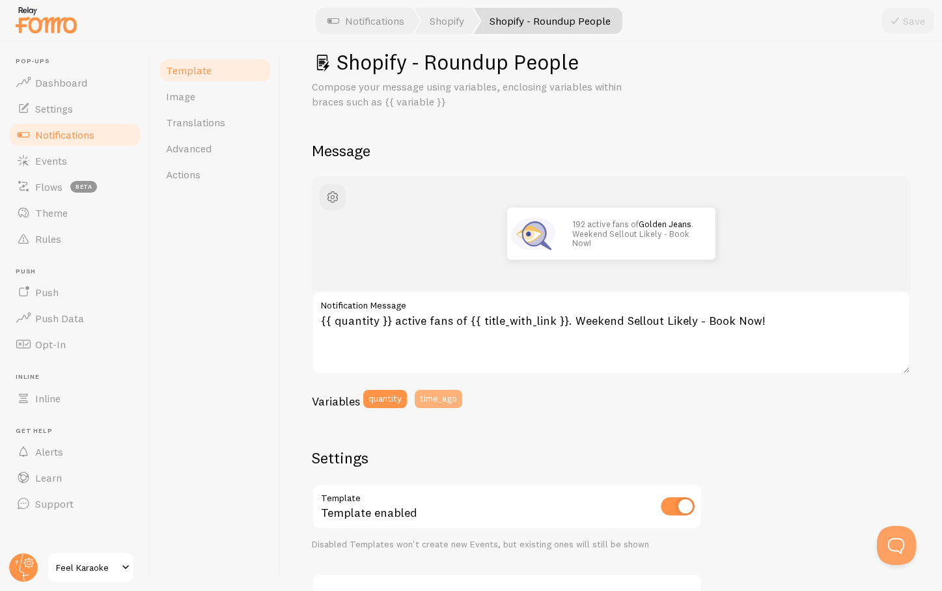
click at [438, 399] on button "time_ago" at bounding box center [439, 399] width 48 height 18
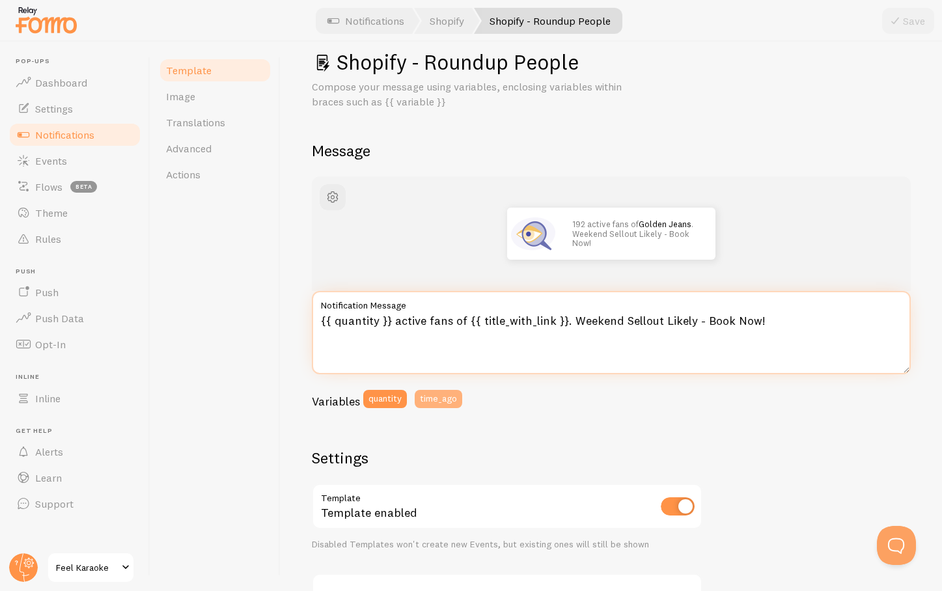
type textarea "{{ time_ago }}{{ quantity }} active fans of {{ title_with_link }}. Weekend Sell…"
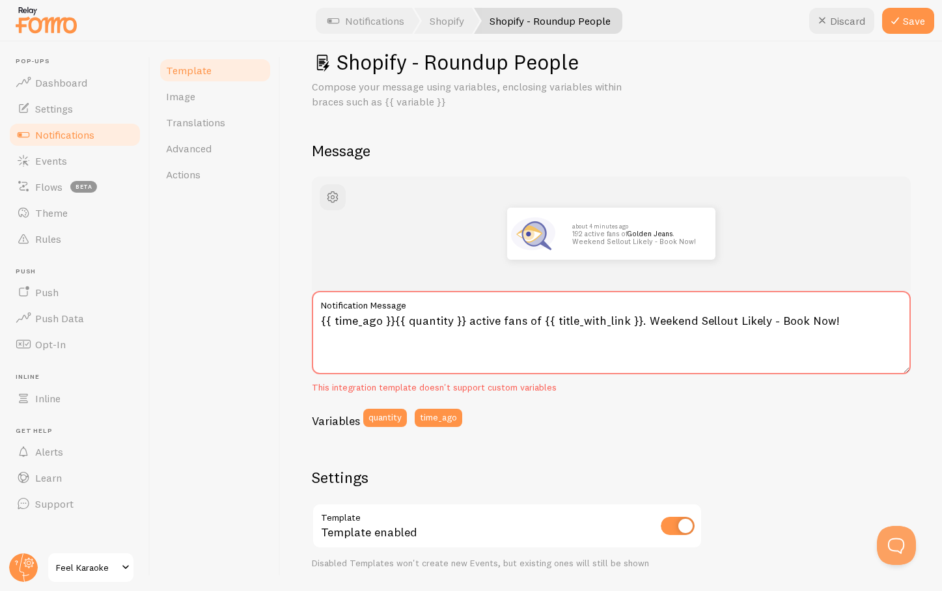
click at [289, 221] on div "Shopify - Roundup People Compose your message using variables, enclosing variab…" at bounding box center [612, 317] width 662 height 550
click at [182, 96] on span "Image" at bounding box center [180, 96] width 29 height 13
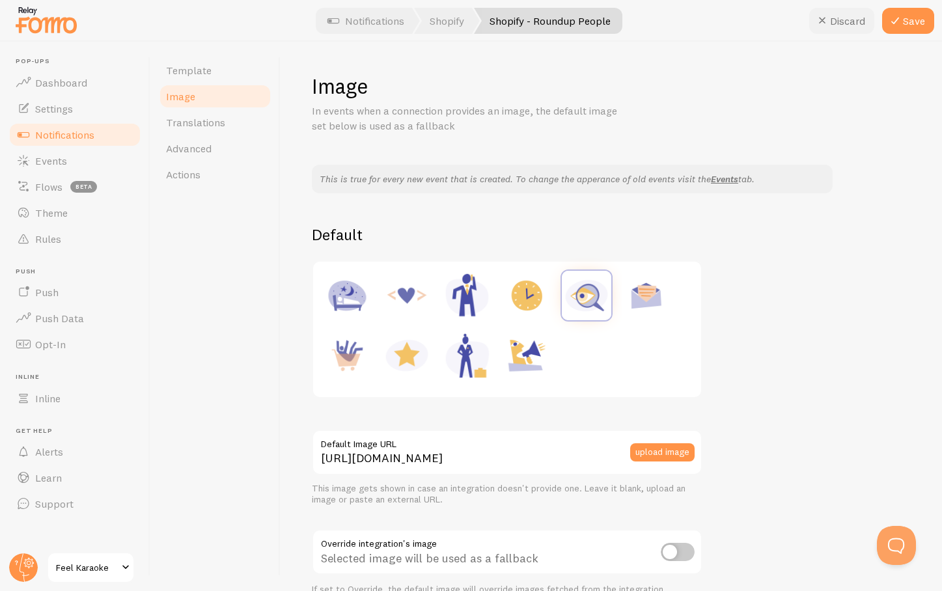
click at [852, 17] on button "Discard" at bounding box center [841, 21] width 65 height 26
click at [187, 66] on span "Template" at bounding box center [189, 70] width 46 height 13
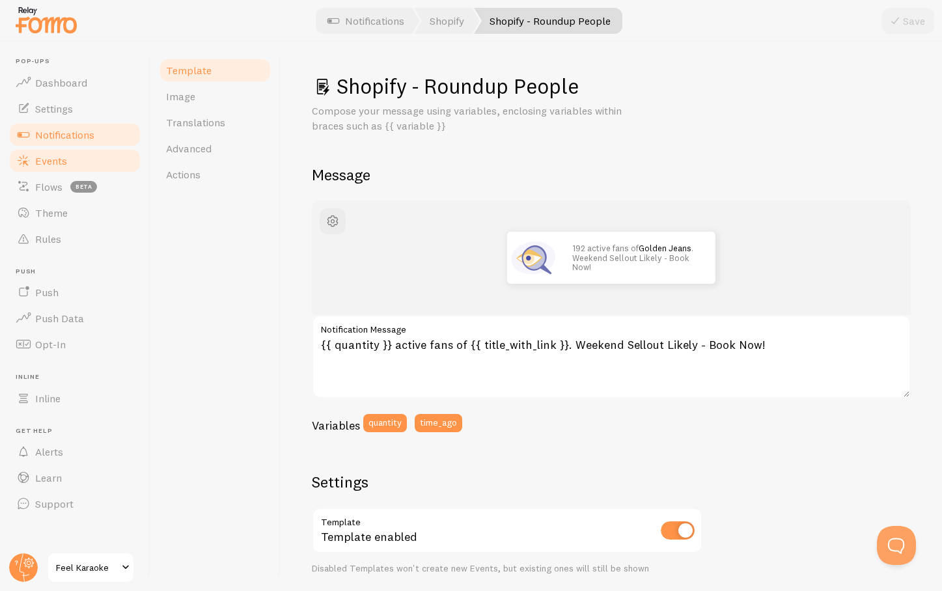
click at [63, 168] on link "Events" at bounding box center [75, 161] width 134 height 26
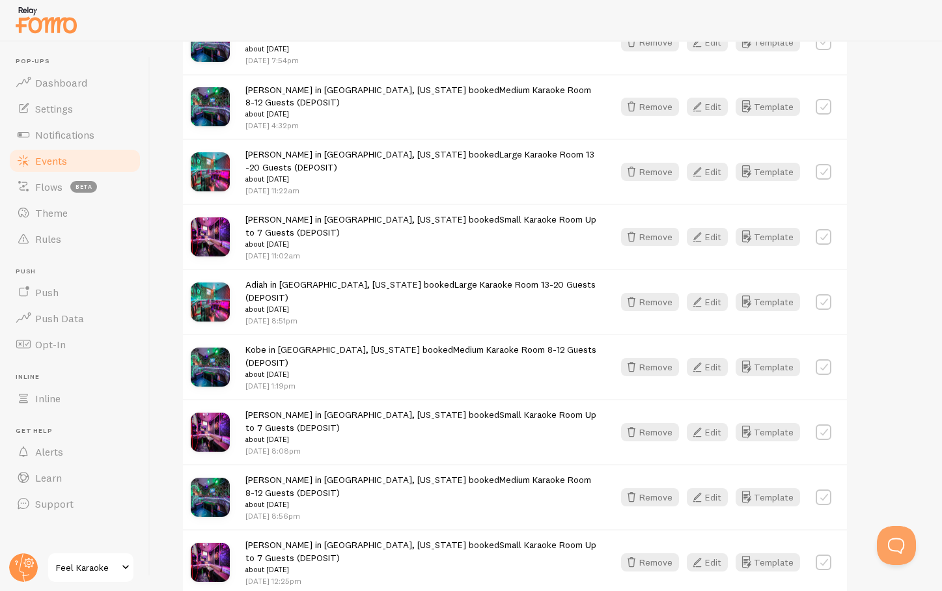
scroll to position [1156, 0]
click at [881, 322] on div "Captured Latest Removed Filter by Template all Show all Show all Shopify Invent…" at bounding box center [546, 74] width 729 height 2072
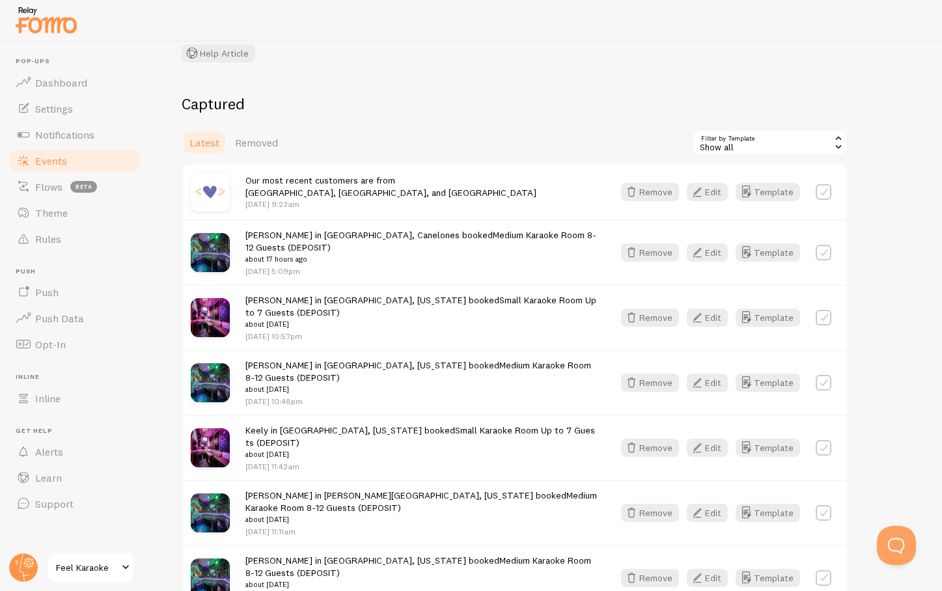
scroll to position [78, 0]
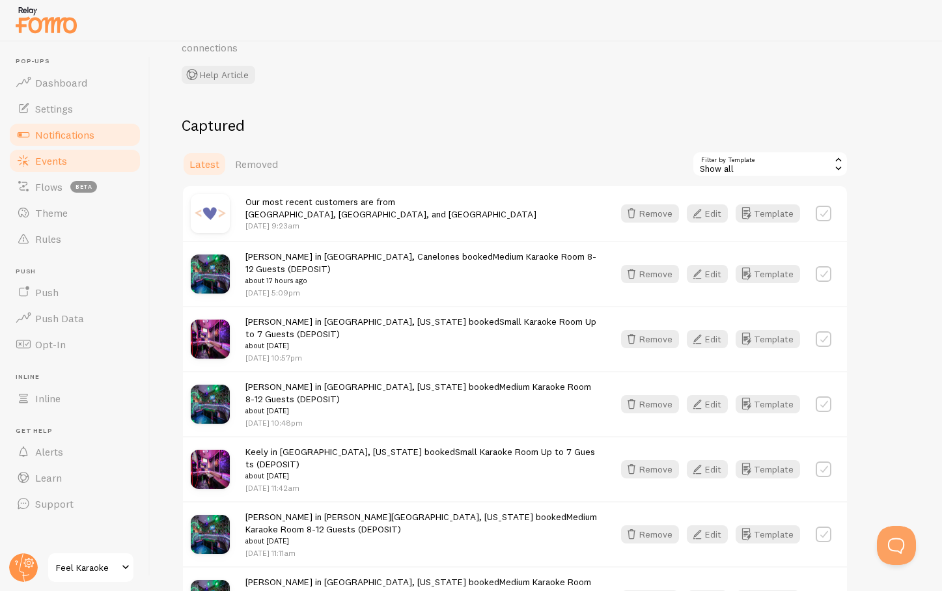
click at [51, 132] on span "Notifications" at bounding box center [64, 134] width 59 height 13
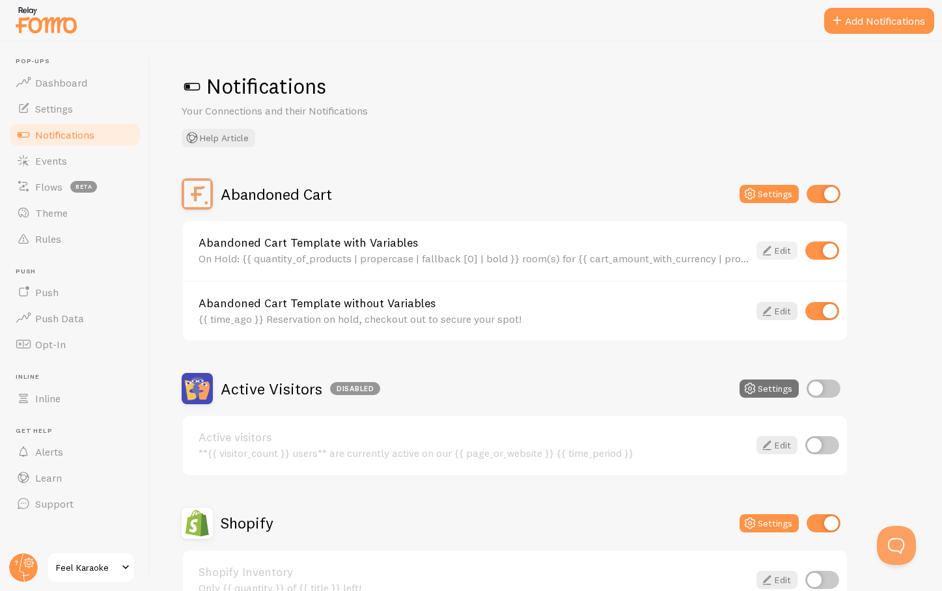
click at [781, 253] on link "Edit" at bounding box center [777, 251] width 41 height 18
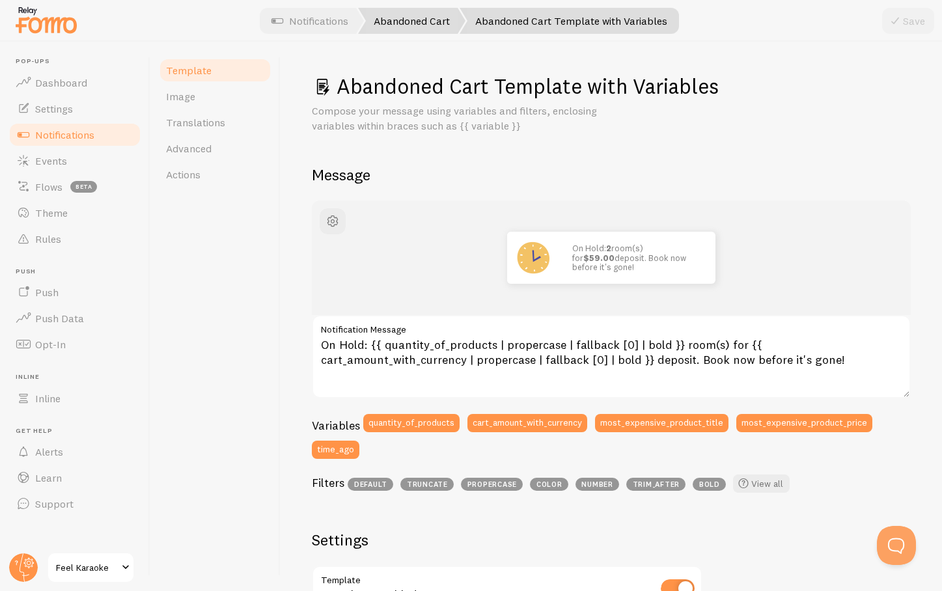
click at [403, 27] on link "Abandoned Cart" at bounding box center [411, 21] width 107 height 26
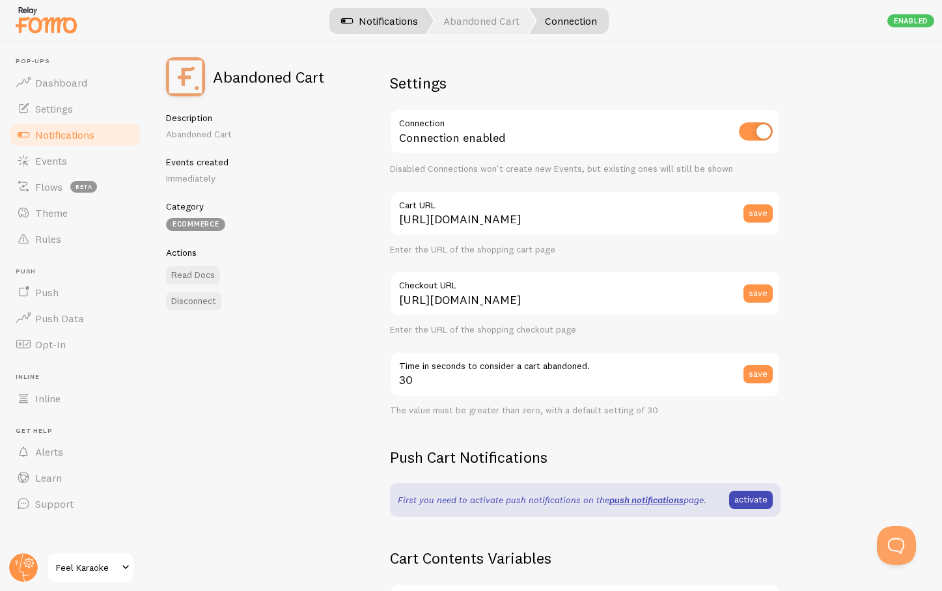
click at [387, 14] on link "Notifications" at bounding box center [380, 21] width 108 height 26
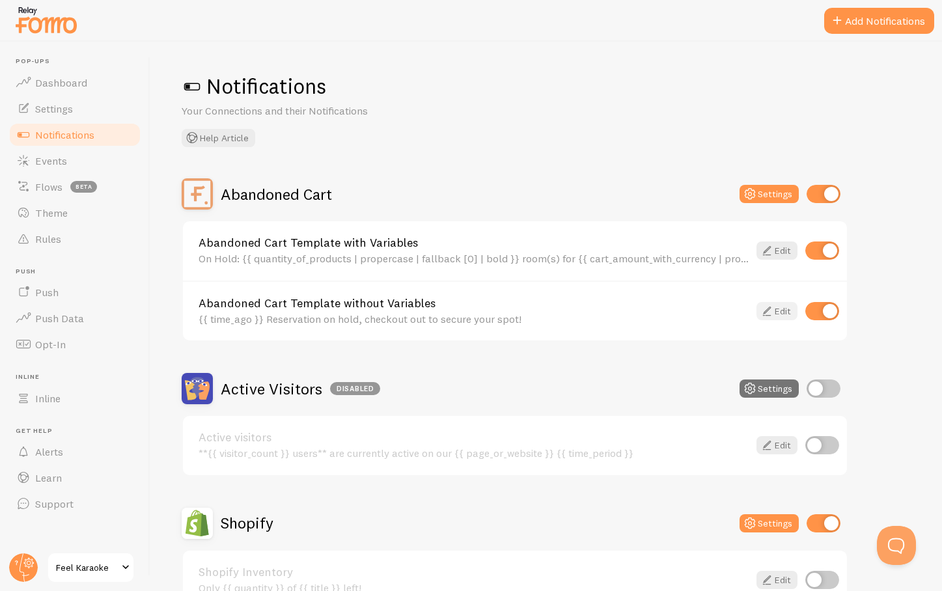
click at [780, 313] on link "Edit" at bounding box center [777, 311] width 41 height 18
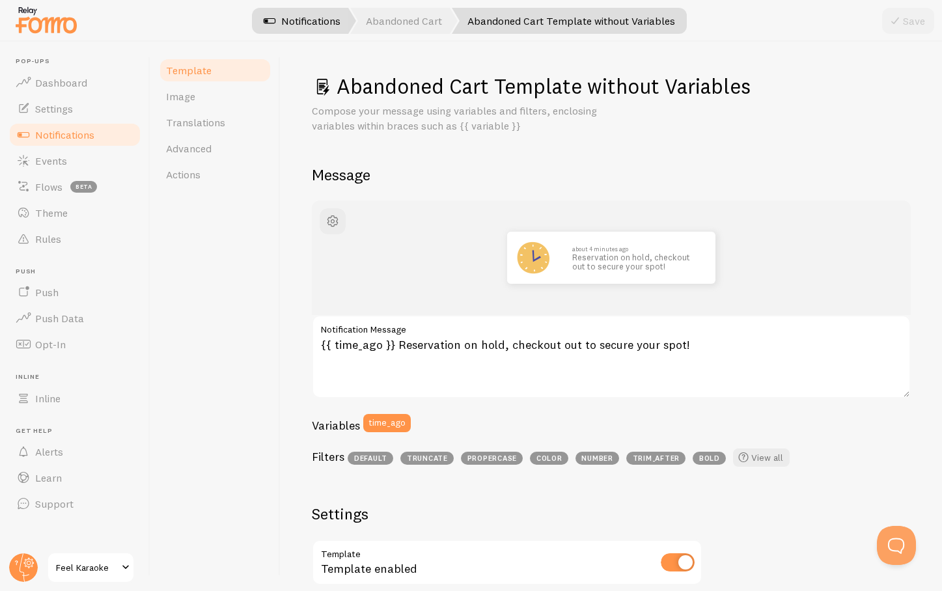
click at [300, 17] on link "Notifications" at bounding box center [302, 21] width 108 height 26
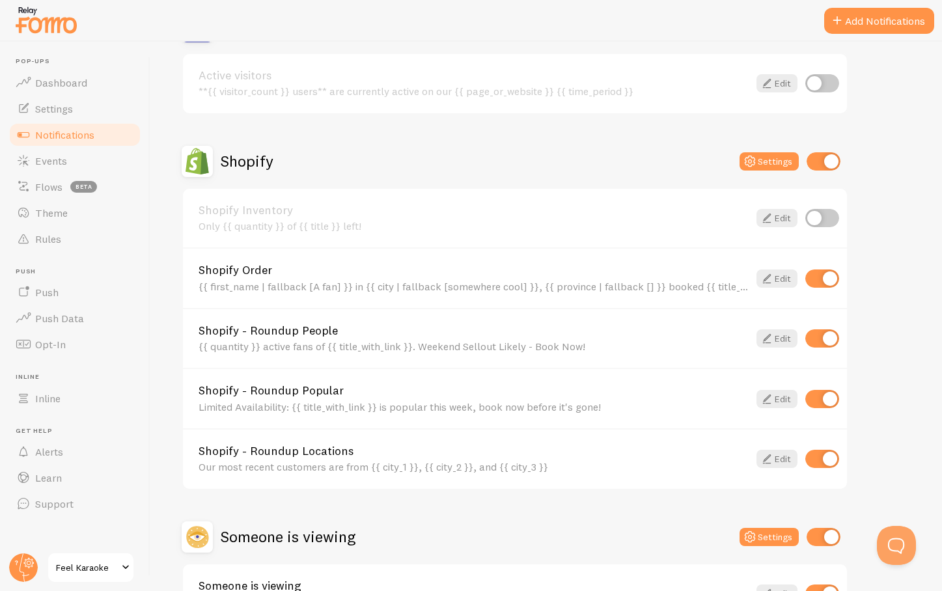
scroll to position [370, 0]
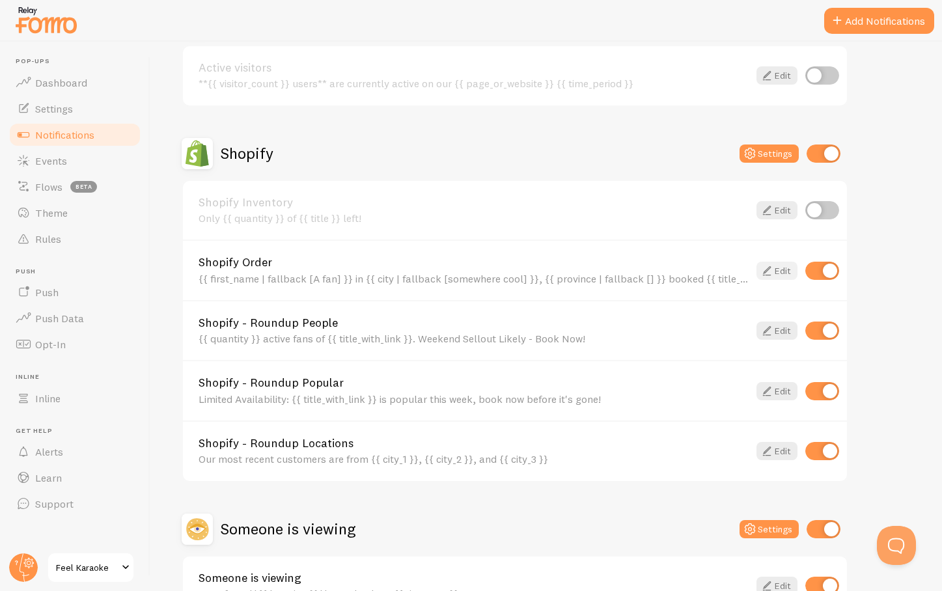
click at [779, 270] on link "Edit" at bounding box center [777, 271] width 41 height 18
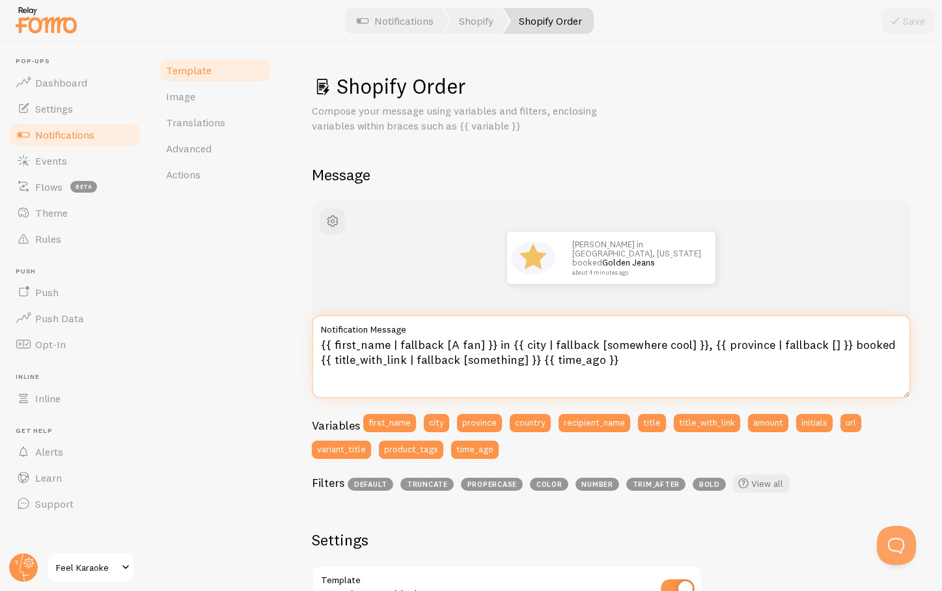
click at [838, 346] on textarea "{{ first_name | fallback [A fan] }} in {{ city | fallback [somewhere cool] }}, …" at bounding box center [611, 356] width 599 height 83
click at [636, 365] on textarea "{{ first_name | fallback [A fan] }} in {{ city | fallback [somewhere cool] }}, …" at bounding box center [611, 356] width 599 height 83
type textarea "{{ first_name | fallback [A fan] }} in {{ city | fallback [somewhere cool] }}, …"
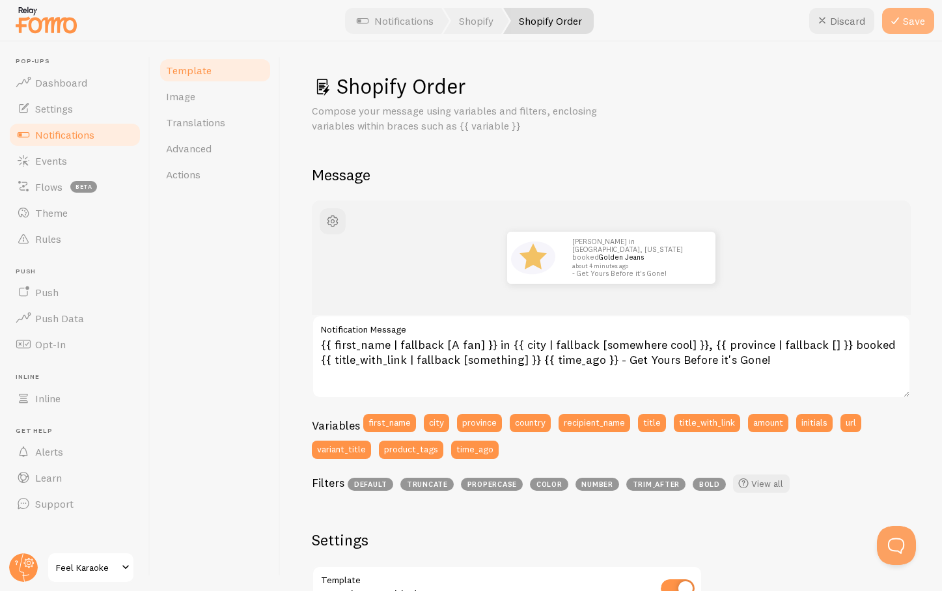
click at [906, 21] on button "Save" at bounding box center [908, 21] width 52 height 26
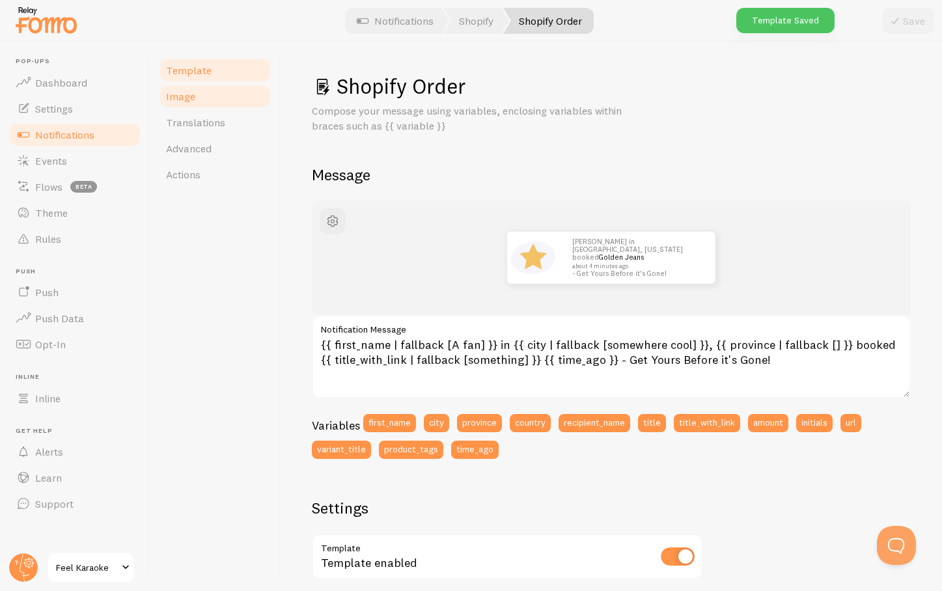
click at [177, 96] on span "Image" at bounding box center [180, 96] width 29 height 13
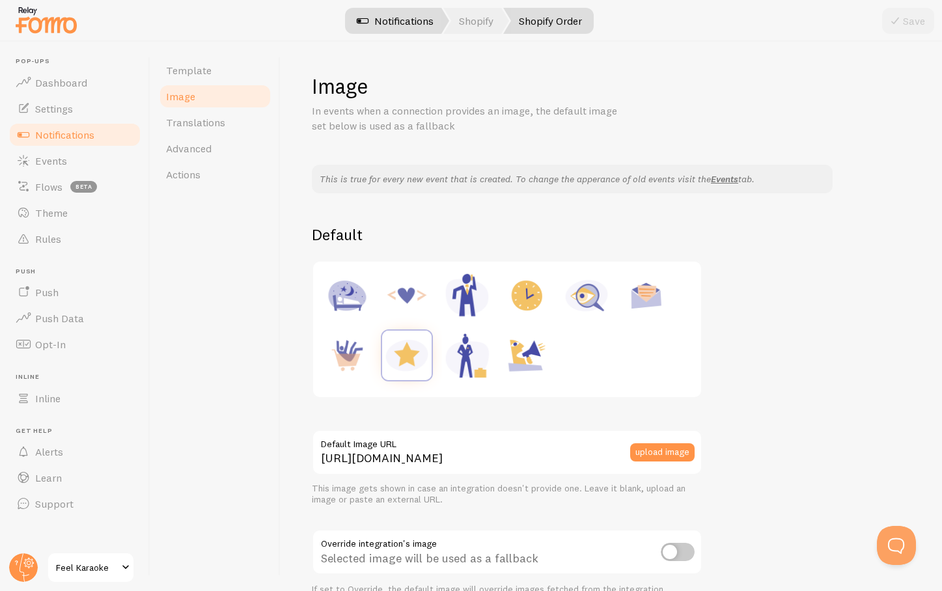
click at [403, 16] on link "Notifications" at bounding box center [395, 21] width 108 height 26
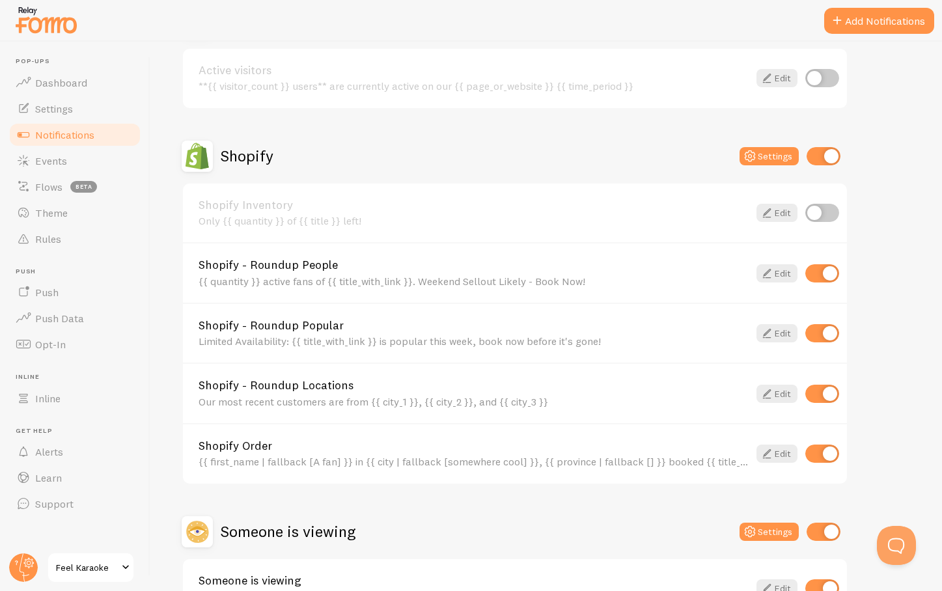
scroll to position [384, 0]
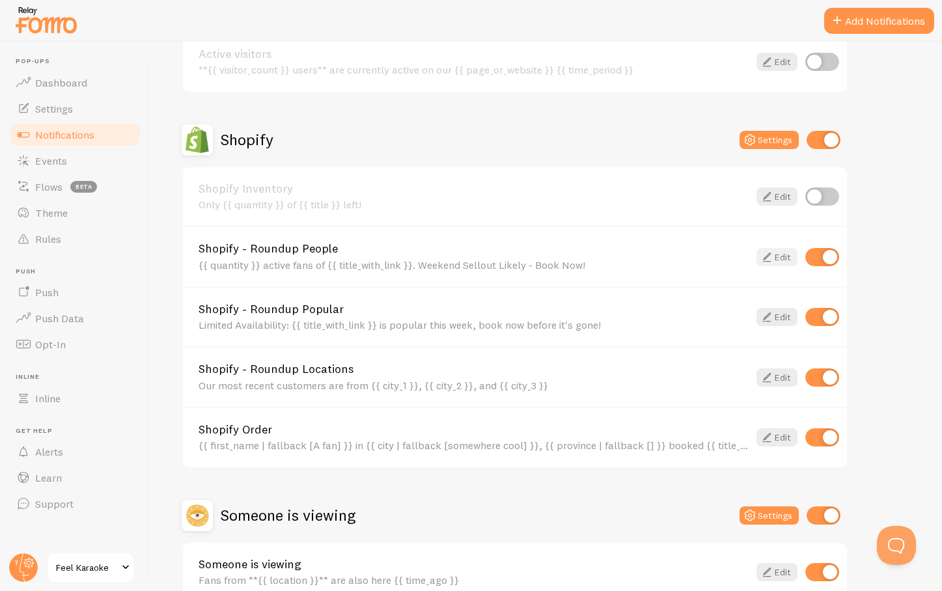
click at [780, 254] on link "Edit" at bounding box center [777, 257] width 41 height 18
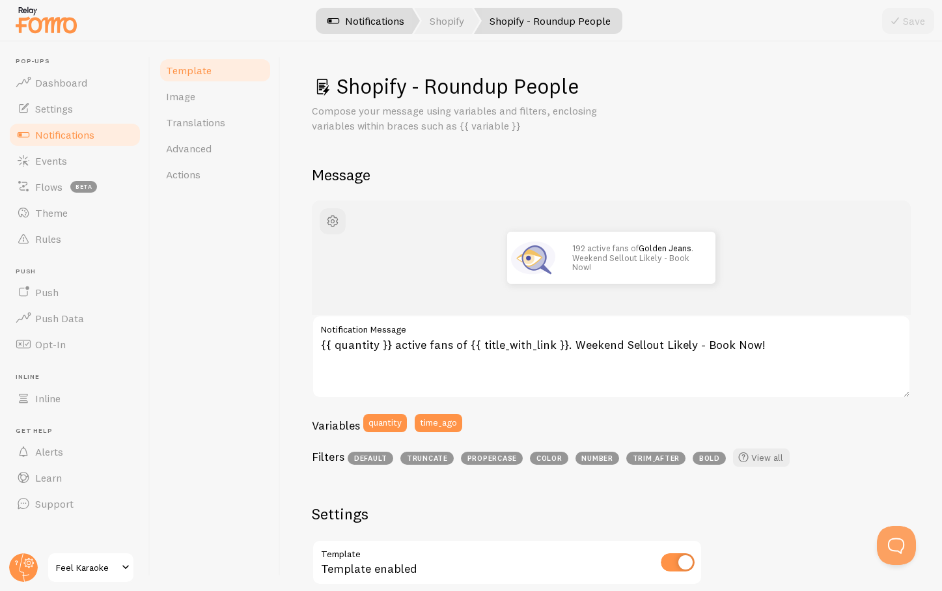
click at [369, 27] on link "Notifications" at bounding box center [366, 21] width 108 height 26
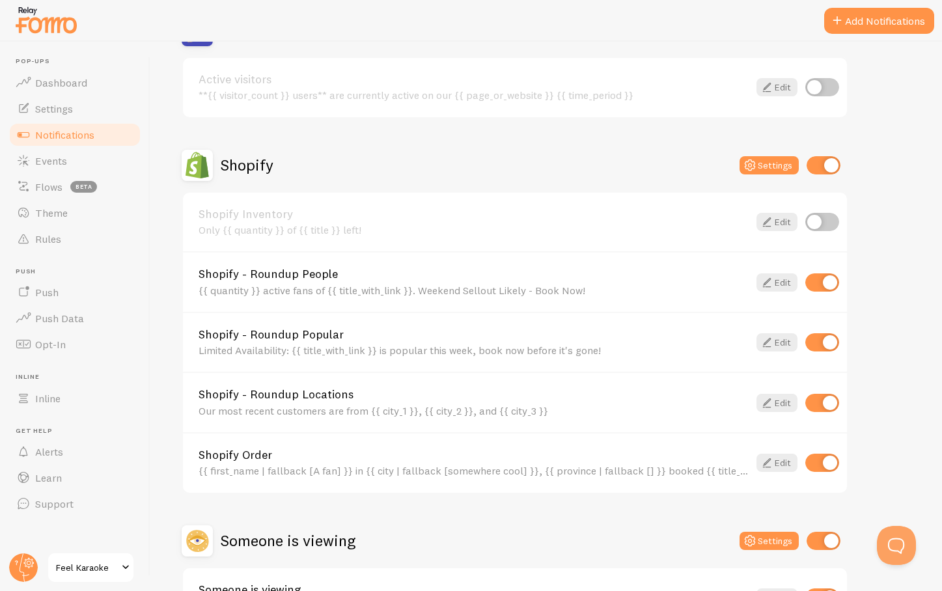
scroll to position [389, 0]
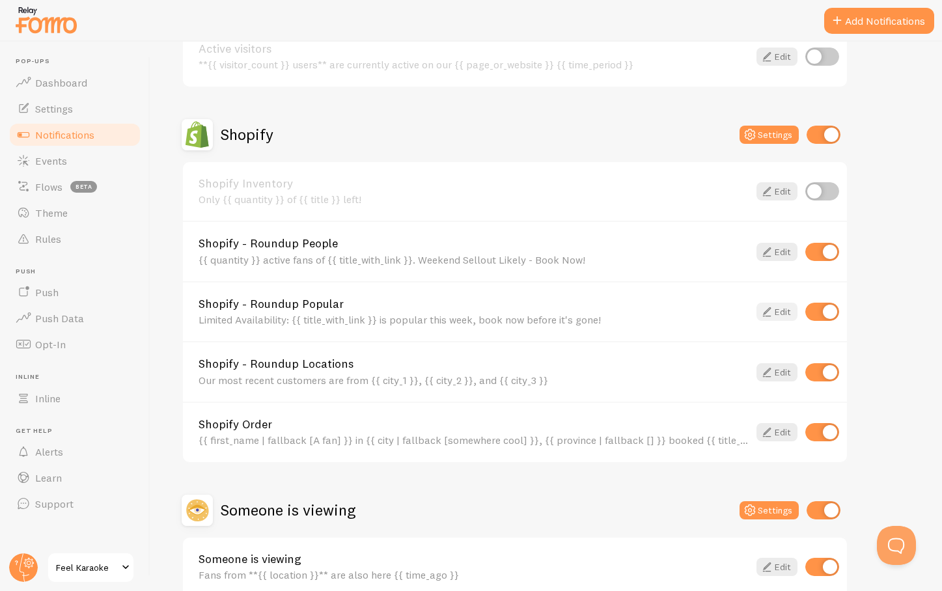
click at [784, 312] on link "Edit" at bounding box center [777, 312] width 41 height 18
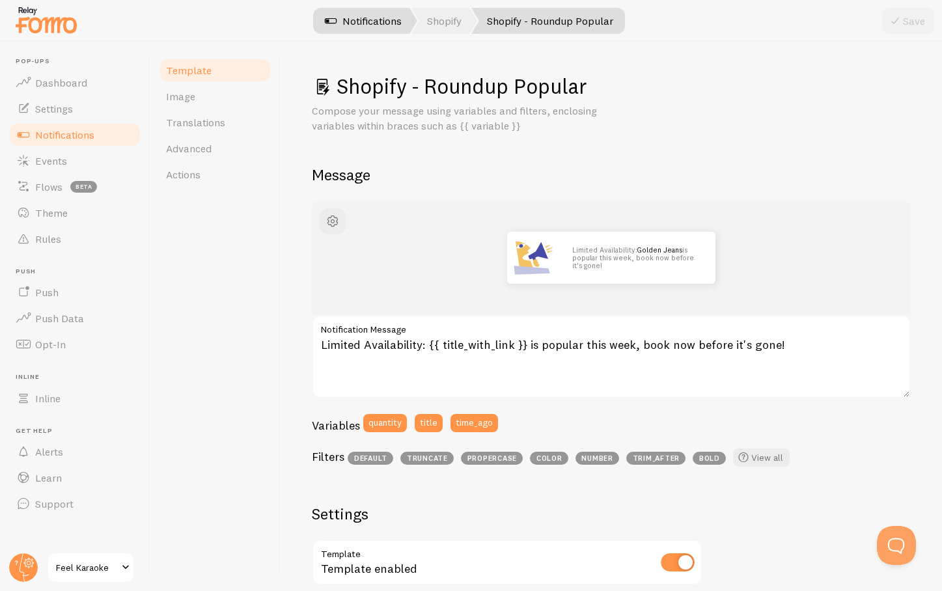
click at [356, 21] on link "Notifications" at bounding box center [363, 21] width 108 height 26
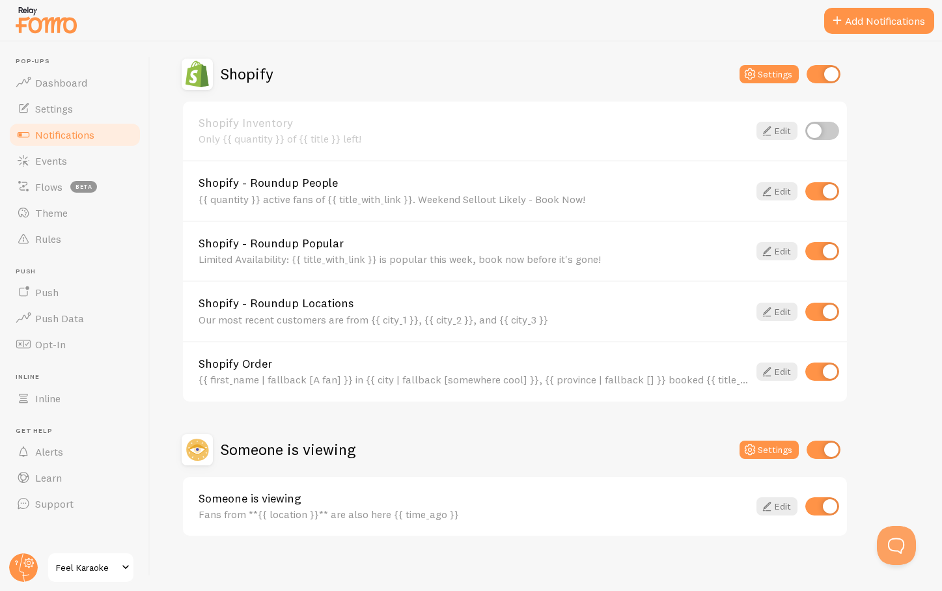
scroll to position [458, 0]
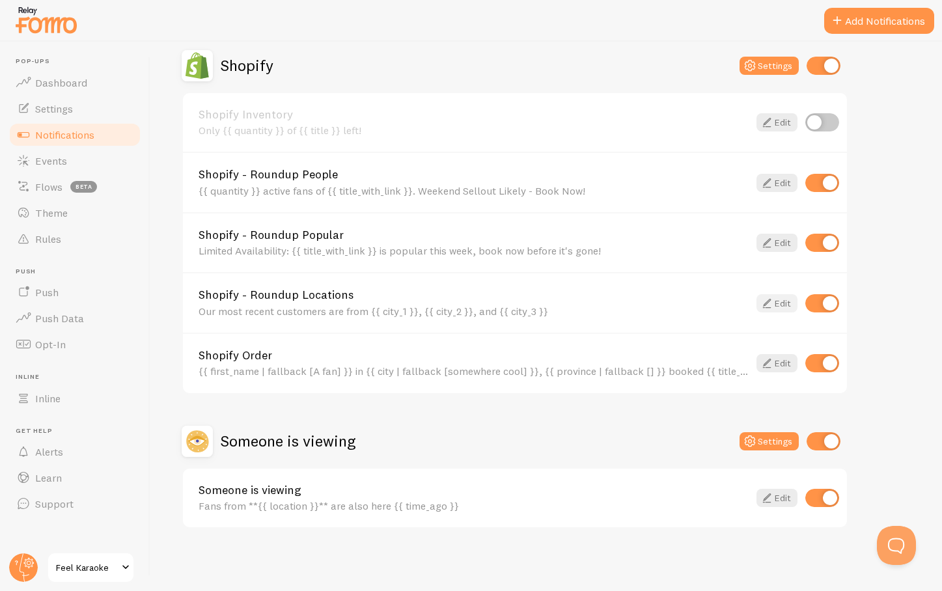
click at [769, 308] on icon at bounding box center [767, 304] width 16 height 16
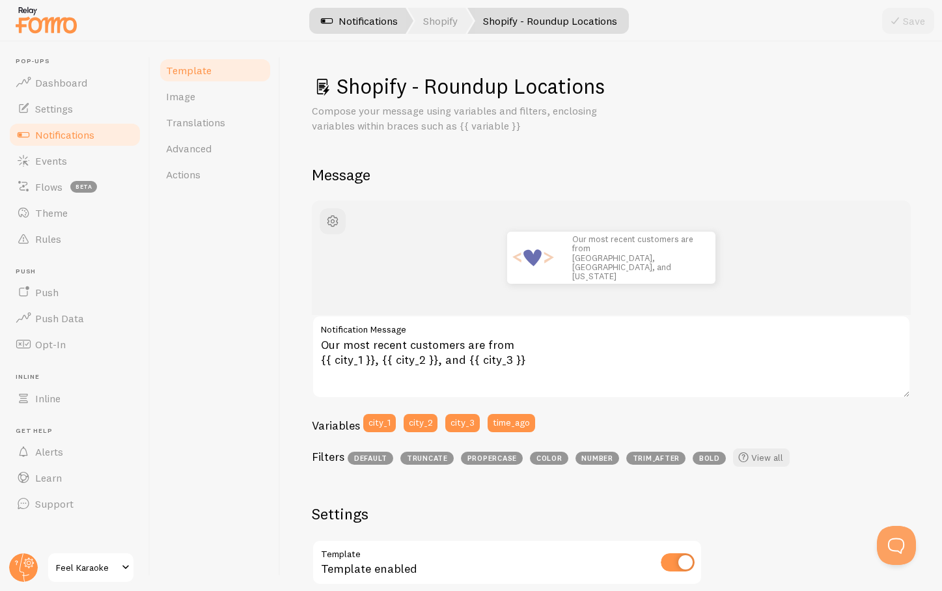
click at [365, 24] on link "Notifications" at bounding box center [359, 21] width 108 height 26
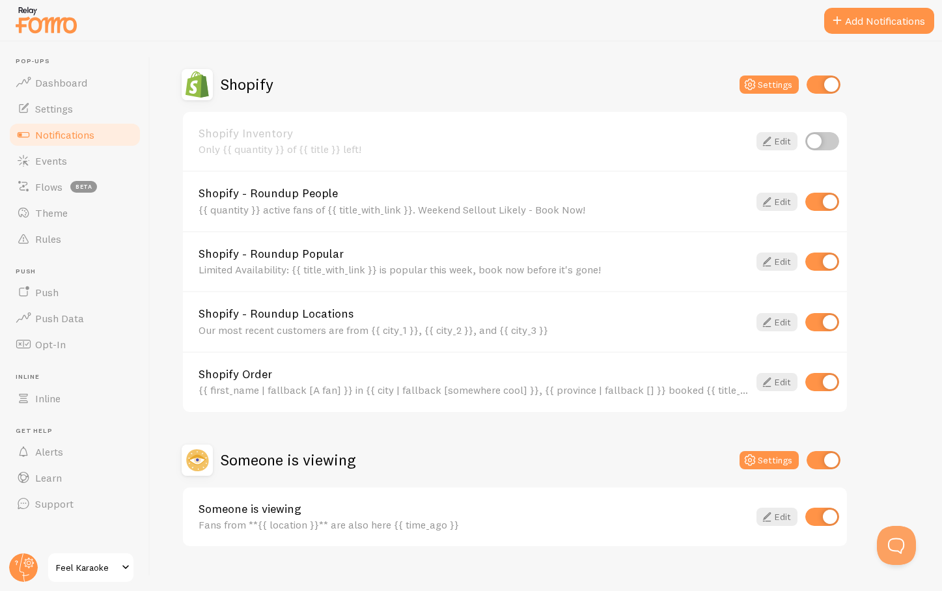
scroll to position [458, 0]
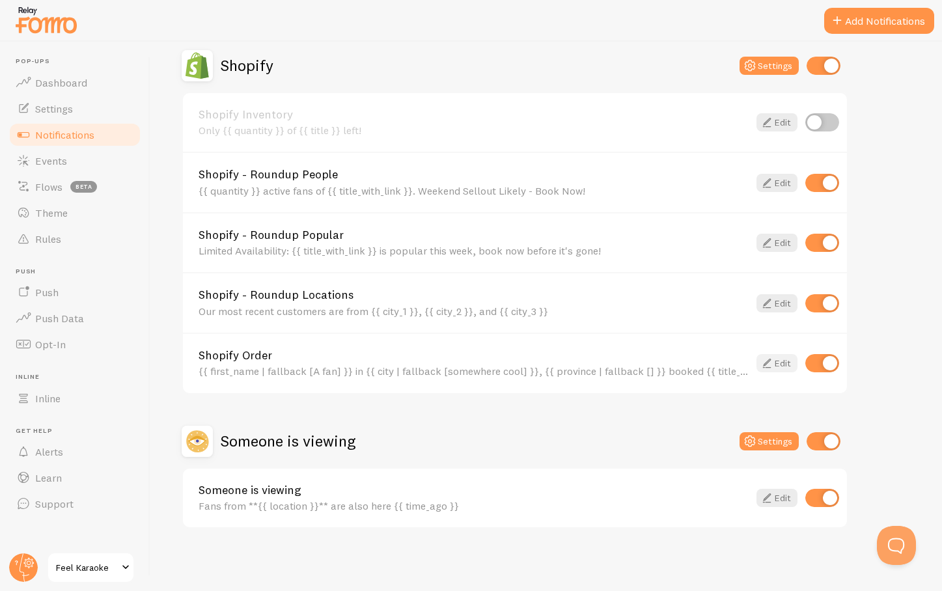
click at [776, 362] on link "Edit" at bounding box center [777, 363] width 41 height 18
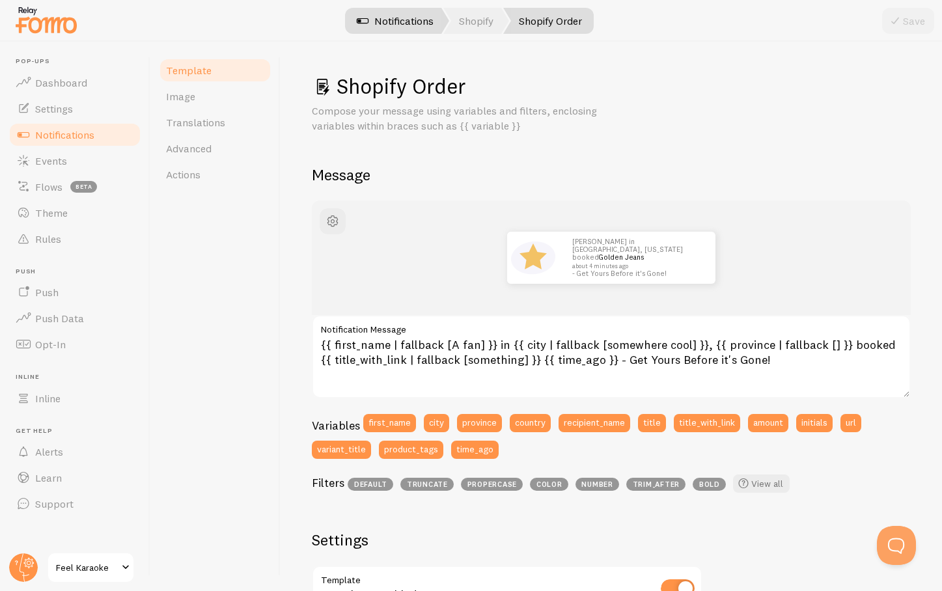
click at [389, 27] on link "Notifications" at bounding box center [395, 21] width 108 height 26
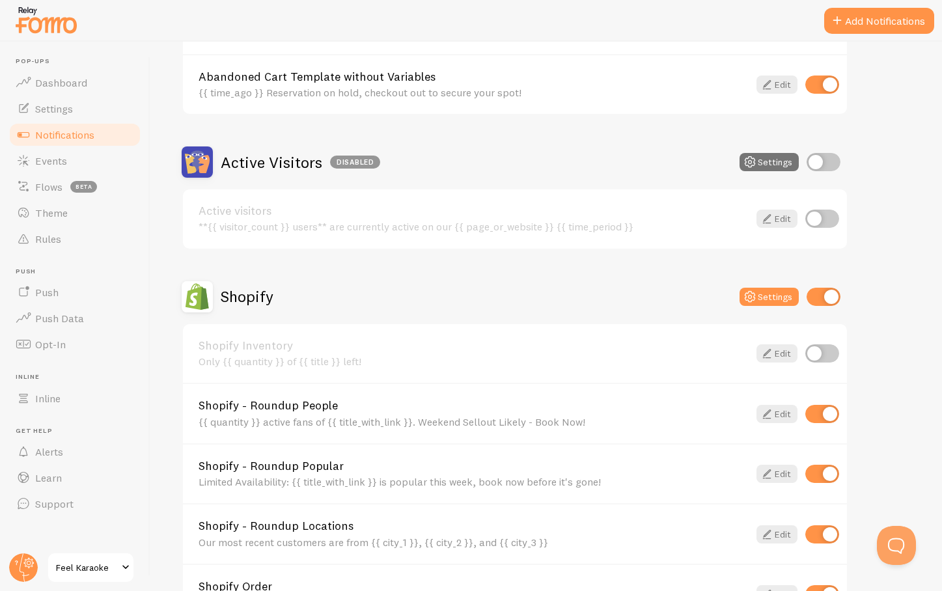
scroll to position [458, 0]
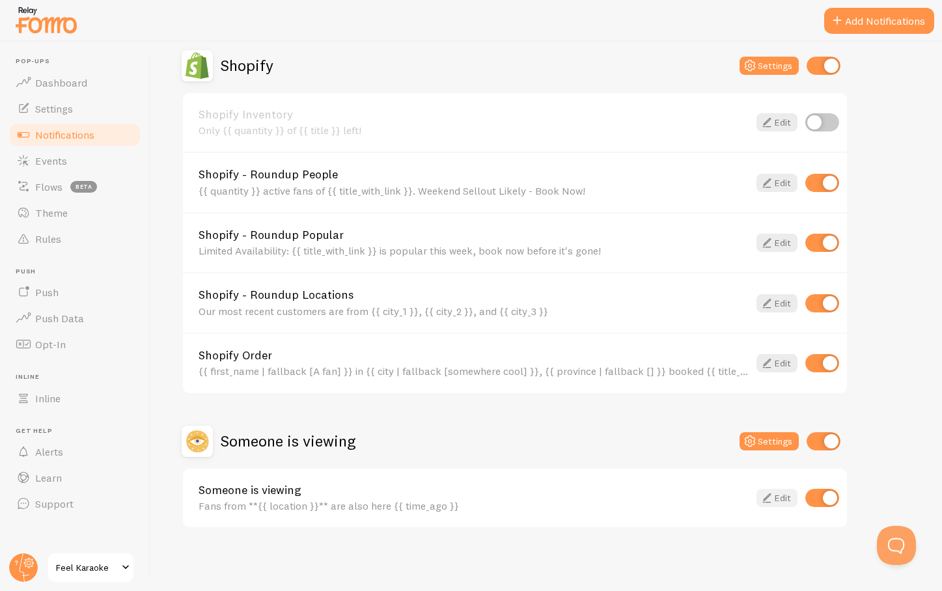
click at [772, 504] on icon at bounding box center [767, 498] width 16 height 16
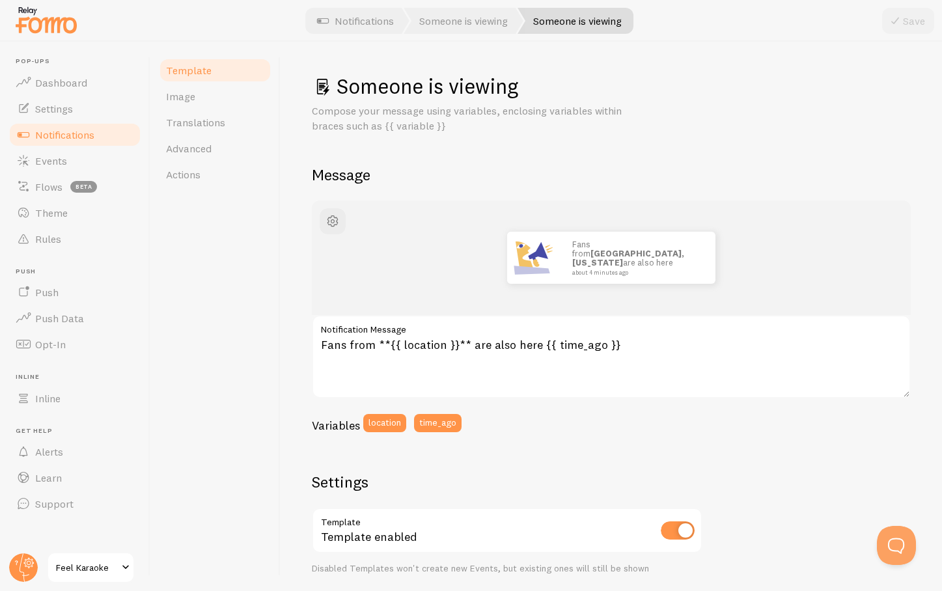
click at [227, 428] on div "Template Image Translations Advanced Actions" at bounding box center [215, 317] width 130 height 550
click at [54, 236] on span "Rules" at bounding box center [48, 238] width 26 height 13
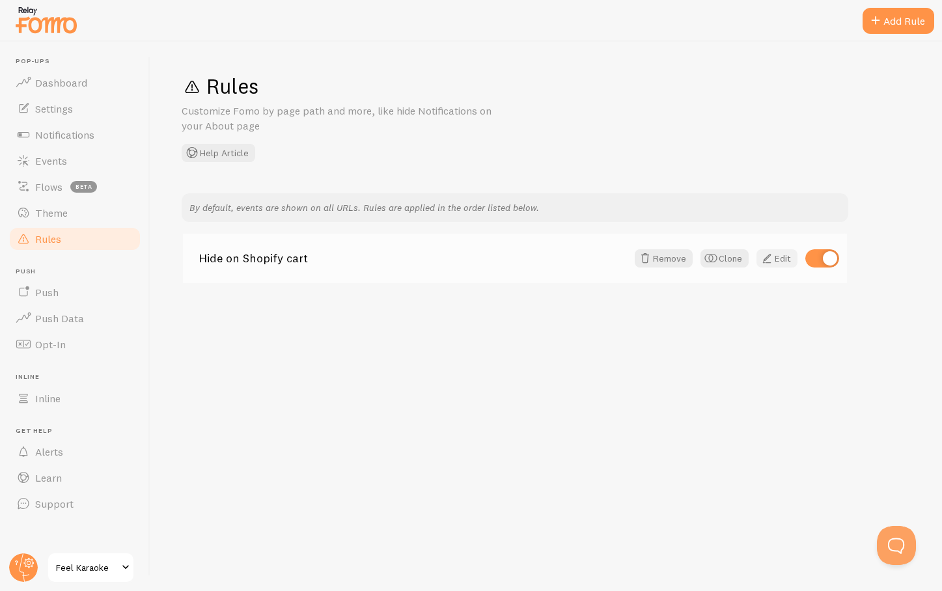
click at [779, 257] on link "Edit" at bounding box center [777, 258] width 41 height 18
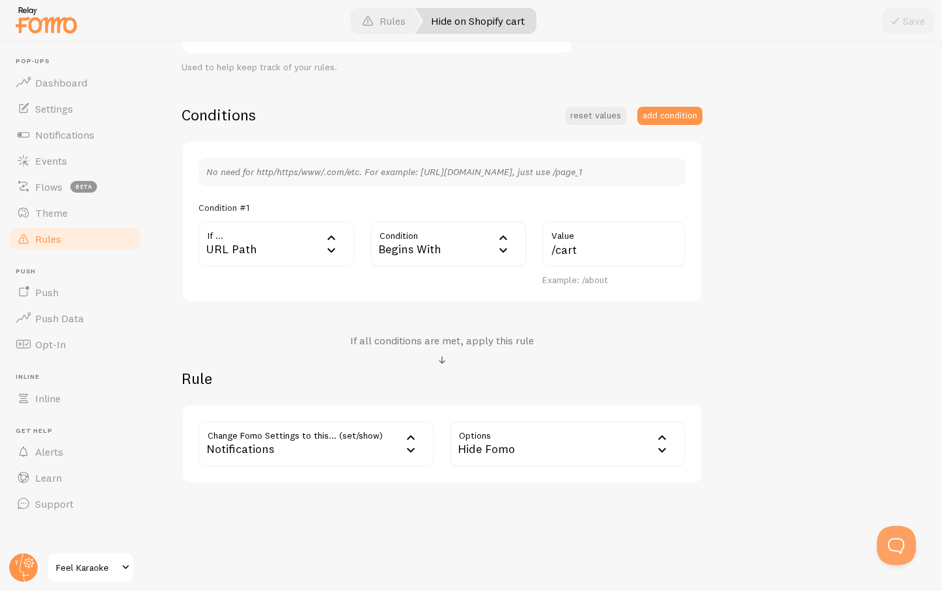
scroll to position [272, 0]
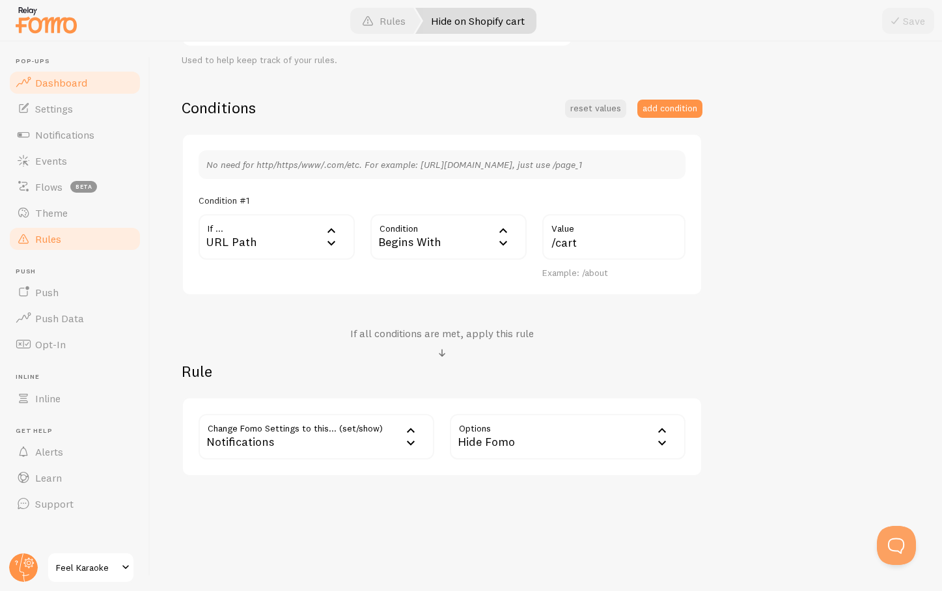
click at [53, 87] on span "Dashboard" at bounding box center [61, 82] width 52 height 13
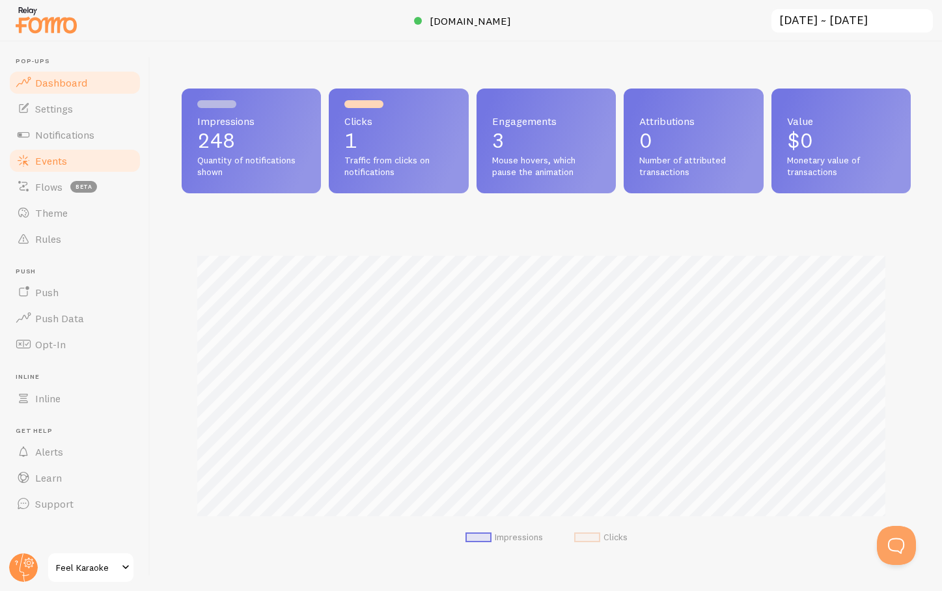
scroll to position [342, 720]
click at [78, 574] on span "Feel Karaoke" at bounding box center [87, 568] width 62 height 16
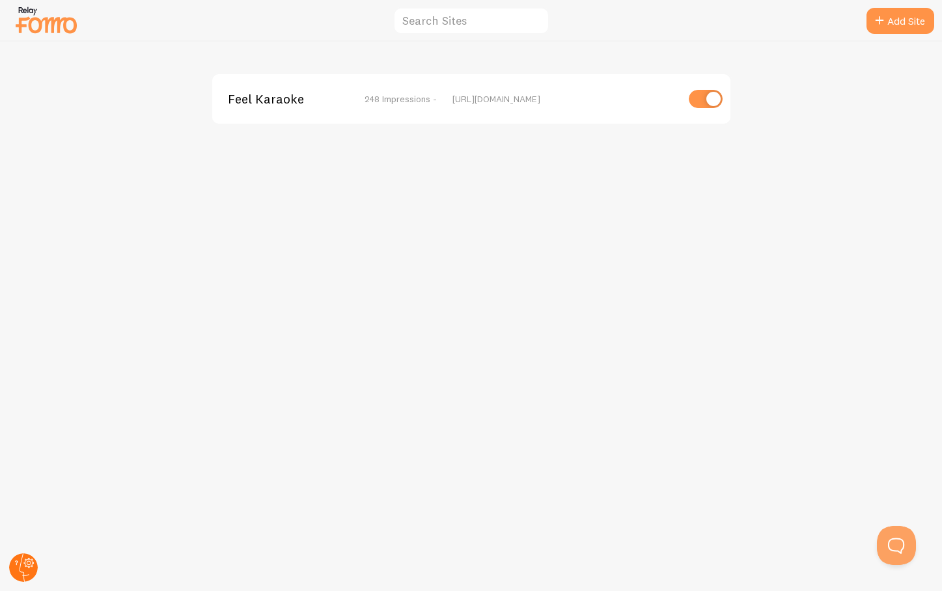
click at [25, 558] on circle at bounding box center [23, 568] width 29 height 29
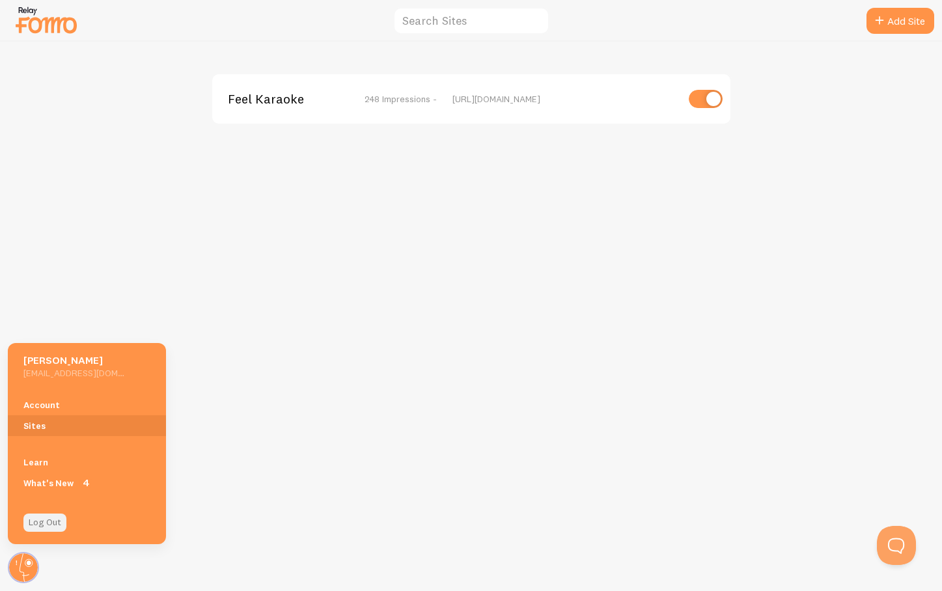
click at [41, 521] on link "Log Out" at bounding box center [44, 523] width 43 height 18
